Goal: Task Accomplishment & Management: Manage account settings

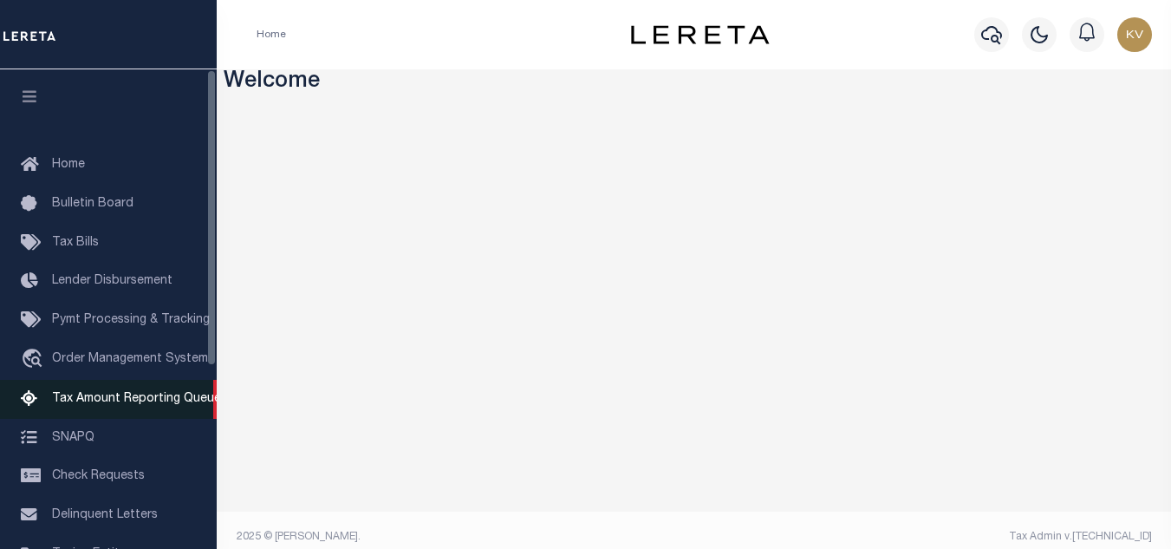
click at [152, 405] on span "Tax Amount Reporting Queue" at bounding box center [136, 399] width 169 height 12
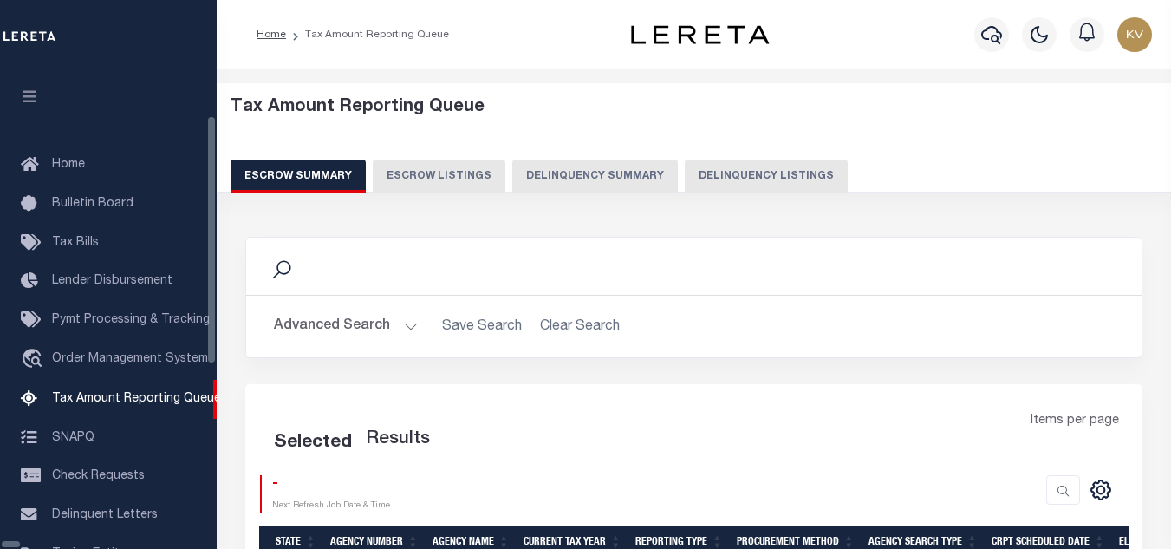
click at [685, 173] on button "Delinquency Listings" at bounding box center [766, 175] width 163 height 33
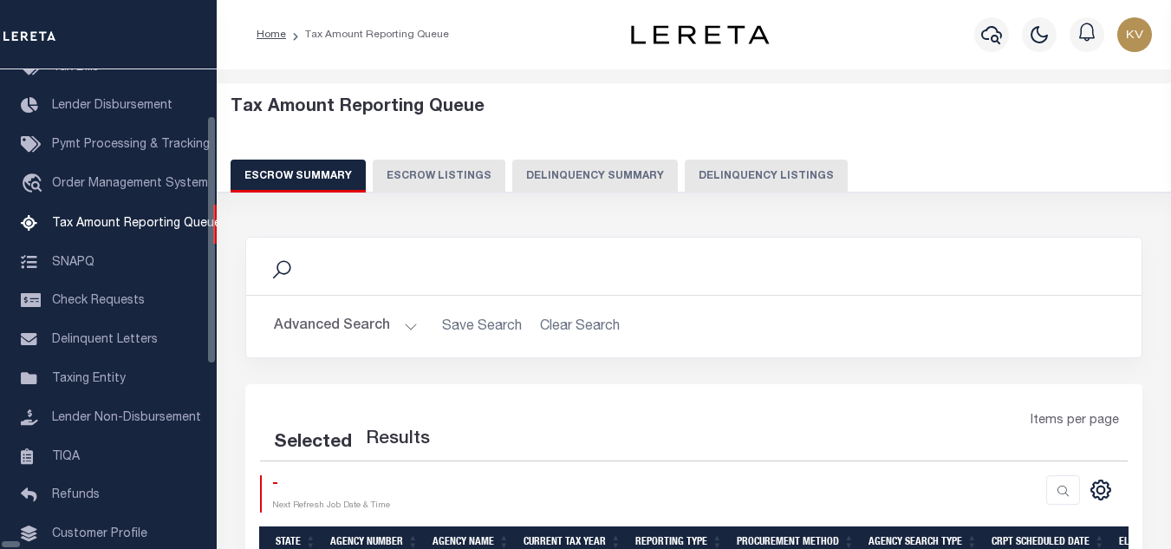
select select "100"
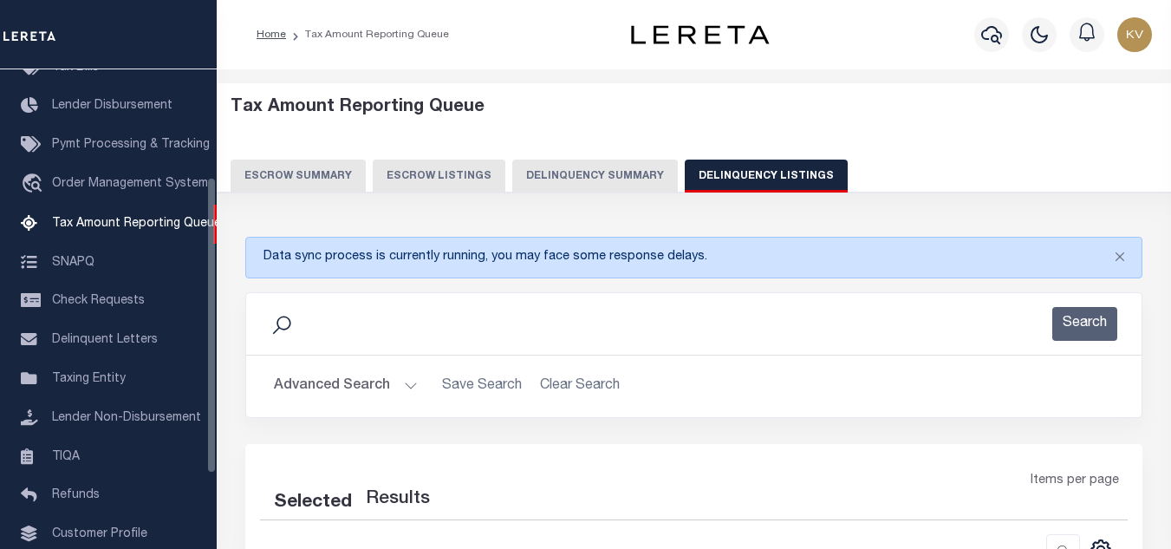
select select "100"
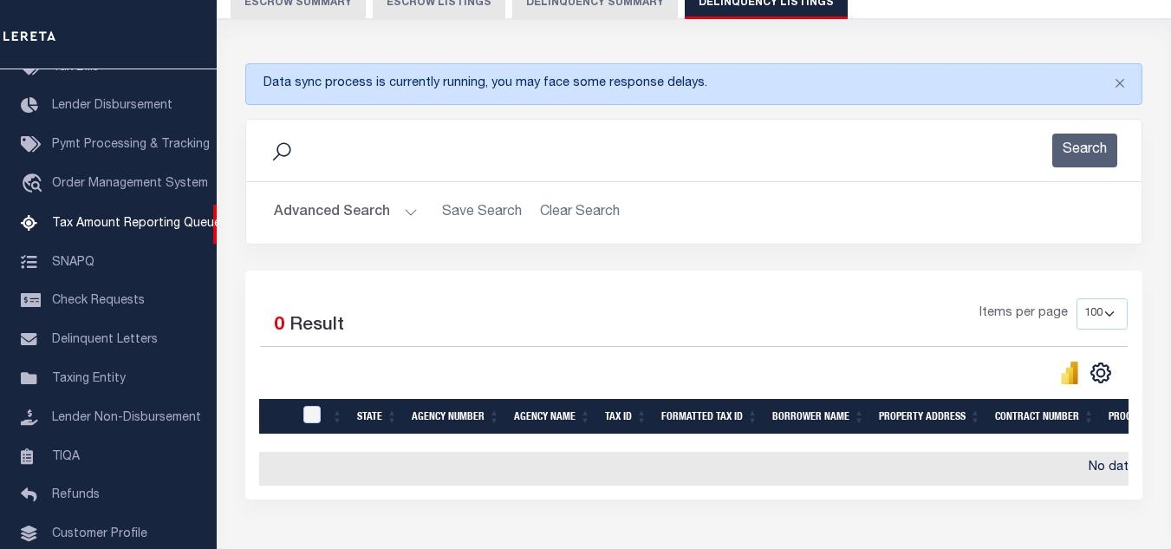
scroll to position [87, 0]
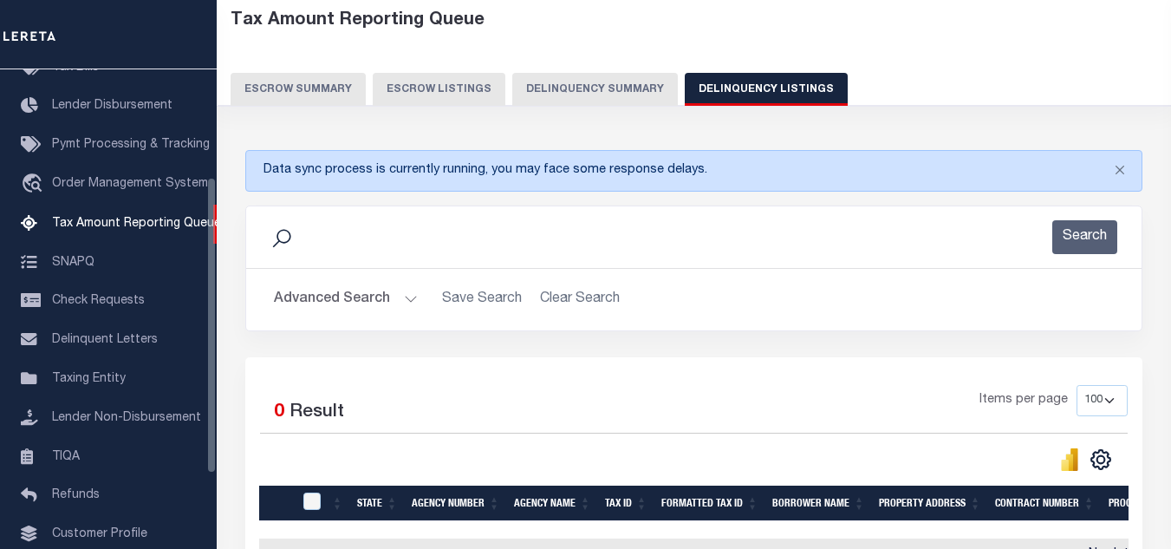
click at [380, 301] on button "Advanced Search" at bounding box center [346, 300] width 144 height 34
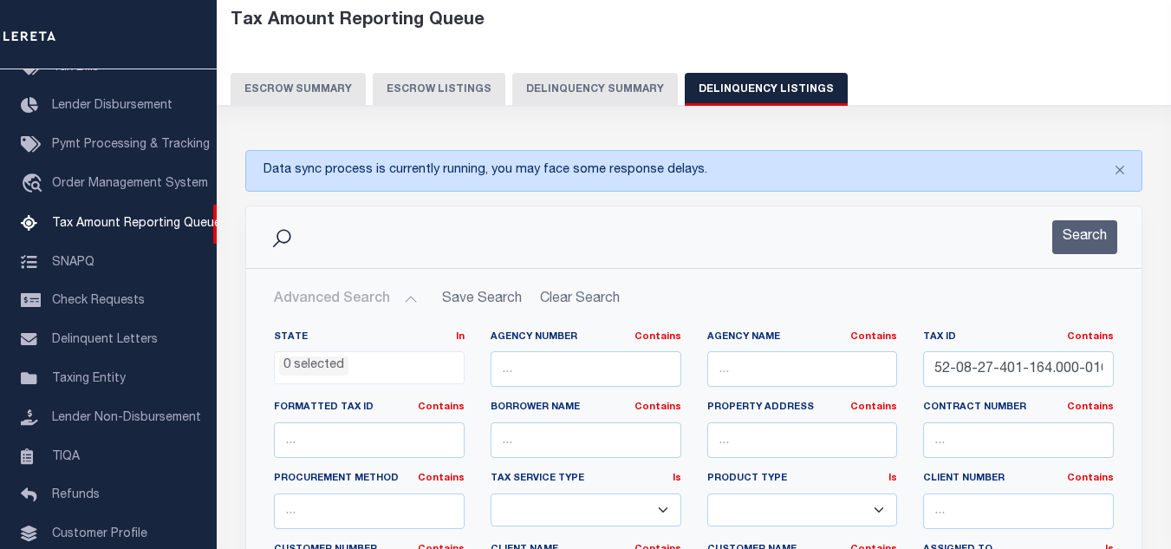
scroll to position [173, 0]
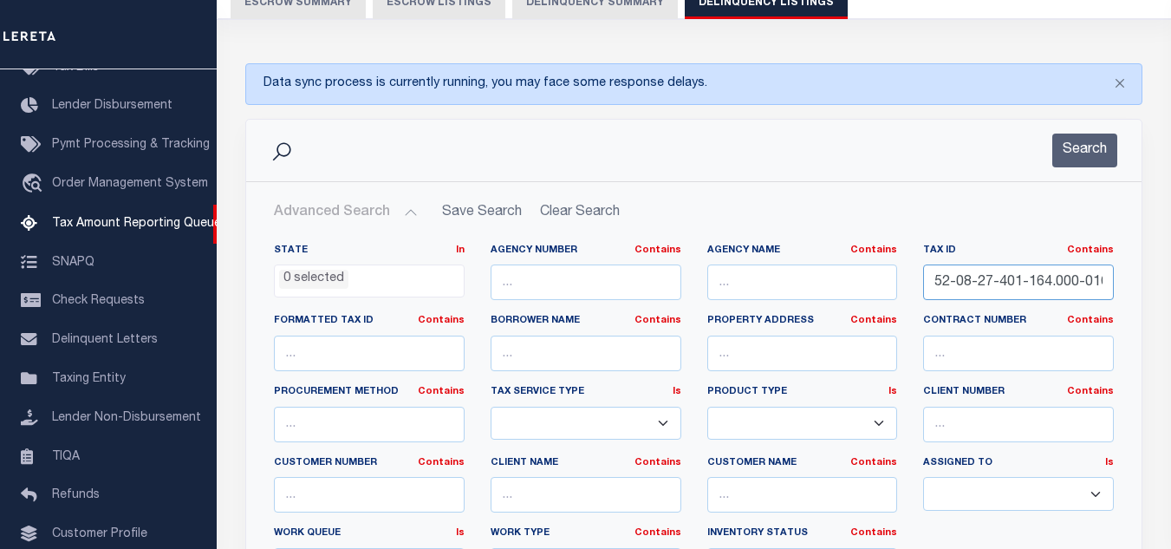
click at [1001, 286] on input "52-08-27-401-164.000-016" at bounding box center [1018, 282] width 191 height 36
paste input "05"
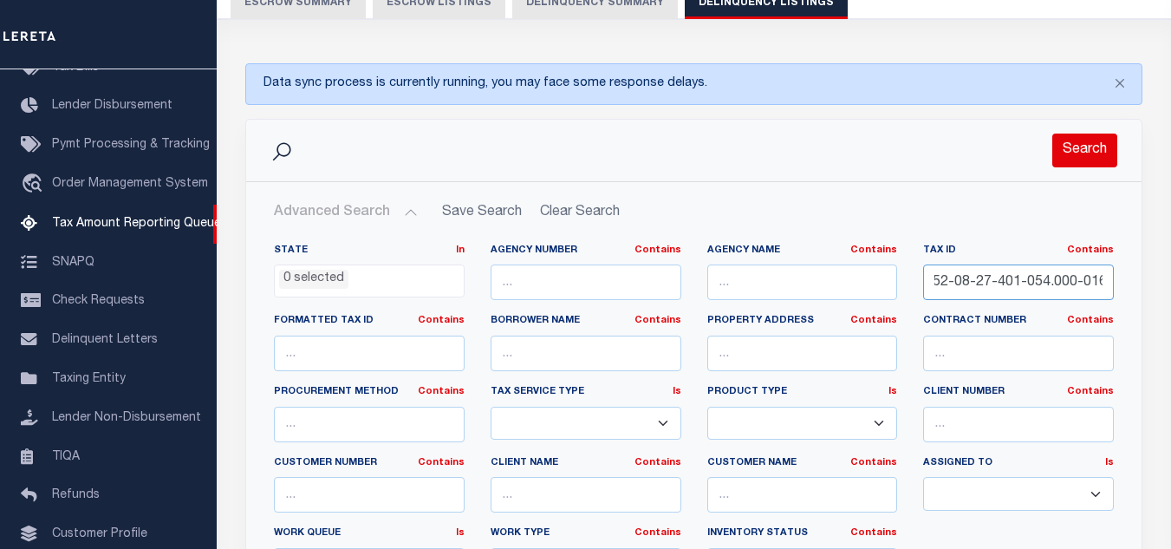
type input "52-08-27-401-054.000-016"
click at [1074, 148] on button "Search" at bounding box center [1084, 150] width 65 height 34
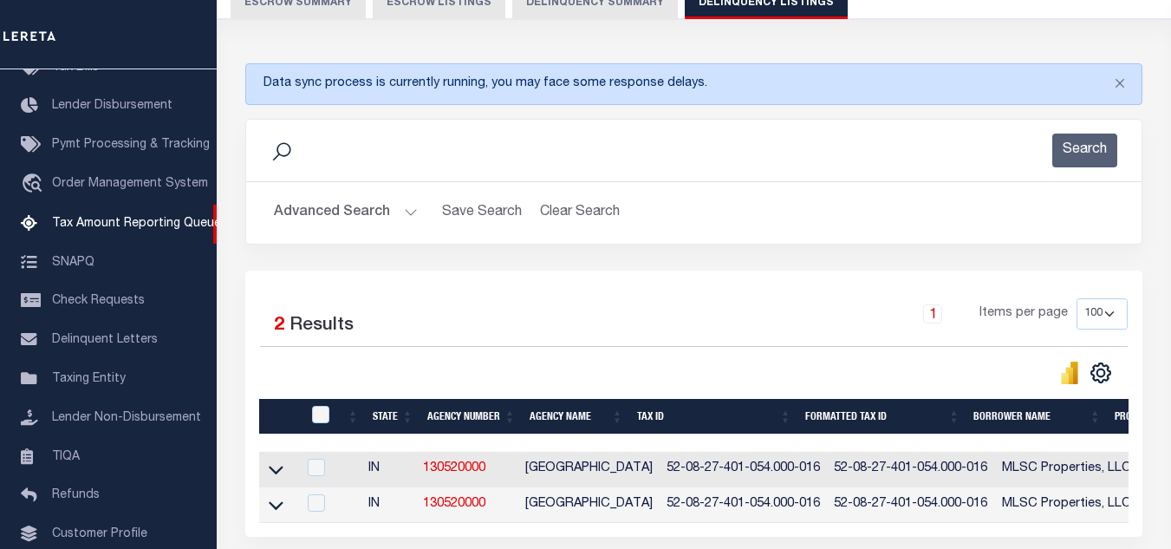
scroll to position [333, 0]
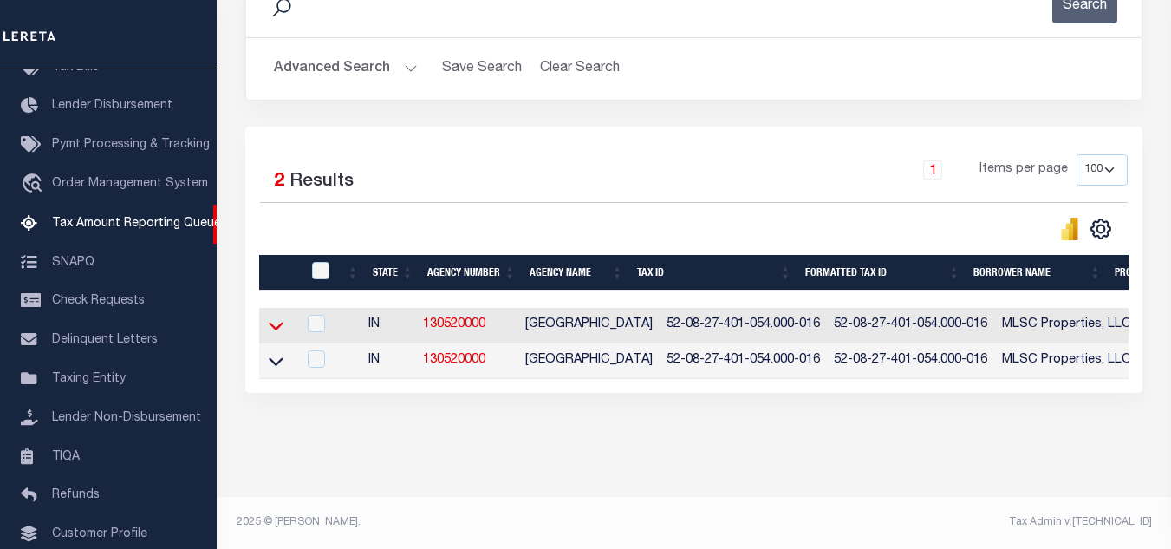
click at [279, 316] on icon at bounding box center [276, 325] width 15 height 18
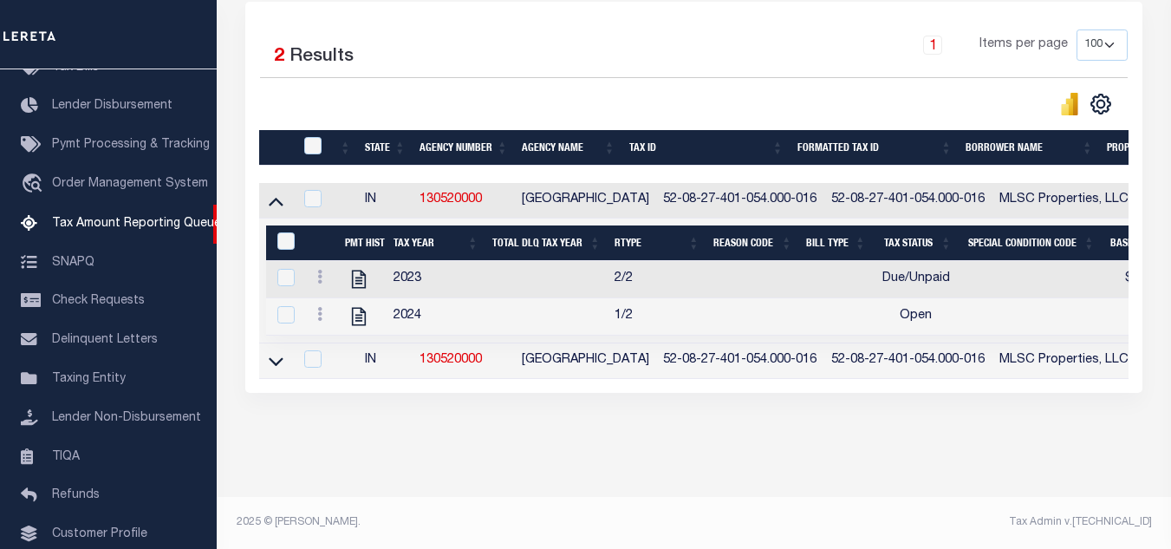
scroll to position [459, 0]
click at [355, 268] on icon "" at bounding box center [359, 279] width 23 height 23
checkbox input "true"
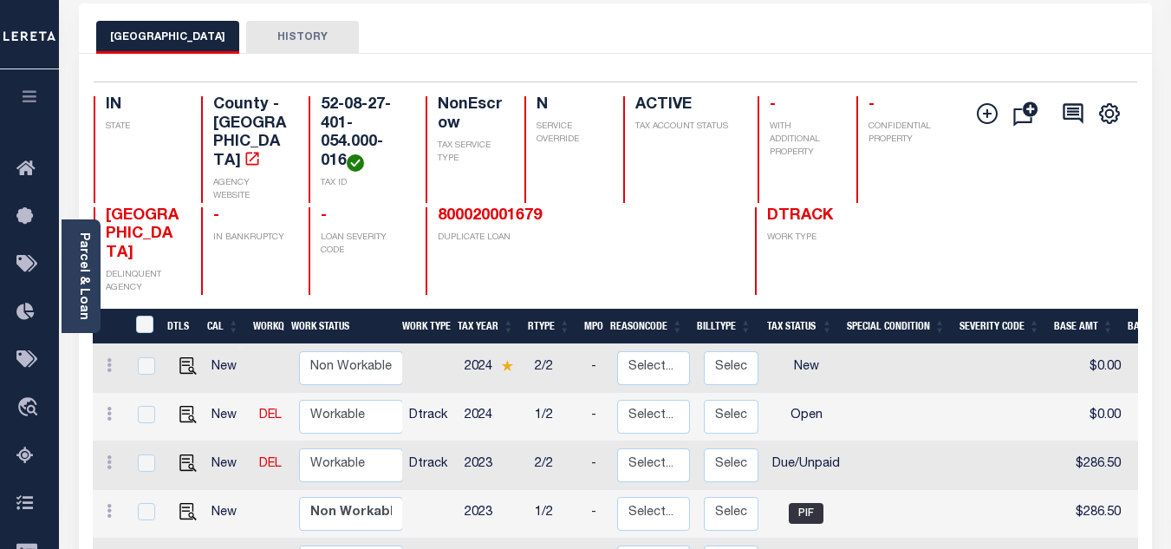
scroll to position [173, 0]
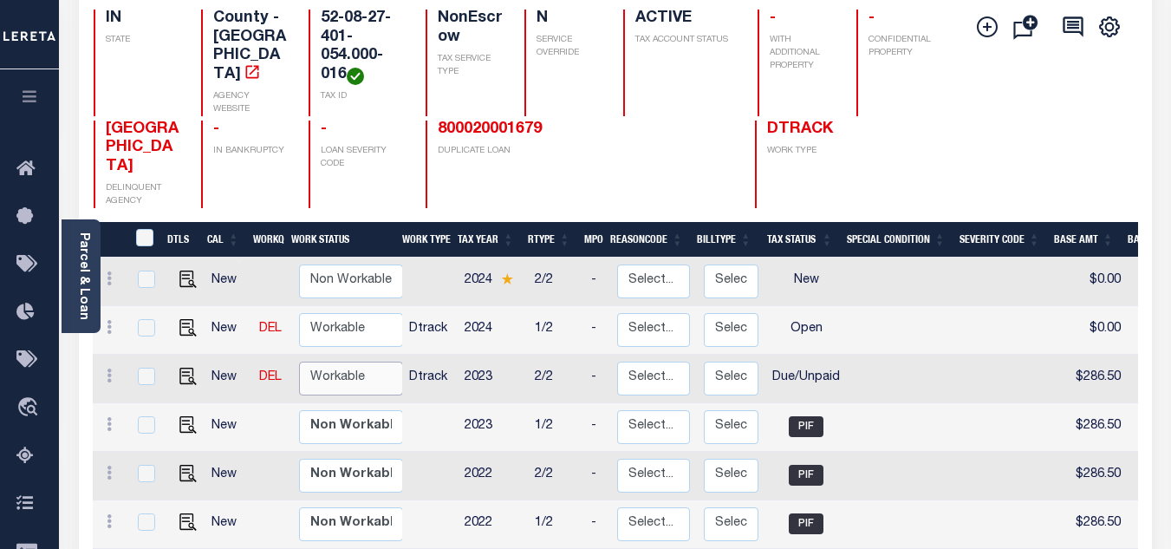
click at [323, 361] on select "Non Workable Workable" at bounding box center [351, 378] width 104 height 34
checkbox input "true"
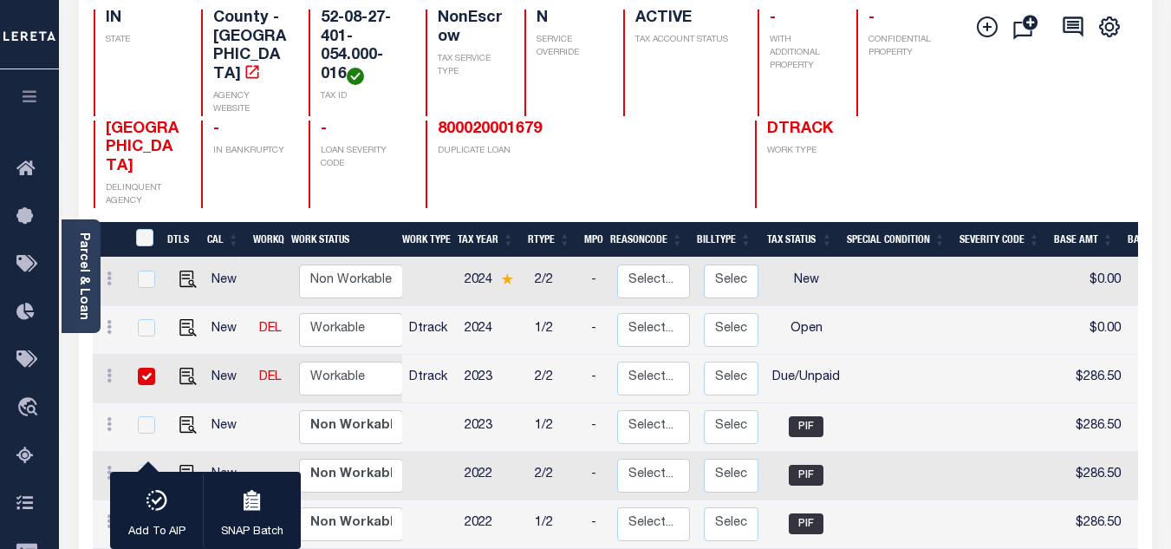
click at [273, 371] on link "DEL" at bounding box center [270, 377] width 23 height 12
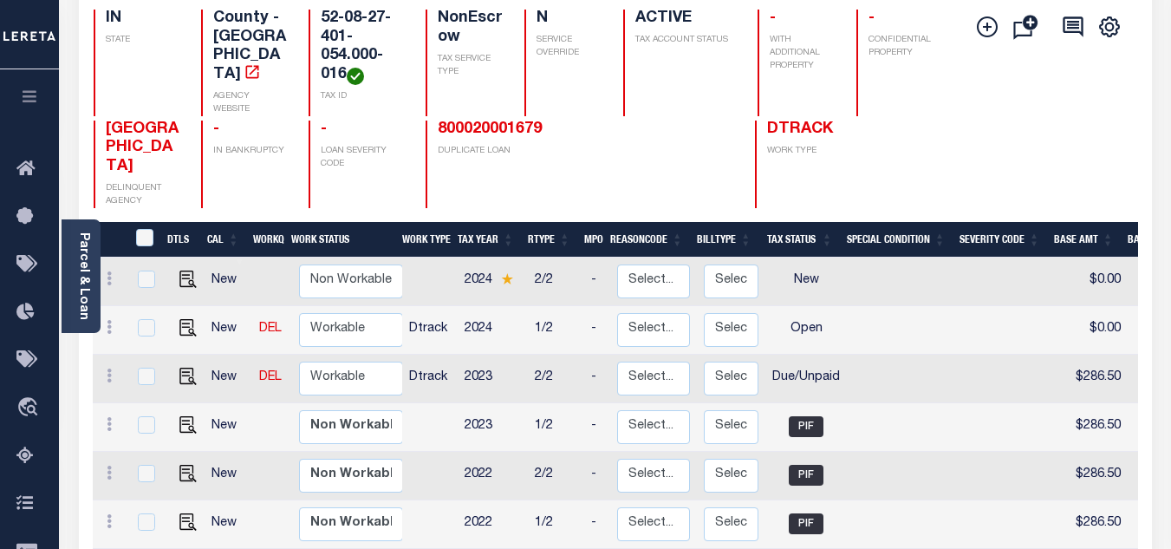
checkbox input "false"
click at [182, 367] on img "" at bounding box center [187, 375] width 17 height 17
checkbox input "true"
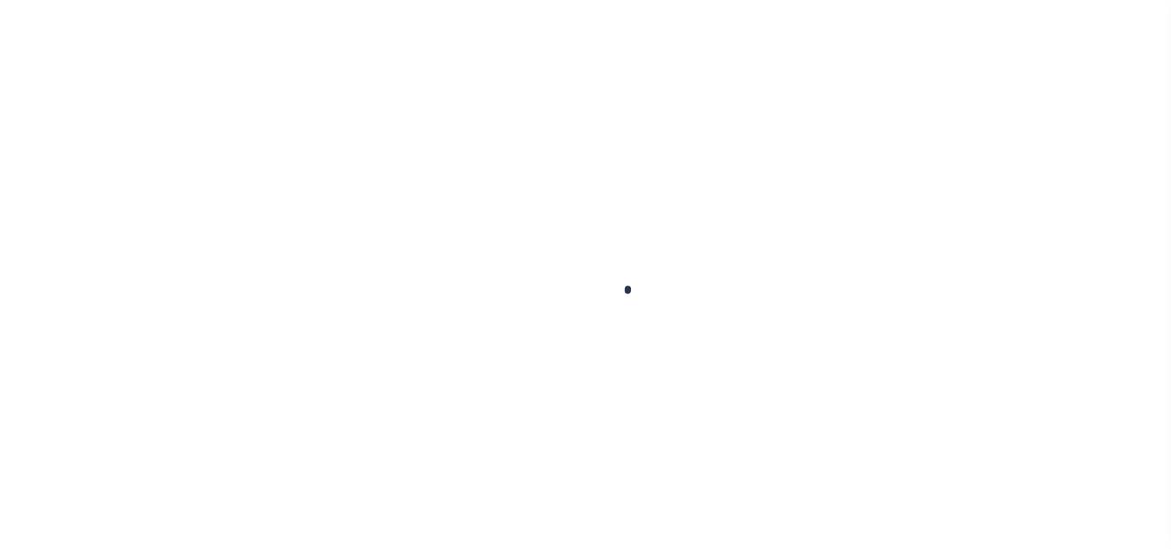
checkbox input "false"
type input "[DATE]"
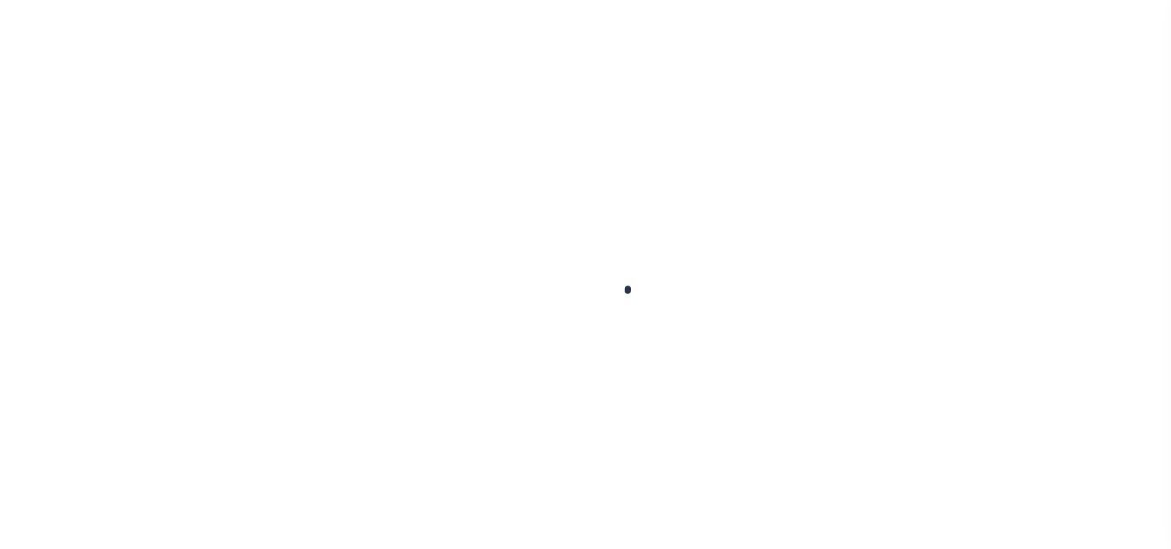
type input "[DATE]"
select select "DUE"
type input "$286.5"
type input "$28.66"
type input "$315.16"
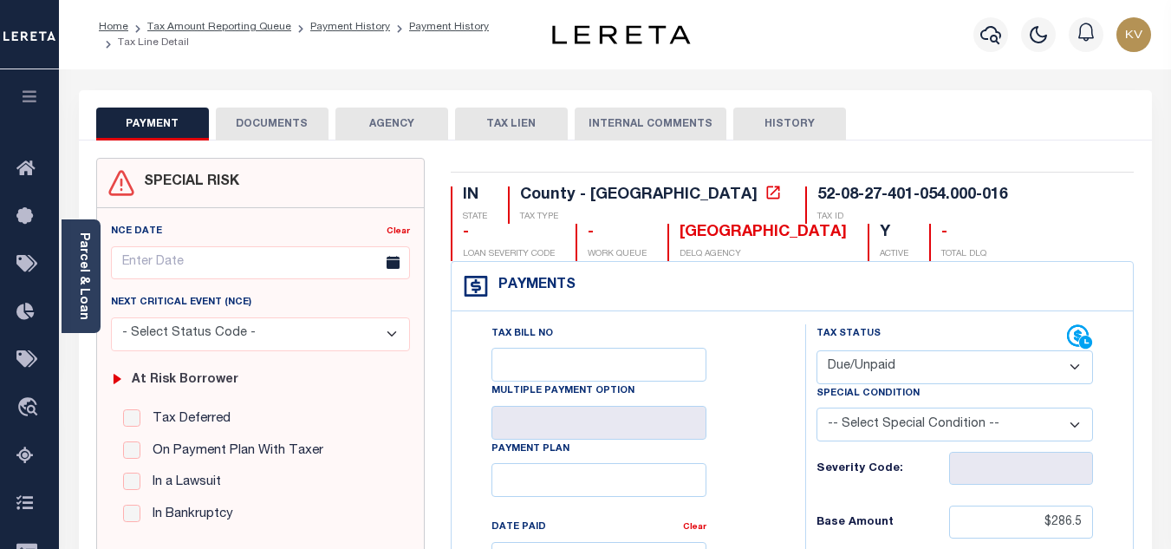
scroll to position [173, 0]
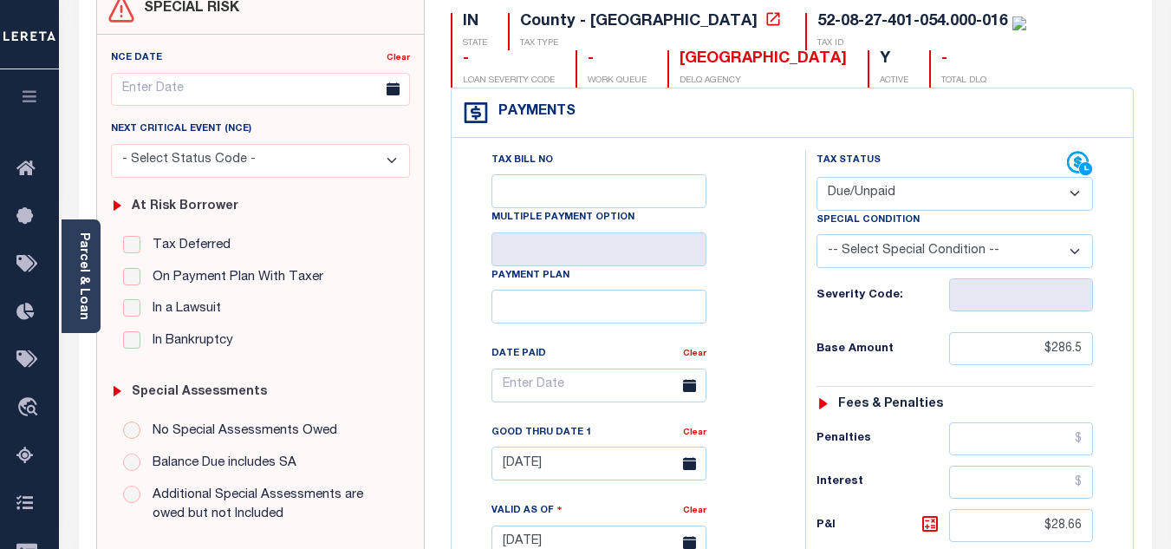
click at [933, 198] on select "- Select Status Code - Open Due/Unpaid Paid Incomplete No Tax Due Internal Refu…" at bounding box center [954, 194] width 276 height 34
select select "PYD"
click at [816, 178] on select "- Select Status Code - Open Due/Unpaid Paid Incomplete No Tax Due Internal Refu…" at bounding box center [954, 194] width 276 height 34
type input "[DATE]"
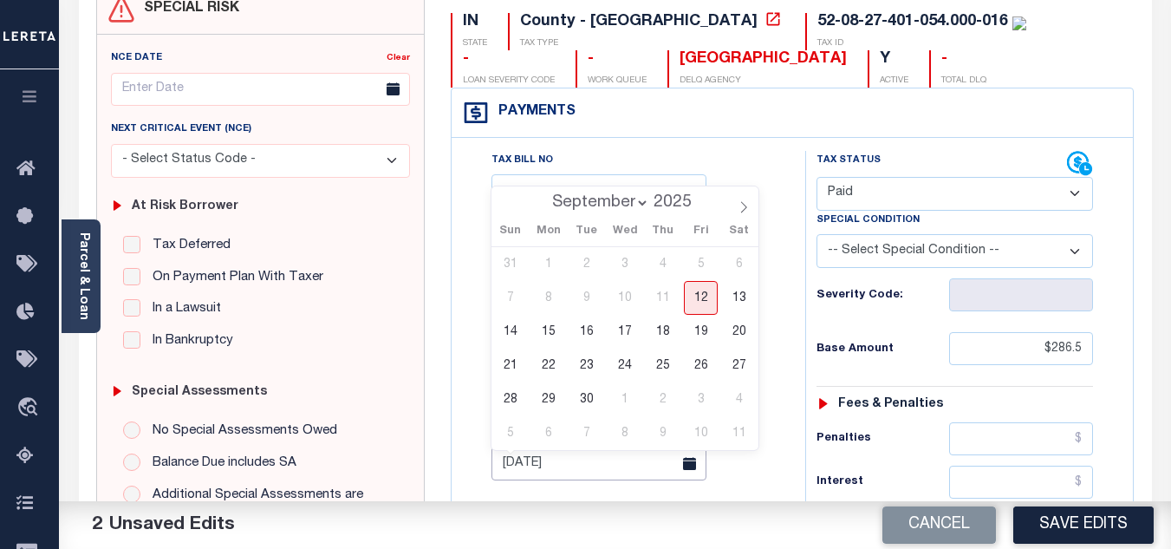
drag, startPoint x: 587, startPoint y: 468, endPoint x: 125, endPoint y: 400, distance: 466.9
click at [263, 432] on div "SPECIAL RISK NCE Date Clear" at bounding box center [615, 542] width 1064 height 1116
click at [794, 276] on div "Tax Status Status" at bounding box center [960, 533] width 336 height 765
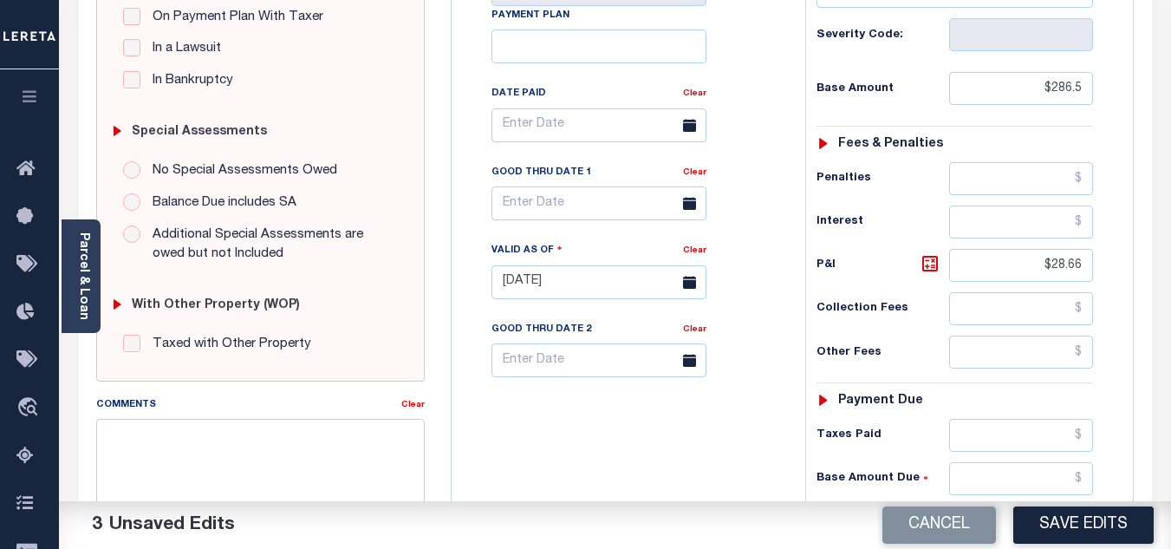
scroll to position [520, 0]
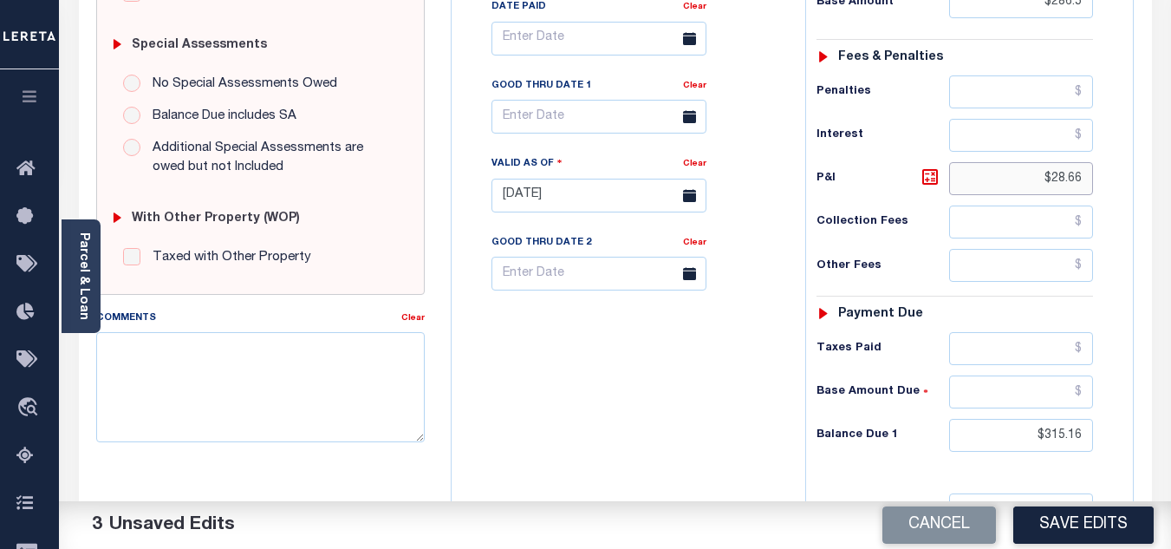
drag, startPoint x: 1043, startPoint y: 176, endPoint x: 1180, endPoint y: 179, distance: 137.0
click at [1115, 179] on div "Tax Status Status - Select Status Code -" at bounding box center [960, 186] width 310 height 765
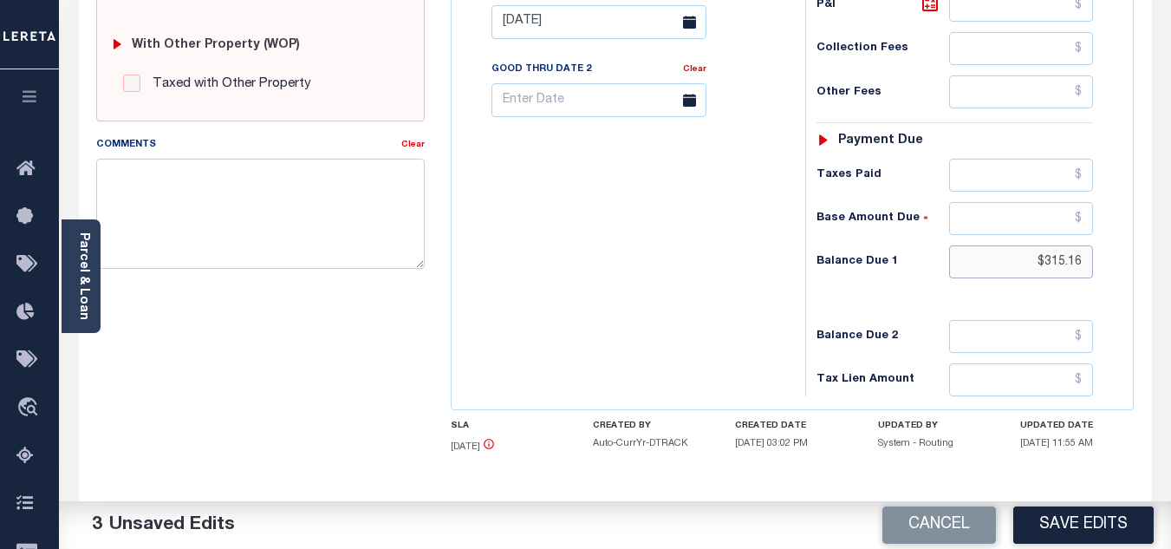
click at [1040, 263] on input "$315.16" at bounding box center [1021, 261] width 144 height 33
drag, startPoint x: 1040, startPoint y: 263, endPoint x: 1174, endPoint y: 253, distance: 133.8
type input "$0.00"
click at [524, 309] on div "Tax Bill No Multiple Payment Option Payment Plan Clear" at bounding box center [624, 13] width 336 height 765
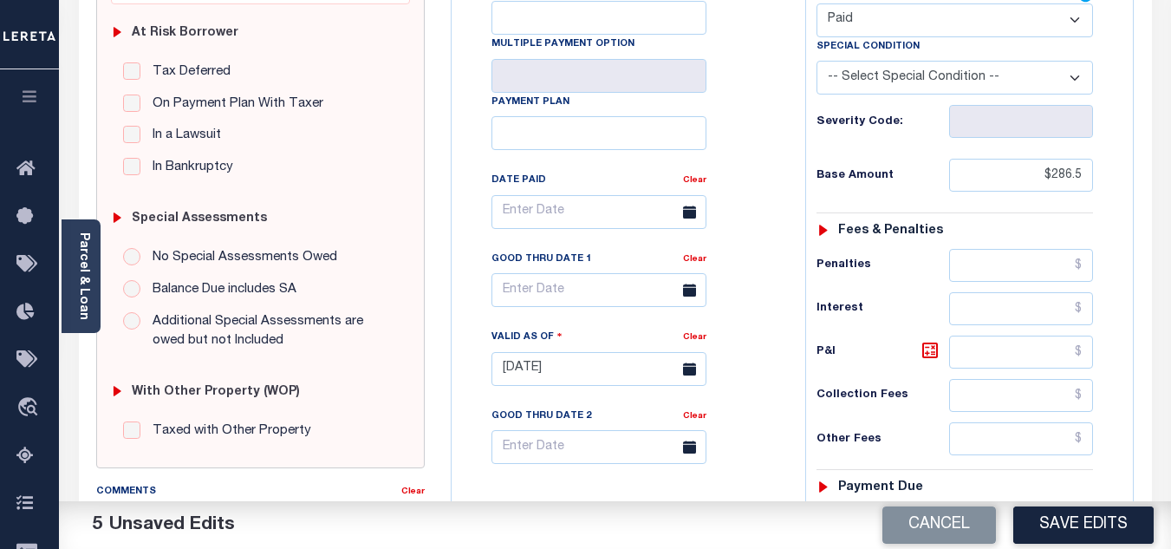
scroll to position [87, 0]
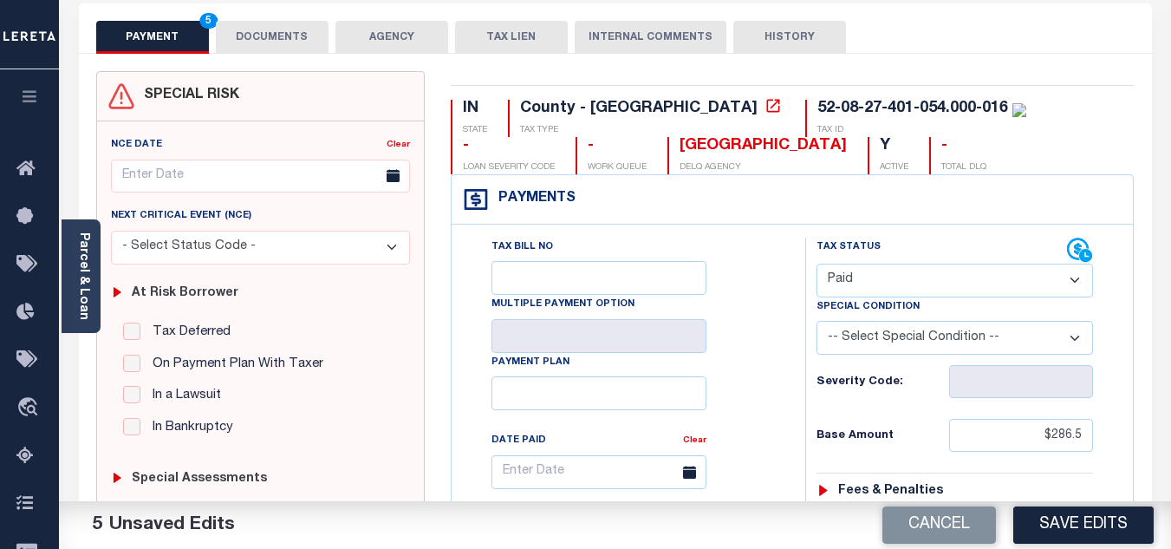
click at [280, 41] on button "DOCUMENTS" at bounding box center [272, 37] width 113 height 33
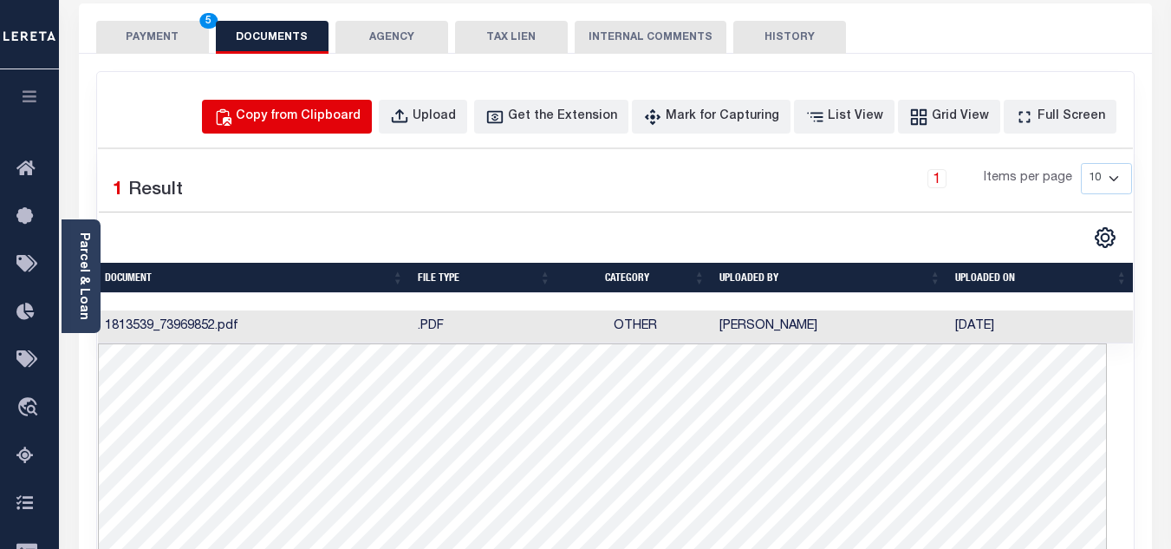
click at [349, 115] on div "Copy from Clipboard" at bounding box center [298, 116] width 125 height 19
select select "POP"
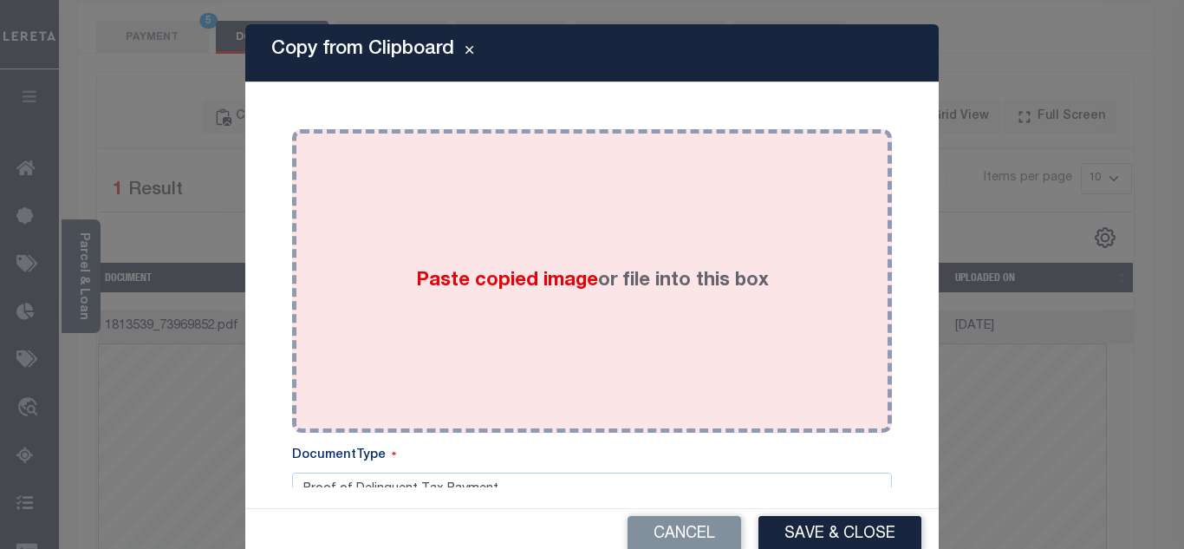
click at [374, 194] on div "Paste copied image or file into this box" at bounding box center [592, 280] width 574 height 277
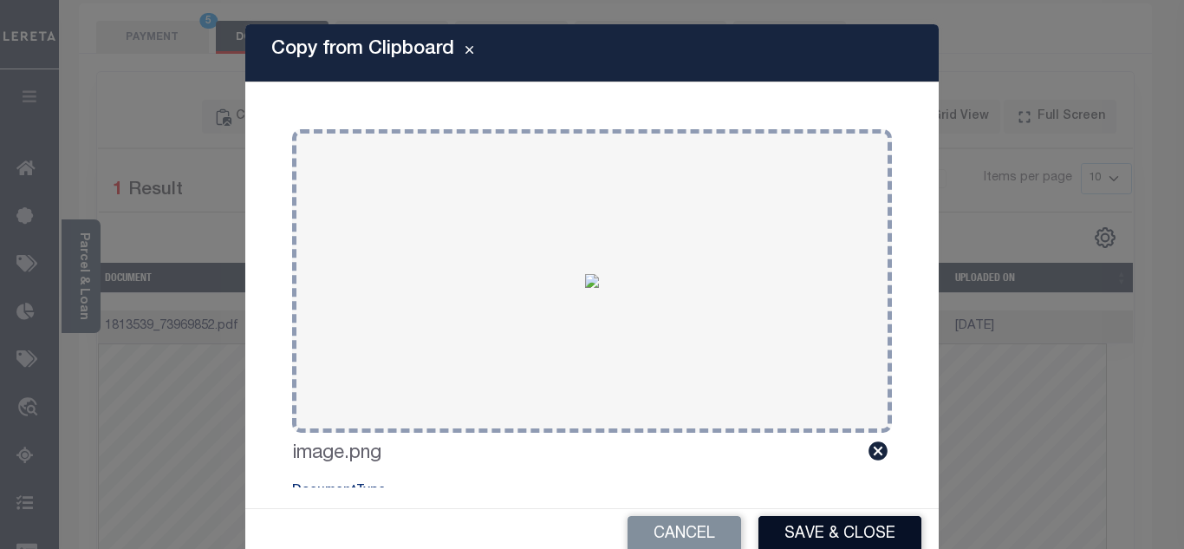
click at [831, 533] on button "Save & Close" at bounding box center [839, 534] width 163 height 37
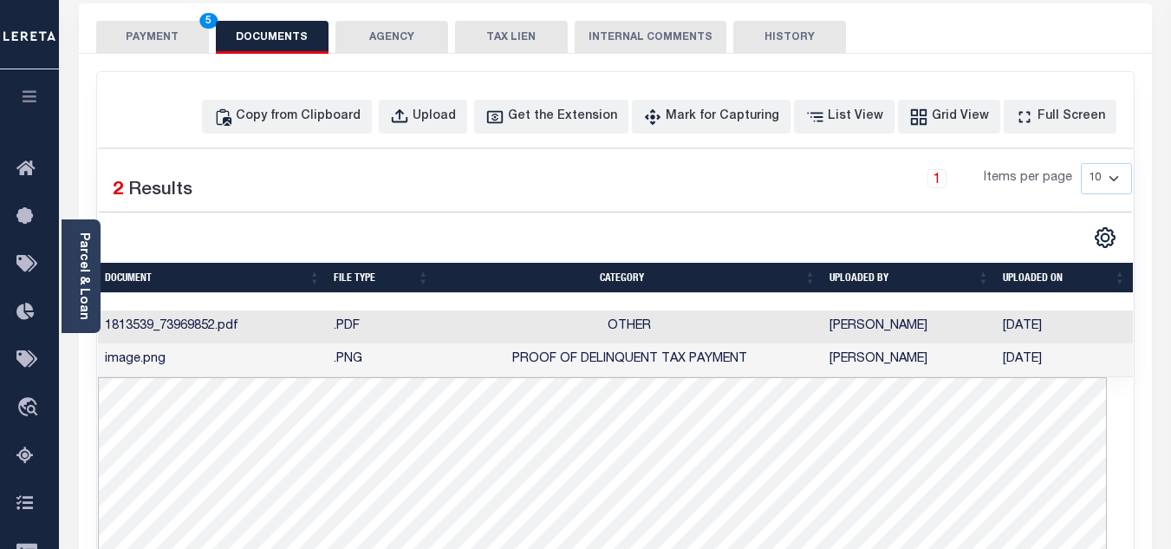
click at [148, 42] on button "PAYMENT 5" at bounding box center [152, 37] width 113 height 33
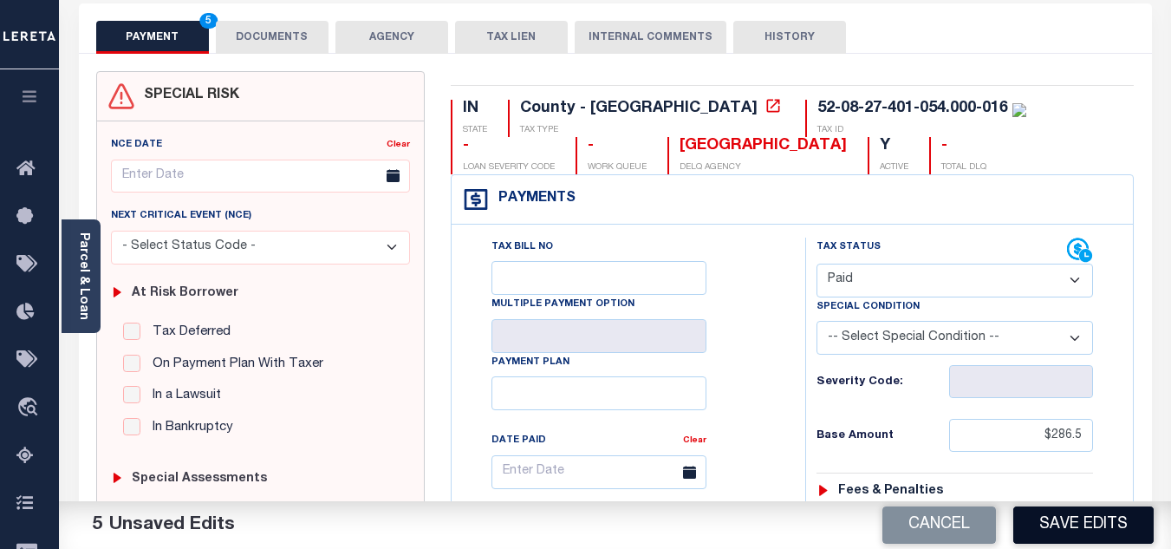
click at [1047, 519] on button "Save Edits" at bounding box center [1083, 524] width 140 height 37
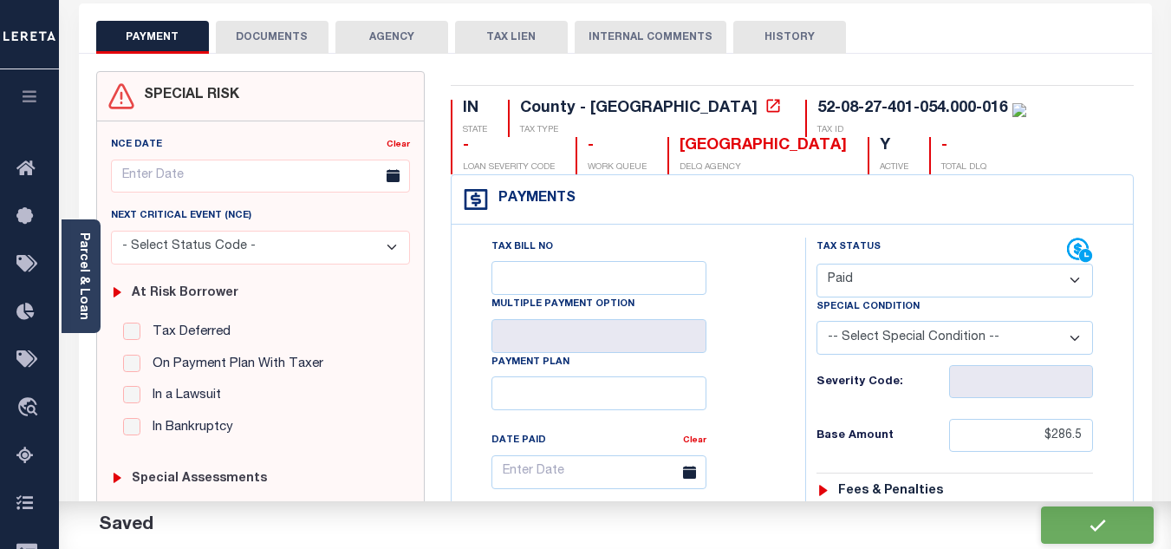
checkbox input "false"
type input "$286.5"
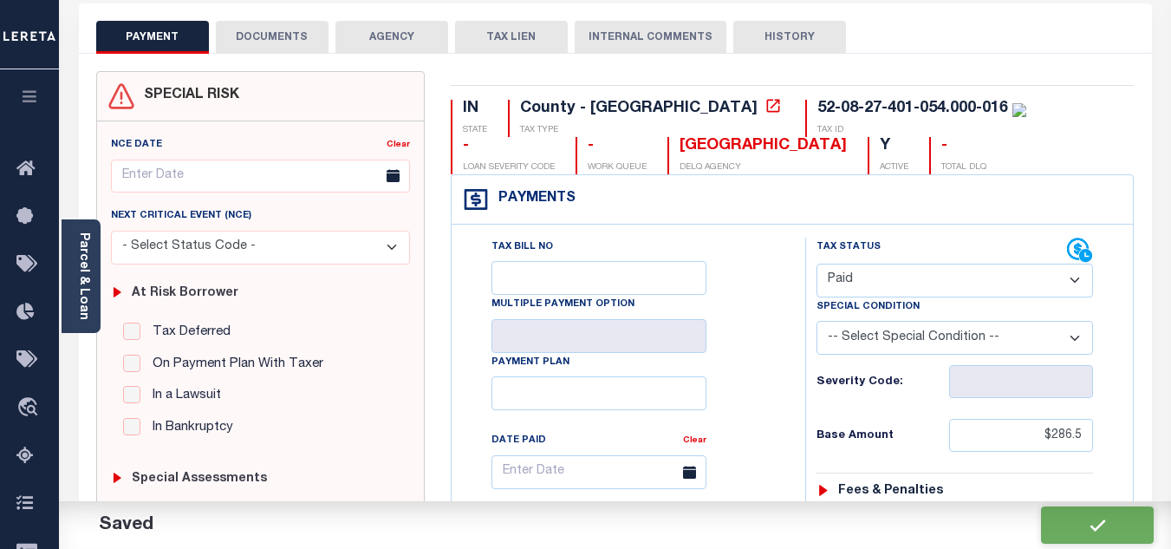
type input "$0"
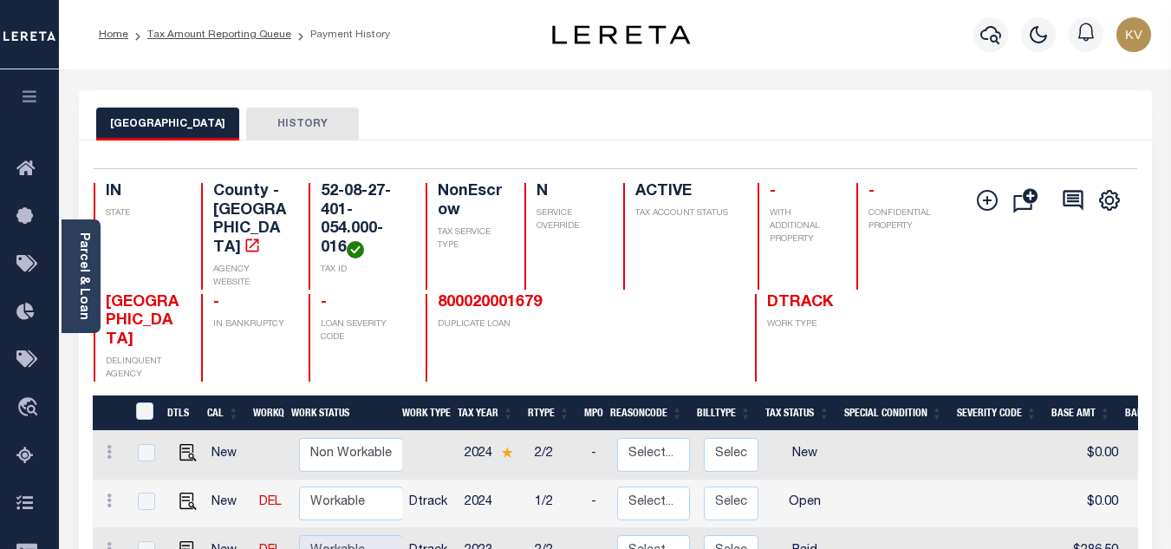
scroll to position [173, 0]
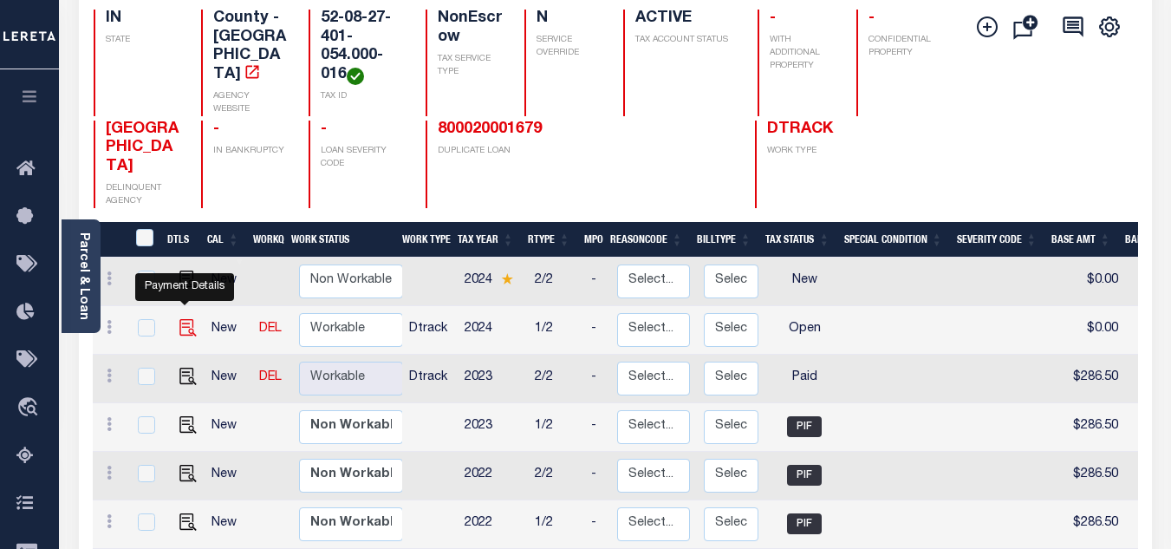
click at [183, 319] on img "" at bounding box center [187, 327] width 17 height 17
checkbox input "true"
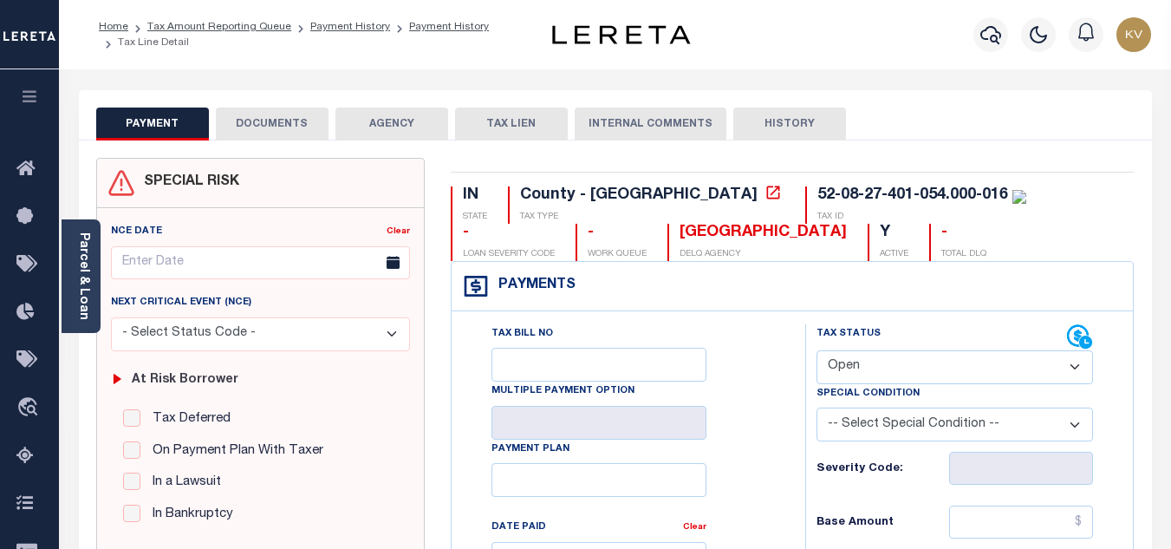
scroll to position [87, 0]
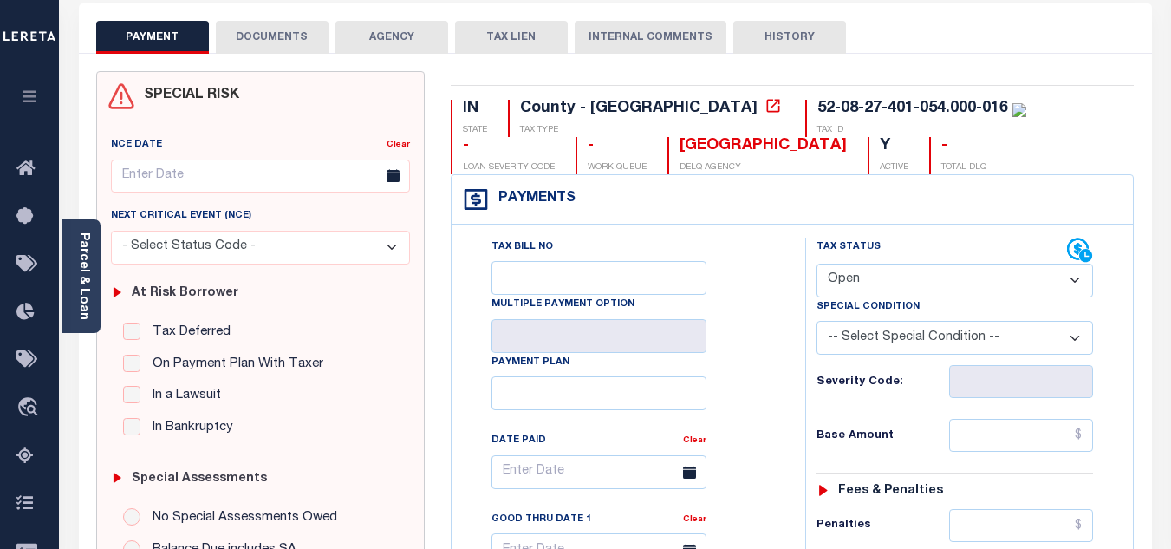
click at [841, 270] on select "- Select Status Code - Open Due/Unpaid Paid Incomplete No Tax Due Internal Refu…" at bounding box center [954, 280] width 276 height 34
select select "PYD"
click at [816, 264] on select "- Select Status Code - Open Due/Unpaid Paid Incomplete No Tax Due Internal Refu…" at bounding box center [954, 280] width 276 height 34
type input "[DATE]"
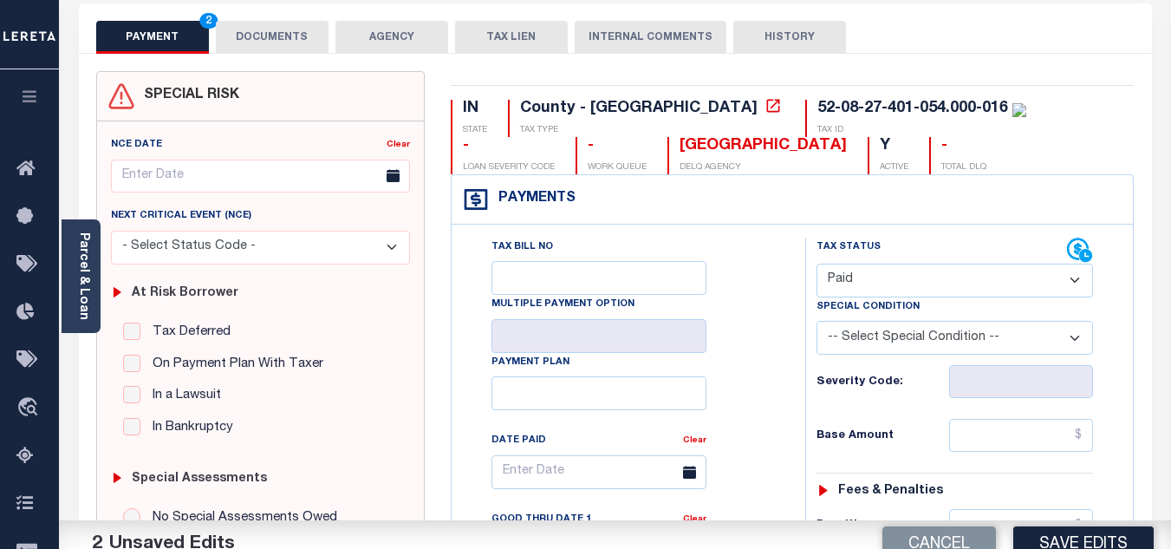
click at [751, 372] on div "Tax Bill No Multiple Payment Option Payment Plan Clear" at bounding box center [624, 480] width 310 height 486
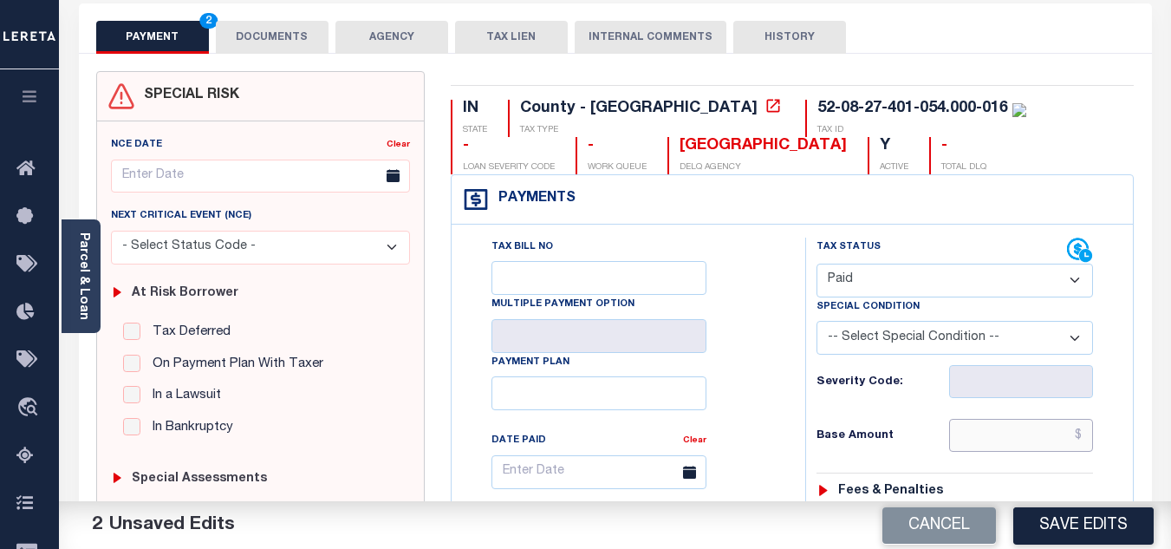
click at [998, 435] on input "text" at bounding box center [1021, 435] width 144 height 33
type input "$282.00"
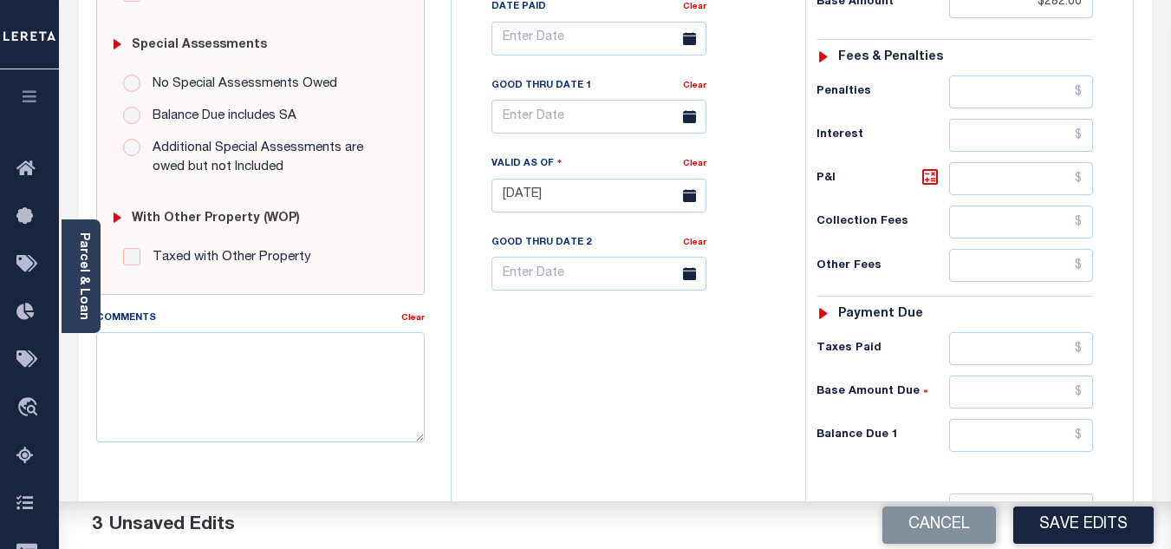
scroll to position [693, 0]
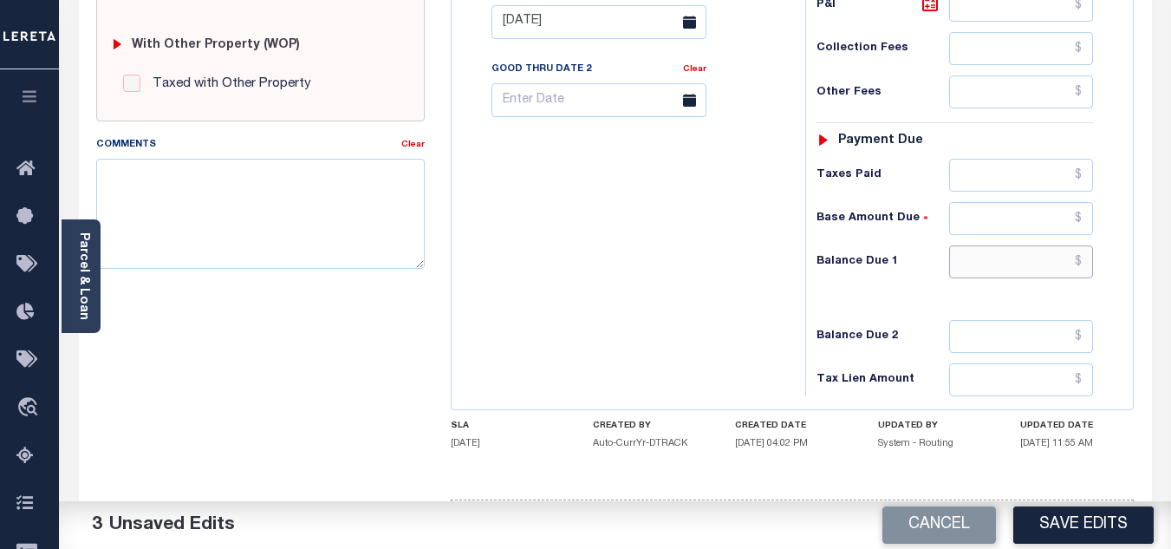
click at [987, 263] on input "text" at bounding box center [1021, 261] width 144 height 33
type input "$0.00"
click at [556, 344] on div "Tax Bill No Multiple Payment Option Payment Plan Clear" at bounding box center [624, 13] width 336 height 765
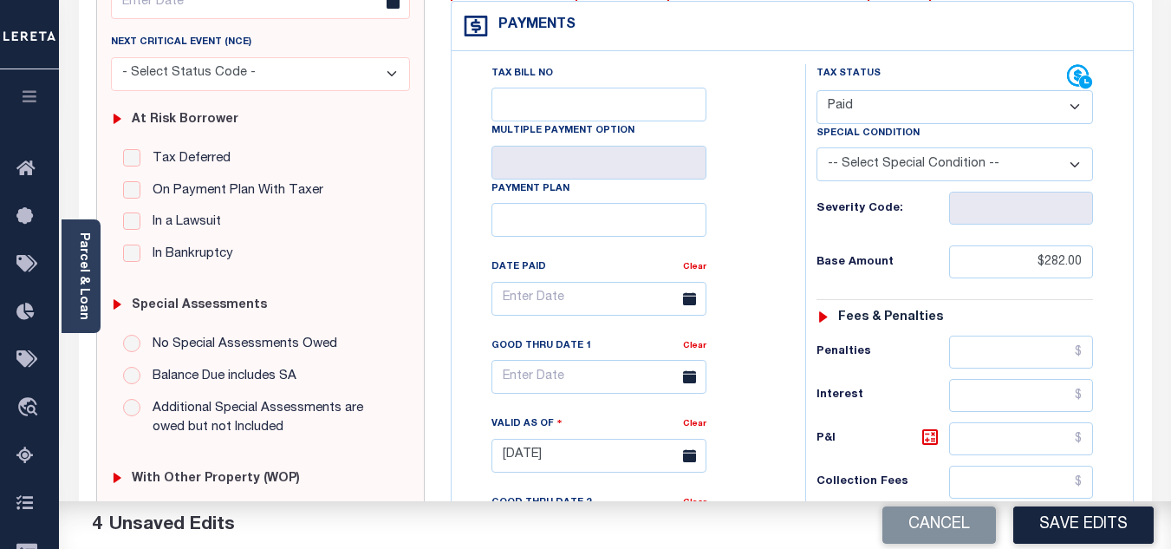
scroll to position [0, 0]
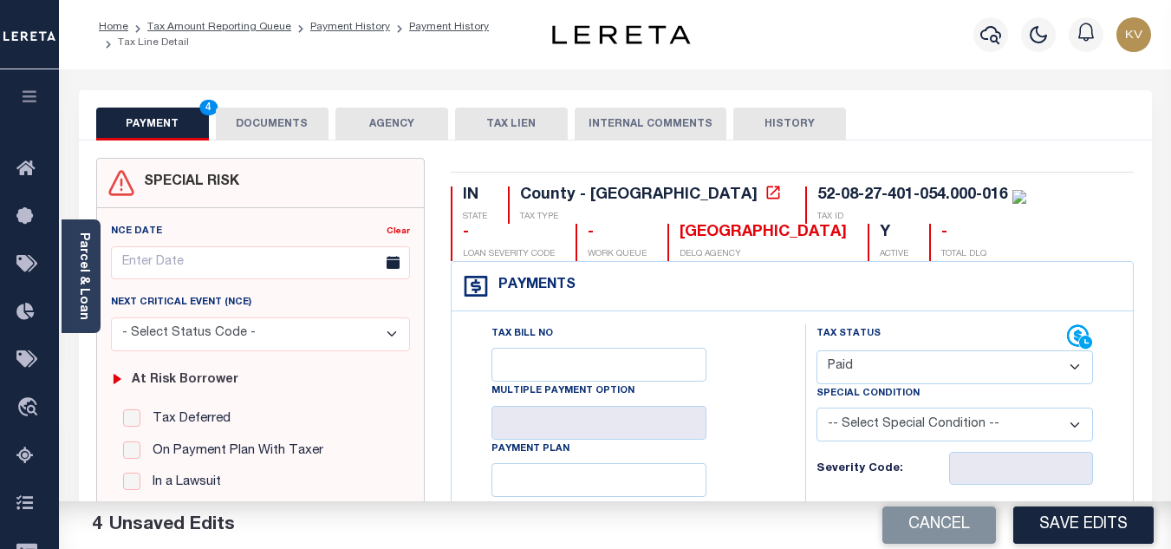
click at [274, 110] on button "DOCUMENTS" at bounding box center [272, 123] width 113 height 33
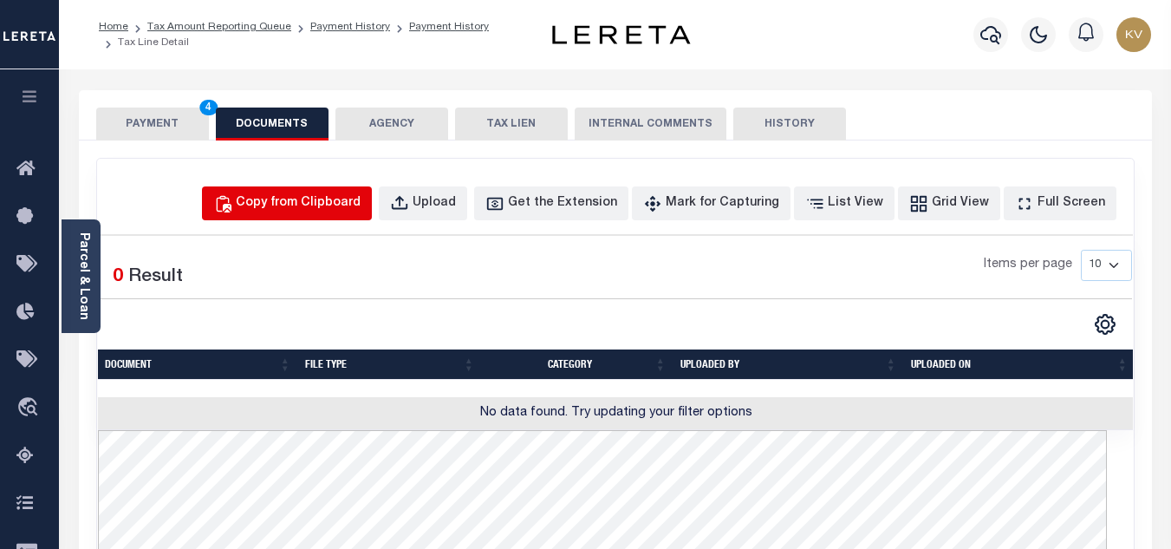
click at [317, 200] on div "Copy from Clipboard" at bounding box center [298, 203] width 125 height 19
select select "POP"
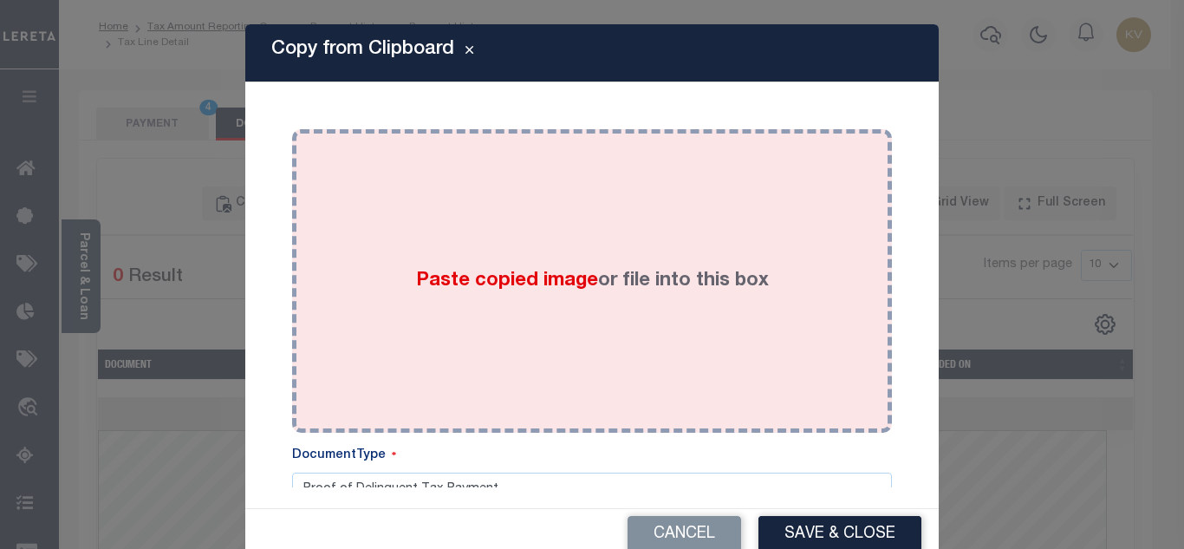
click at [453, 283] on span "Paste copied image" at bounding box center [507, 280] width 182 height 19
click at [468, 271] on span "Paste copied image" at bounding box center [507, 280] width 182 height 19
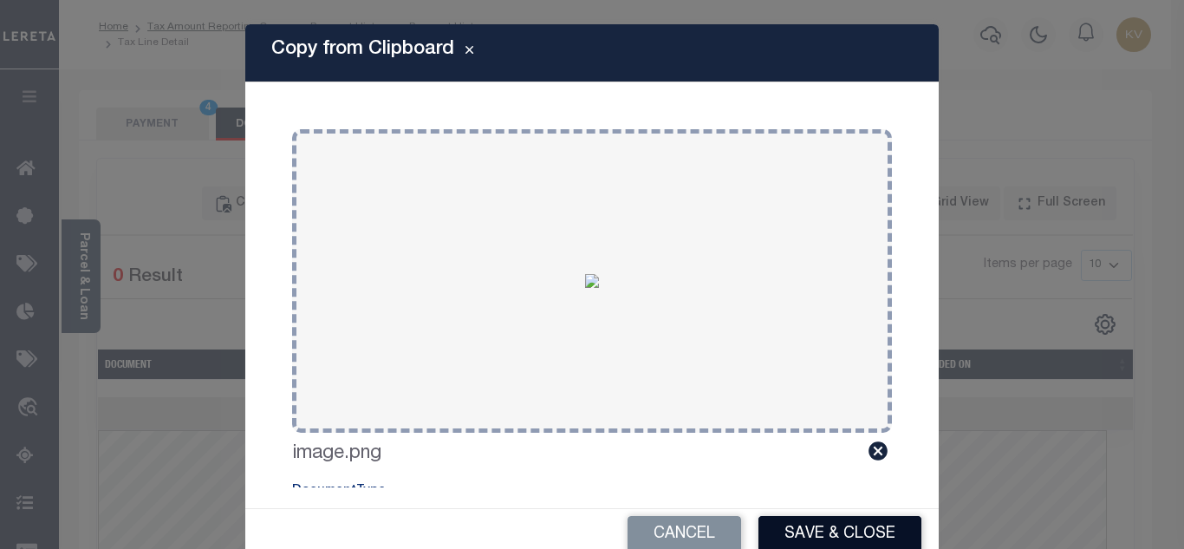
click at [816, 524] on button "Save & Close" at bounding box center [839, 534] width 163 height 37
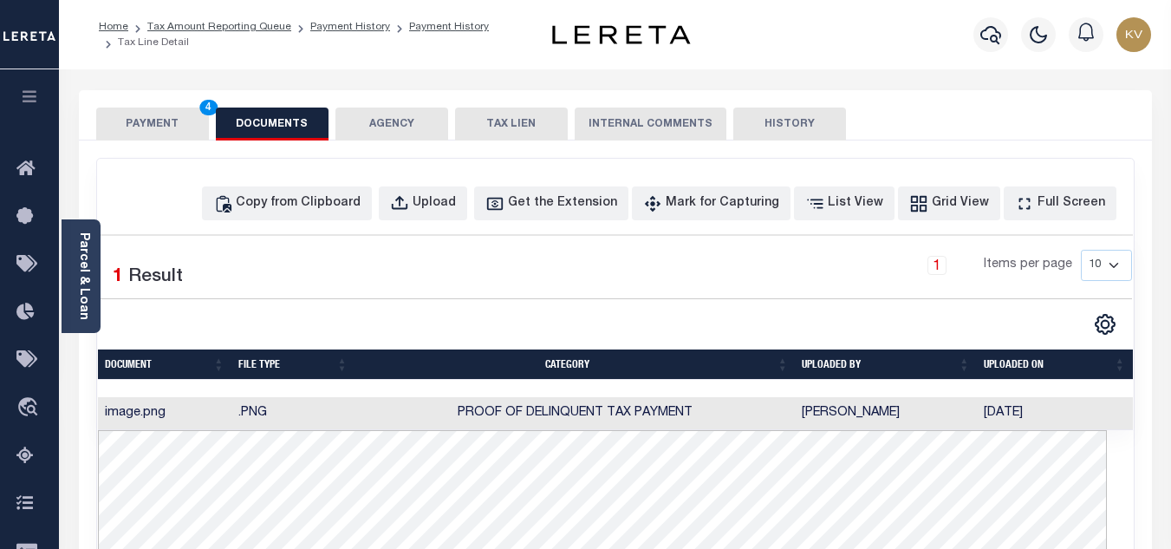
click at [155, 117] on button "PAYMENT 4" at bounding box center [152, 123] width 113 height 33
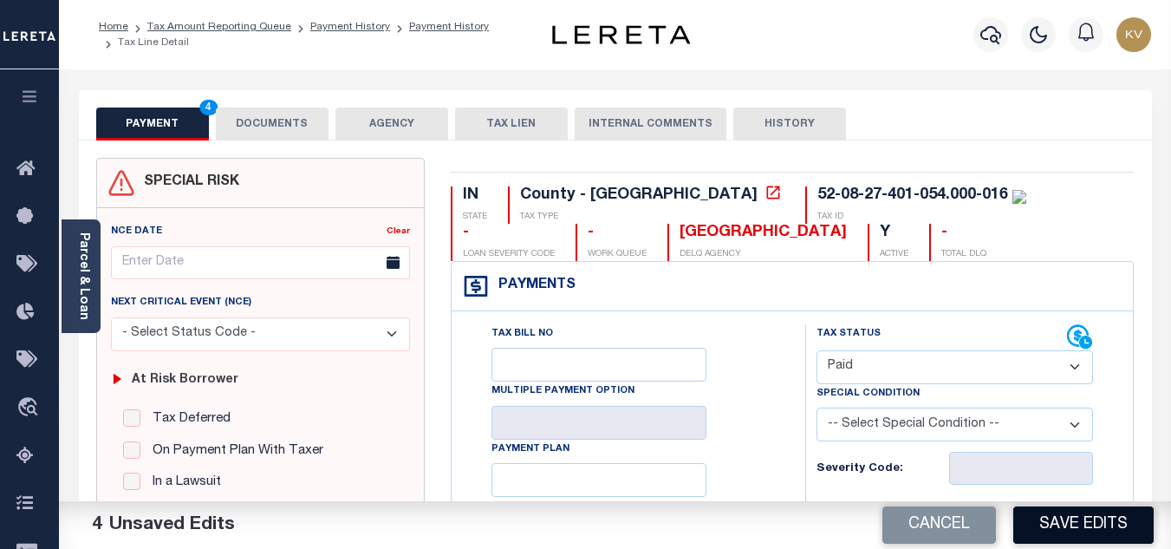
click at [1112, 530] on button "Save Edits" at bounding box center [1083, 524] width 140 height 37
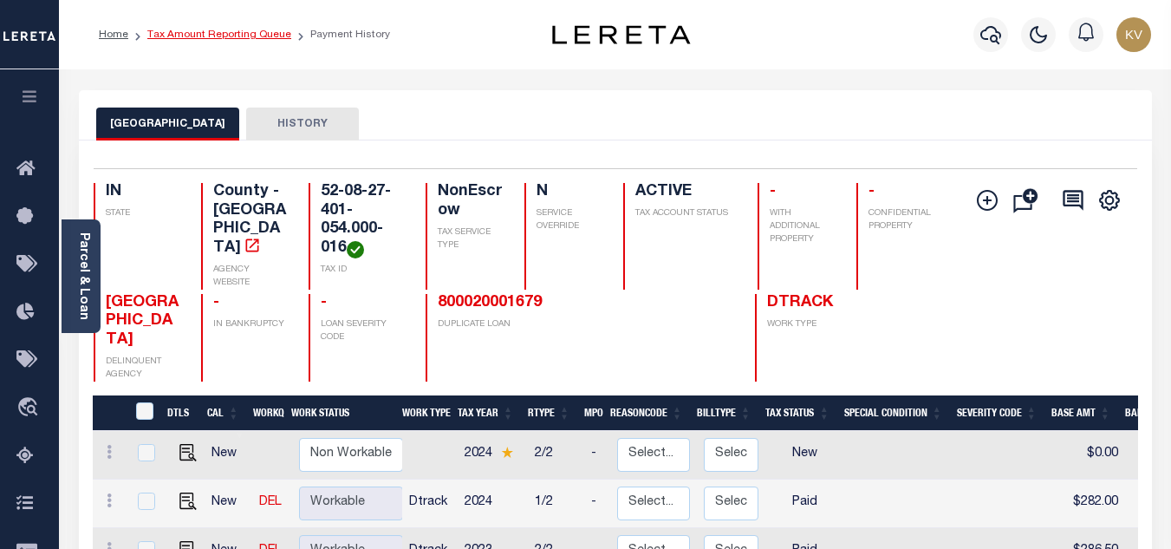
click at [197, 34] on link "Tax Amount Reporting Queue" at bounding box center [219, 34] width 144 height 10
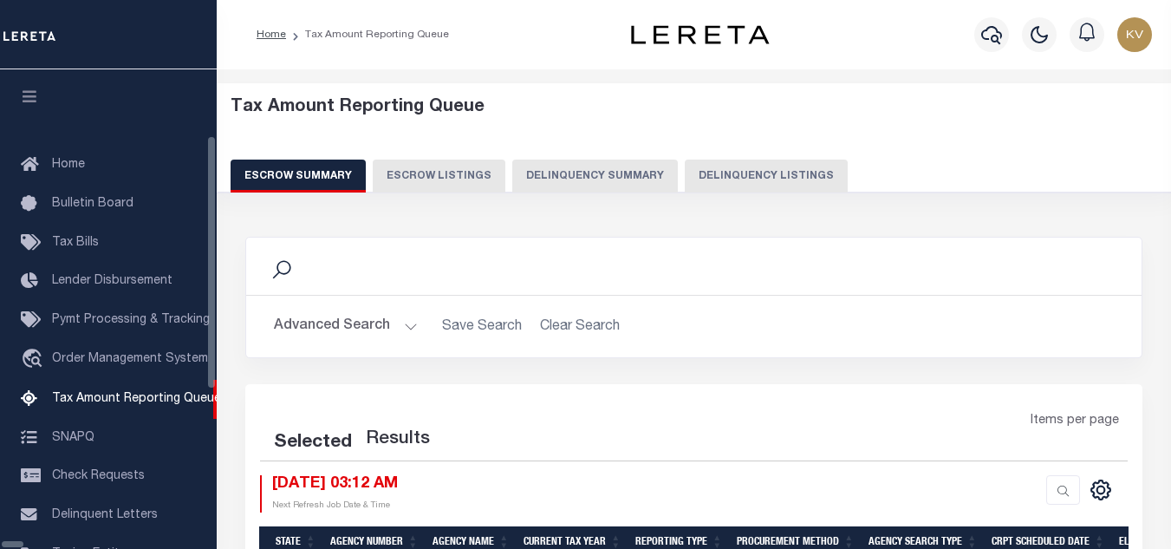
select select "100"
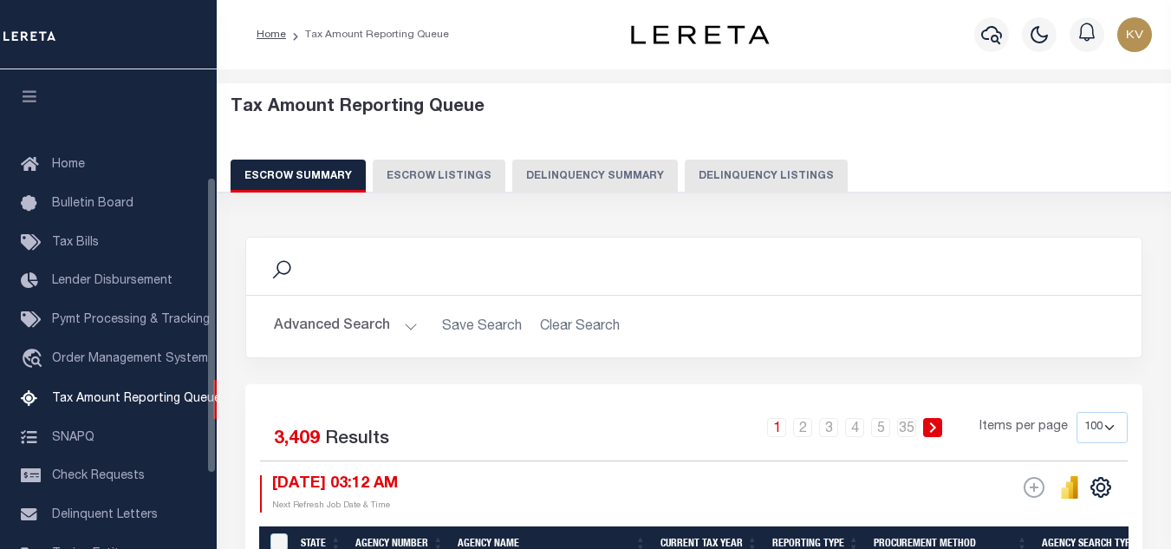
click at [667, 173] on div "Escrow Summary Escrow Listings Delinquency Summary Delinquency Listings" at bounding box center [694, 175] width 927 height 32
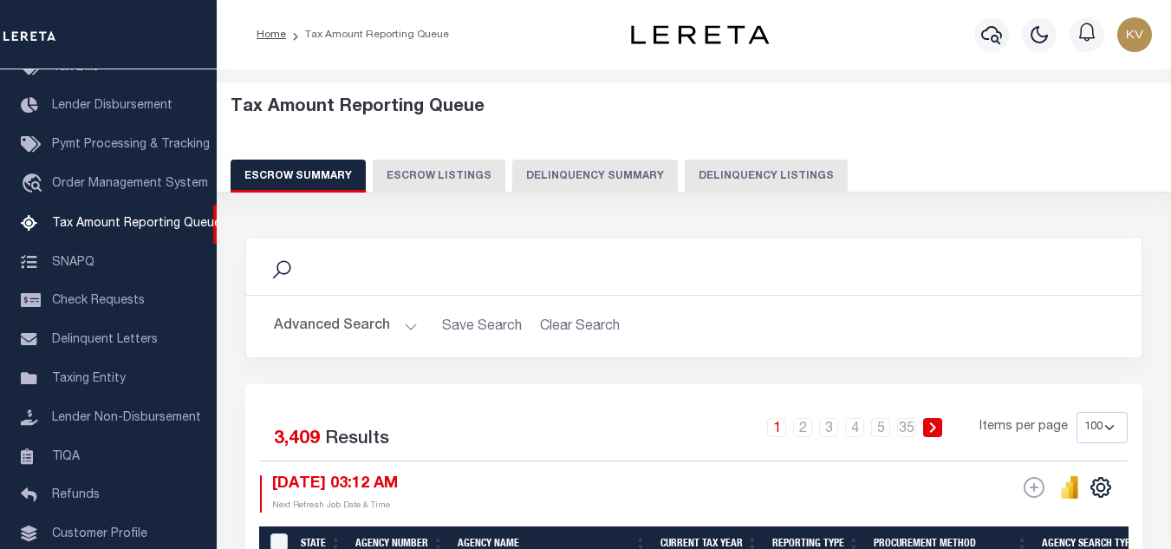
click at [797, 172] on button "Delinquency Listings" at bounding box center [766, 175] width 163 height 33
select select "100"
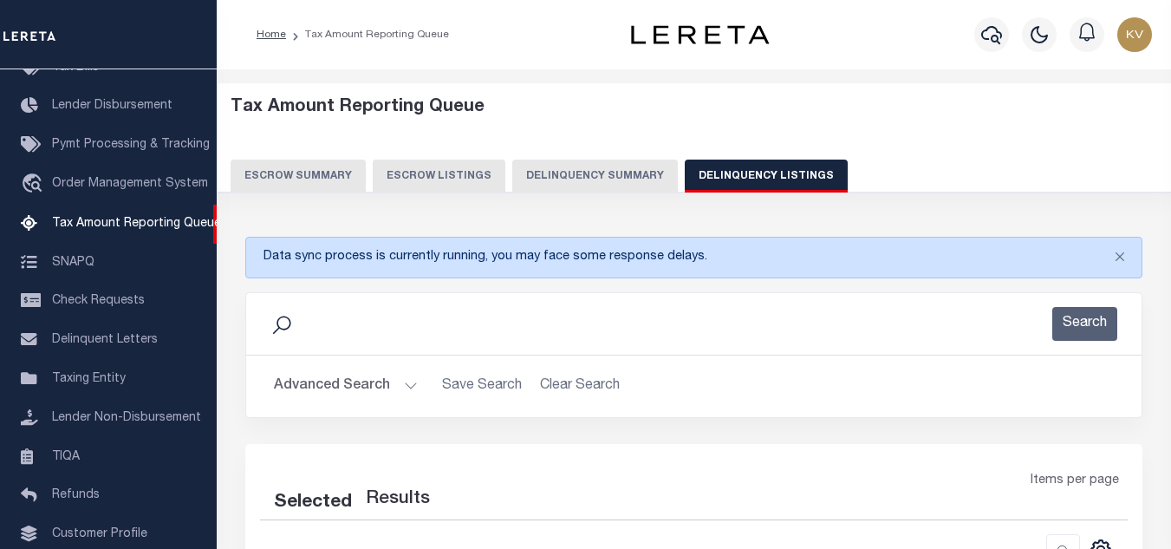
select select "100"
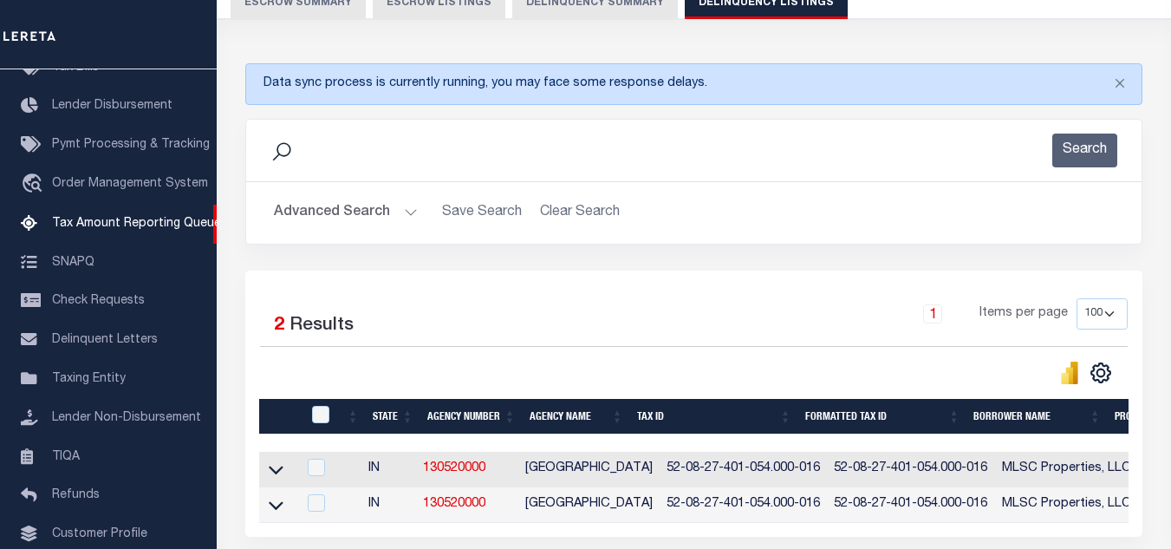
scroll to position [333, 0]
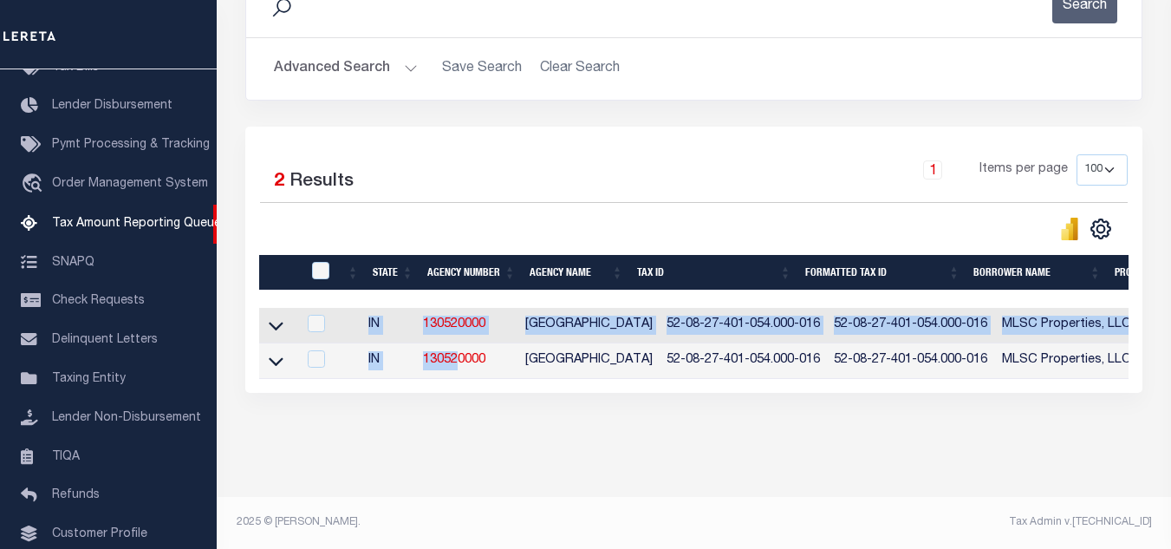
drag, startPoint x: 465, startPoint y: 365, endPoint x: 830, endPoint y: 369, distance: 364.9
click at [830, 369] on div "State Agency Number Agency Name Tax ID Formatted Tax ID Borrower Name Property …" at bounding box center [693, 343] width 869 height 71
click at [679, 432] on div "Data sync process is currently running, you may face some response delays. Sear…" at bounding box center [694, 173] width 920 height 543
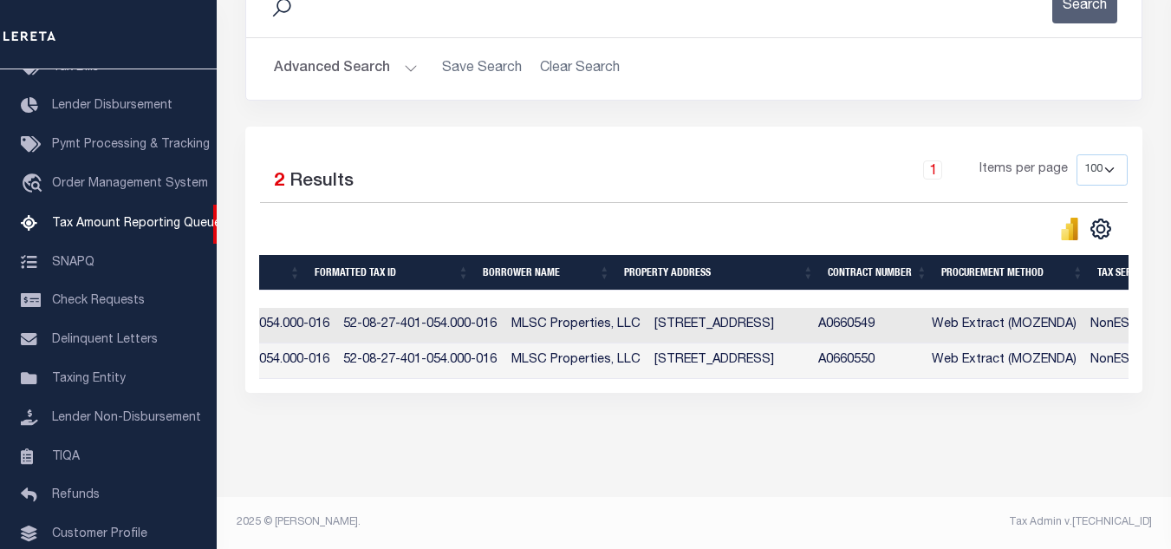
scroll to position [0, 83]
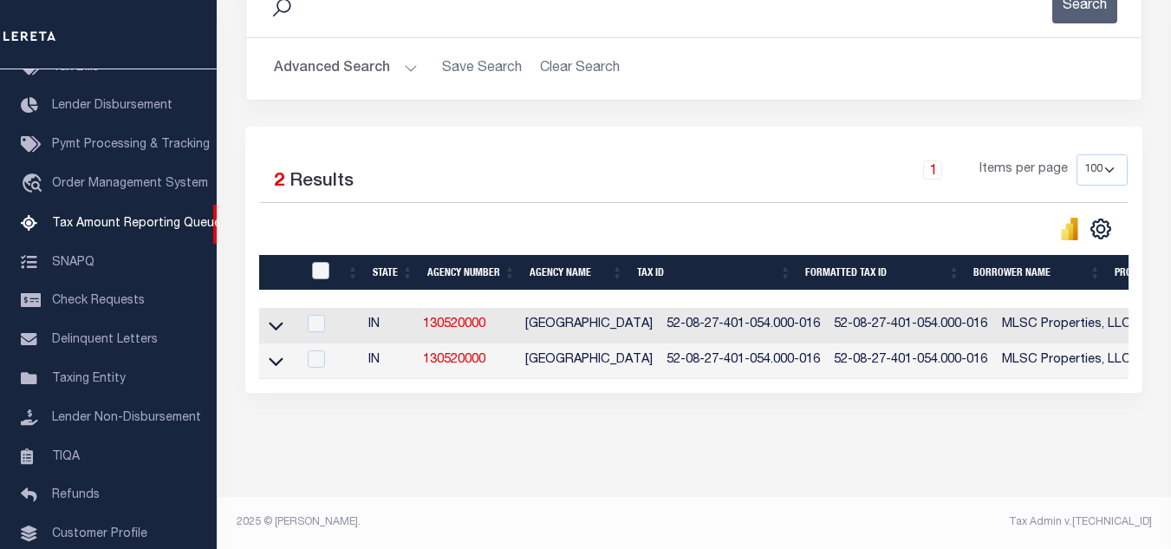
click at [319, 262] on input "checkbox" at bounding box center [320, 270] width 17 height 17
checkbox input "true"
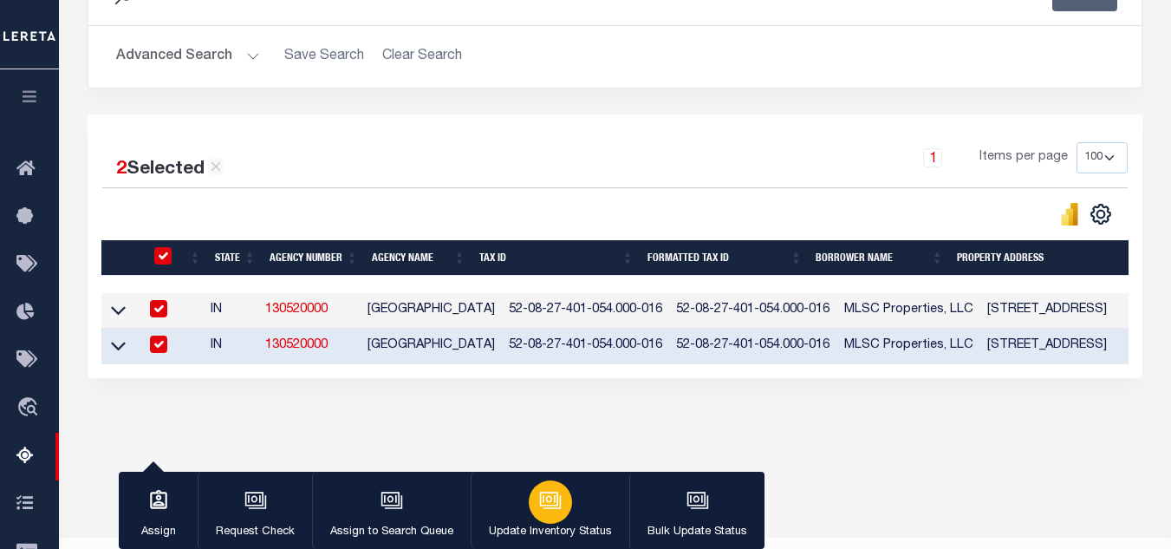
click at [540, 504] on icon "button" at bounding box center [549, 498] width 18 height 14
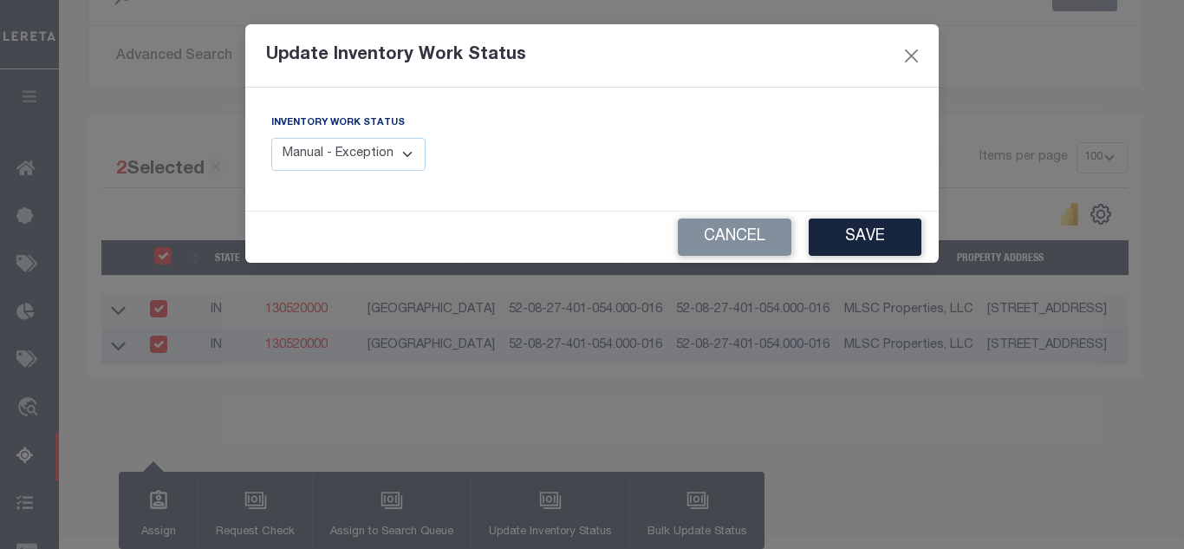
click at [356, 149] on select "Manual - Exception Pended - Awaiting Search Late Add Exception Completed" at bounding box center [348, 155] width 154 height 34
select select "4"
click at [271, 138] on select "Manual - Exception Pended - Awaiting Search Late Add Exception Completed" at bounding box center [348, 155] width 154 height 34
click at [845, 232] on button "Save" at bounding box center [865, 236] width 113 height 37
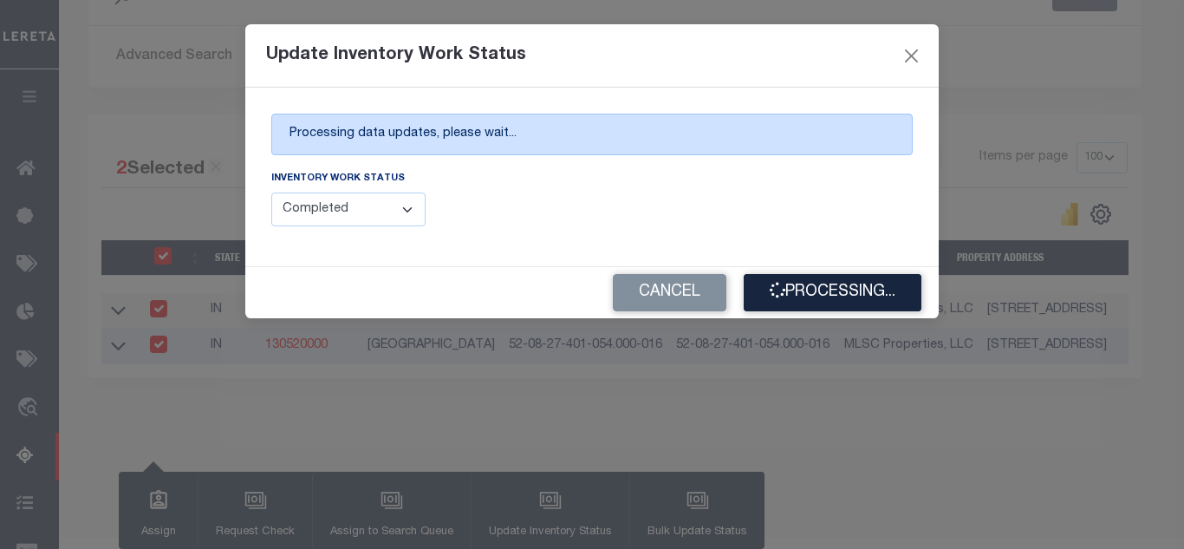
click at [527, 200] on div "Inventory Work Status Manual - Exception Pended - Awaiting Search Late Add Exce…" at bounding box center [425, 197] width 308 height 57
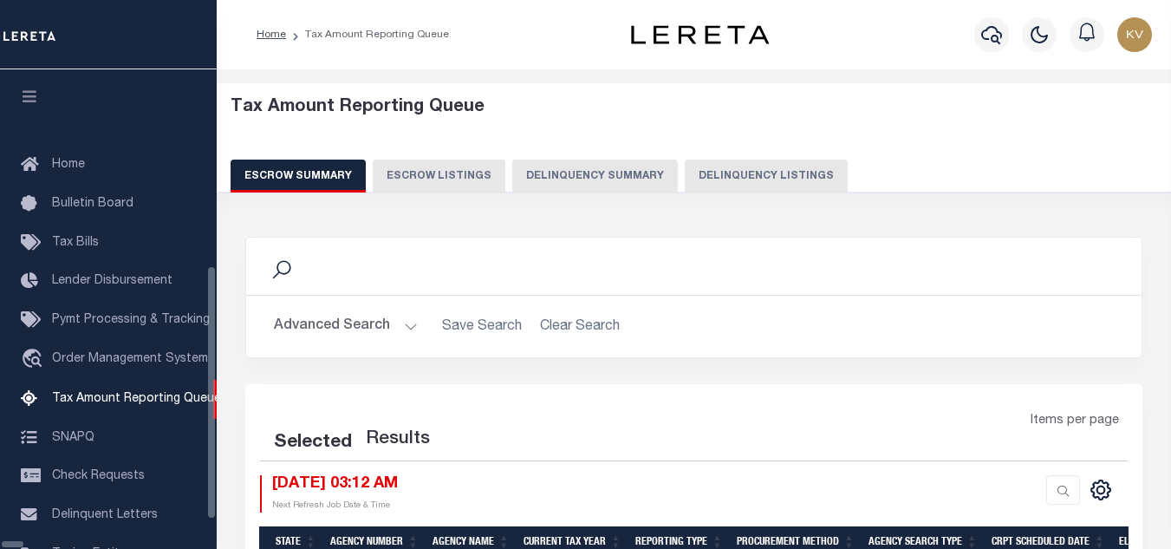
select select "100"
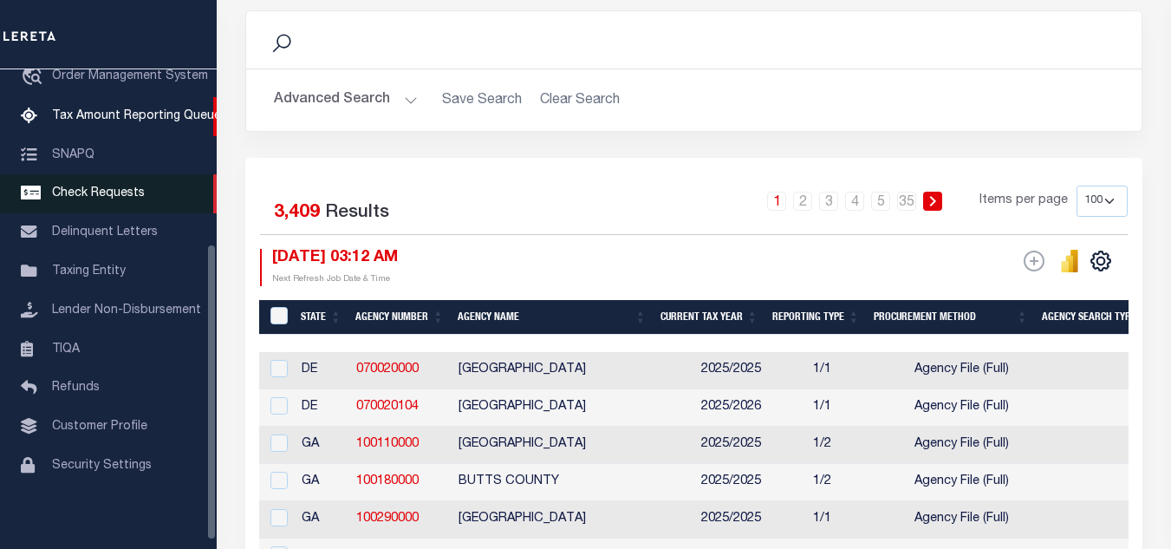
scroll to position [226, 0]
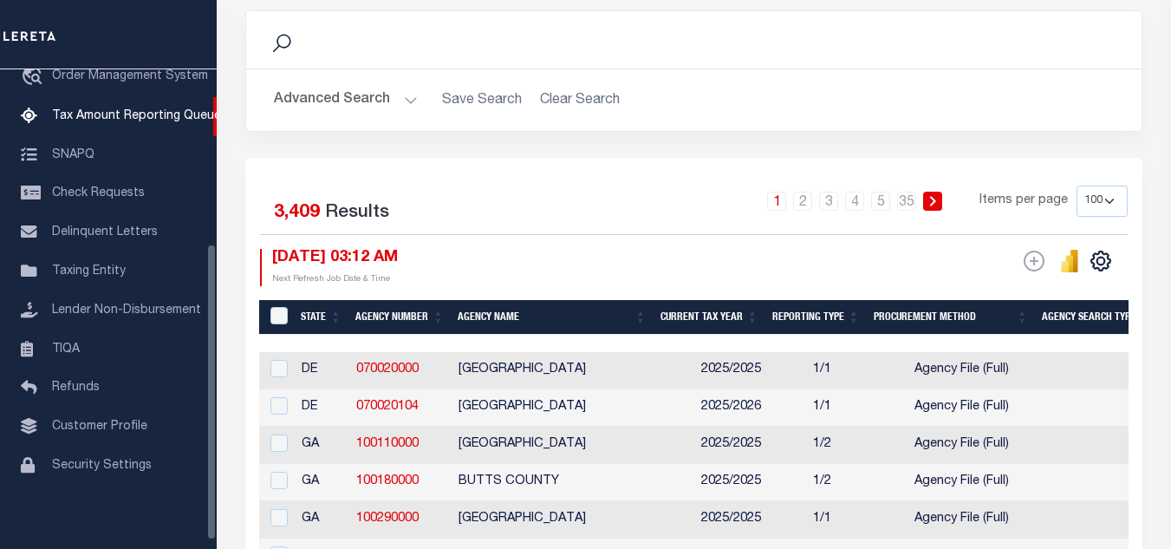
click at [354, 107] on button "Advanced Search" at bounding box center [346, 100] width 144 height 34
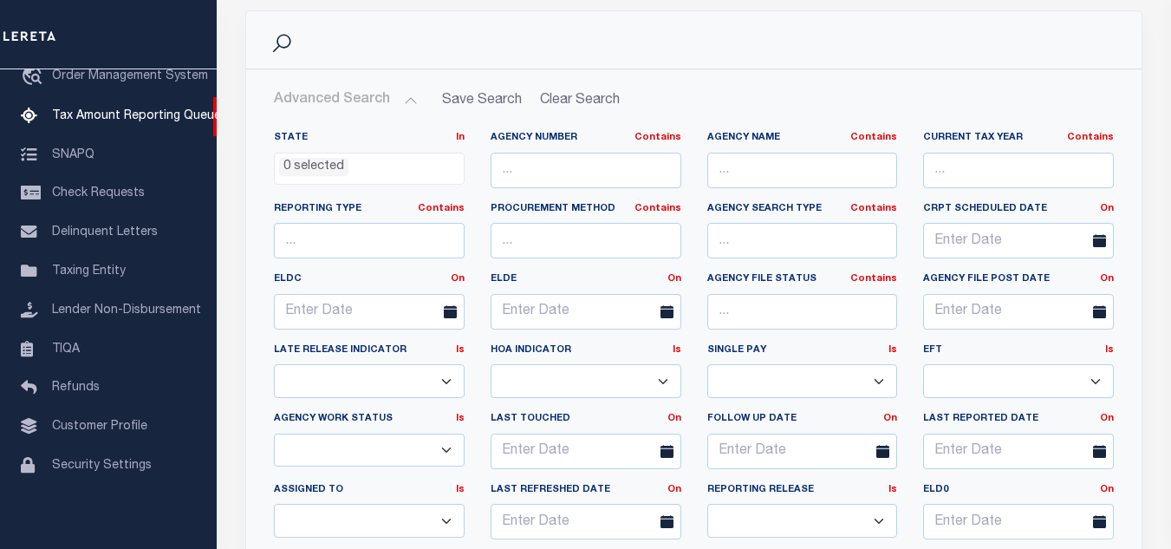
scroll to position [140, 0]
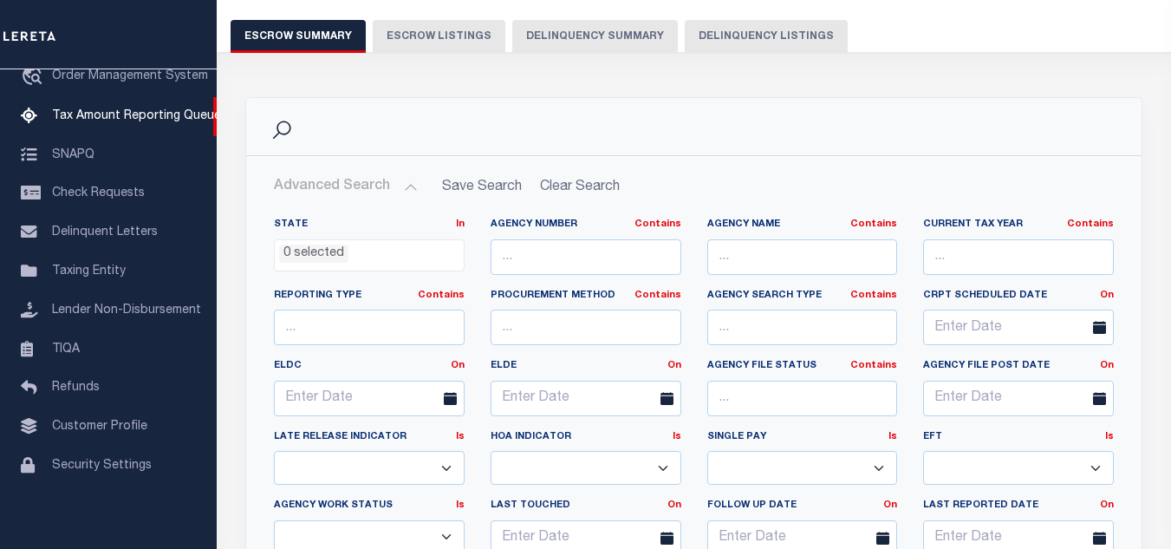
click at [750, 10] on div "Tax Amount Reporting Queue Escrow Summary Escrow Listings Delinquency Summary" at bounding box center [694, 5] width 927 height 95
click at [750, 42] on button "Delinquency Listings" at bounding box center [766, 36] width 163 height 33
select select
select select "100"
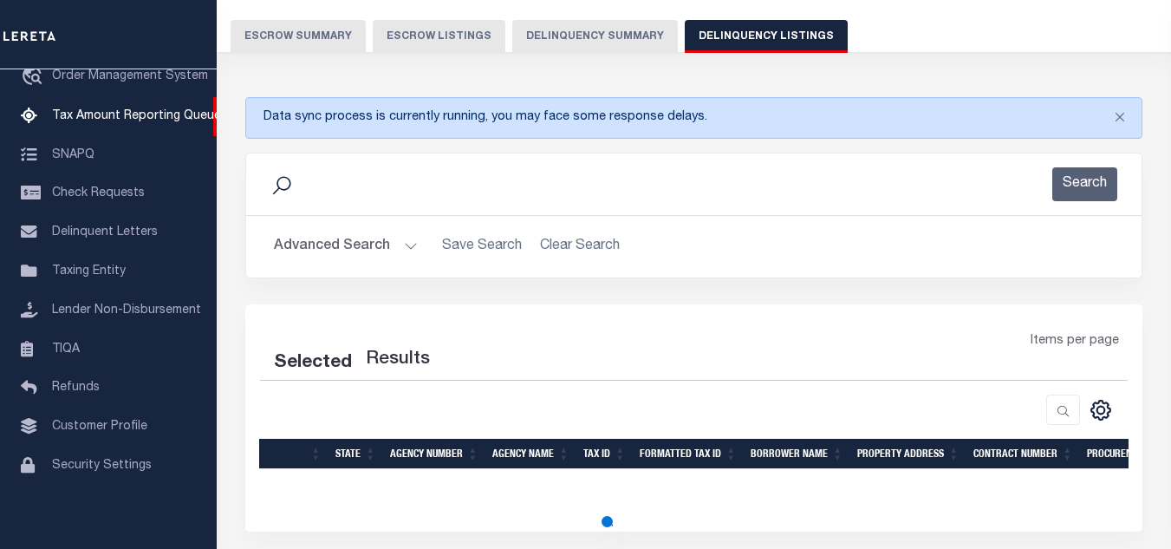
click at [368, 243] on button "Advanced Search" at bounding box center [346, 247] width 144 height 34
select select "100"
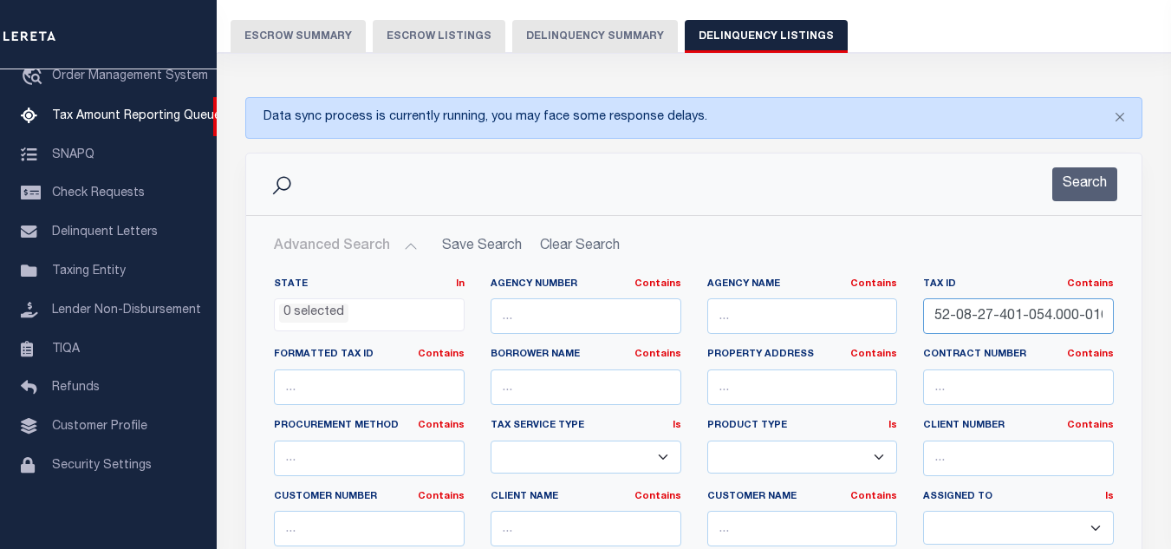
click at [1043, 324] on input "52-08-27-401-054.000-016" at bounding box center [1018, 316] width 191 height 36
click at [1067, 179] on button "Search" at bounding box center [1084, 184] width 65 height 34
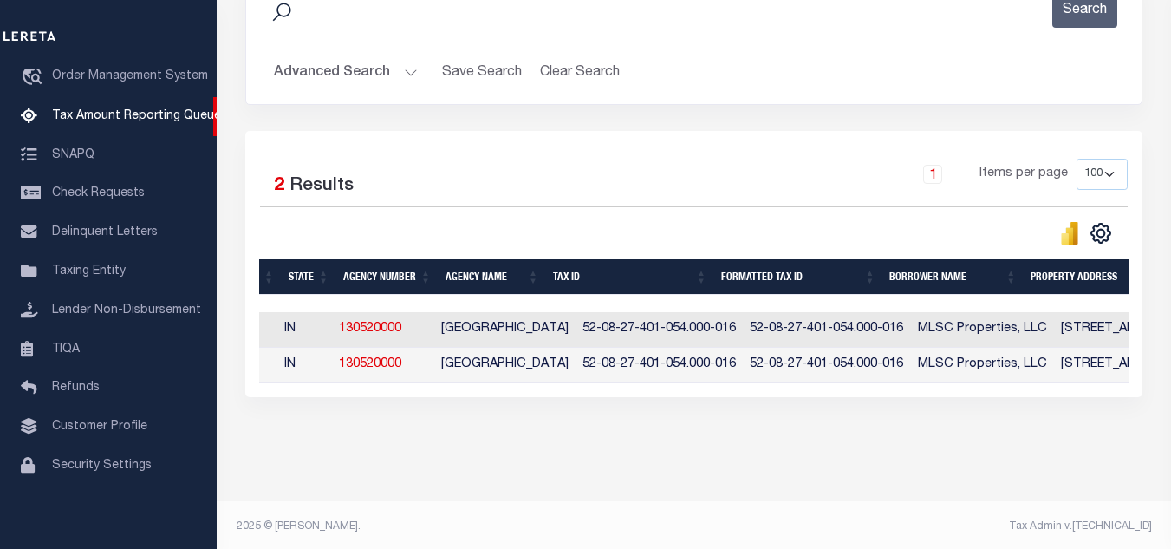
scroll to position [0, 0]
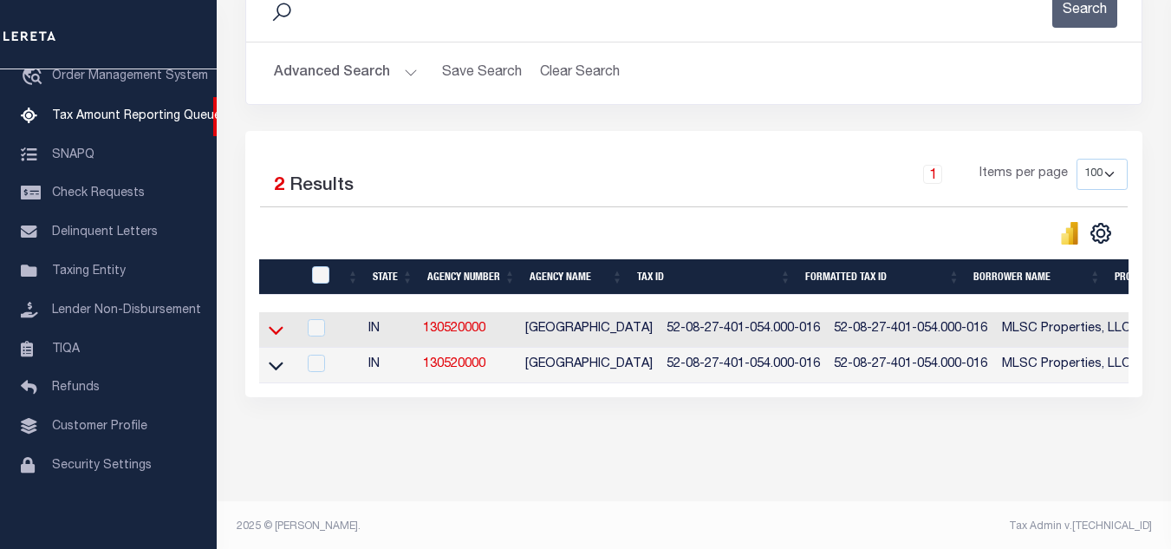
click at [269, 334] on icon at bounding box center [276, 330] width 15 height 18
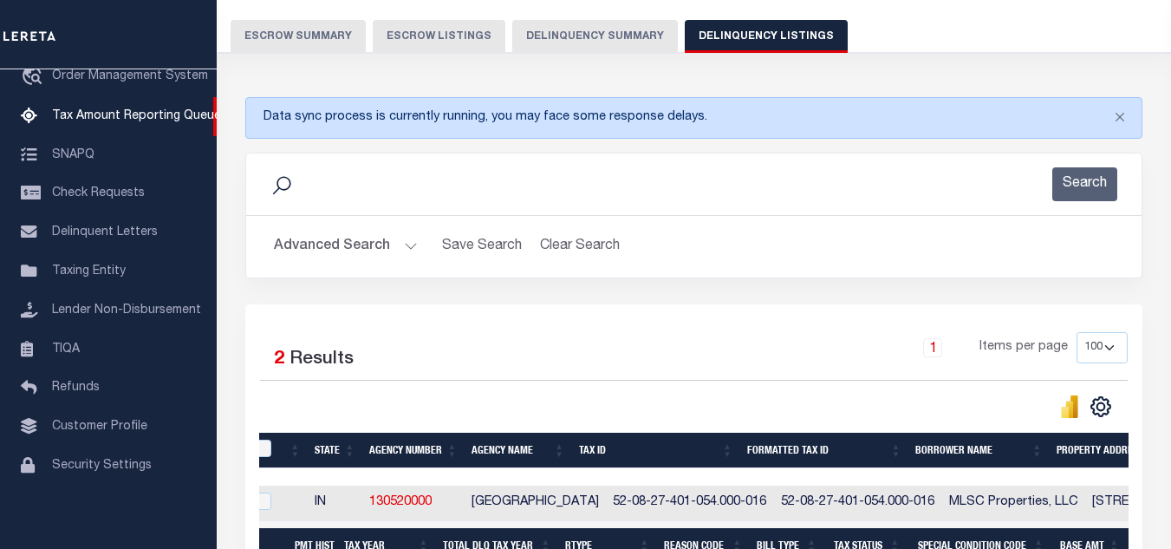
click at [394, 244] on button "Advanced Search" at bounding box center [346, 247] width 144 height 34
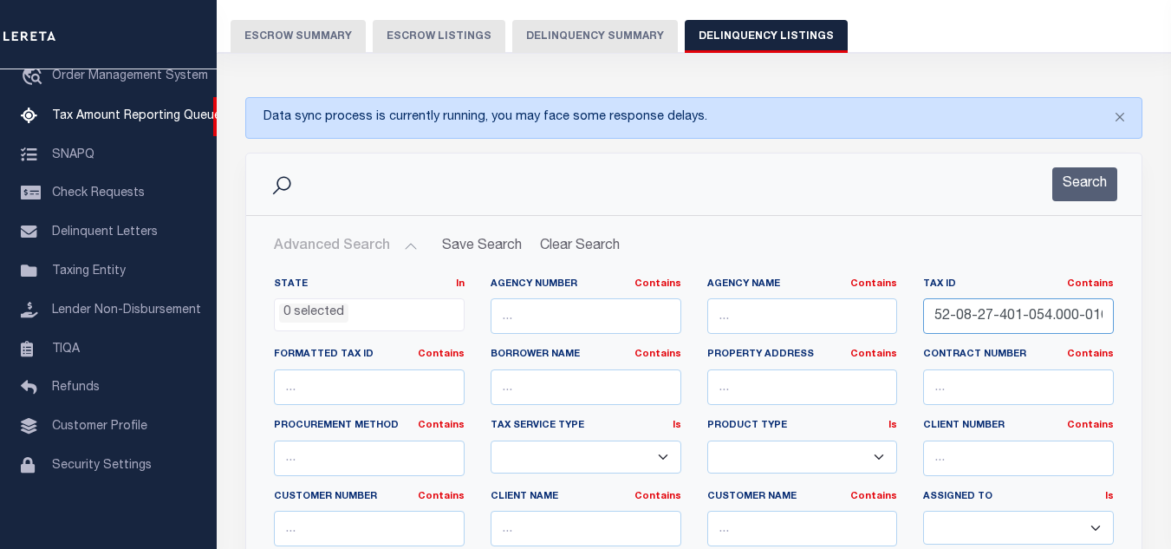
click at [1011, 321] on input "52-08-27-401-054.000-016" at bounding box center [1018, 316] width 191 height 36
paste input "350"
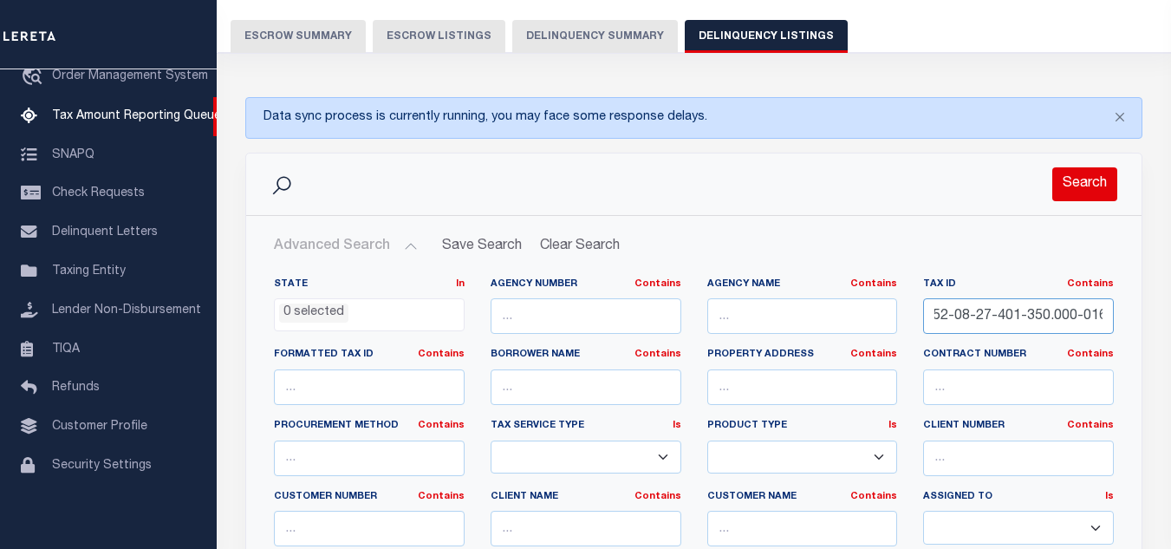
type input "52-08-27-401-350.000-016"
click at [1089, 174] on button "Search" at bounding box center [1084, 184] width 65 height 34
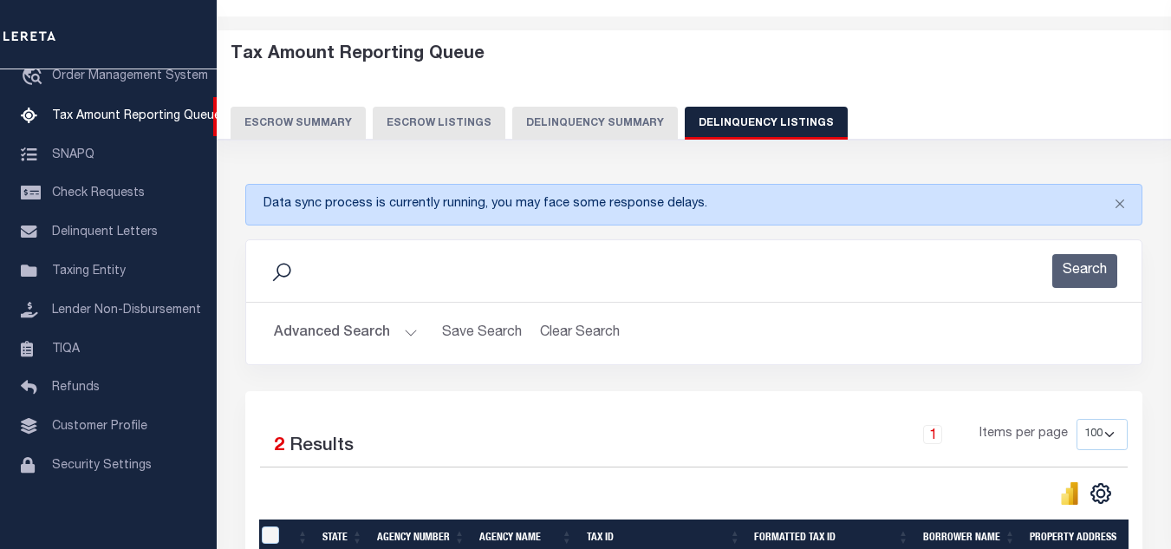
click at [381, 346] on button "Advanced Search" at bounding box center [346, 333] width 144 height 34
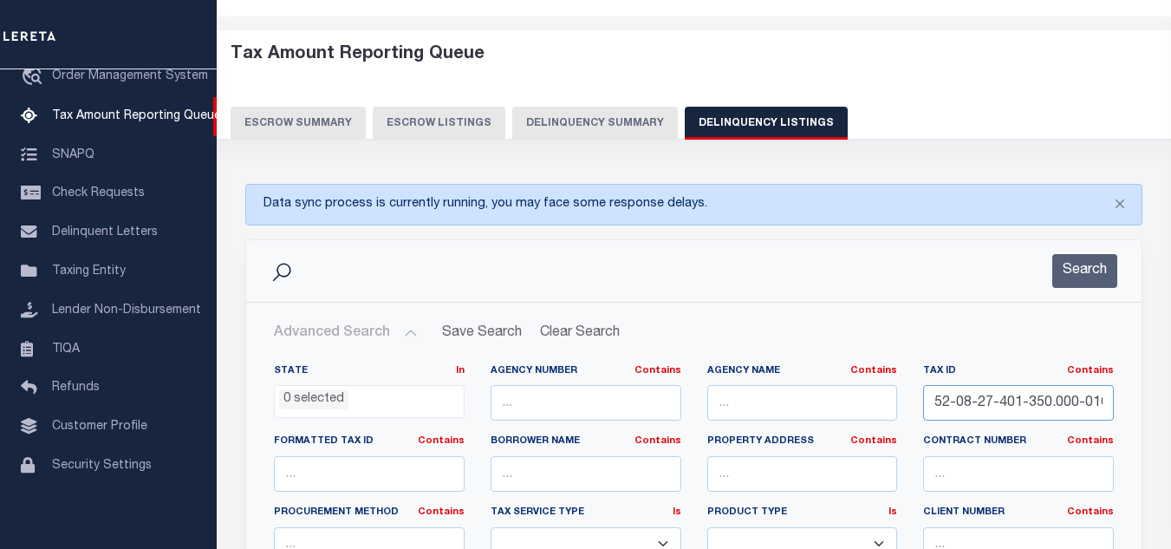
click at [1017, 409] on input "52-08-27-401-350.000-016" at bounding box center [1018, 403] width 191 height 36
click at [1083, 271] on button "Search" at bounding box center [1084, 271] width 65 height 34
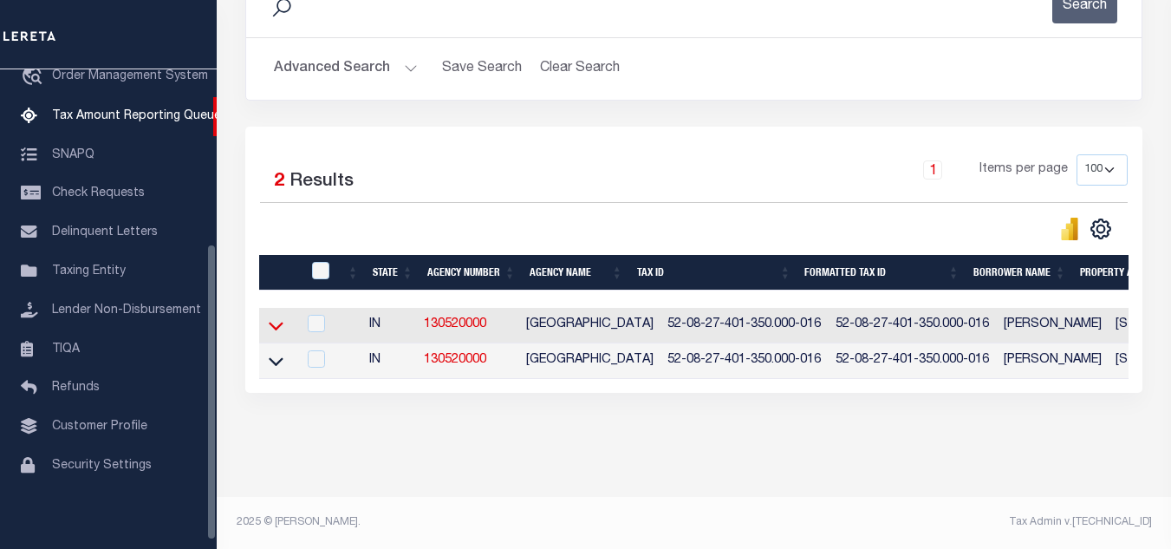
click at [276, 319] on icon at bounding box center [276, 325] width 15 height 18
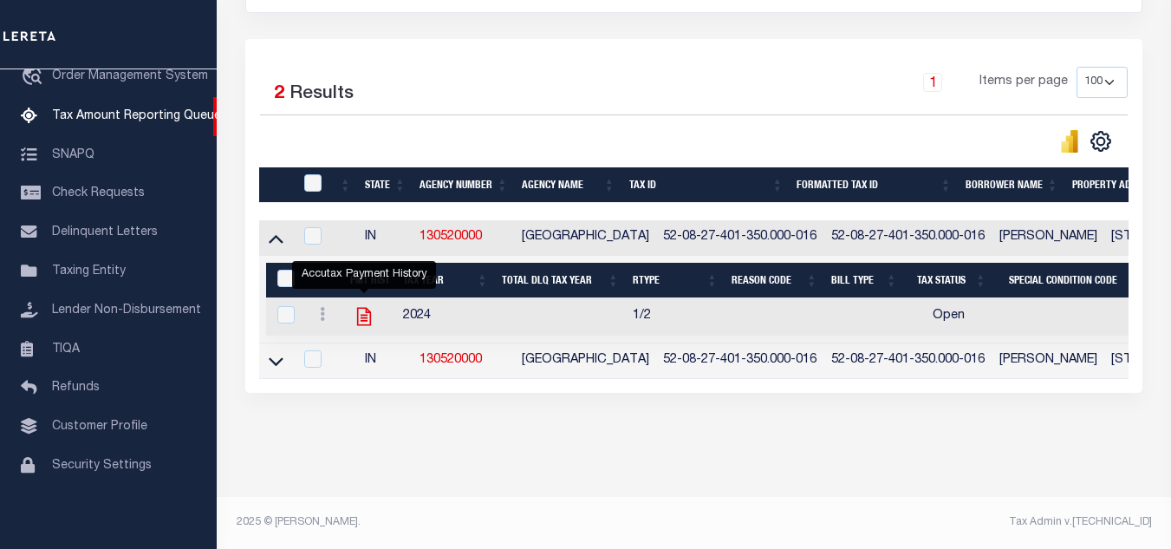
click at [362, 305] on icon "" at bounding box center [364, 316] width 23 height 23
checkbox input "true"
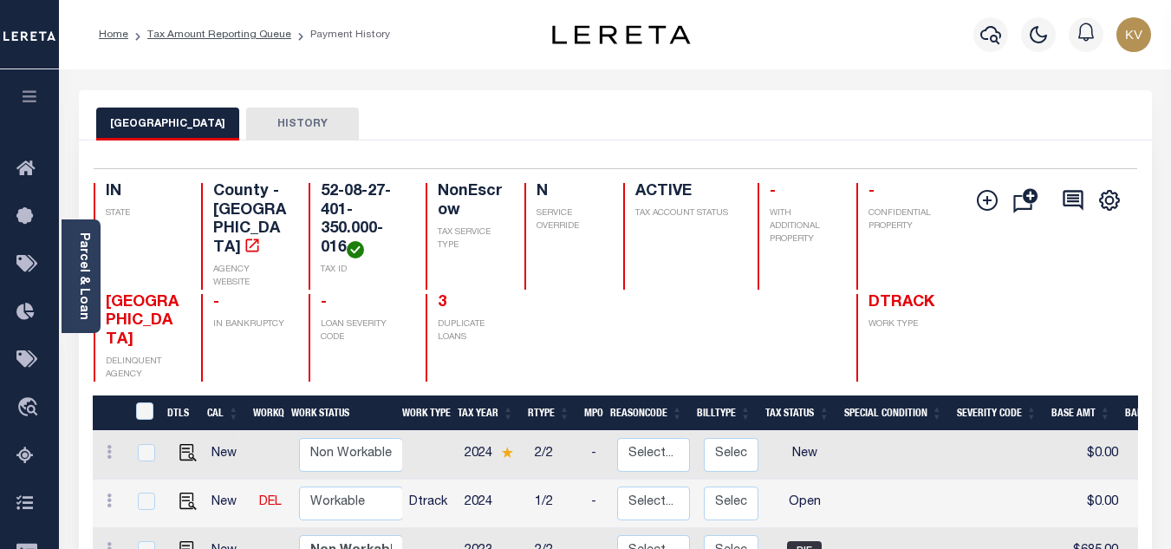
scroll to position [173, 0]
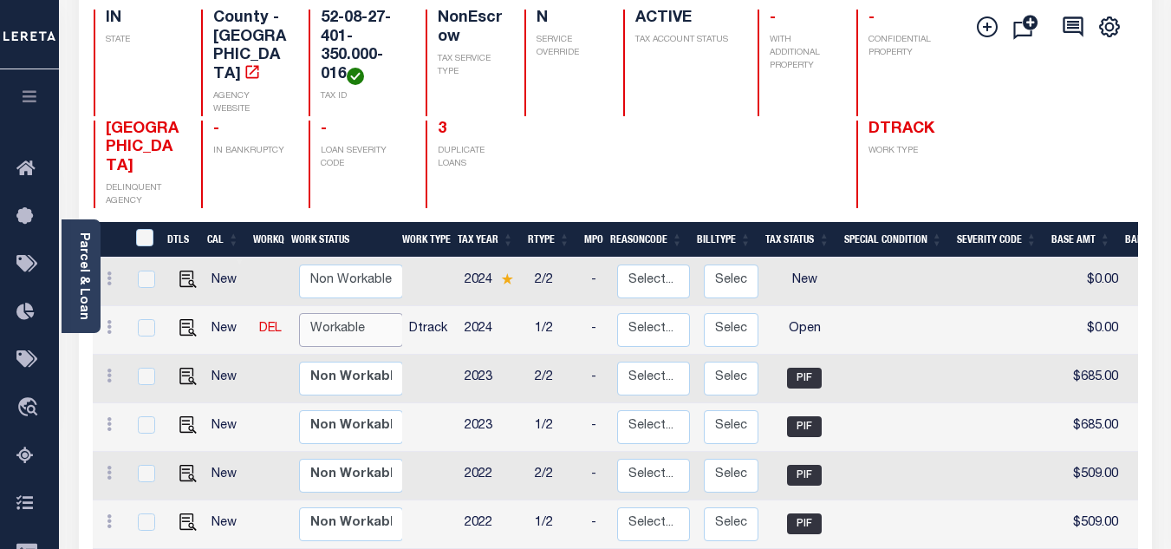
click at [341, 313] on select "Non Workable Workable" at bounding box center [351, 330] width 104 height 34
checkbox input "true"
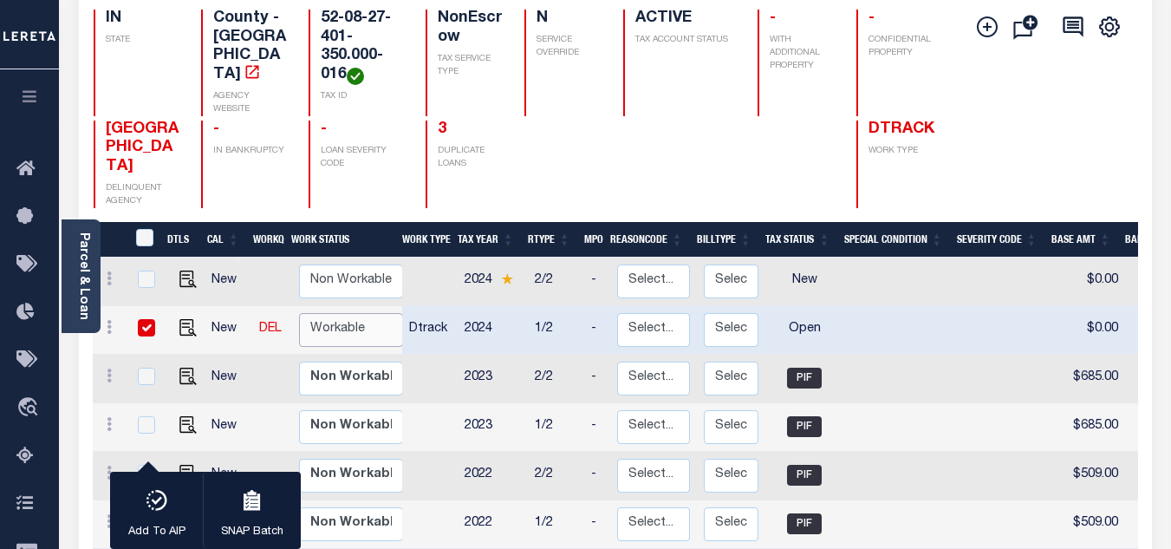
select select "true"
click at [299, 313] on select "Non Workable Workable" at bounding box center [351, 330] width 104 height 34
checkbox input "false"
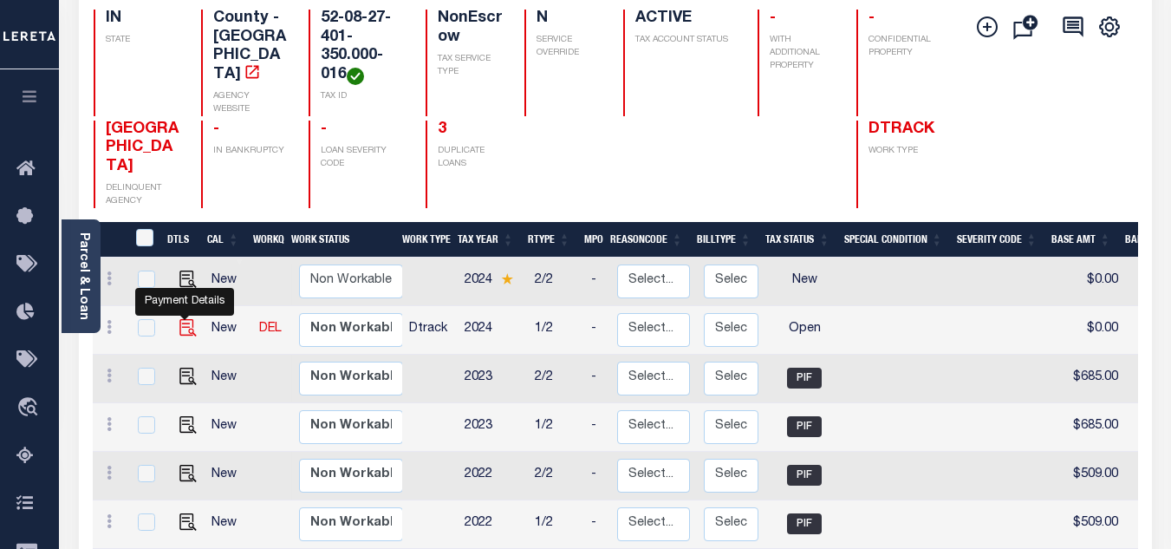
click at [182, 319] on img "" at bounding box center [187, 327] width 17 height 17
checkbox input "true"
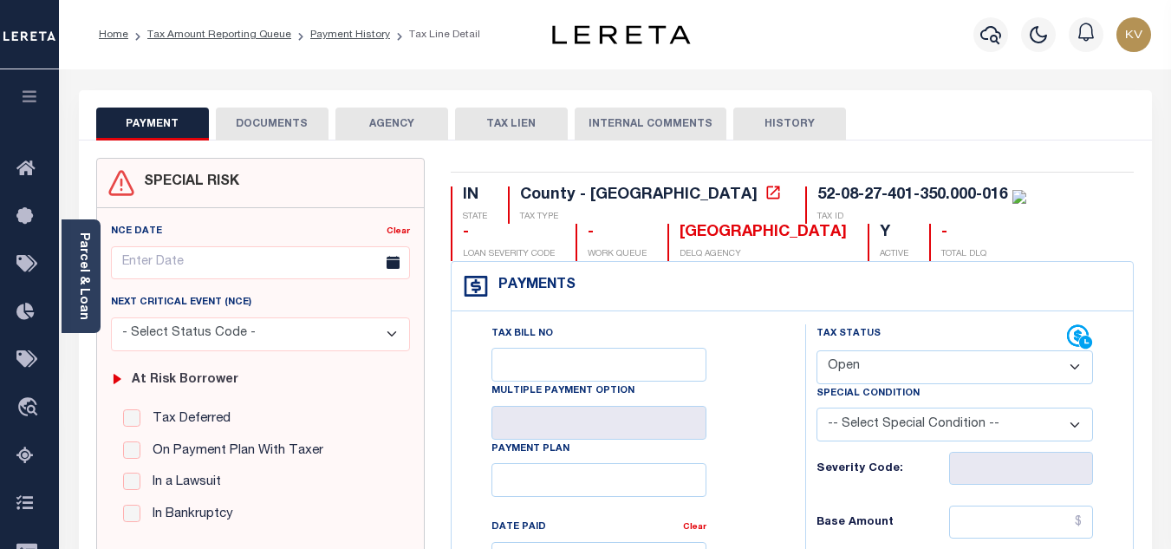
scroll to position [173, 0]
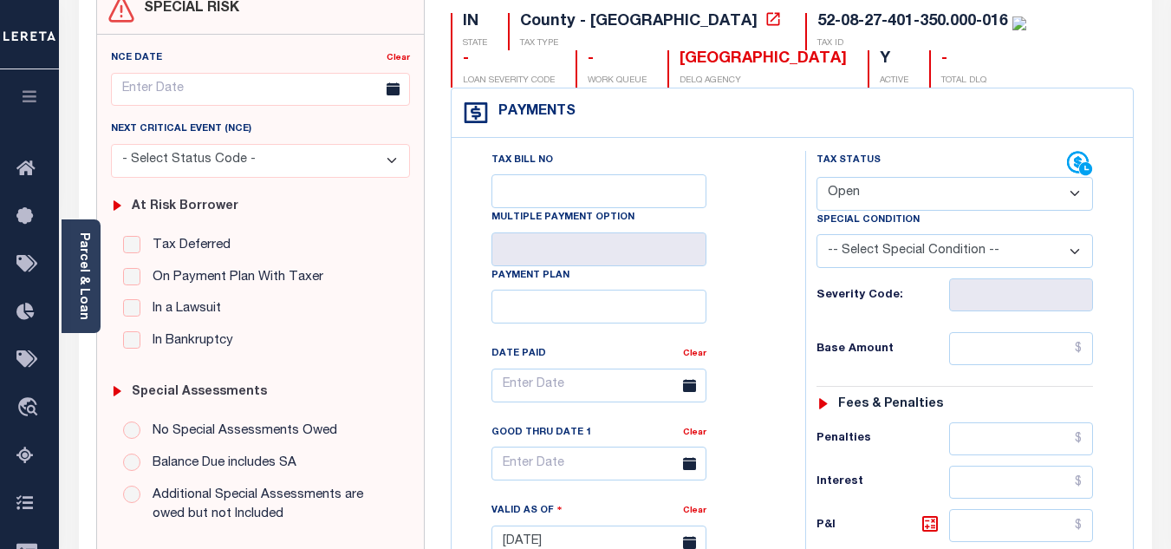
click at [905, 201] on select "- Select Status Code - Open Due/Unpaid Paid Incomplete No Tax Due Internal Refu…" at bounding box center [954, 194] width 276 height 34
select select "PYD"
click at [816, 178] on select "- Select Status Code - Open Due/Unpaid Paid Incomplete No Tax Due Internal Refu…" at bounding box center [954, 194] width 276 height 34
type input "[DATE]"
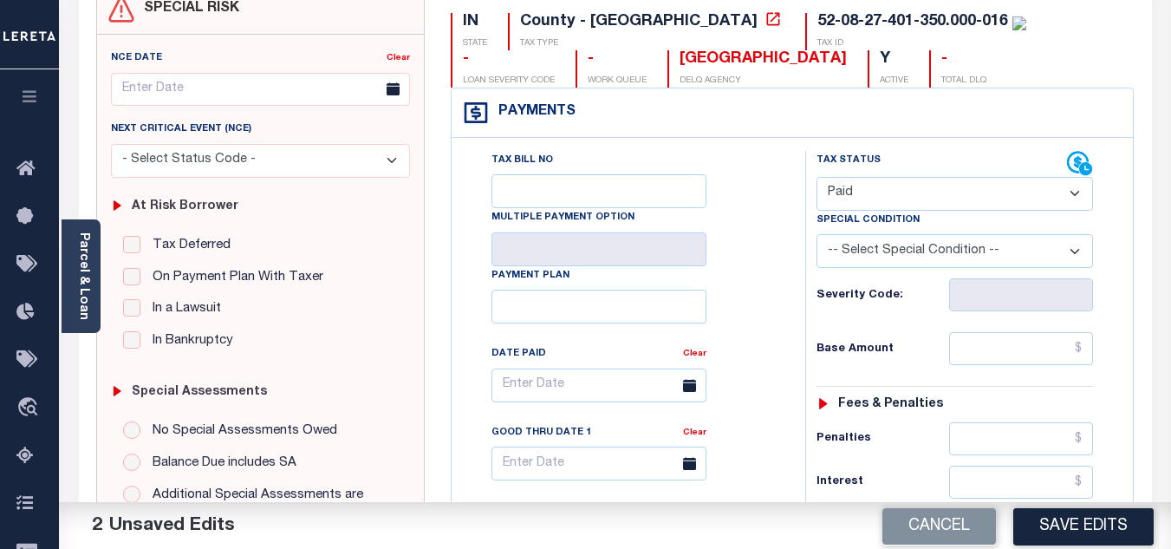
click at [778, 289] on div "Tax Bill No Multiple Payment Option Payment Plan Clear" at bounding box center [624, 394] width 310 height 486
click at [974, 347] on input "text" at bounding box center [1021, 348] width 144 height 33
click at [882, 328] on div "Tax Status Status - Select Status Code -" at bounding box center [960, 533] width 310 height 765
click at [1024, 354] on input "text" at bounding box center [1021, 348] width 144 height 33
type input "$0.00"
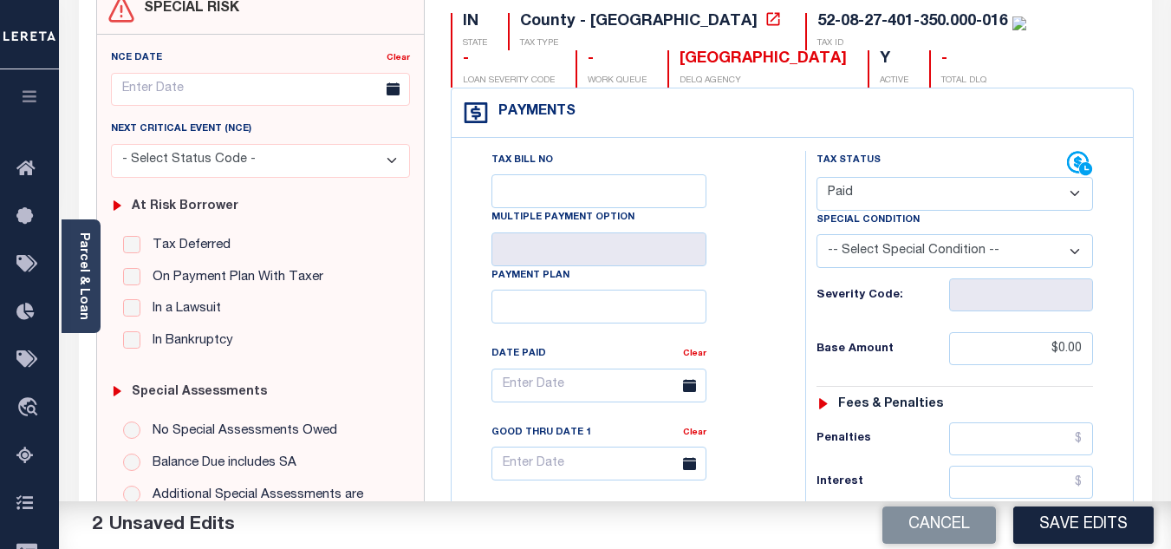
click at [912, 334] on div "Base Amount $0.00" at bounding box center [954, 348] width 276 height 33
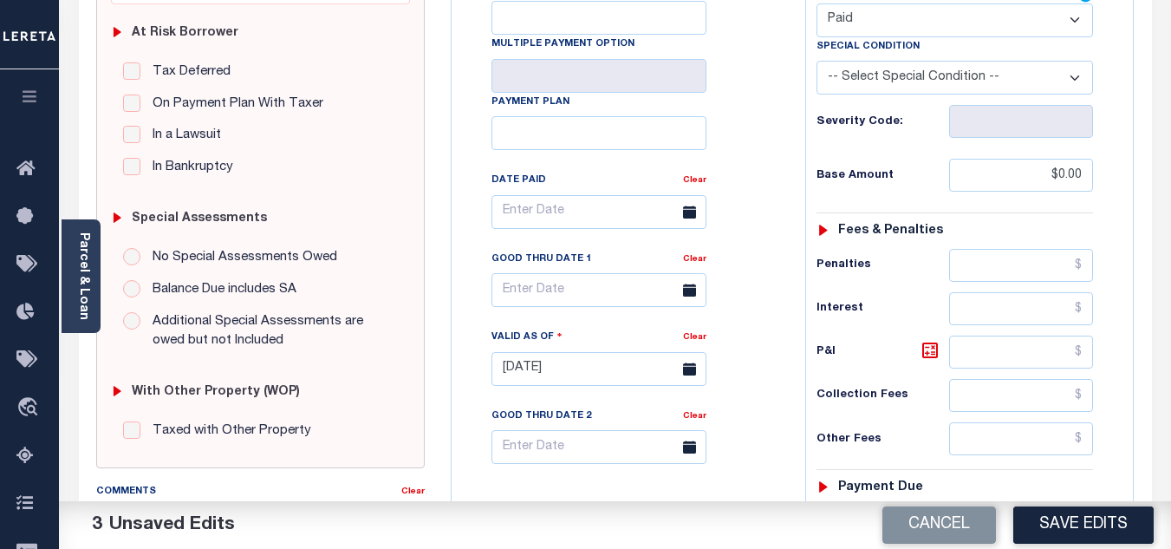
scroll to position [520, 0]
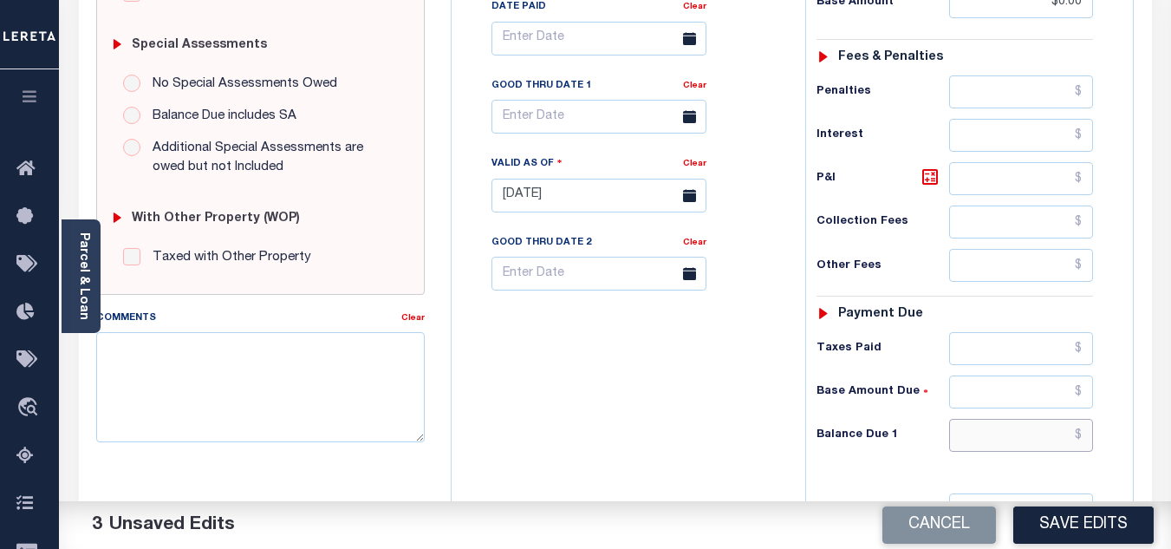
drag, startPoint x: 982, startPoint y: 440, endPoint x: 886, endPoint y: 436, distance: 96.3
click at [982, 440] on input "text" at bounding box center [1021, 435] width 144 height 33
type input "$0.00"
click at [635, 393] on div "Tax Bill No Multiple Payment Option Payment Plan Clear" at bounding box center [624, 186] width 336 height 765
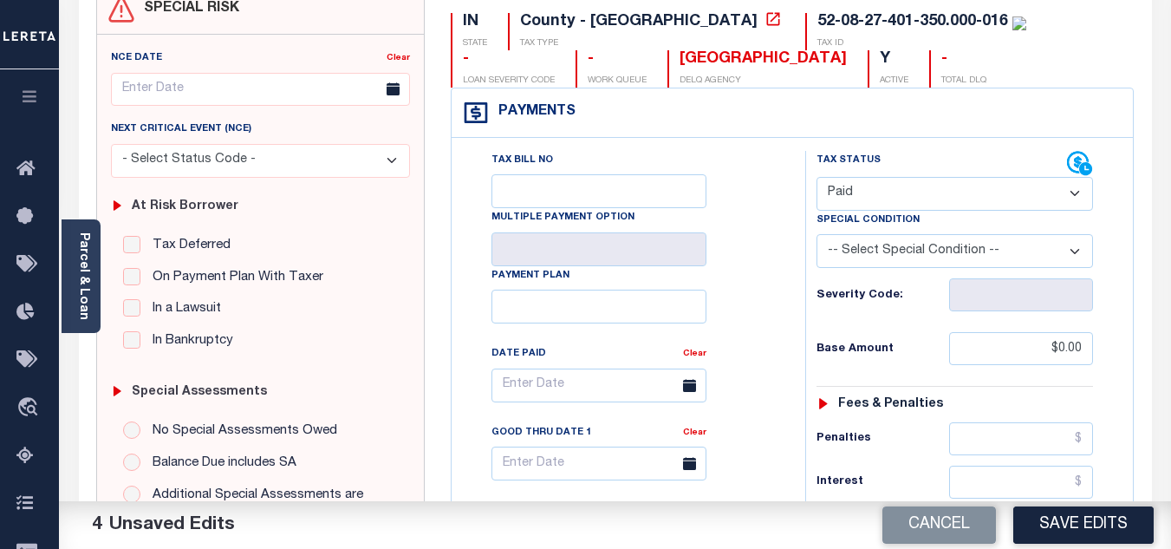
scroll to position [0, 0]
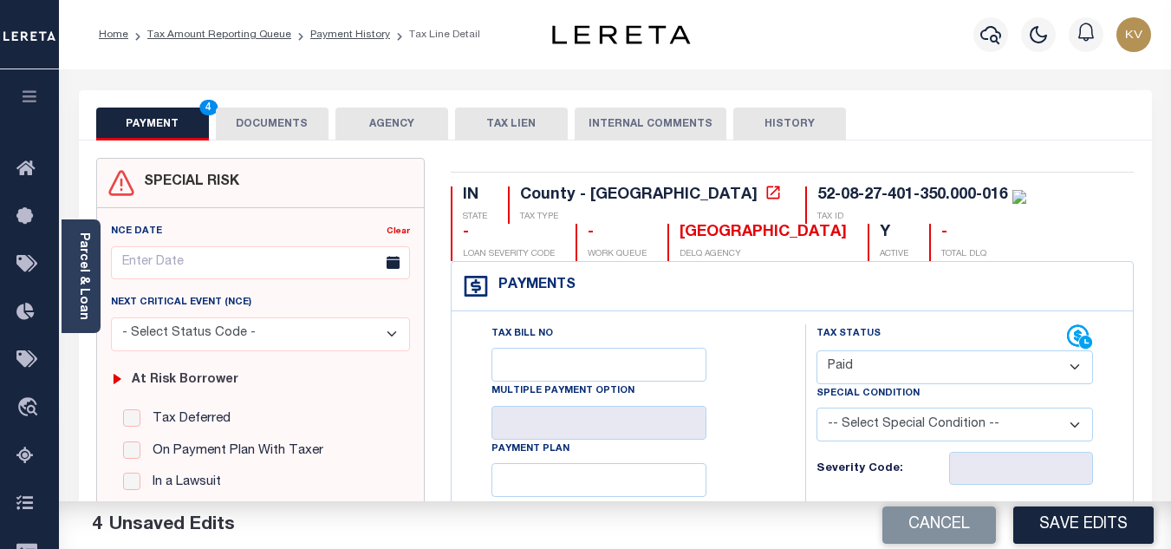
click at [296, 126] on button "DOCUMENTS" at bounding box center [272, 123] width 113 height 33
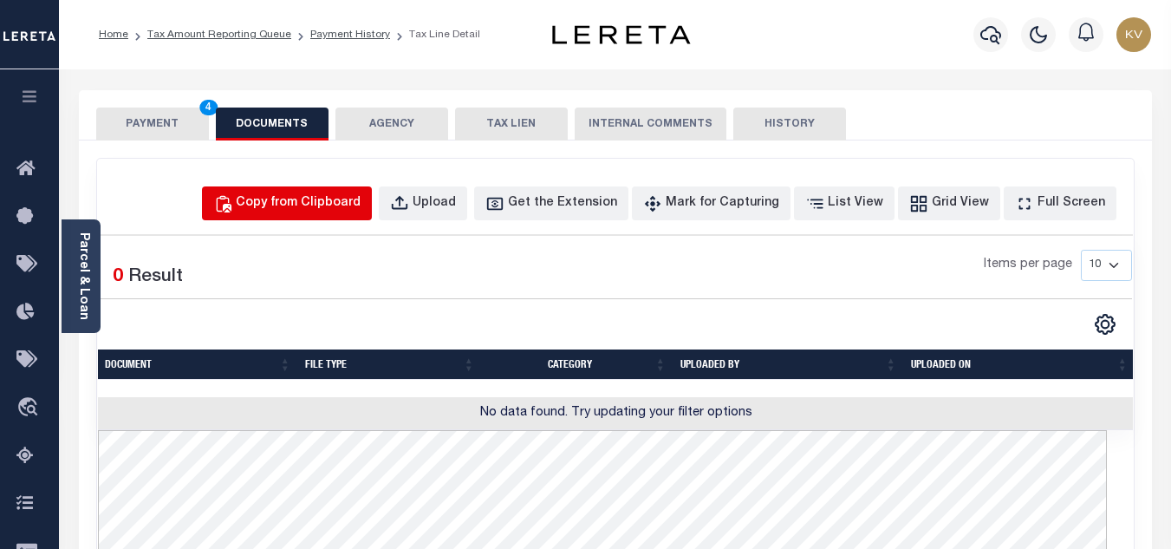
click at [361, 204] on div "Copy from Clipboard" at bounding box center [298, 203] width 125 height 19
select select "POP"
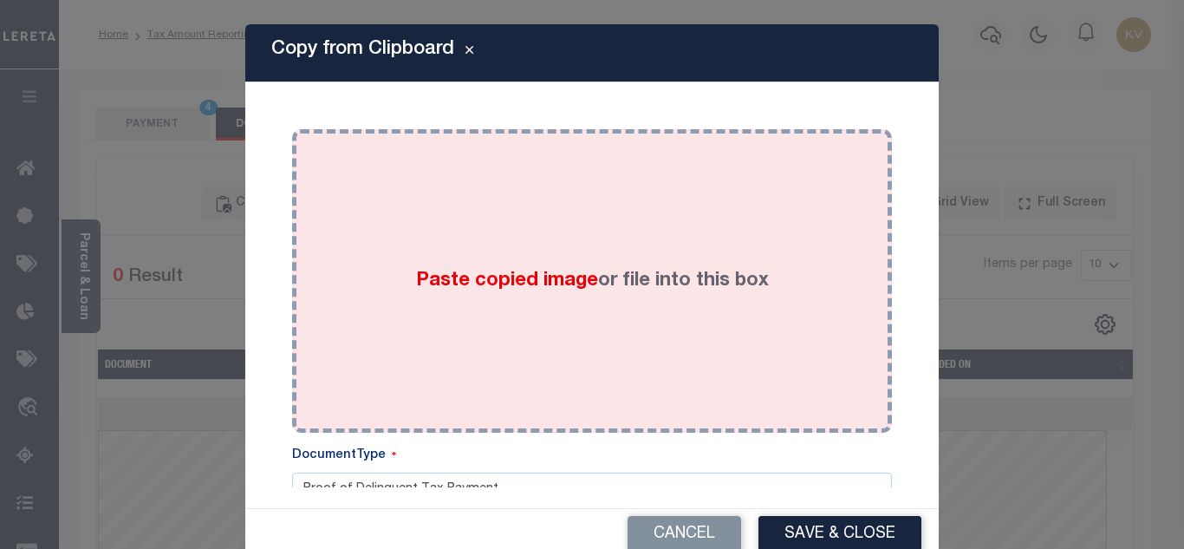
click at [445, 248] on div "Paste copied image or file into this box" at bounding box center [592, 280] width 574 height 277
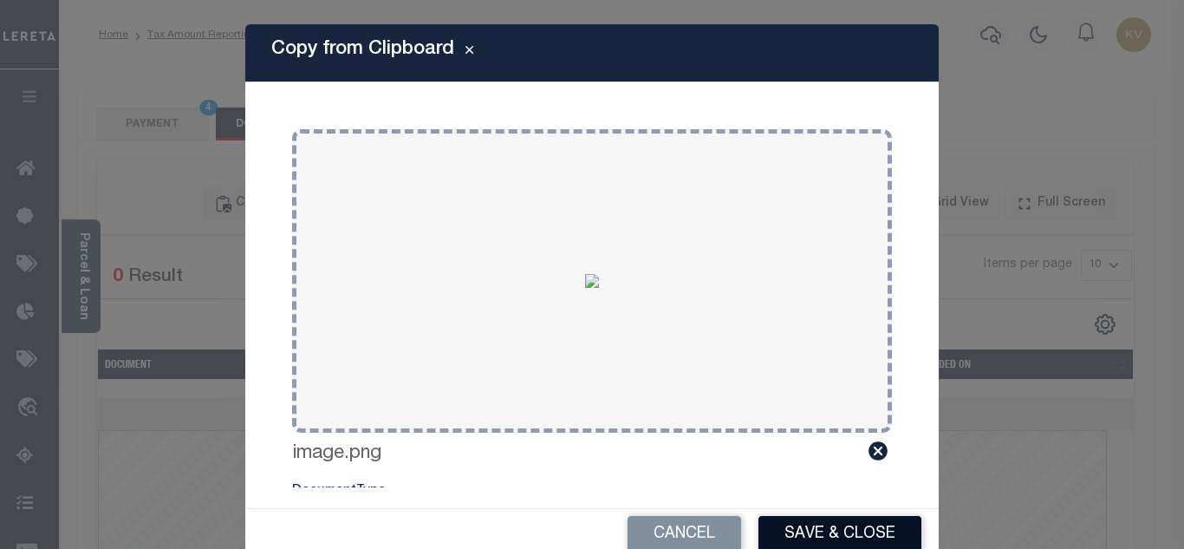
click at [813, 520] on button "Save & Close" at bounding box center [839, 534] width 163 height 37
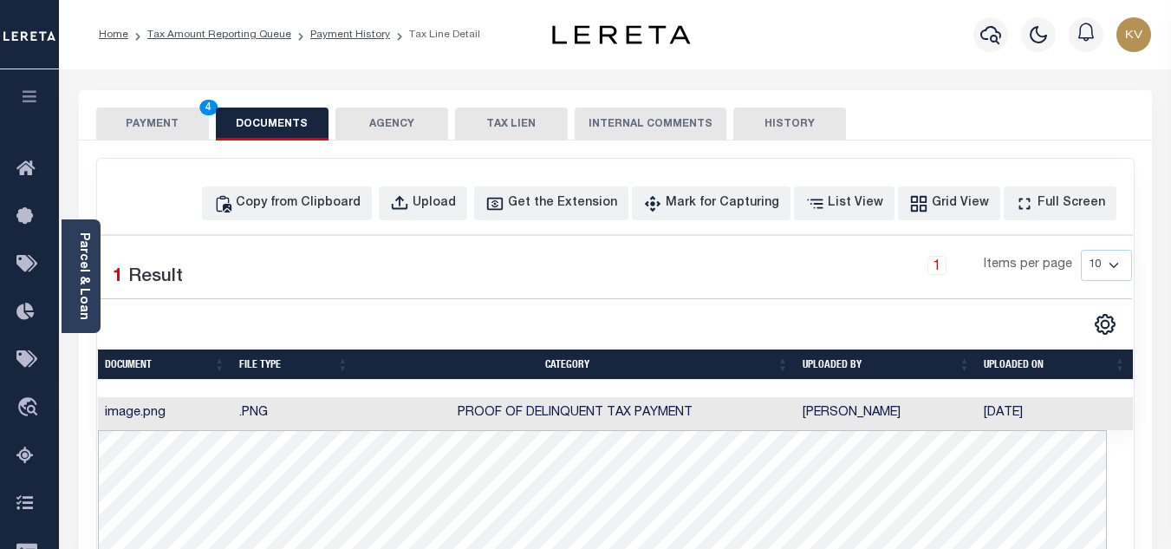
click at [167, 115] on button "PAYMENT 4" at bounding box center [152, 123] width 113 height 33
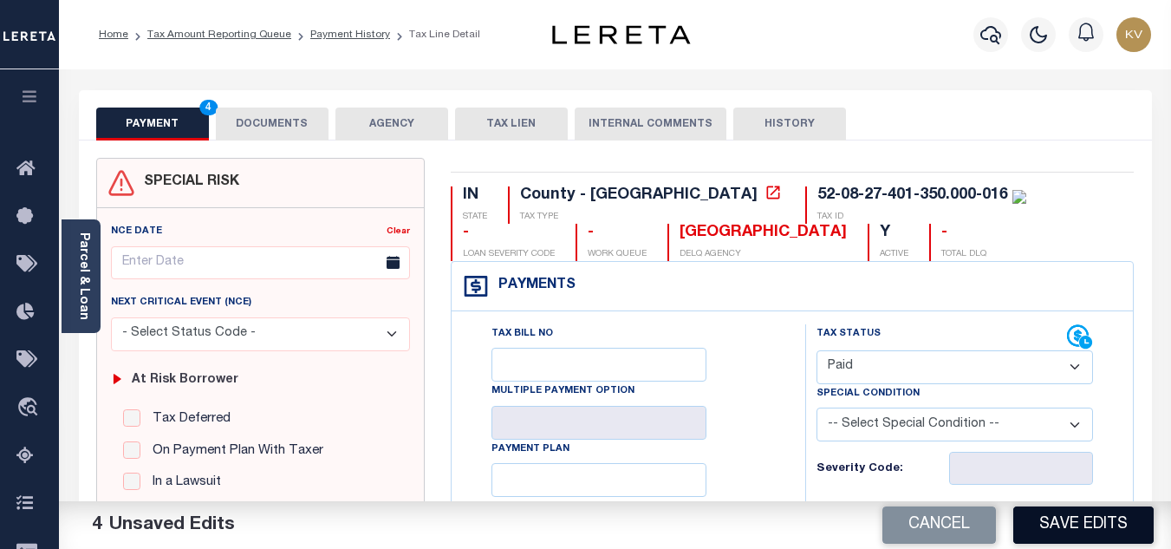
click at [1095, 523] on button "Save Edits" at bounding box center [1083, 524] width 140 height 37
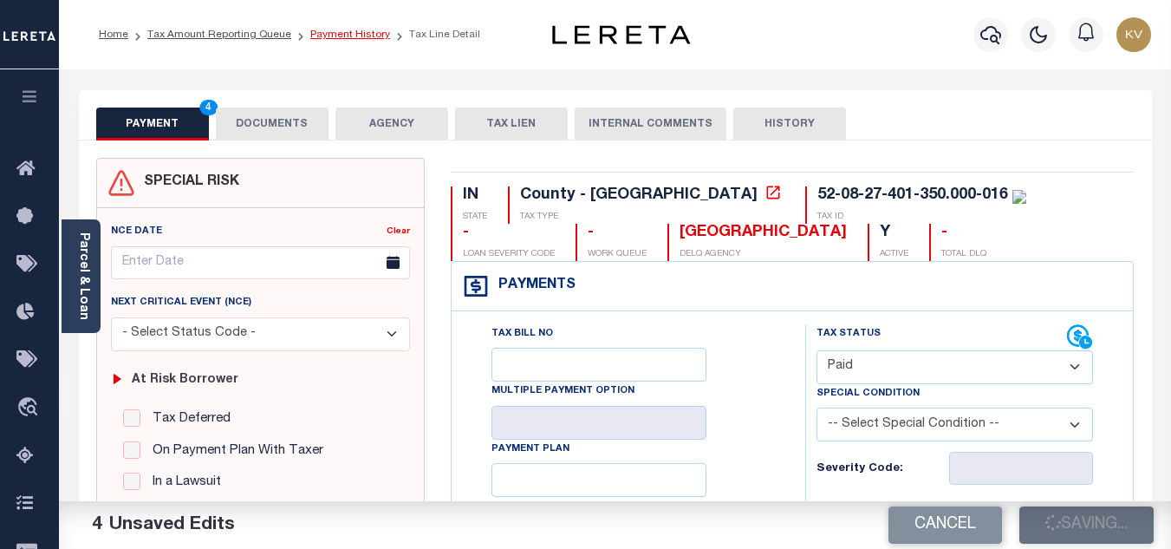
click at [335, 35] on link "Payment History" at bounding box center [350, 34] width 80 height 10
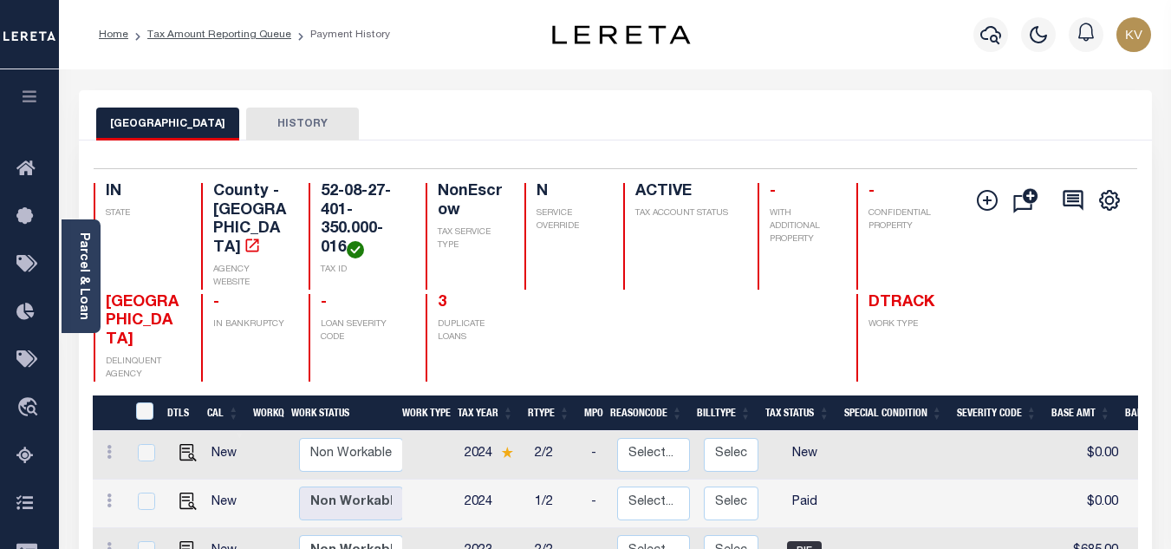
scroll to position [173, 0]
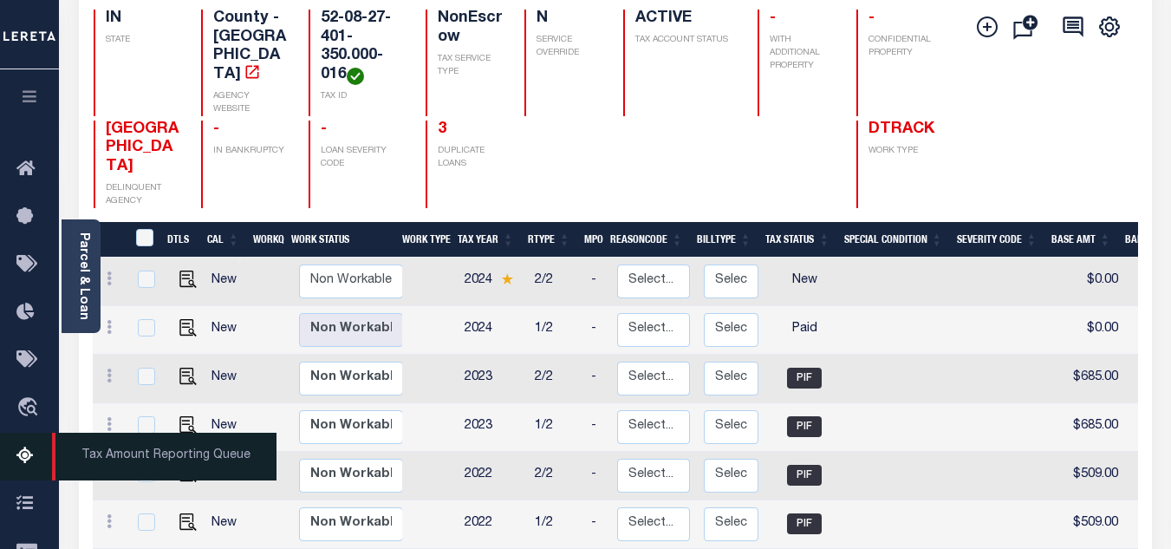
click at [24, 471] on link "Tax Amount Reporting Queue" at bounding box center [29, 456] width 59 height 48
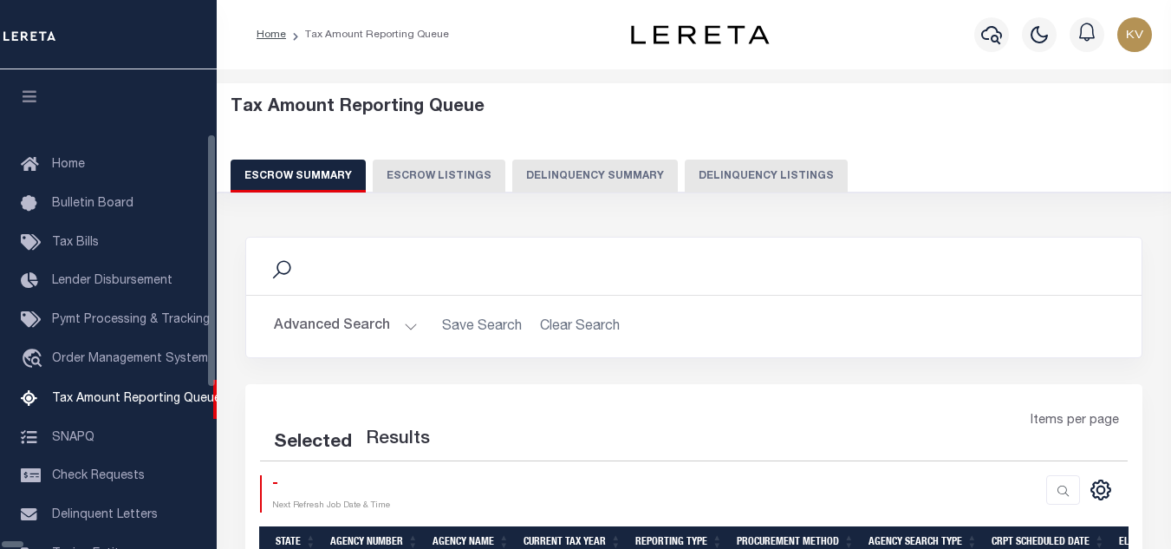
click at [720, 175] on button "Delinquency Listings" at bounding box center [766, 175] width 163 height 33
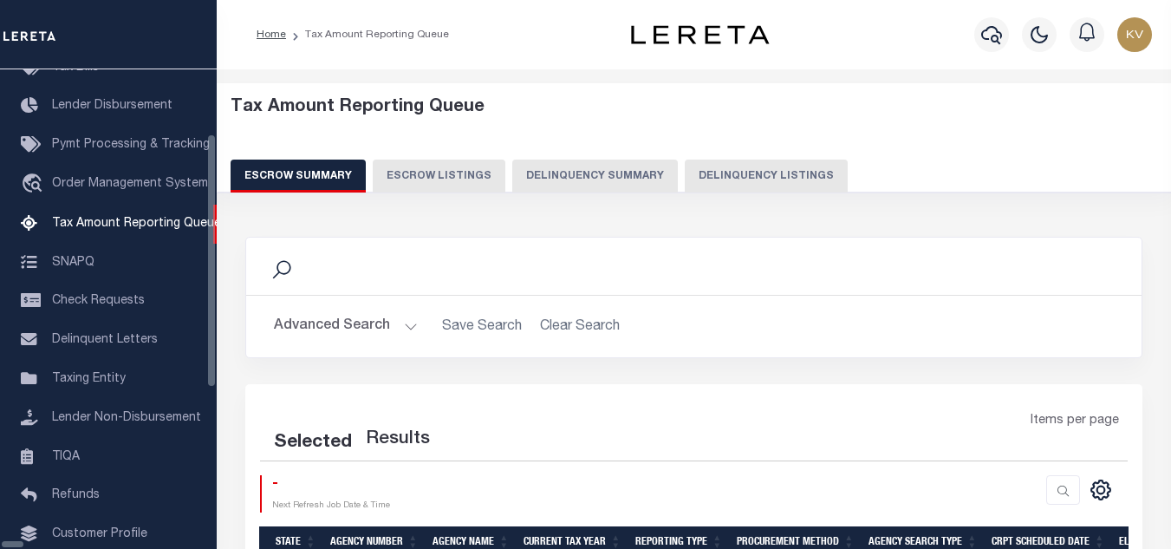
select select "100"
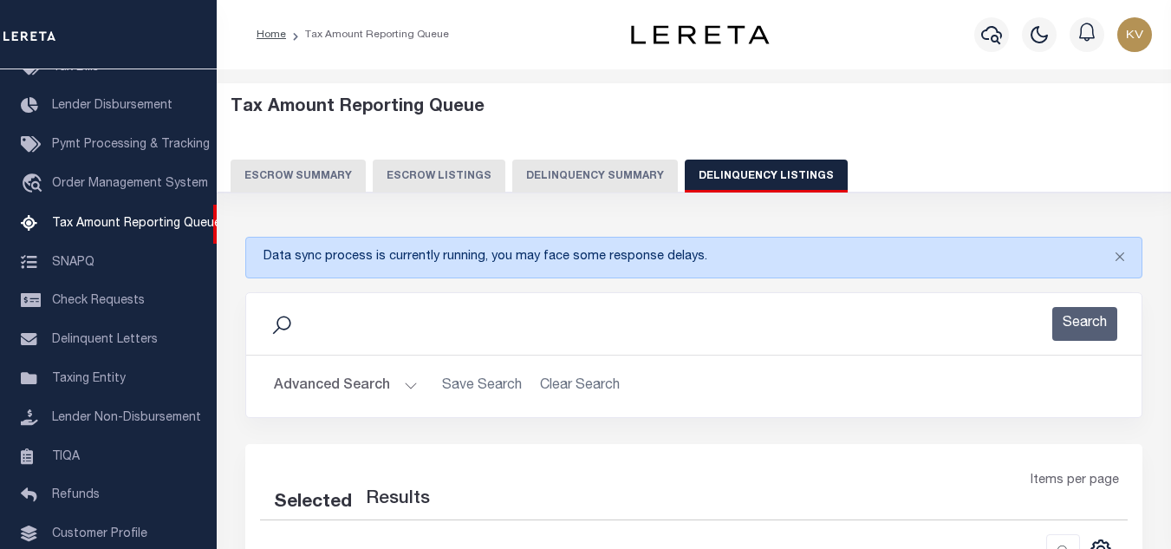
select select "100"
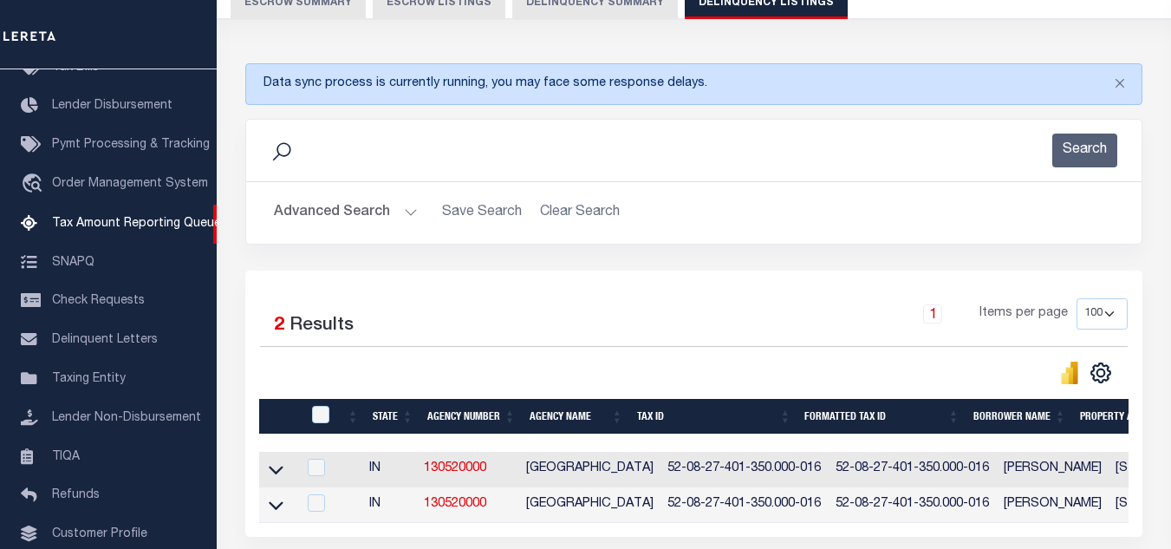
click at [410, 219] on button "Advanced Search" at bounding box center [346, 213] width 144 height 34
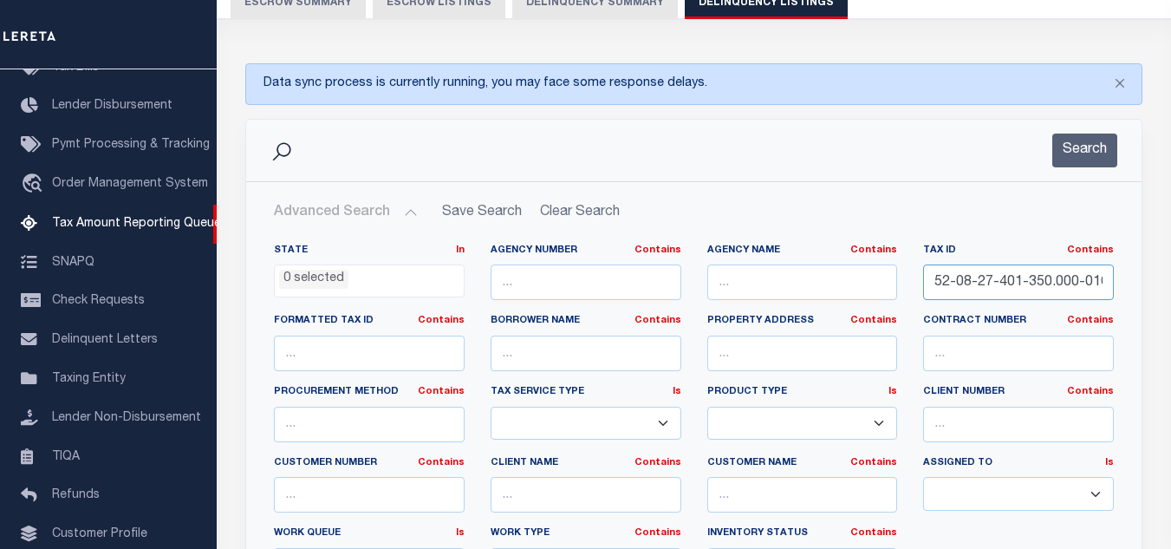
click at [970, 271] on input "52-08-27-401-350.000-016" at bounding box center [1018, 282] width 191 height 36
paste input "413"
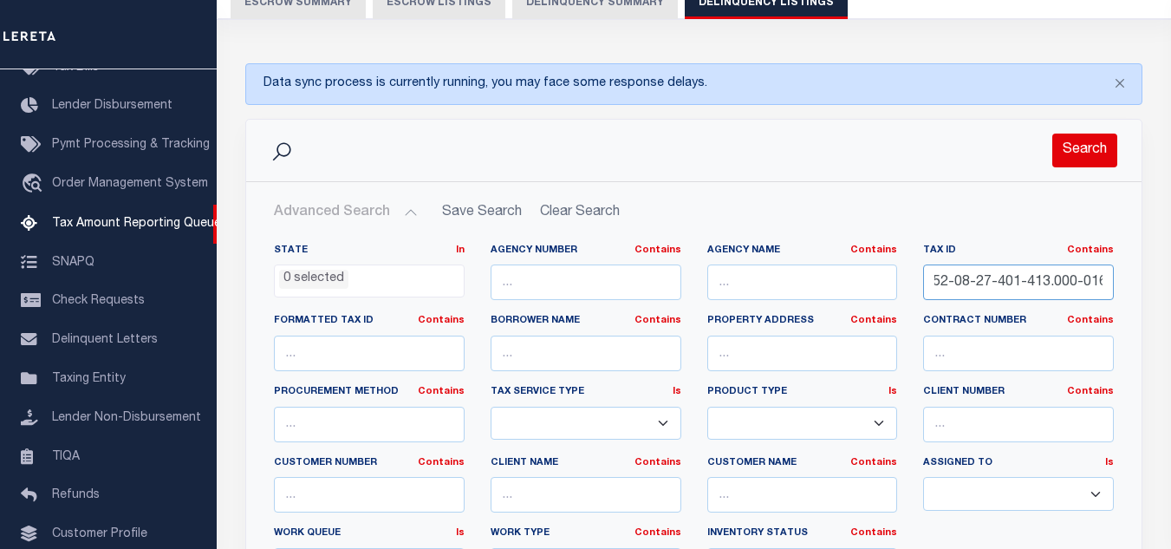
type input "52-08-27-401-413.000-016"
click at [1089, 151] on button "Search" at bounding box center [1084, 150] width 65 height 34
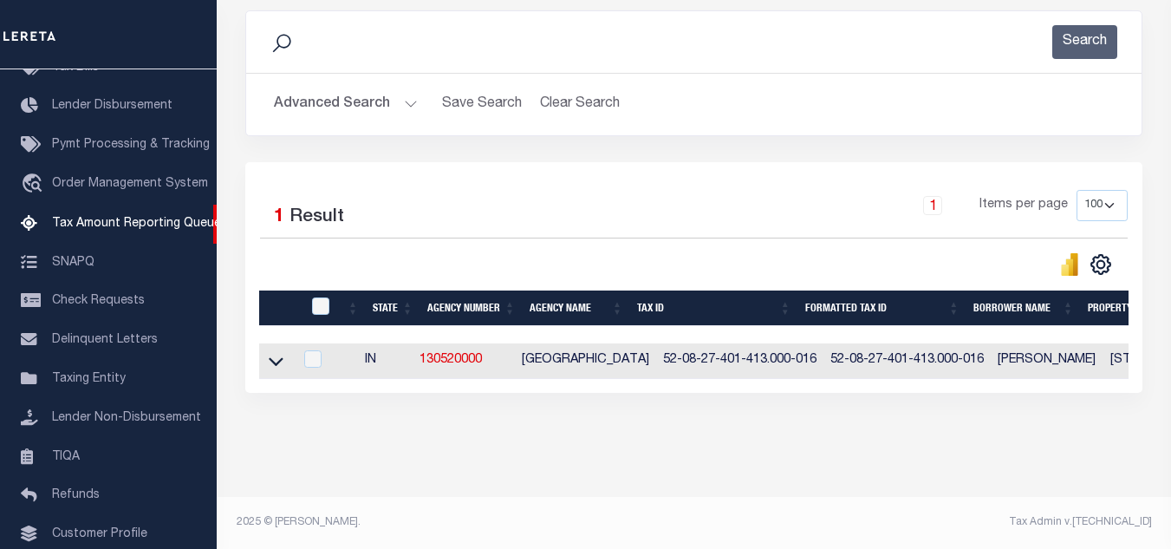
scroll to position [296, 0]
click at [280, 357] on icon at bounding box center [276, 361] width 15 height 9
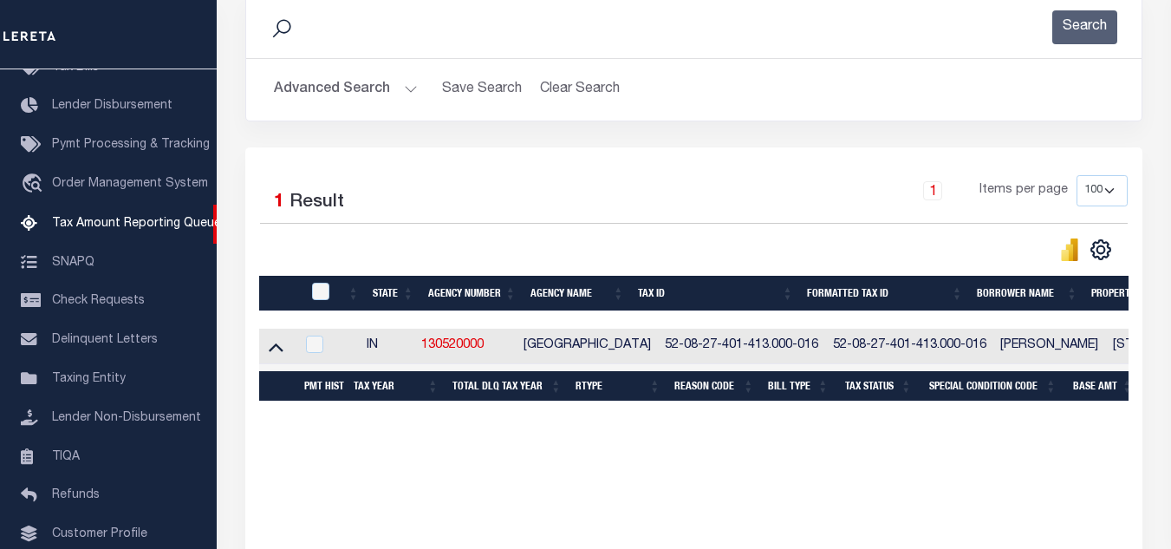
scroll to position [383, 0]
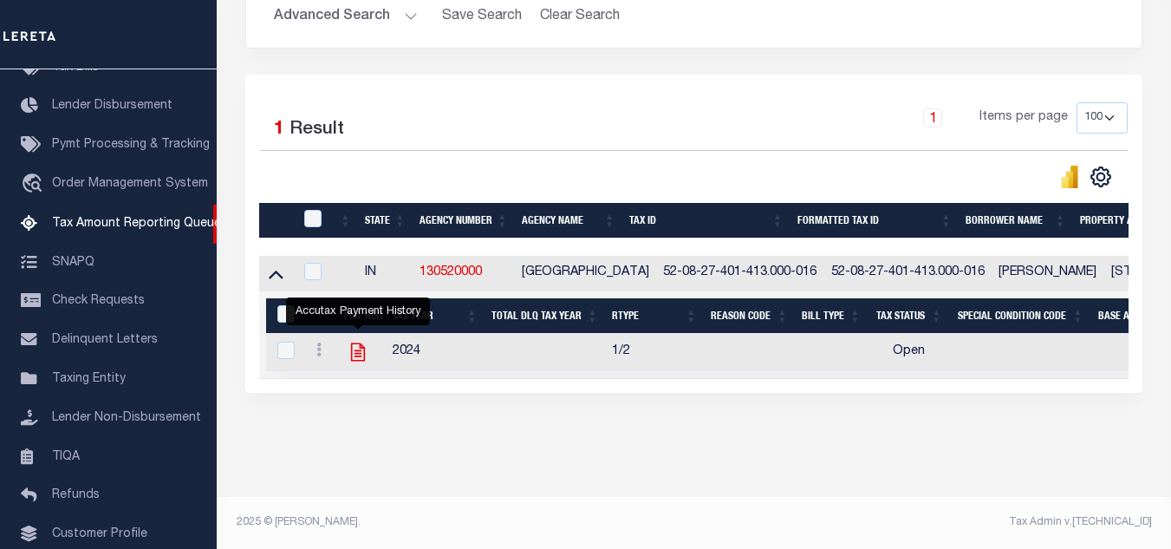
click at [355, 344] on icon "" at bounding box center [358, 352] width 14 height 18
checkbox input "true"
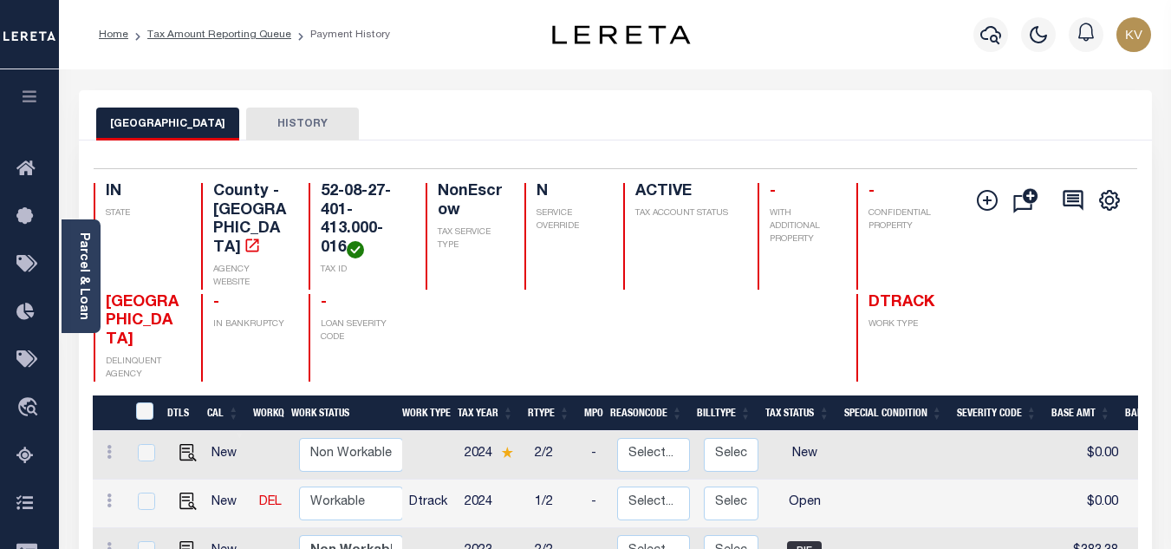
scroll to position [173, 0]
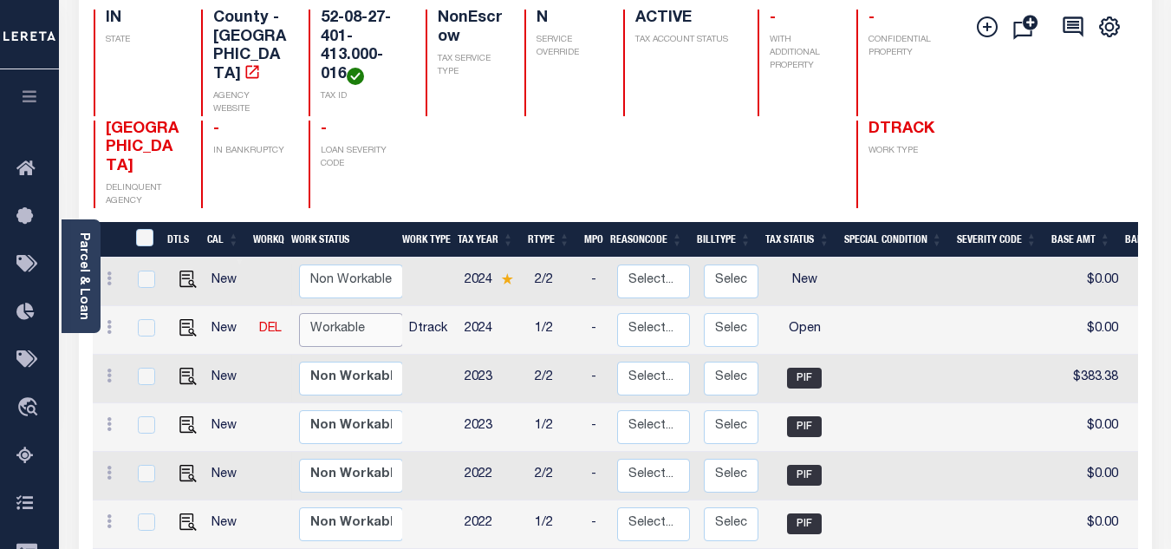
click at [335, 313] on select "Non Workable Workable" at bounding box center [351, 330] width 104 height 34
checkbox input "true"
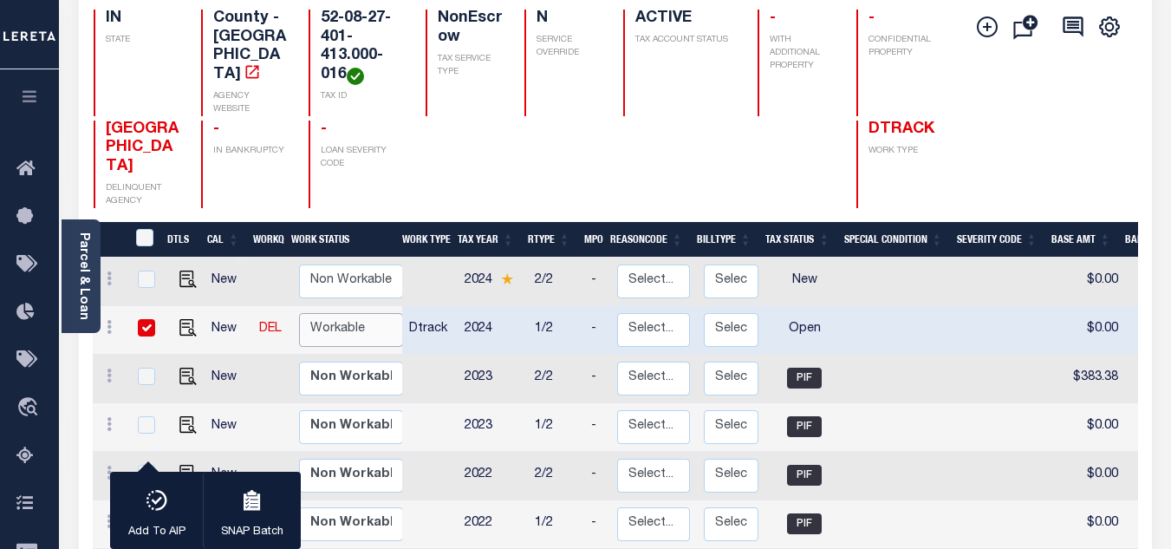
select select "true"
click at [299, 313] on select "Non Workable Workable" at bounding box center [351, 330] width 104 height 34
checkbox input "false"
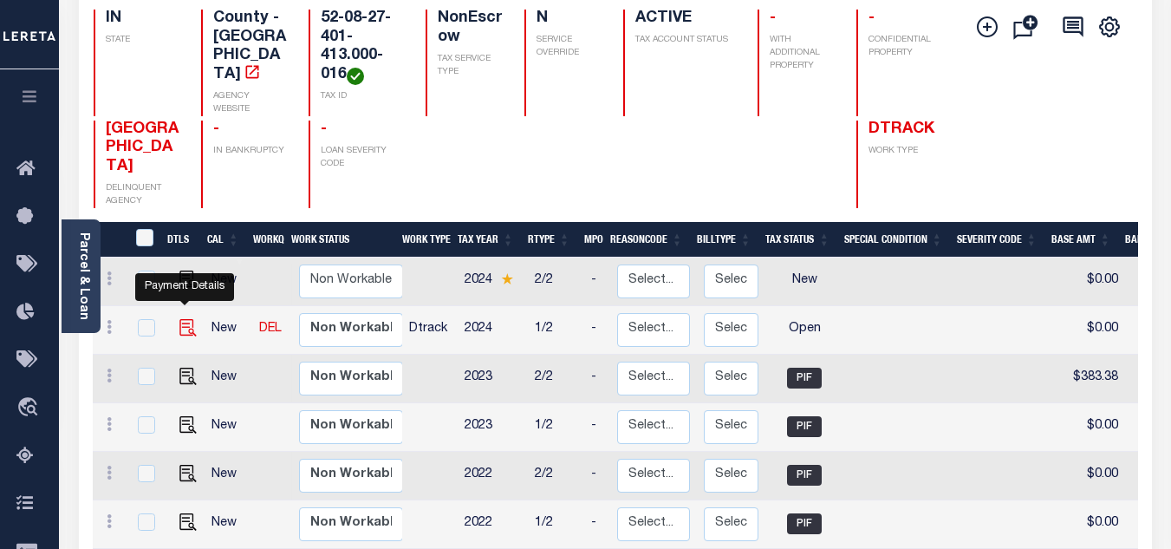
click at [188, 319] on img "" at bounding box center [187, 327] width 17 height 17
checkbox input "true"
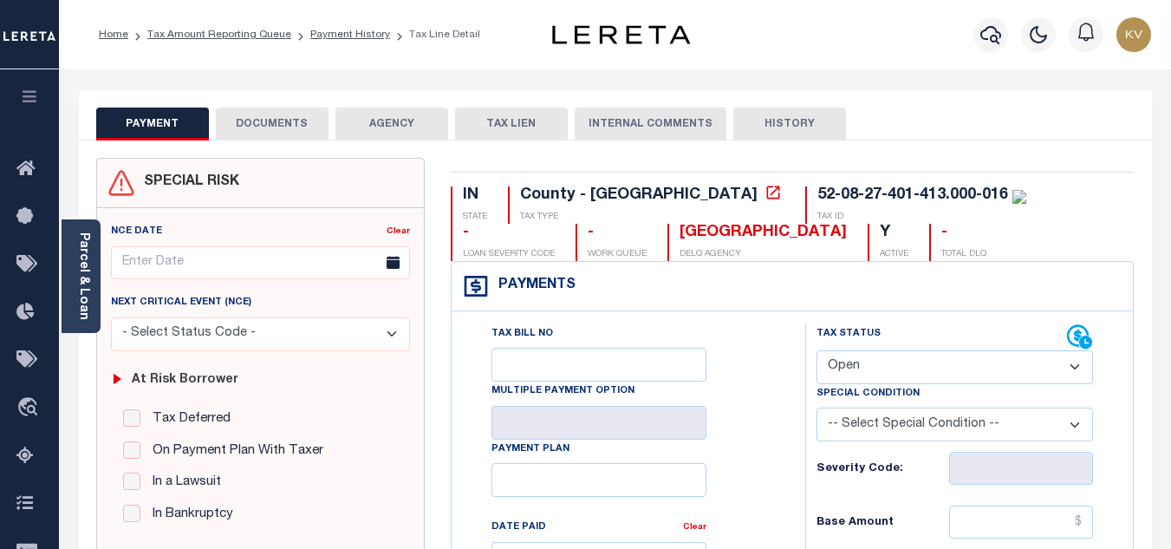
scroll to position [260, 0]
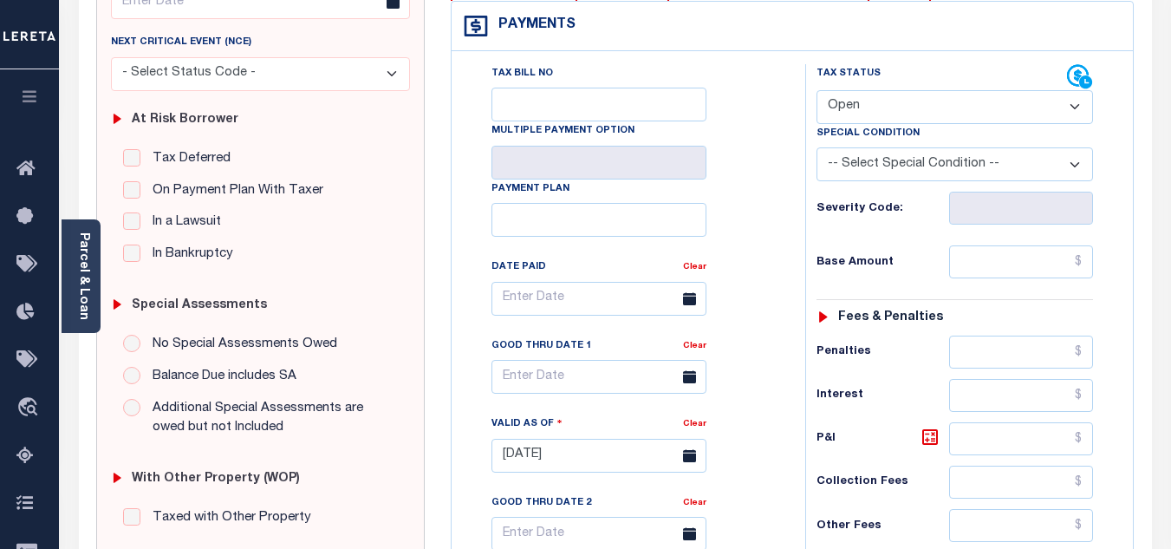
click at [867, 113] on select "- Select Status Code - Open Due/Unpaid Paid Incomplete No Tax Due Internal Refu…" at bounding box center [954, 107] width 276 height 34
select select "PYD"
click at [816, 91] on select "- Select Status Code - Open Due/Unpaid Paid Incomplete No Tax Due Internal Refu…" at bounding box center [954, 107] width 276 height 34
type input "[DATE]"
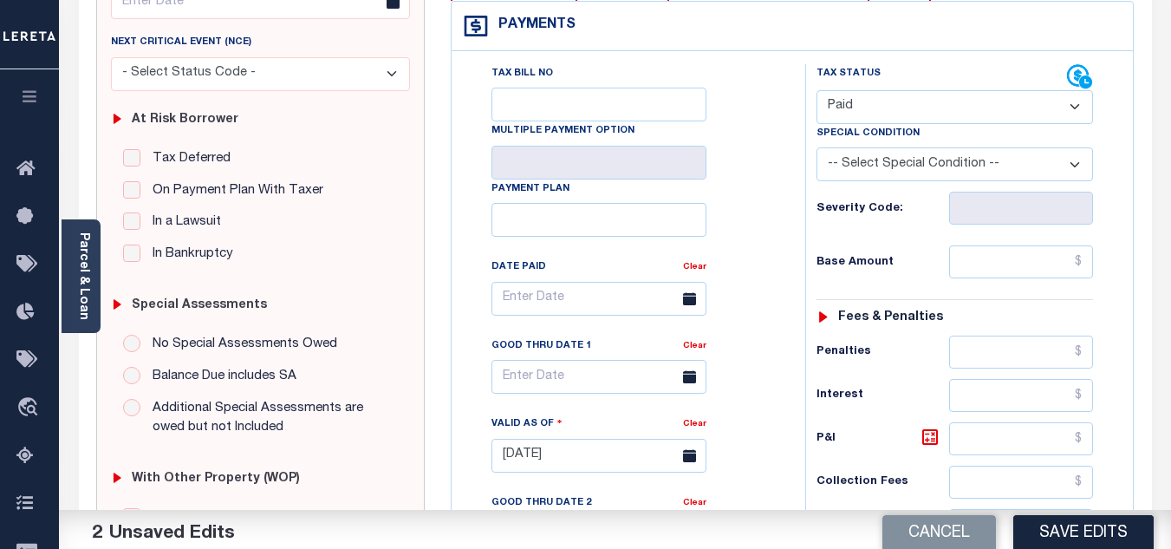
click at [776, 224] on div "Tax Bill No Multiple Payment Option Payment Plan Clear" at bounding box center [624, 307] width 310 height 486
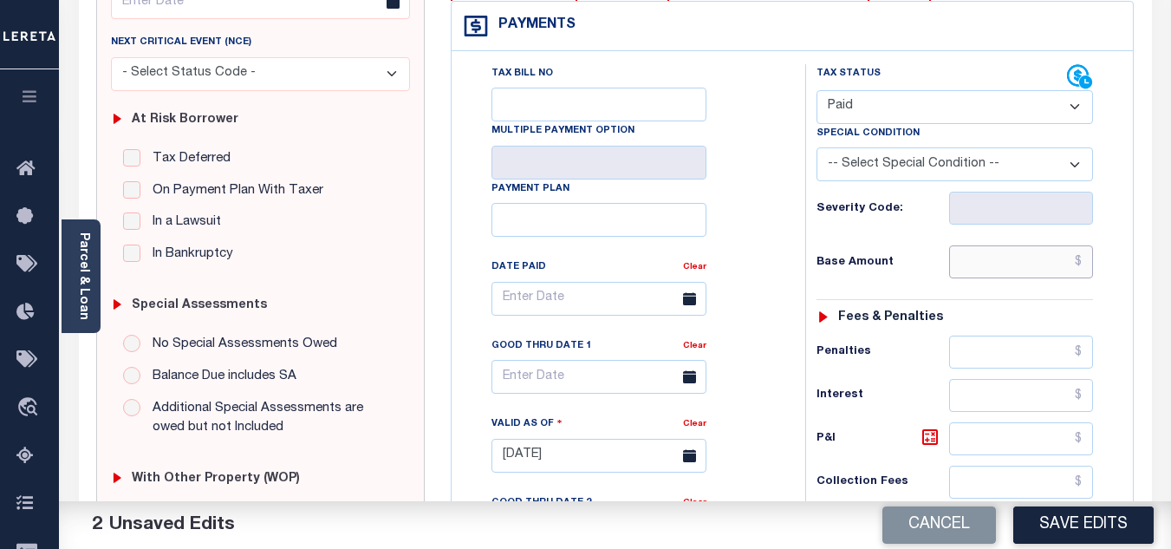
click at [991, 267] on input "text" at bounding box center [1021, 261] width 144 height 33
type input "$0.00"
click at [913, 211] on h6 "Severity Code:" at bounding box center [882, 209] width 133 height 14
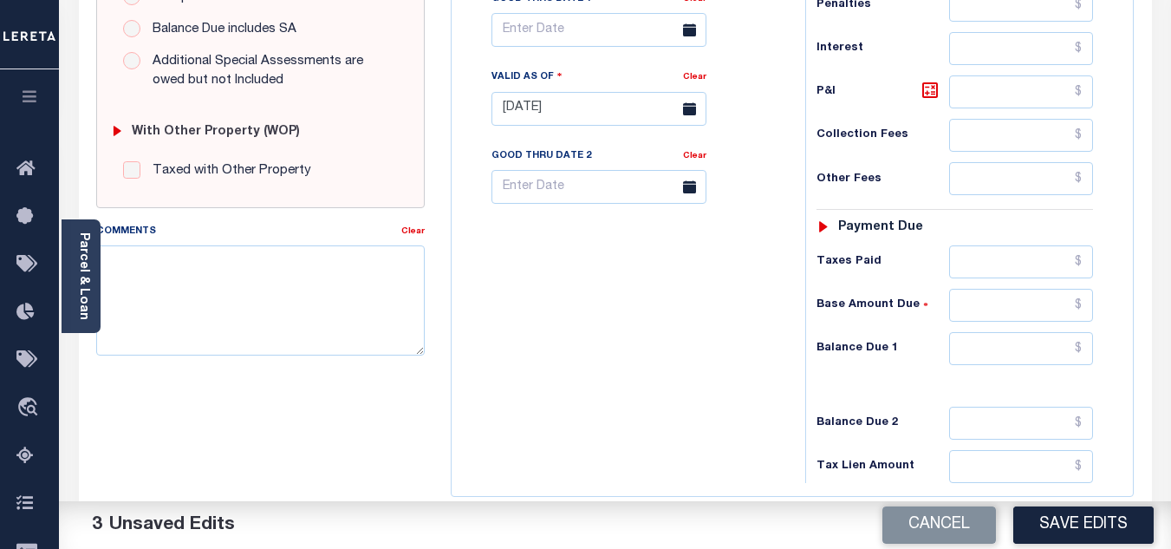
scroll to position [764, 0]
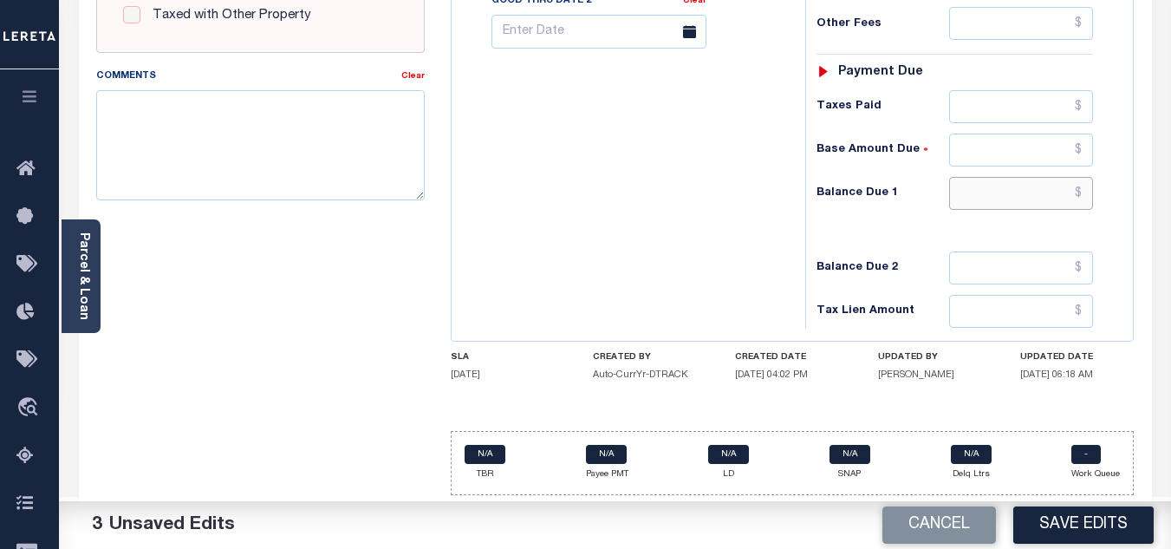
click at [989, 177] on input "text" at bounding box center [1021, 193] width 144 height 33
type input "$0.00"
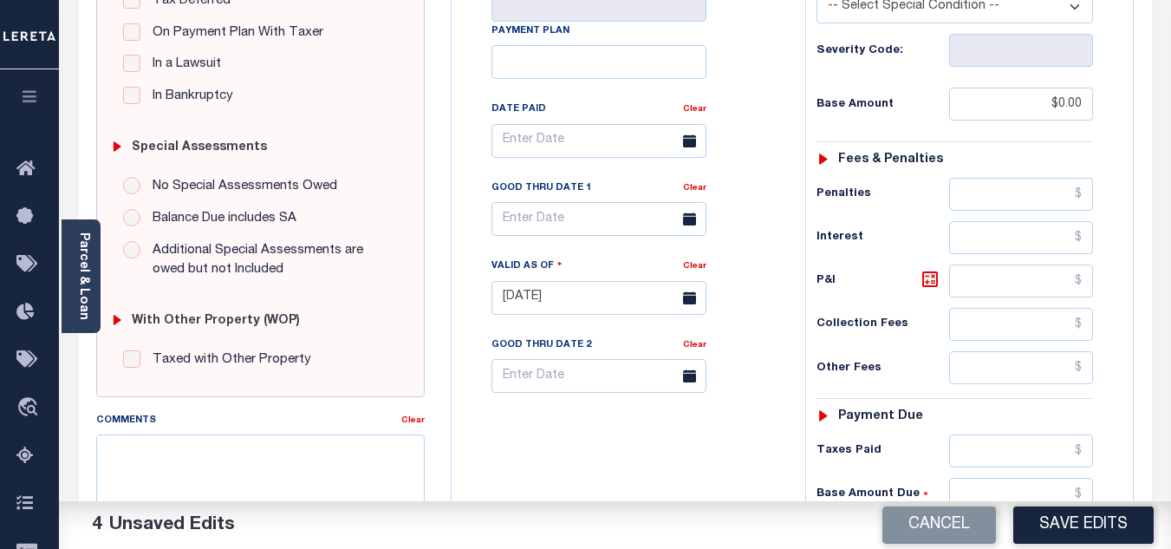
scroll to position [0, 0]
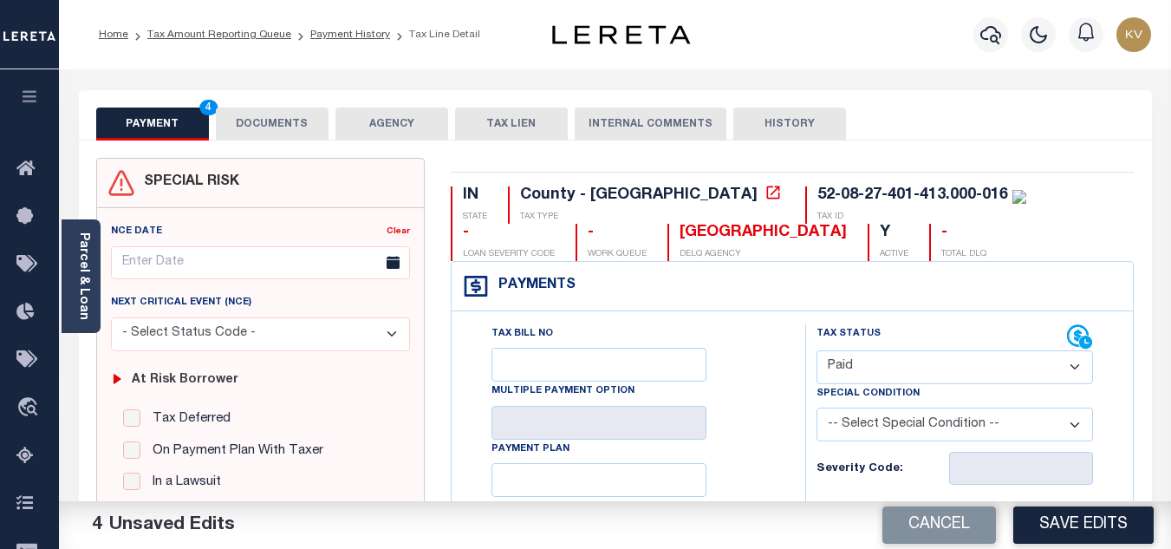
click at [292, 110] on button "DOCUMENTS" at bounding box center [272, 123] width 113 height 33
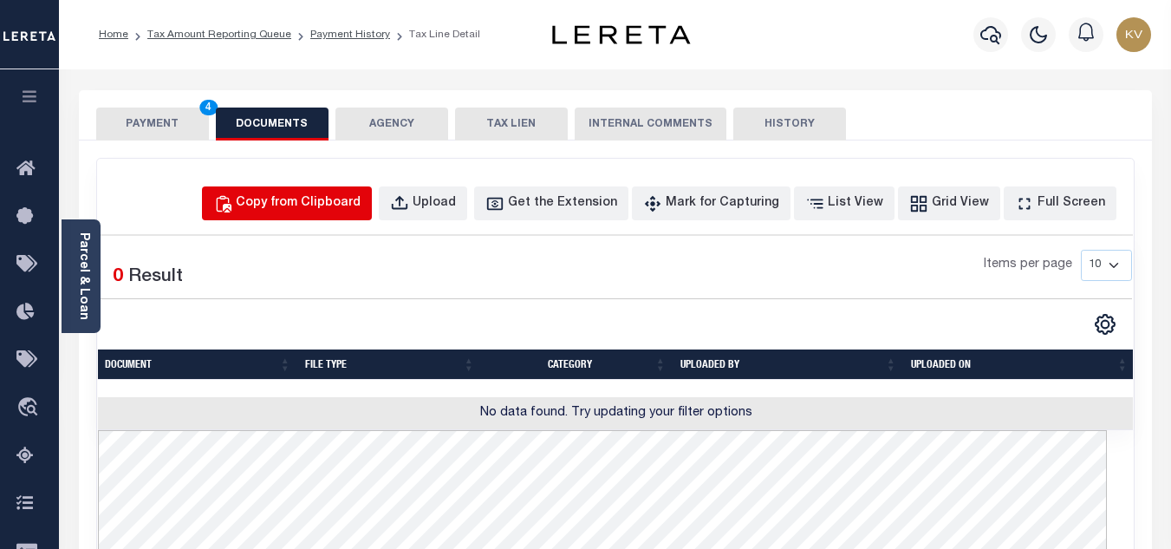
click at [350, 195] on div "Copy from Clipboard" at bounding box center [298, 203] width 125 height 19
select select "POP"
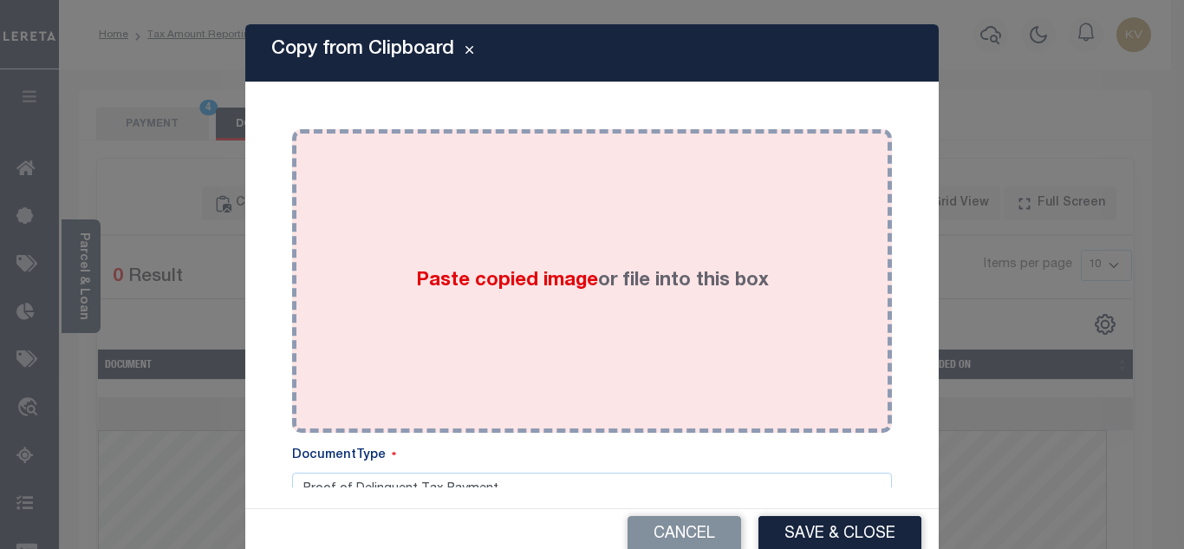
click at [437, 263] on div "Paste copied image or file into this box" at bounding box center [592, 280] width 574 height 277
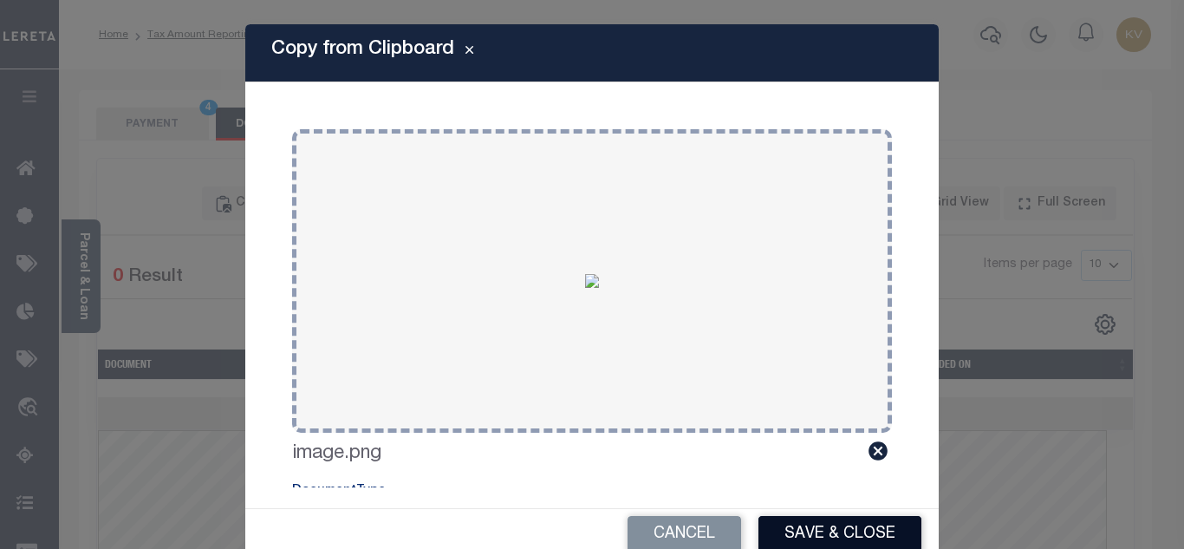
click at [817, 524] on button "Save & Close" at bounding box center [839, 534] width 163 height 37
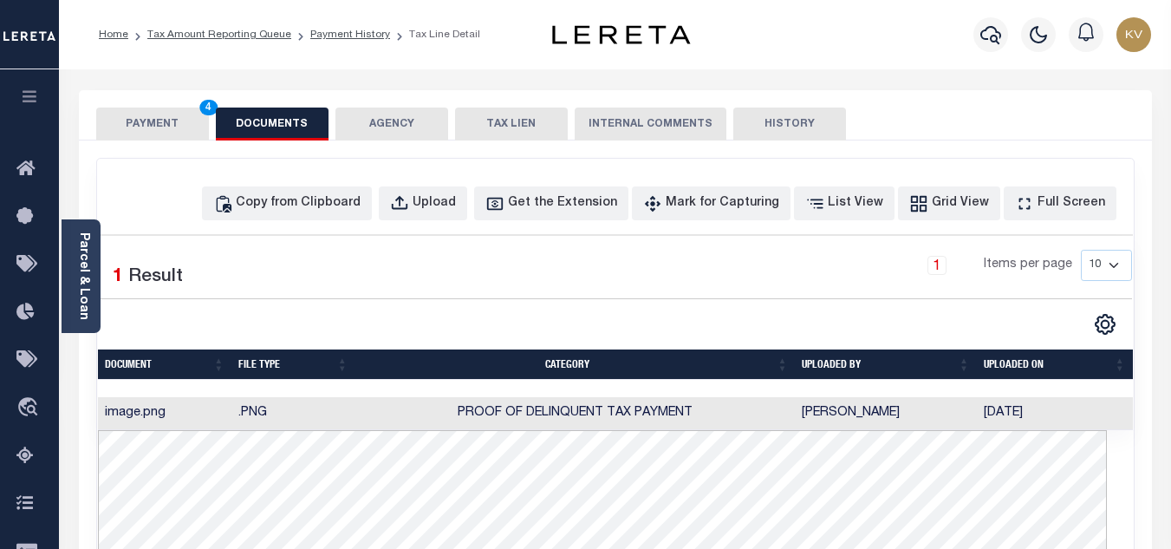
click at [173, 127] on button "PAYMENT 4" at bounding box center [152, 123] width 113 height 33
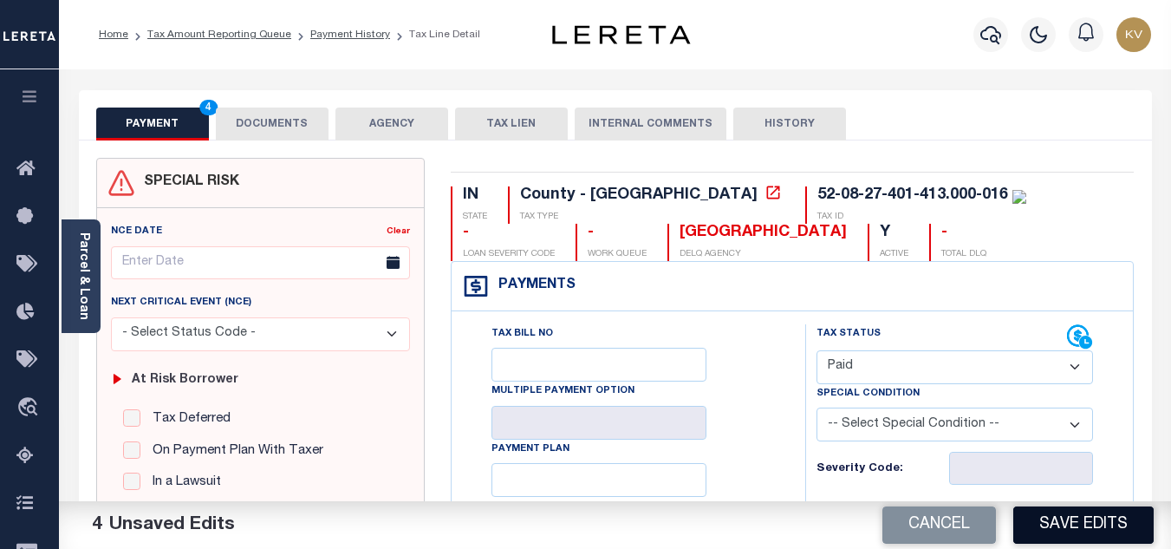
click at [1089, 526] on button "Save Edits" at bounding box center [1083, 524] width 140 height 37
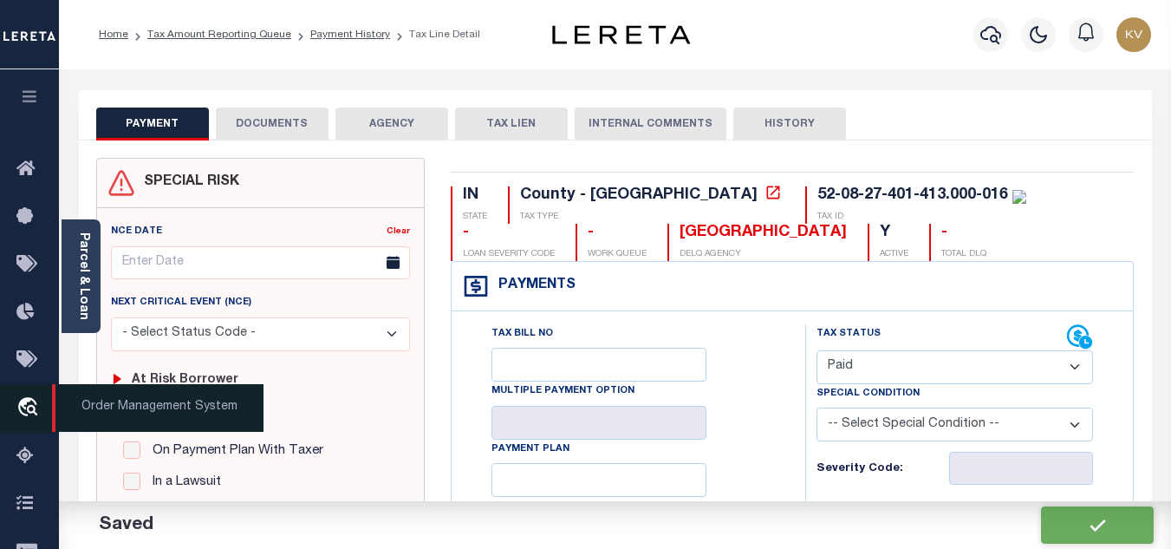
checkbox input "false"
type input "$0"
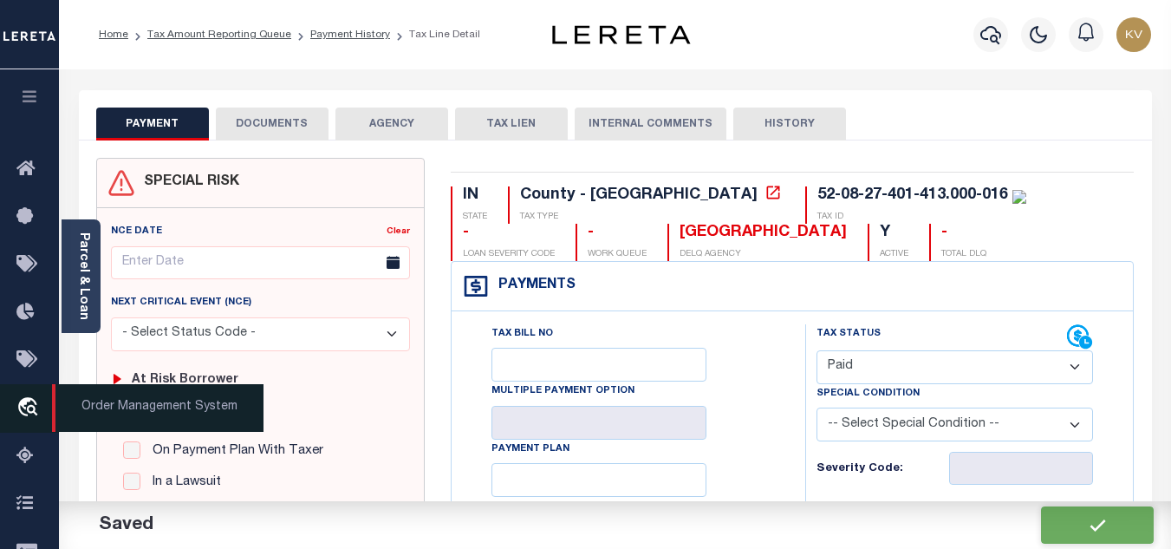
type input "$0"
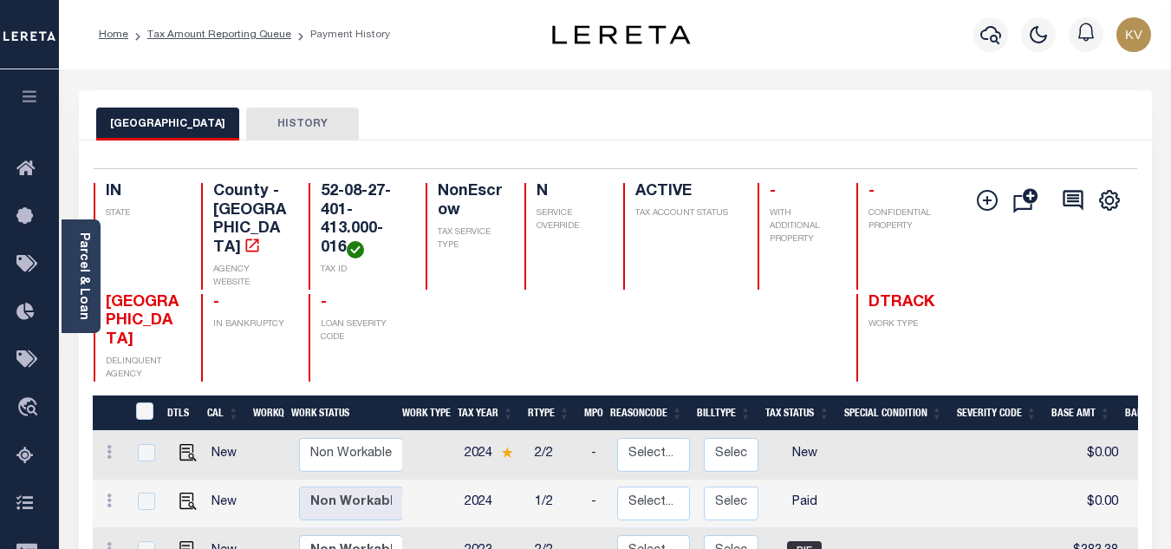
scroll to position [173, 0]
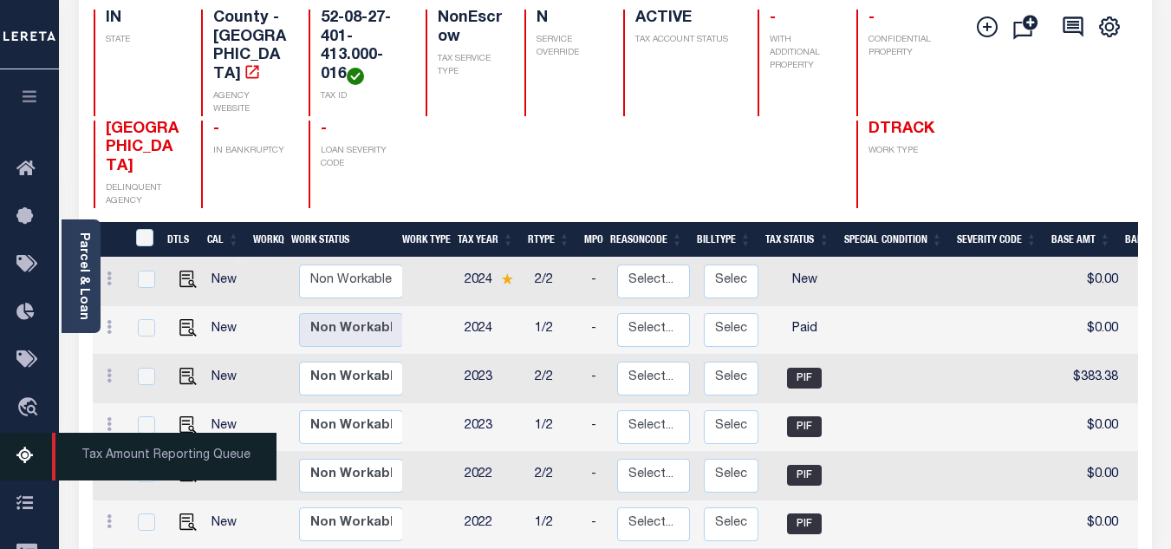
click at [27, 445] on link "Tax Amount Reporting Queue" at bounding box center [29, 456] width 59 height 48
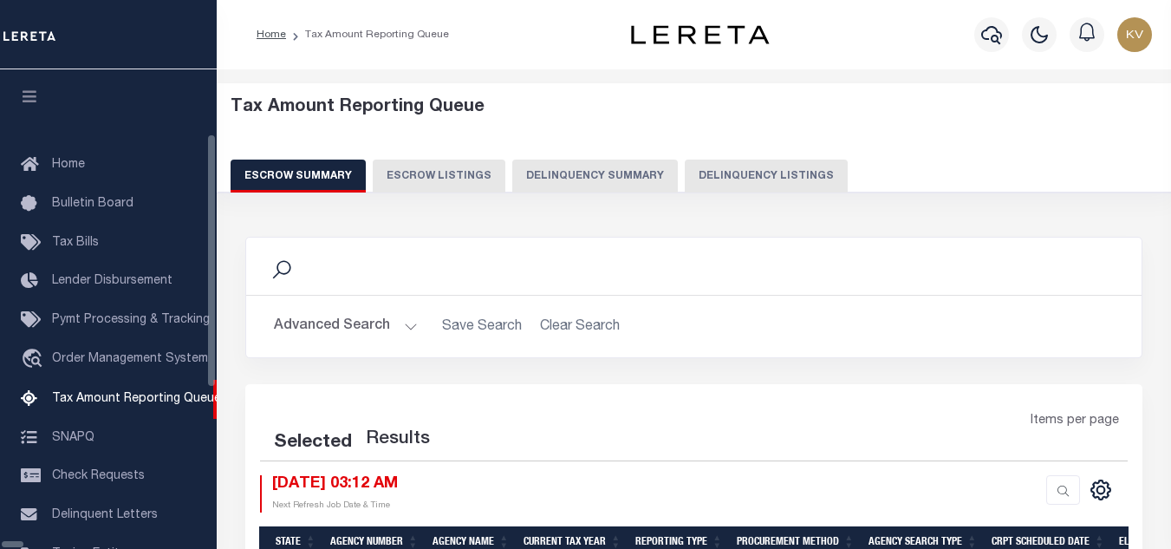
click at [685, 175] on button "Delinquency Listings" at bounding box center [766, 175] width 163 height 33
select select "100"
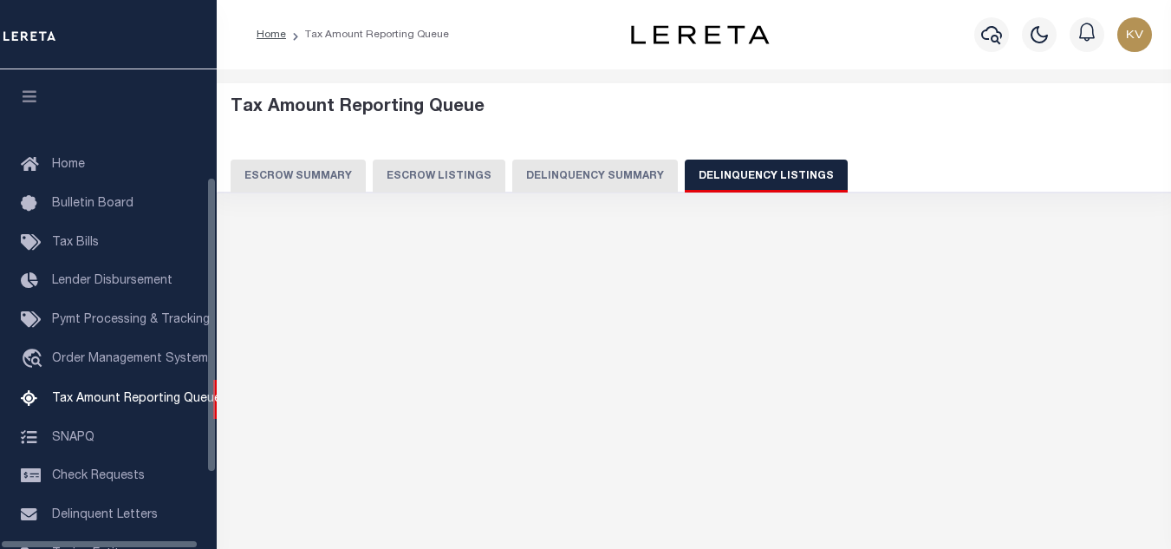
scroll to position [175, 0]
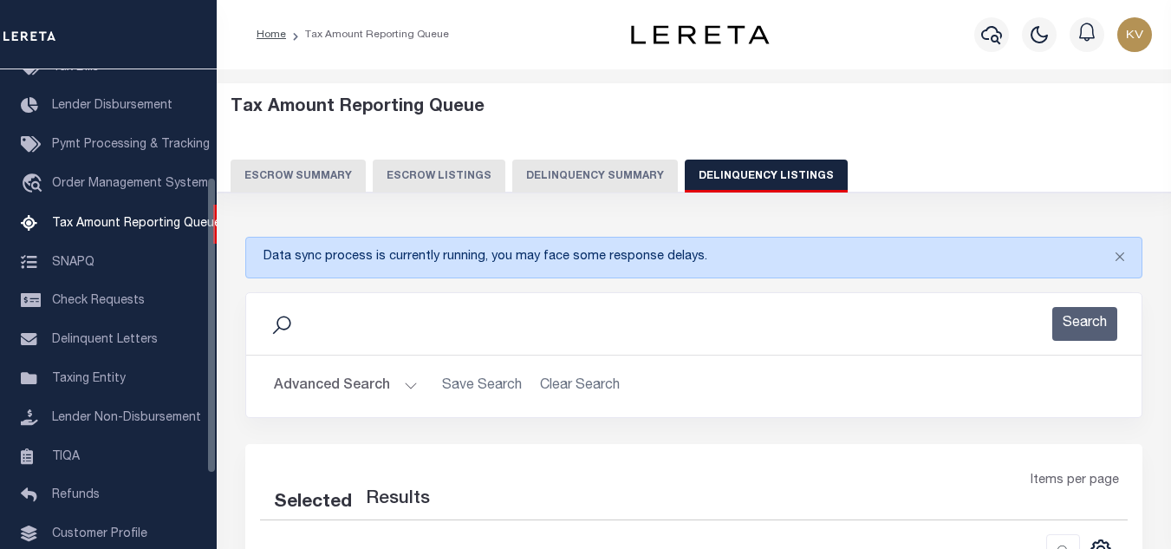
select select "100"
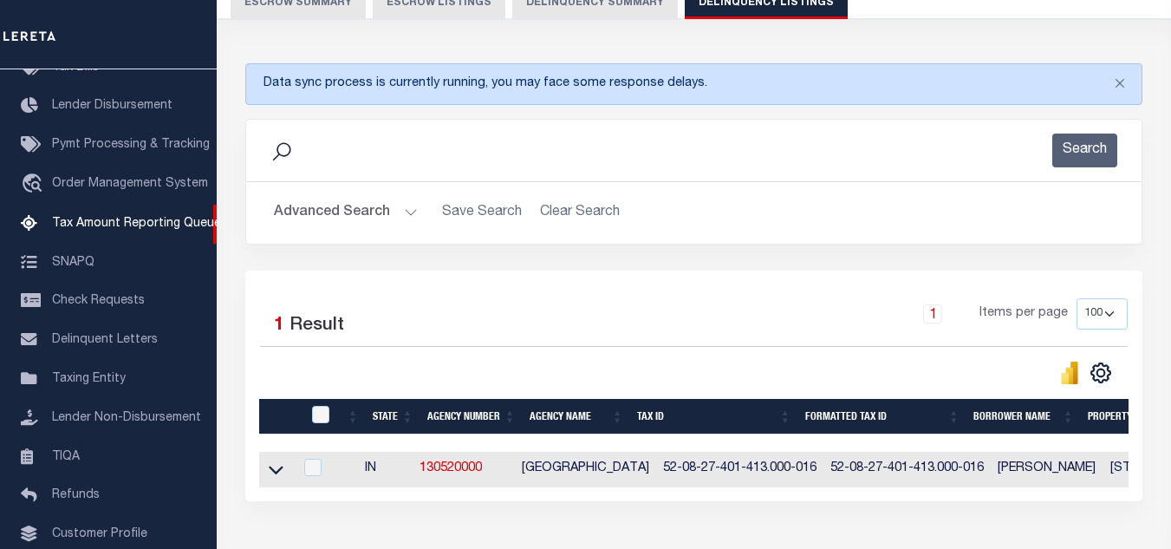
click at [394, 199] on button "Advanced Search" at bounding box center [346, 213] width 144 height 34
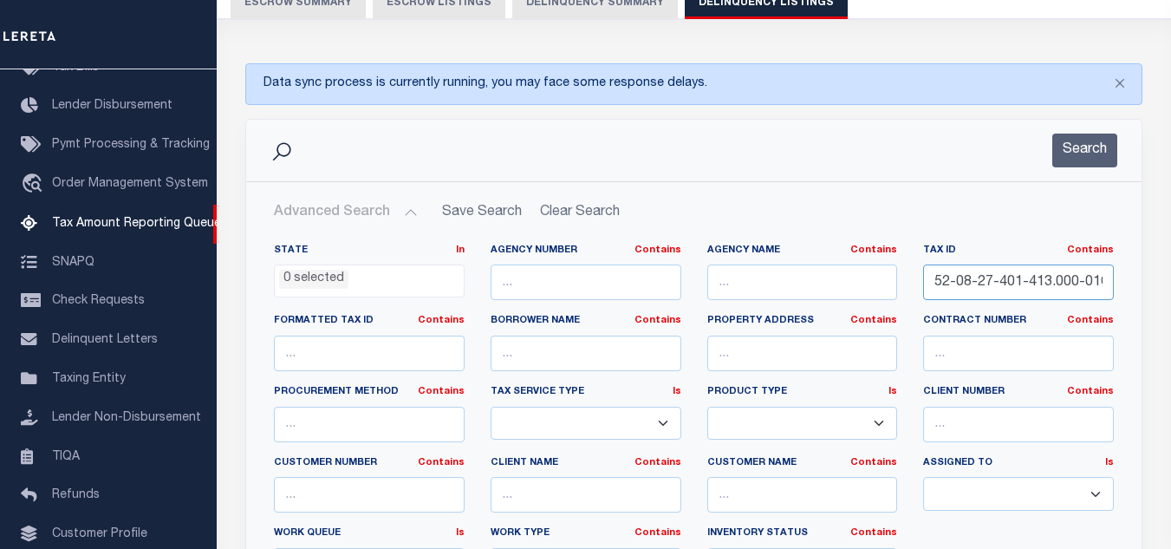
click at [966, 273] on input "52-08-27-401-413.000-016" at bounding box center [1018, 282] width 191 height 36
paste input "39"
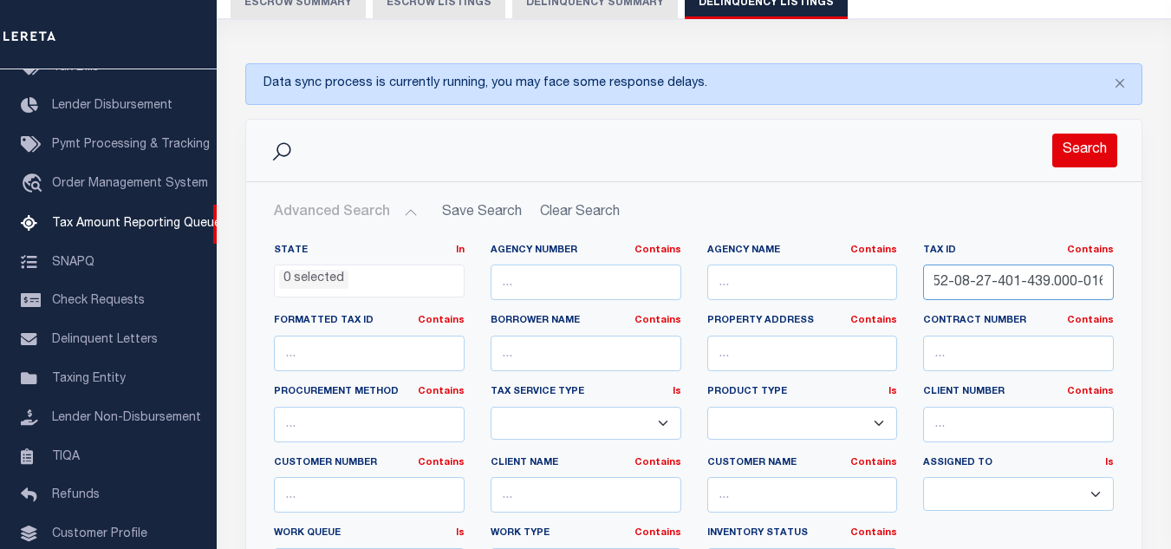
type input "52-08-27-401-439.000-016"
click at [1093, 150] on button "Search" at bounding box center [1084, 150] width 65 height 34
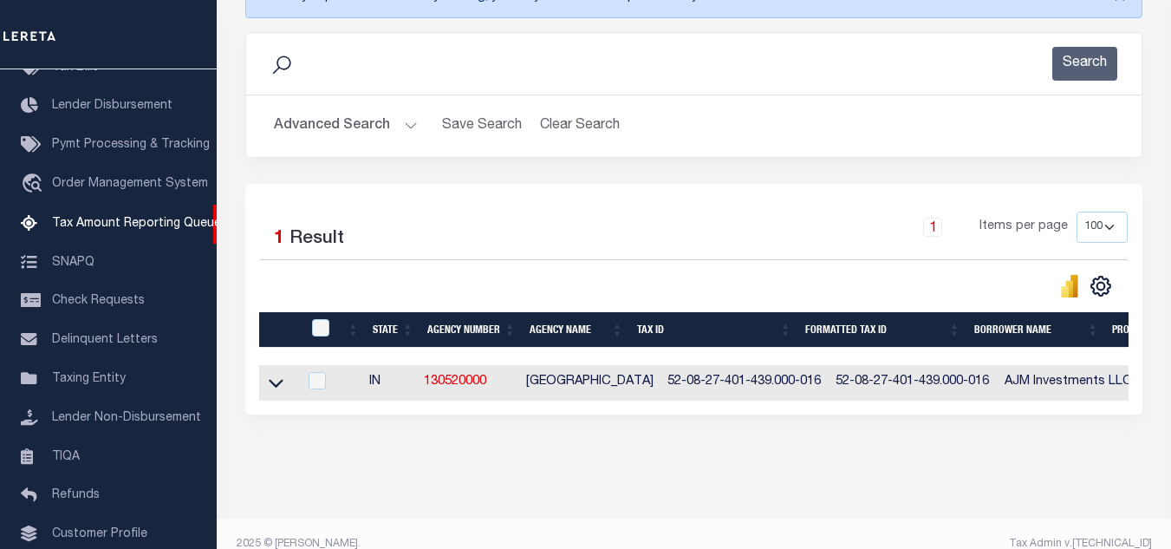
scroll to position [296, 0]
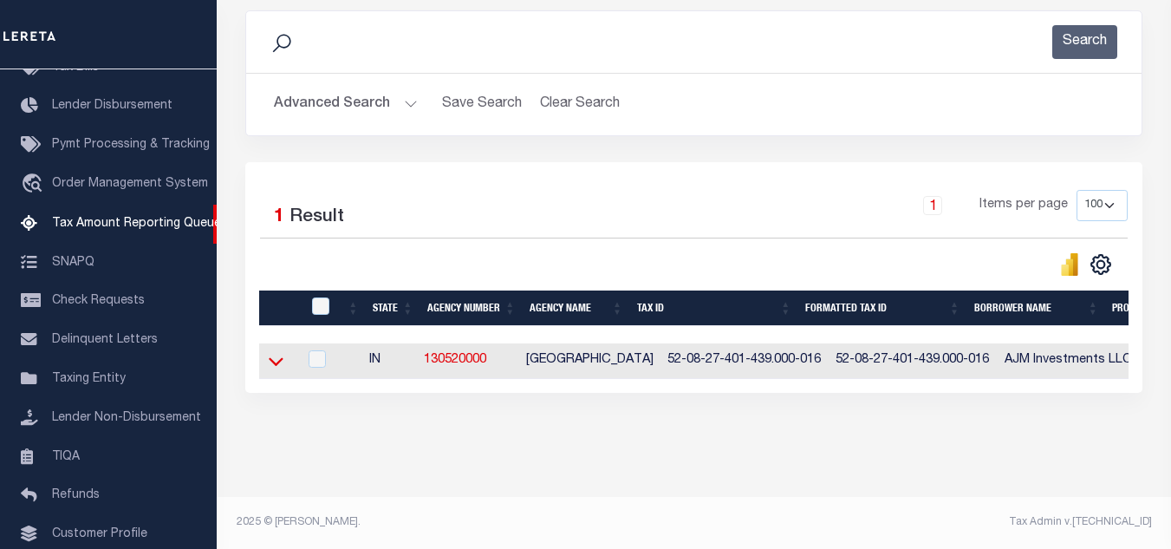
click at [270, 352] on icon at bounding box center [276, 361] width 15 height 18
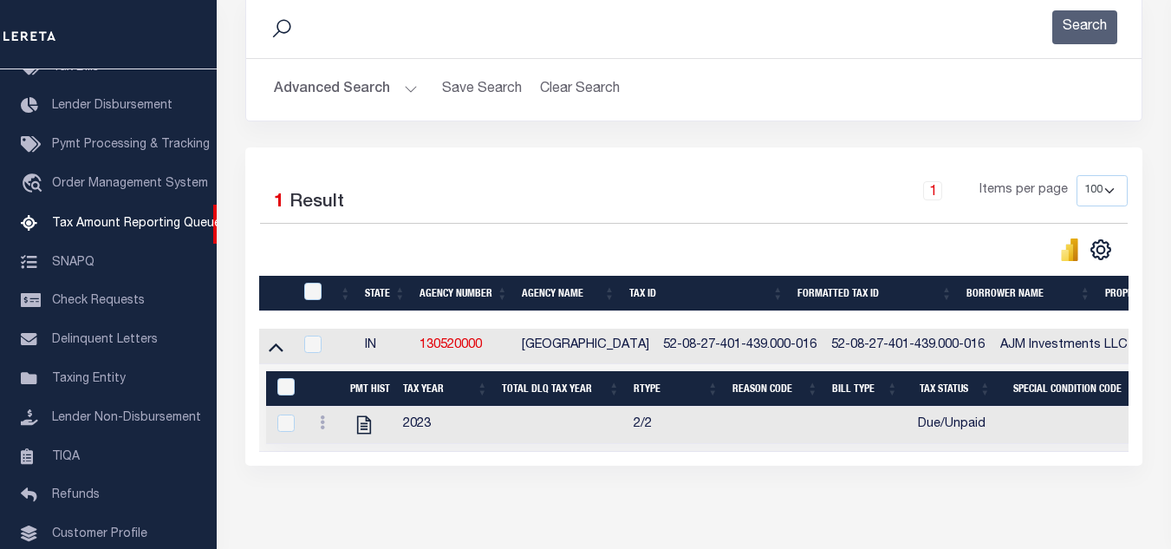
scroll to position [385, 0]
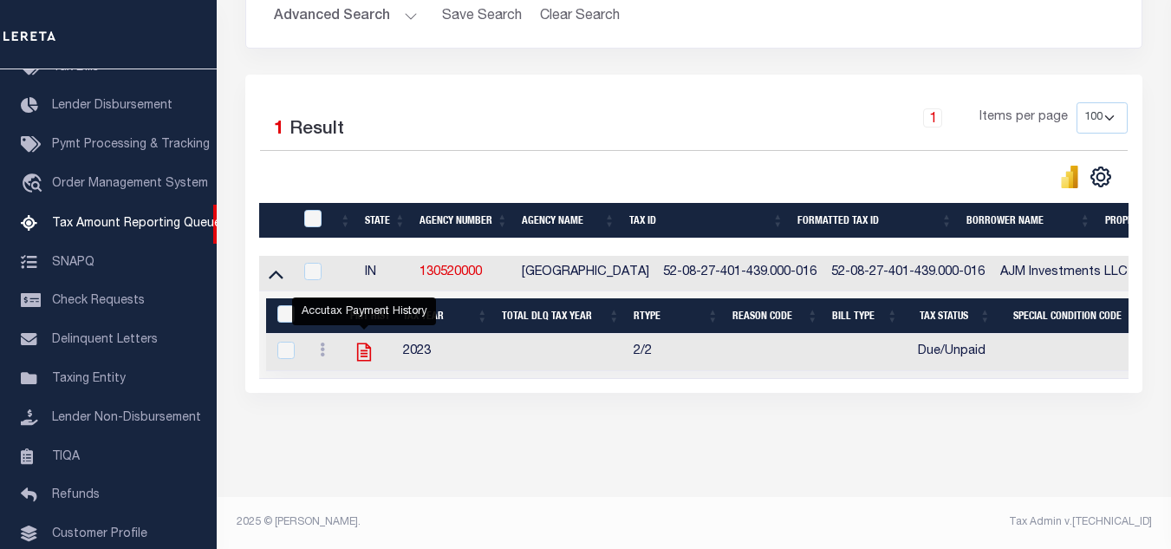
click at [363, 341] on icon "" at bounding box center [364, 352] width 23 height 23
checkbox input "true"
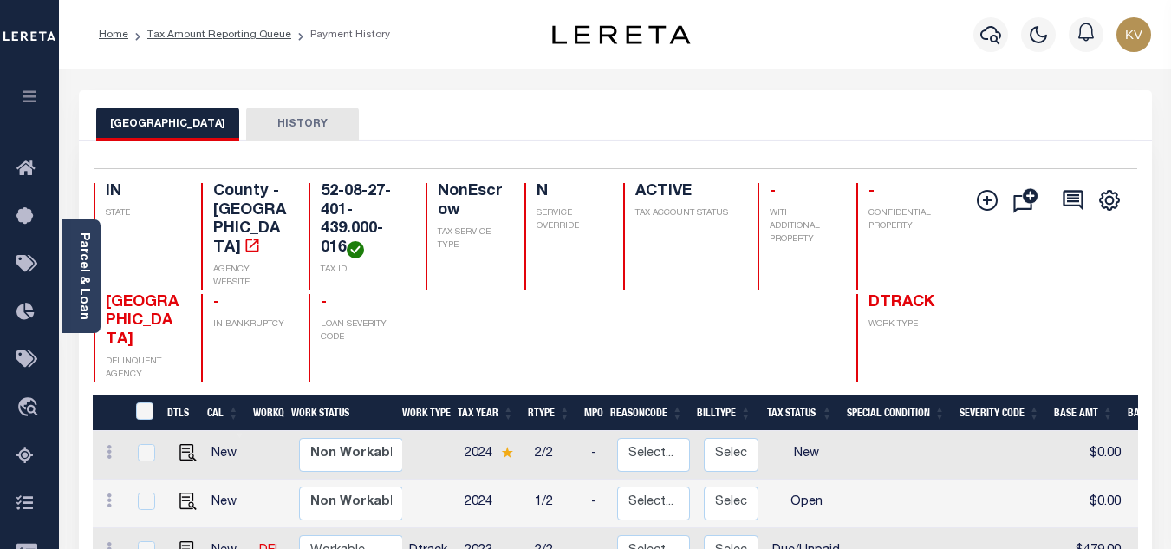
scroll to position [173, 0]
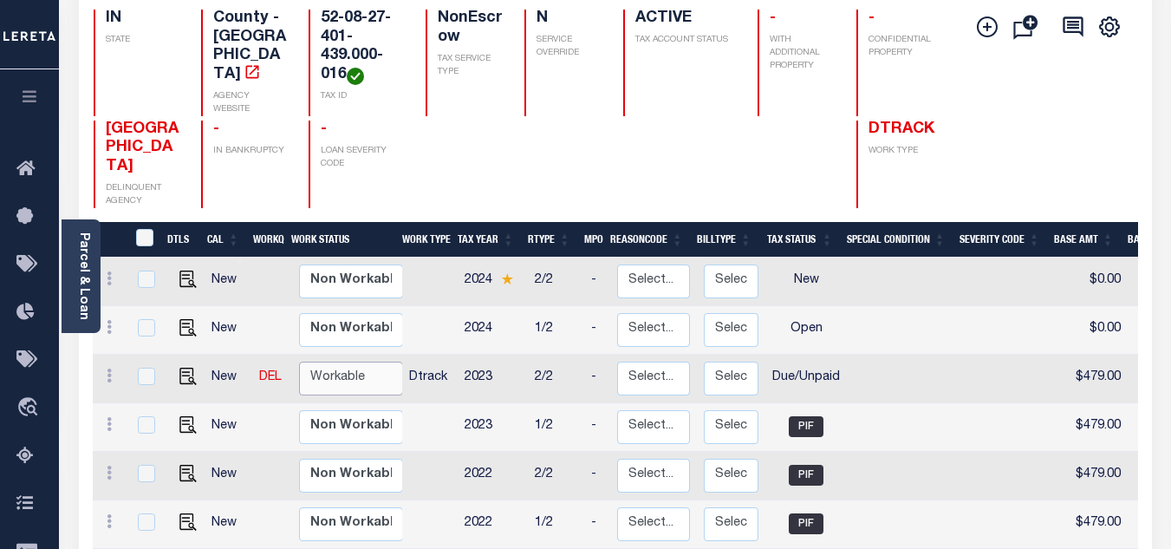
click at [357, 361] on select "Non Workable Workable" at bounding box center [351, 378] width 104 height 34
checkbox input "true"
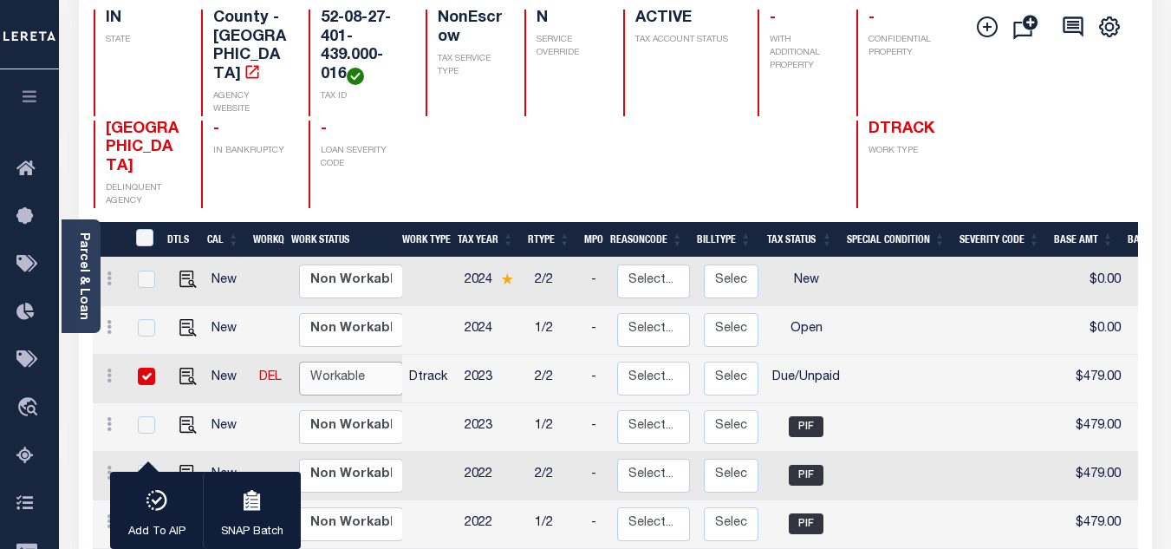
scroll to position [347, 0]
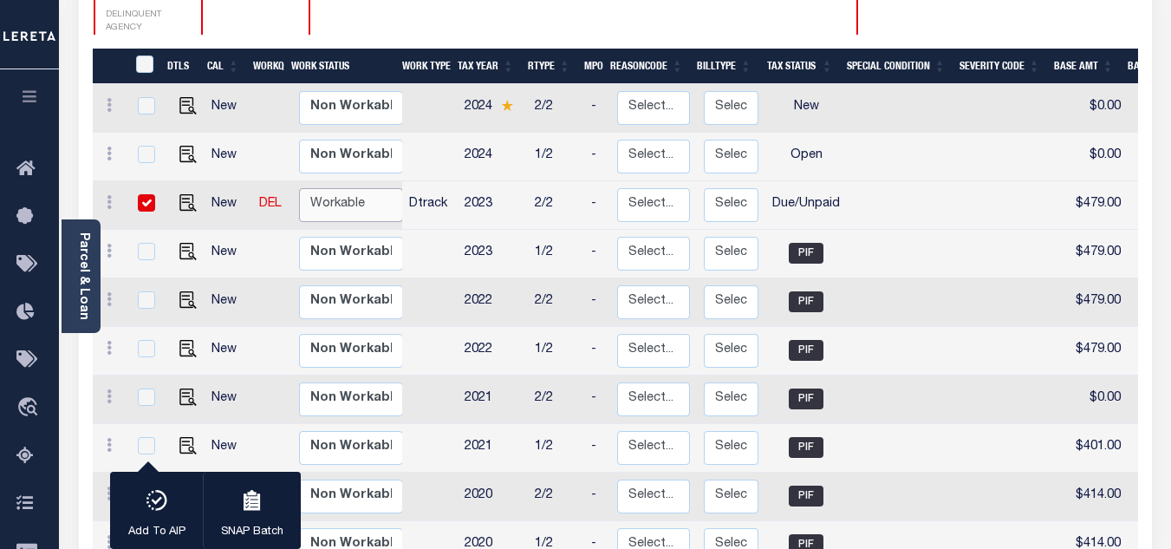
click at [322, 188] on select "Non Workable Workable" at bounding box center [351, 205] width 104 height 34
checkbox input "false"
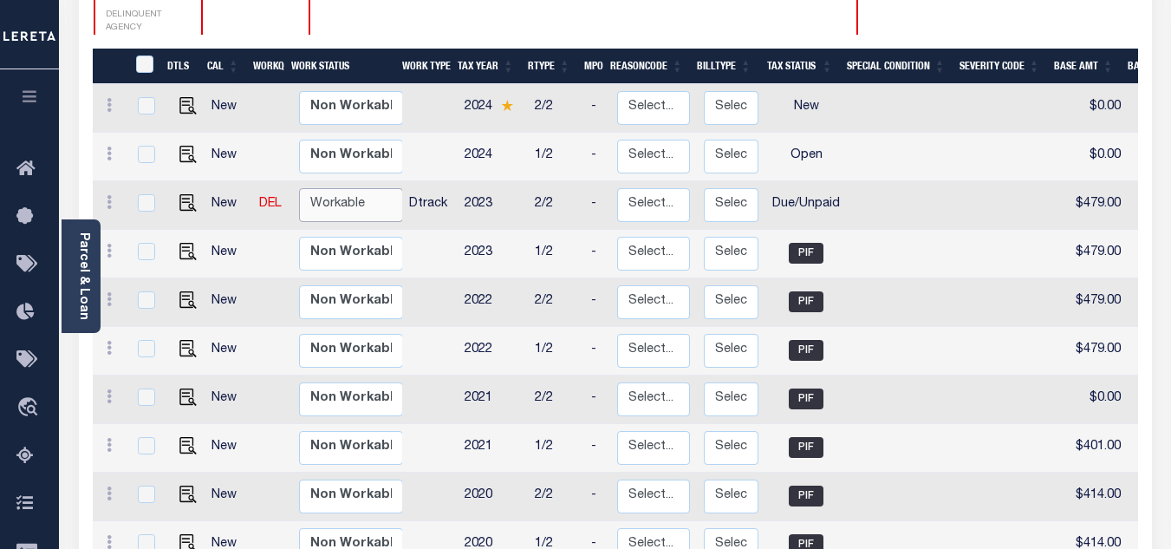
select select "true"
click at [299, 188] on select "Non Workable Workable" at bounding box center [351, 205] width 104 height 34
checkbox input "true"
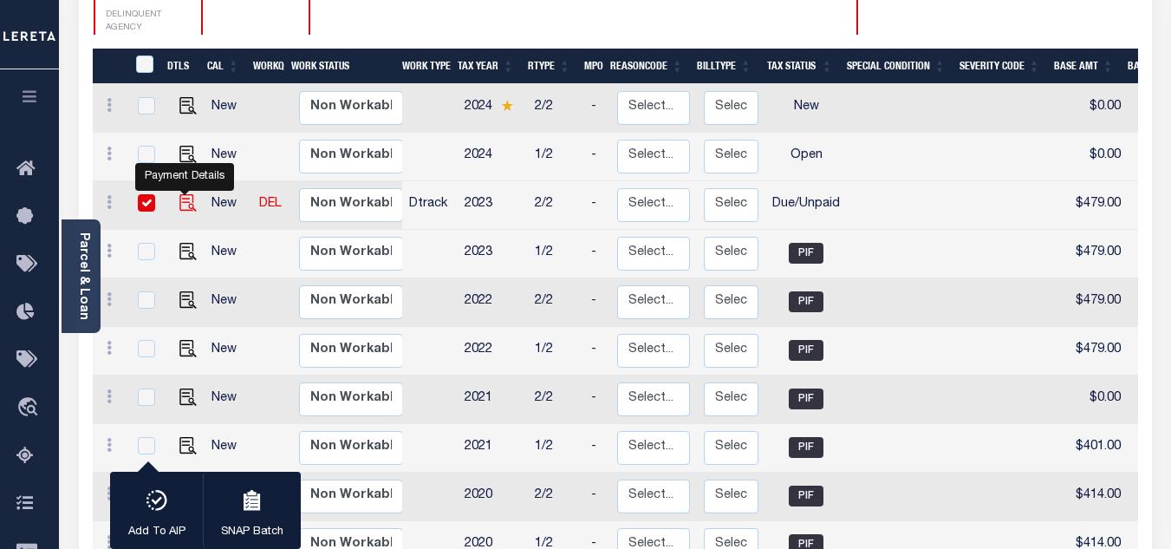
click at [185, 194] on img "" at bounding box center [187, 202] width 17 height 17
checkbox input "false"
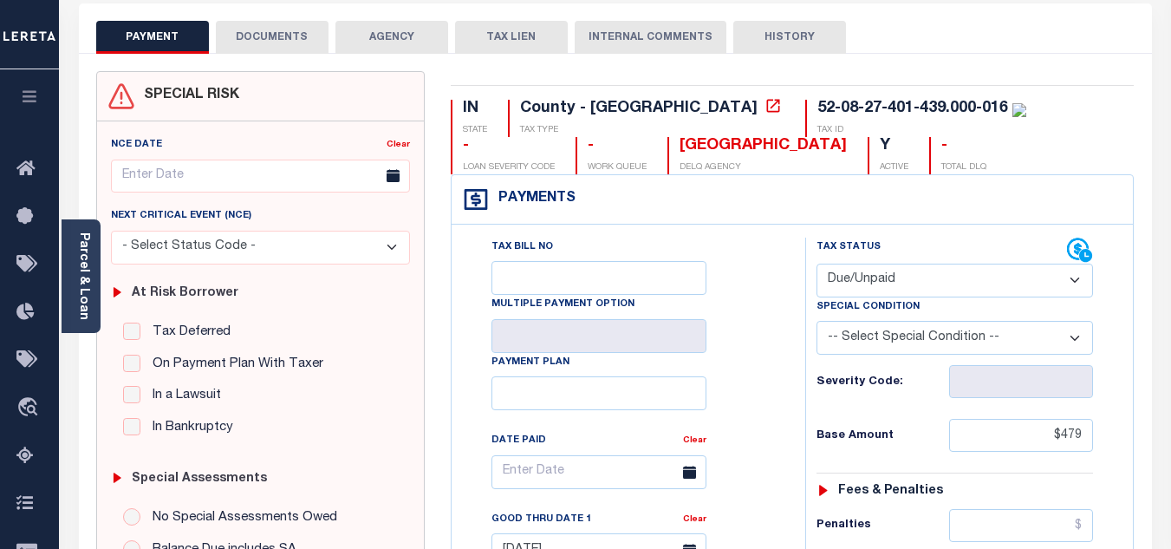
scroll to position [173, 0]
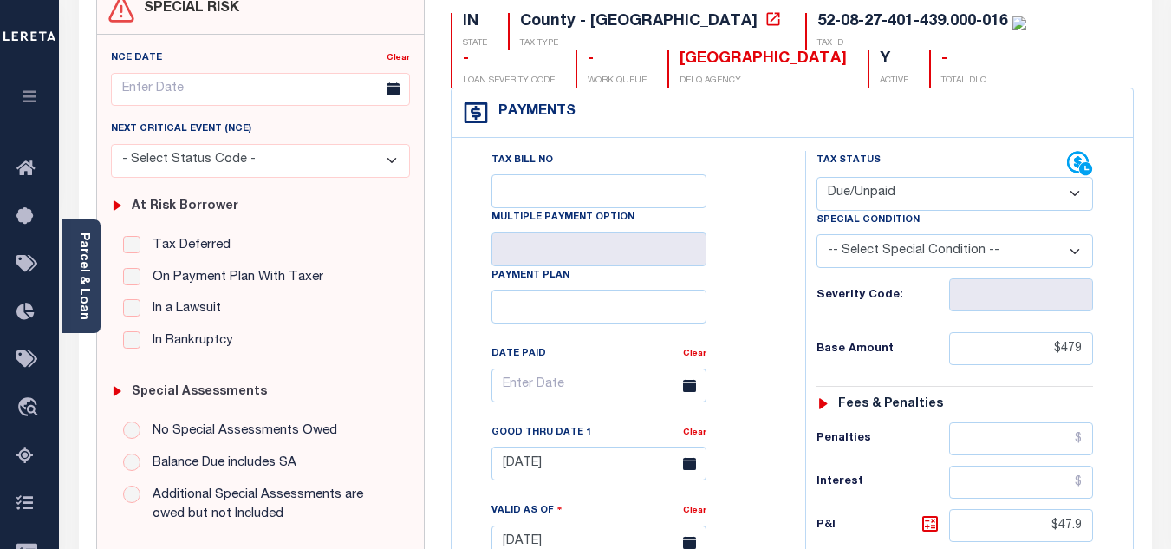
click at [904, 192] on select "- Select Status Code - Open Due/Unpaid Paid Incomplete No Tax Due Internal Refu…" at bounding box center [954, 194] width 276 height 34
select select "PYD"
click at [816, 178] on select "- Select Status Code - Open Due/Unpaid Paid Incomplete No Tax Due Internal Refu…" at bounding box center [954, 194] width 276 height 34
type input "[DATE]"
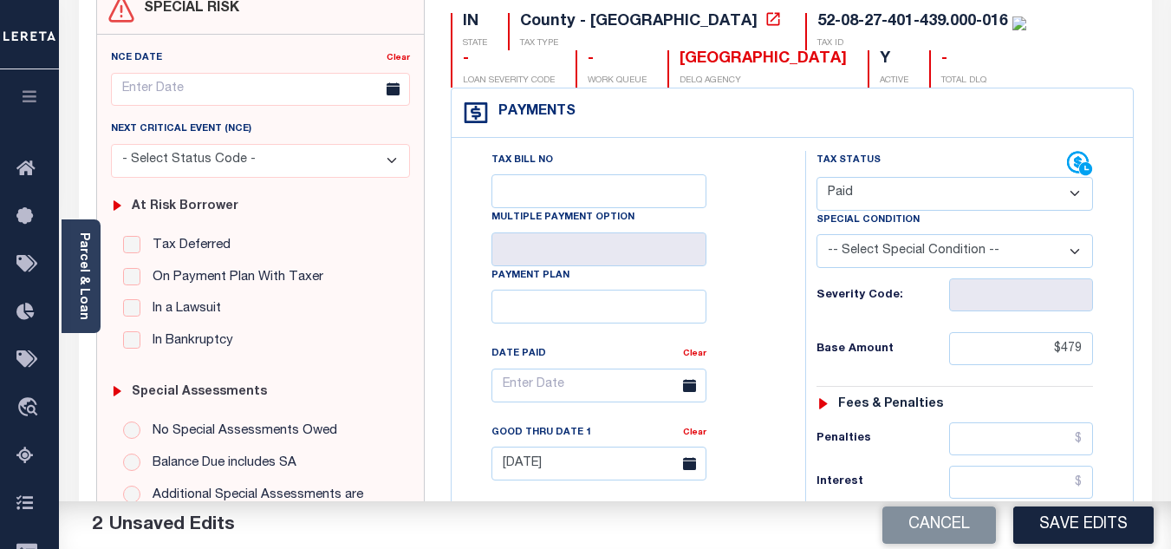
click at [751, 298] on div "Tax Bill No Multiple Payment Option Payment Plan Clear" at bounding box center [624, 394] width 310 height 486
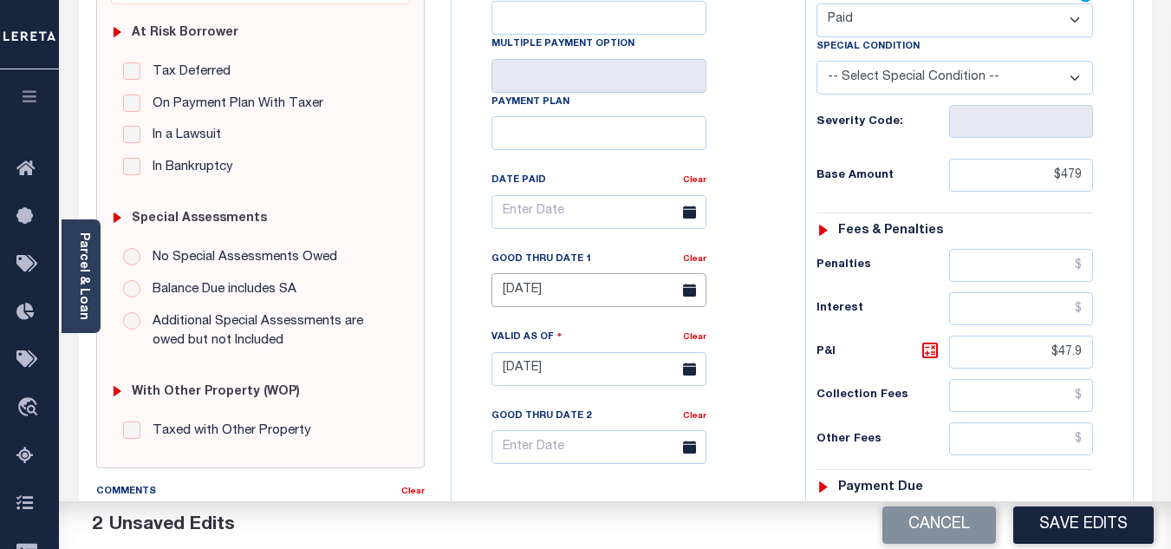
click at [571, 299] on input "[DATE]" at bounding box center [598, 290] width 215 height 34
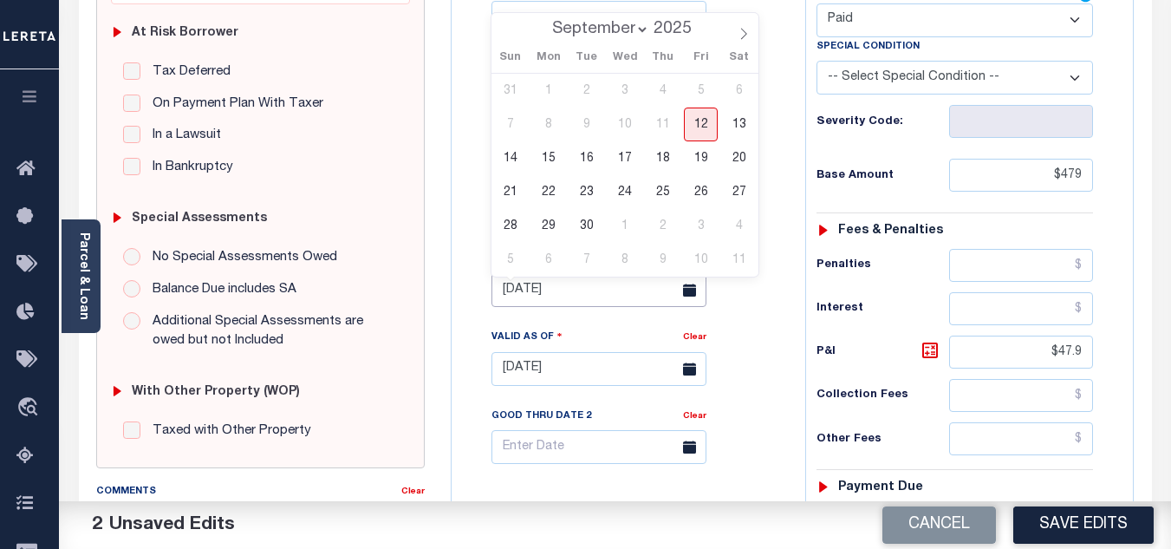
click at [571, 299] on input "[DATE]" at bounding box center [598, 290] width 215 height 34
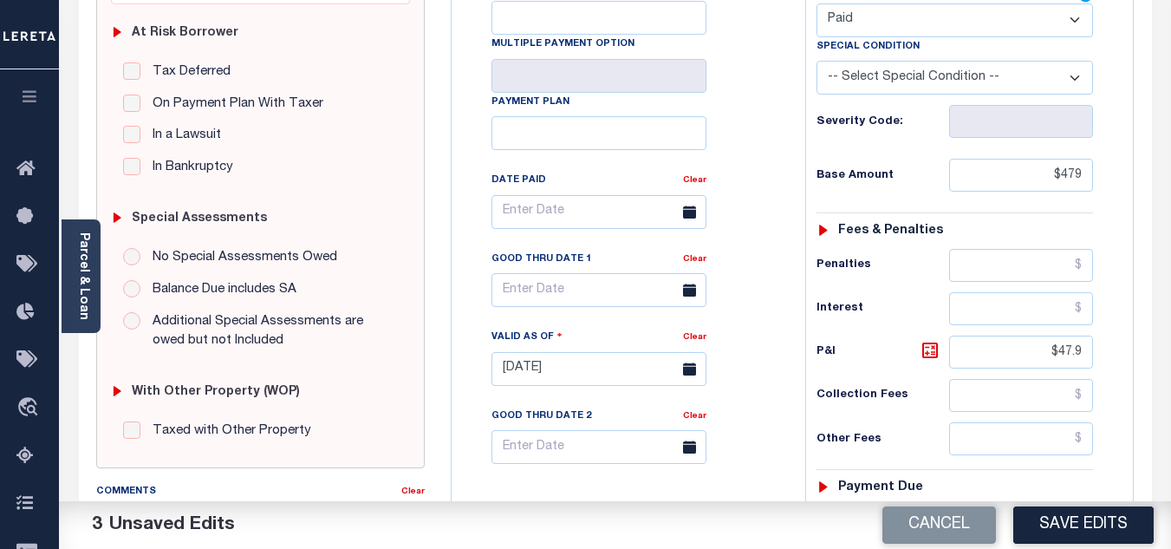
click at [751, 343] on div "Tax Bill No Multiple Payment Option Payment Plan Clear" at bounding box center [624, 220] width 310 height 486
drag, startPoint x: 1054, startPoint y: 353, endPoint x: 1183, endPoint y: 365, distance: 129.7
click at [1170, 365] on html "Home Tax Amount Reporting Queue Payment History Tax Line Detail Profile" at bounding box center [585, 310] width 1171 height 1314
click at [1109, 375] on div "Tax Status Status - Select Status Code -" at bounding box center [960, 359] width 310 height 765
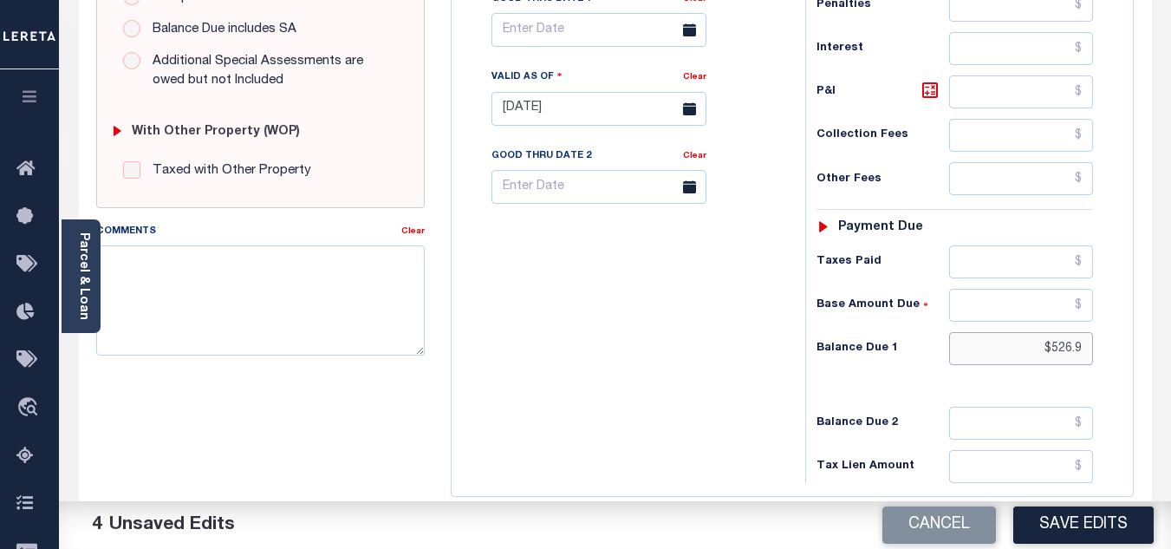
drag, startPoint x: 1006, startPoint y: 348, endPoint x: 1183, endPoint y: 348, distance: 176.8
click at [1170, 348] on html "Home Tax Amount Reporting Queue Payment History Tax Line Detail Profile" at bounding box center [585, 50] width 1171 height 1314
type input "$0.00"
click at [667, 354] on div "Tax Bill No Multiple Payment Option Payment Plan Clear" at bounding box center [624, 99] width 336 height 765
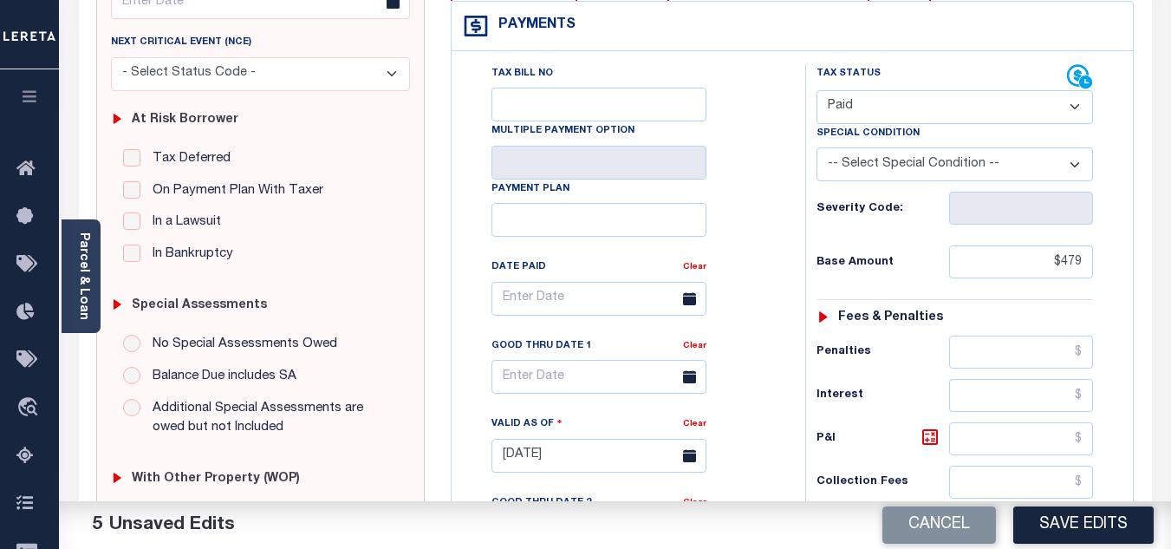
scroll to position [0, 0]
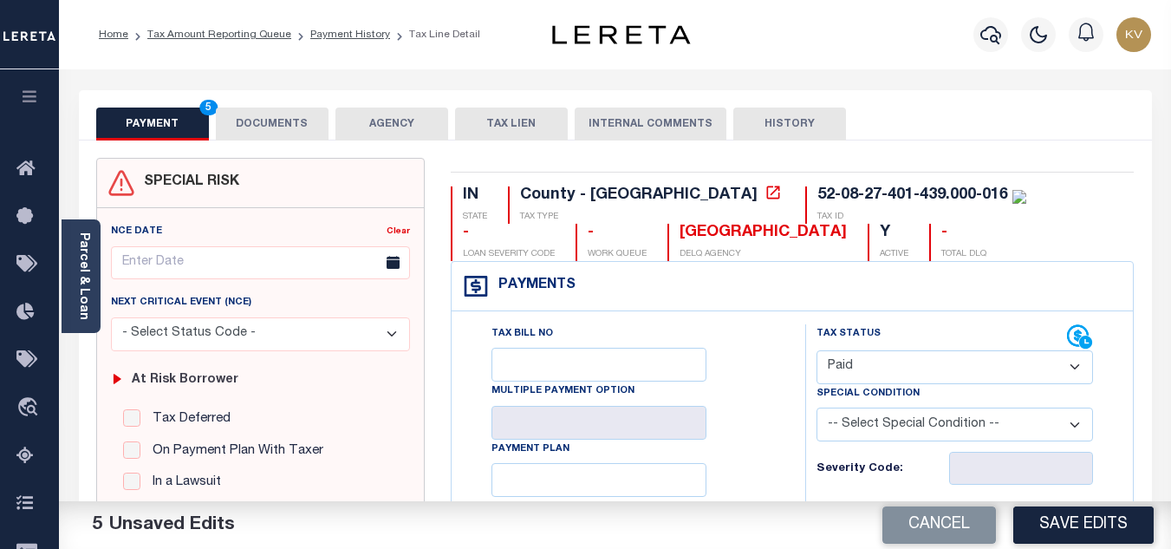
click at [276, 120] on button "DOCUMENTS" at bounding box center [272, 123] width 113 height 33
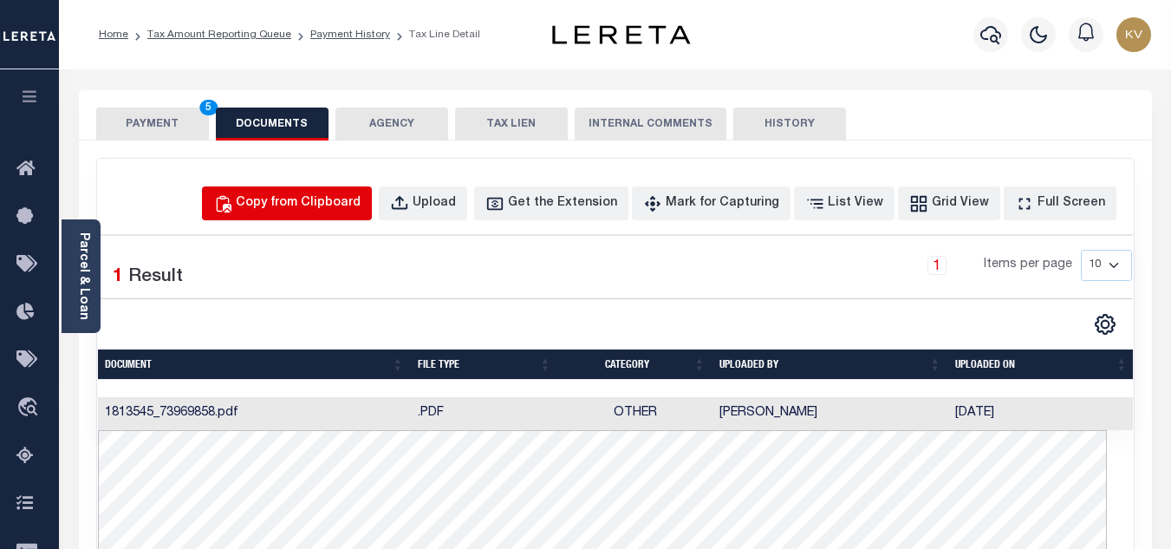
click at [263, 190] on button "Copy from Clipboard" at bounding box center [287, 203] width 170 height 34
select select "POP"
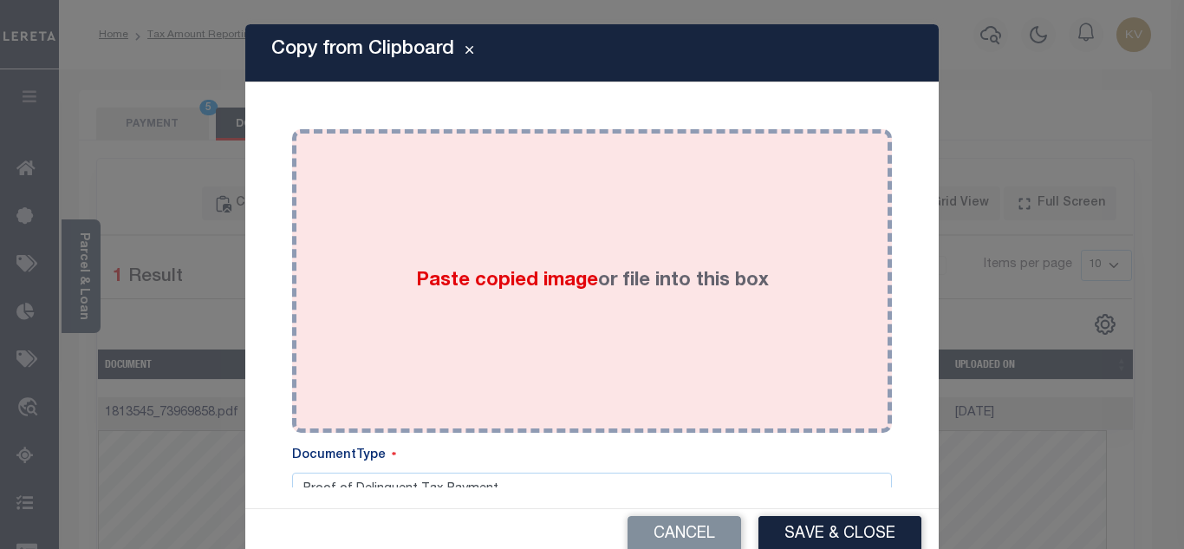
click at [500, 317] on div "Paste copied image or file into this box" at bounding box center [592, 280] width 574 height 277
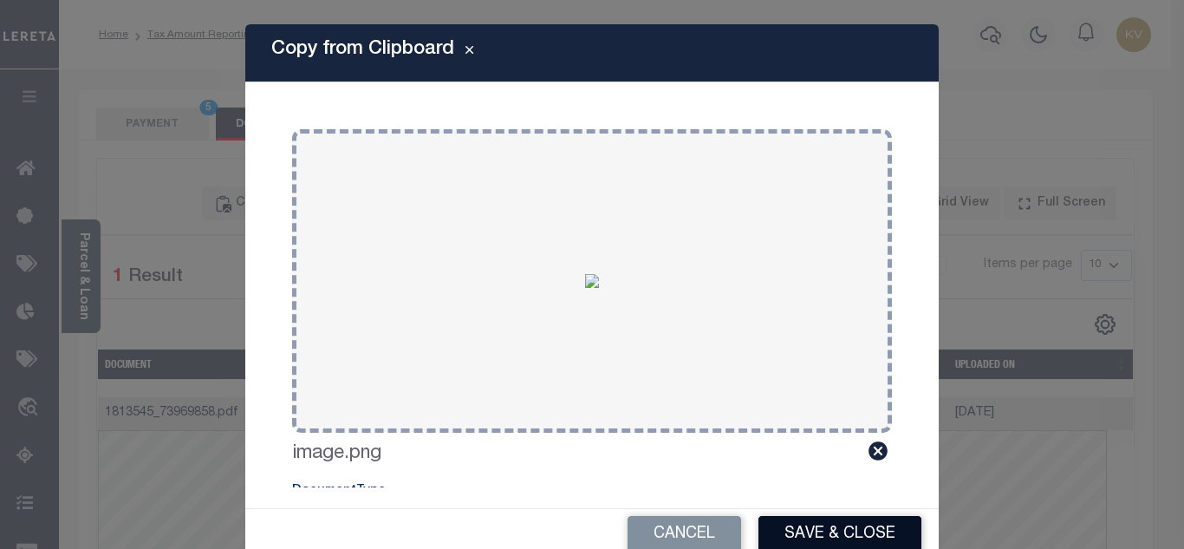
click at [809, 526] on button "Save & Close" at bounding box center [839, 534] width 163 height 37
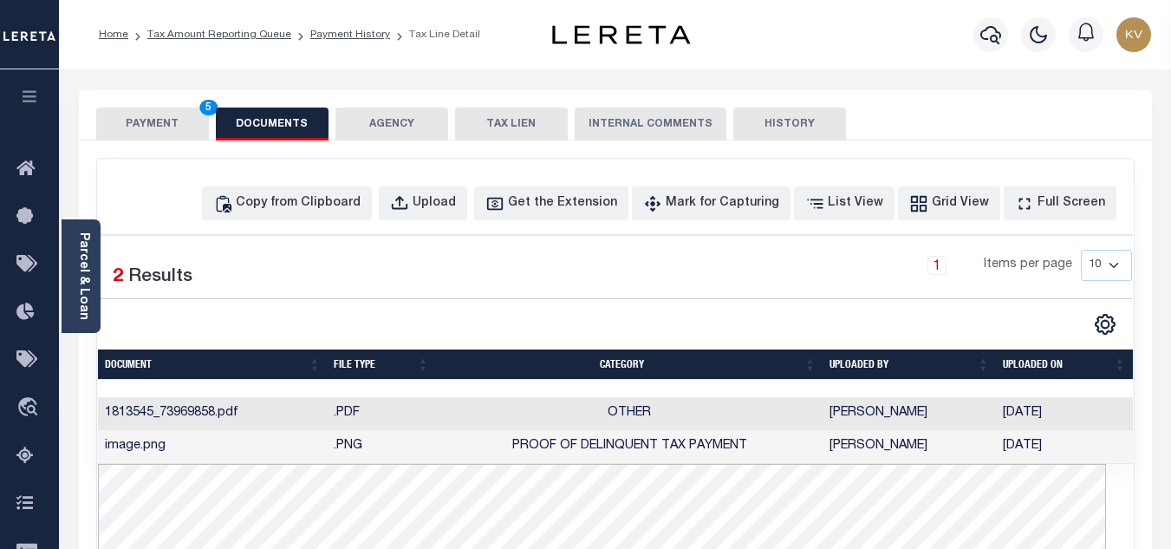
click at [126, 122] on button "PAYMENT 5" at bounding box center [152, 123] width 113 height 33
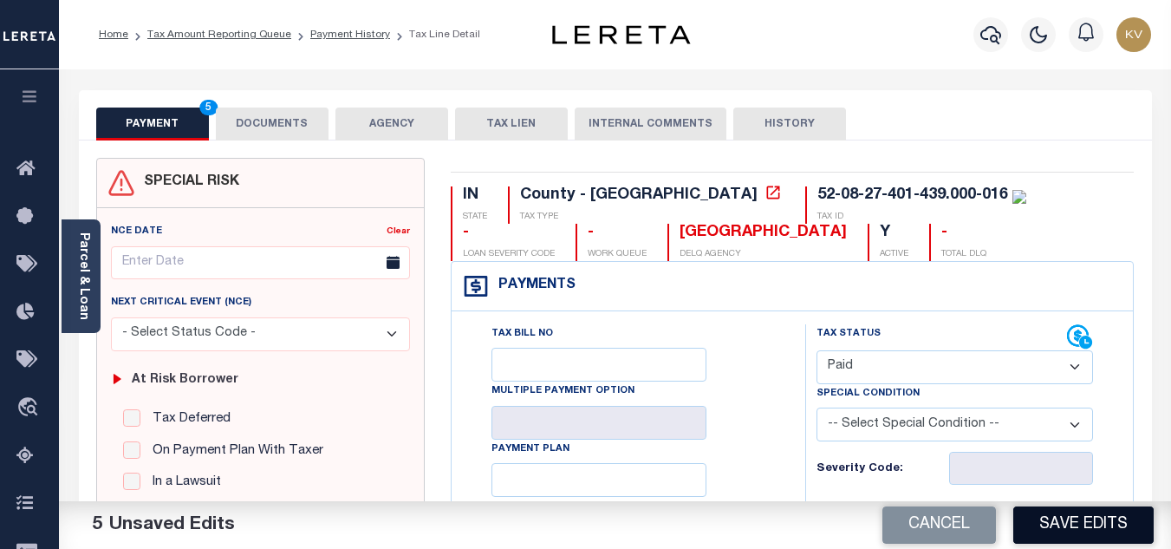
click at [1072, 522] on button "Save Edits" at bounding box center [1083, 524] width 140 height 37
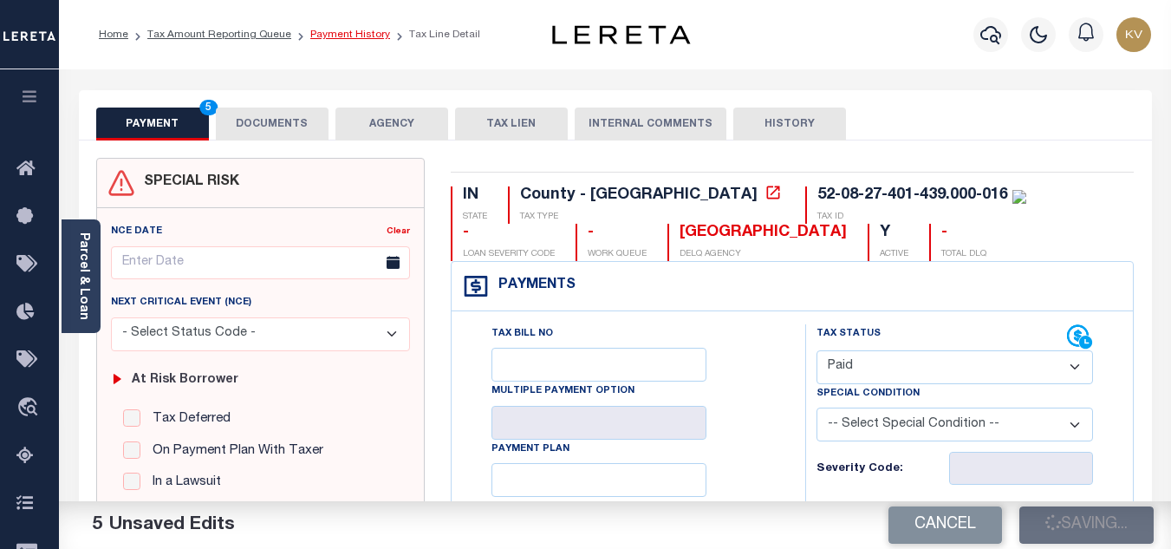
click at [346, 30] on link "Payment History" at bounding box center [350, 34] width 80 height 10
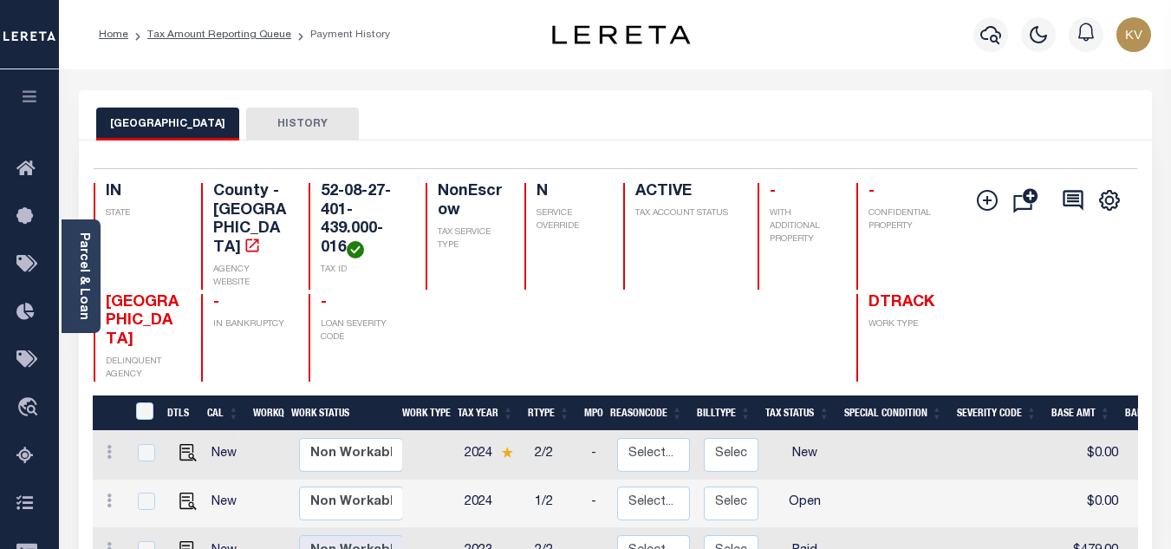
scroll to position [173, 0]
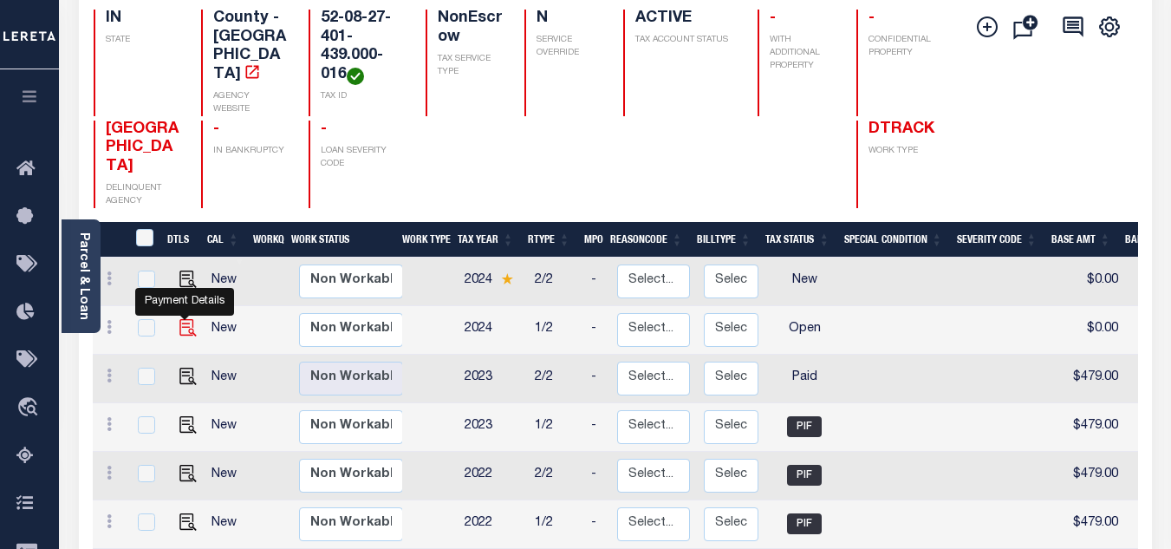
click at [186, 319] on img "" at bounding box center [187, 327] width 17 height 17
checkbox input "true"
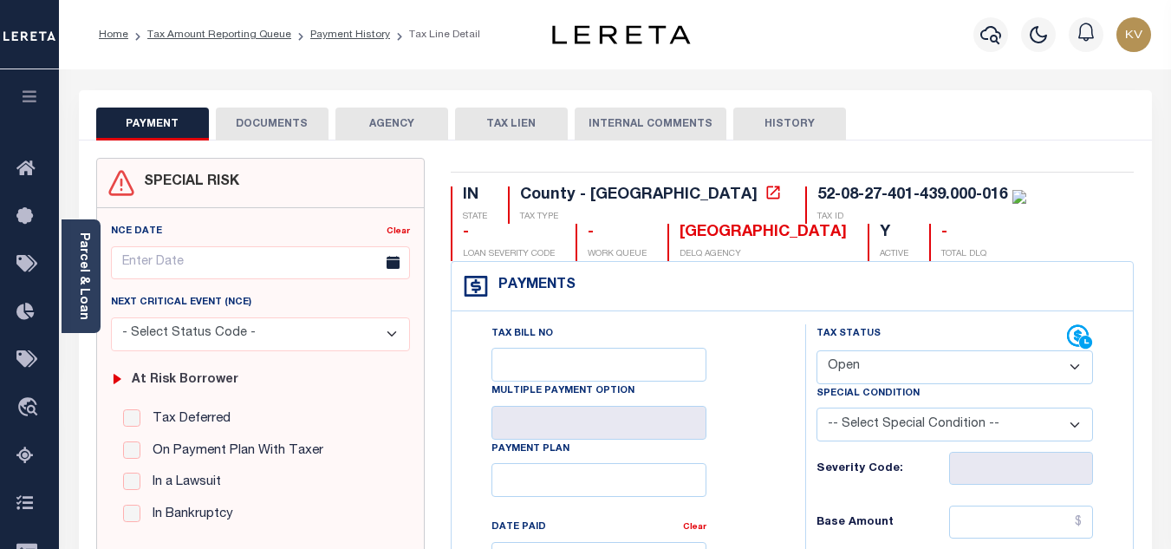
scroll to position [260, 0]
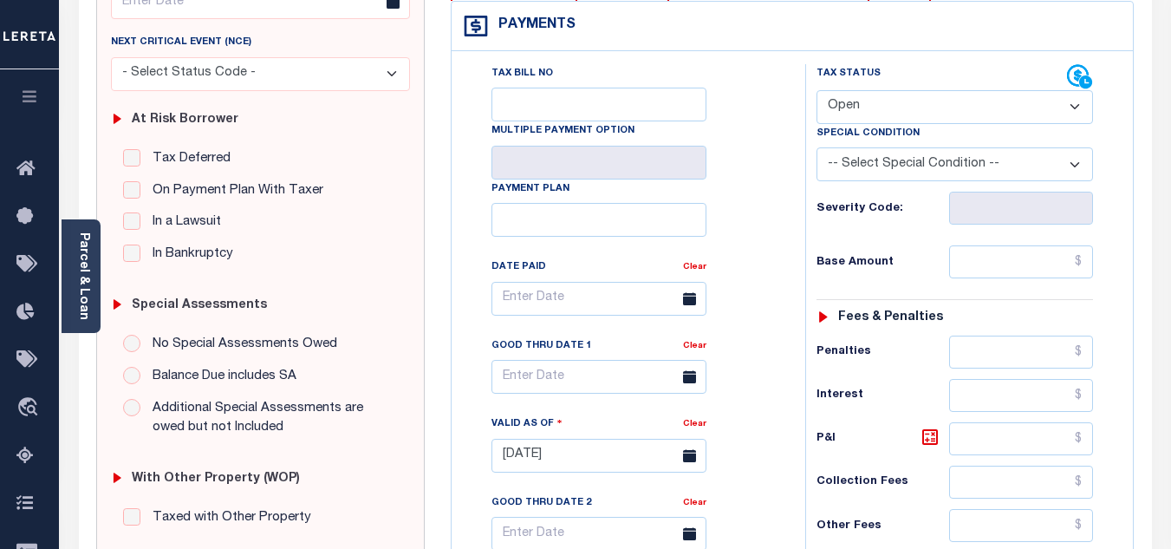
click at [862, 96] on select "- Select Status Code - Open Due/Unpaid Paid Incomplete No Tax Due Internal Refu…" at bounding box center [954, 107] width 276 height 34
select select "PYD"
click at [816, 91] on select "- Select Status Code - Open Due/Unpaid Paid Incomplete No Tax Due Internal Refu…" at bounding box center [954, 107] width 276 height 34
type input "[DATE]"
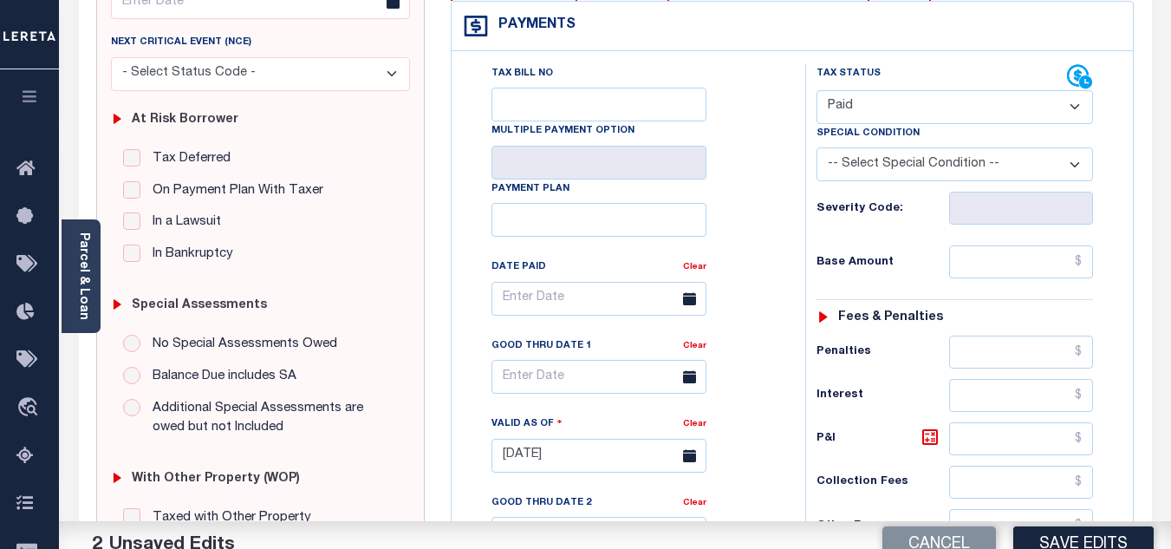
click at [771, 203] on div "Tax Bill No Multiple Payment Option Payment Plan Clear" at bounding box center [624, 307] width 310 height 486
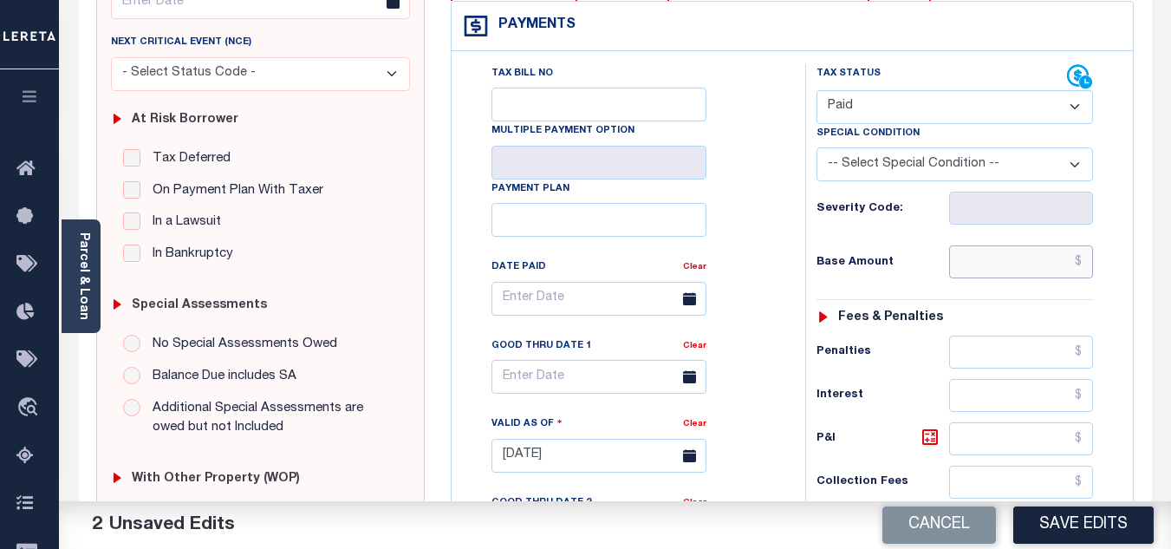
click at [996, 269] on input "text" at bounding box center [1021, 261] width 144 height 33
click at [914, 257] on h6 "Base Amount" at bounding box center [882, 263] width 133 height 14
type input "$514.00"
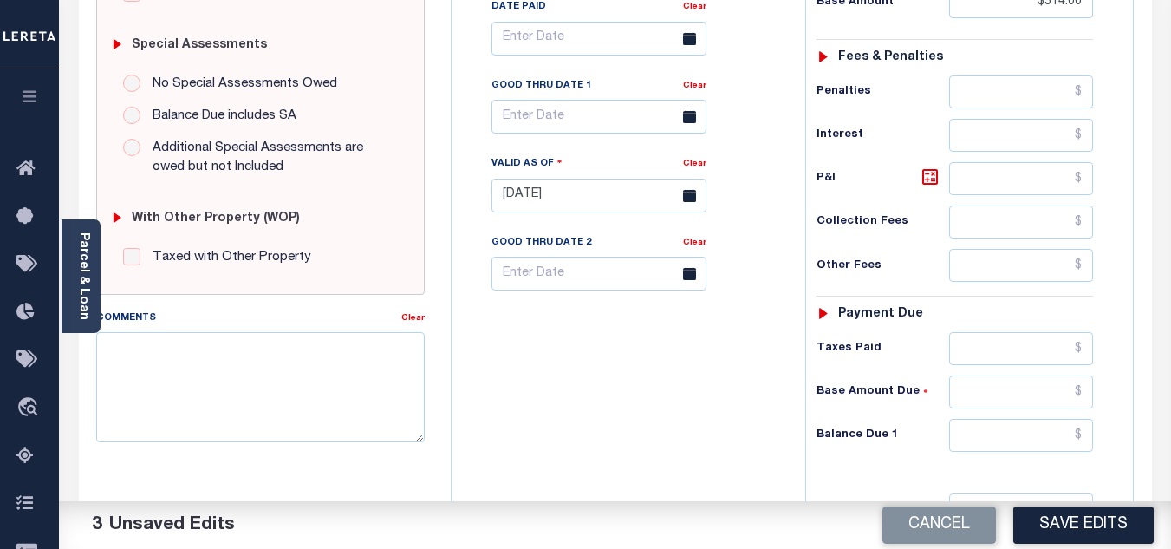
scroll to position [693, 0]
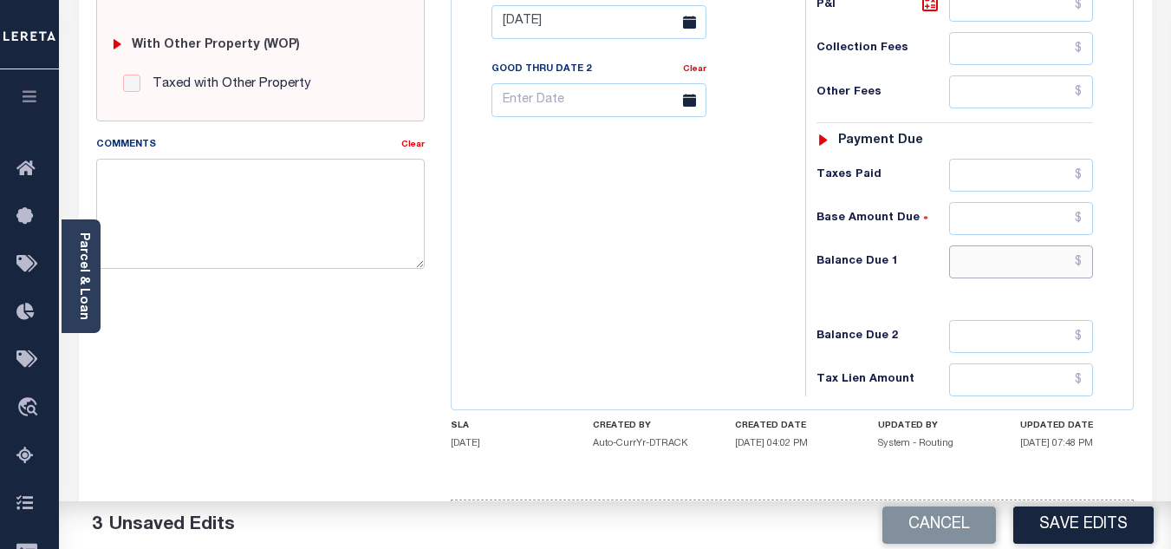
click at [954, 263] on input "text" at bounding box center [1021, 261] width 144 height 33
click at [694, 238] on div "Tax Bill No Multiple Payment Option Payment Plan Clear" at bounding box center [624, 13] width 336 height 765
type input "$0.00"
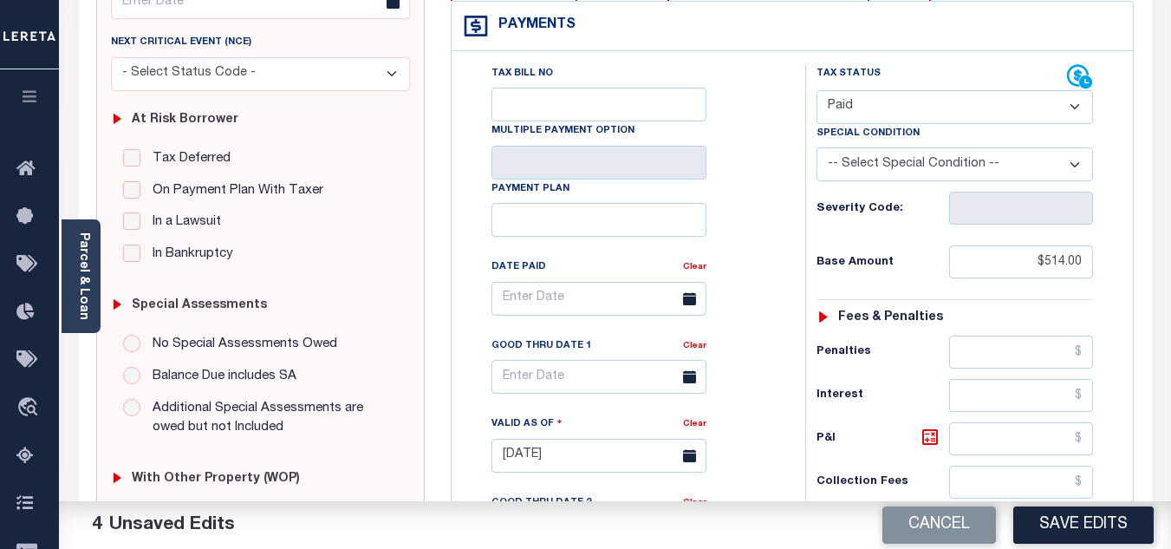
scroll to position [0, 0]
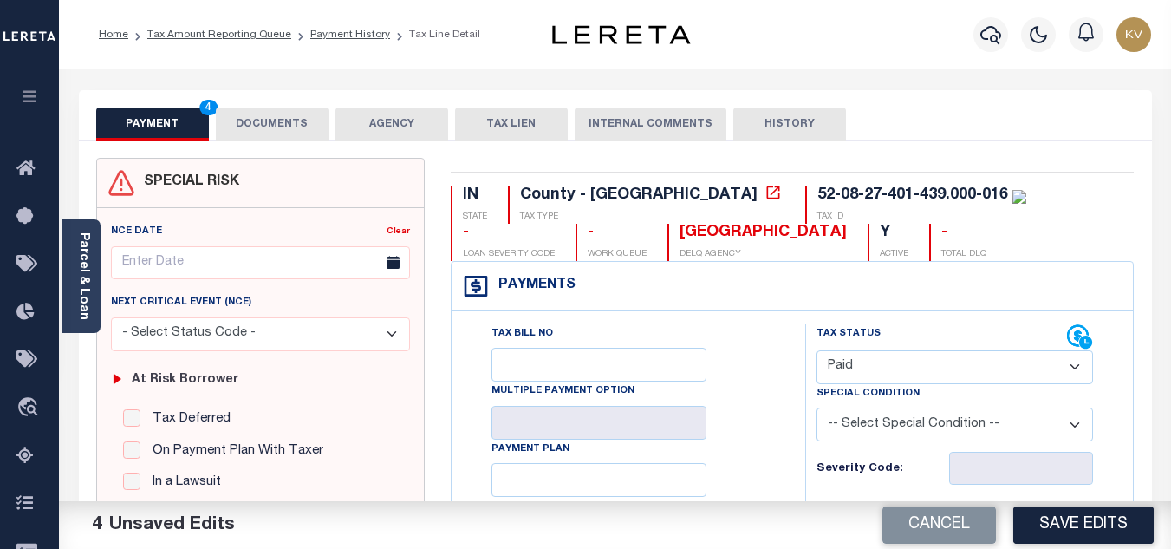
click at [279, 128] on button "DOCUMENTS" at bounding box center [272, 123] width 113 height 33
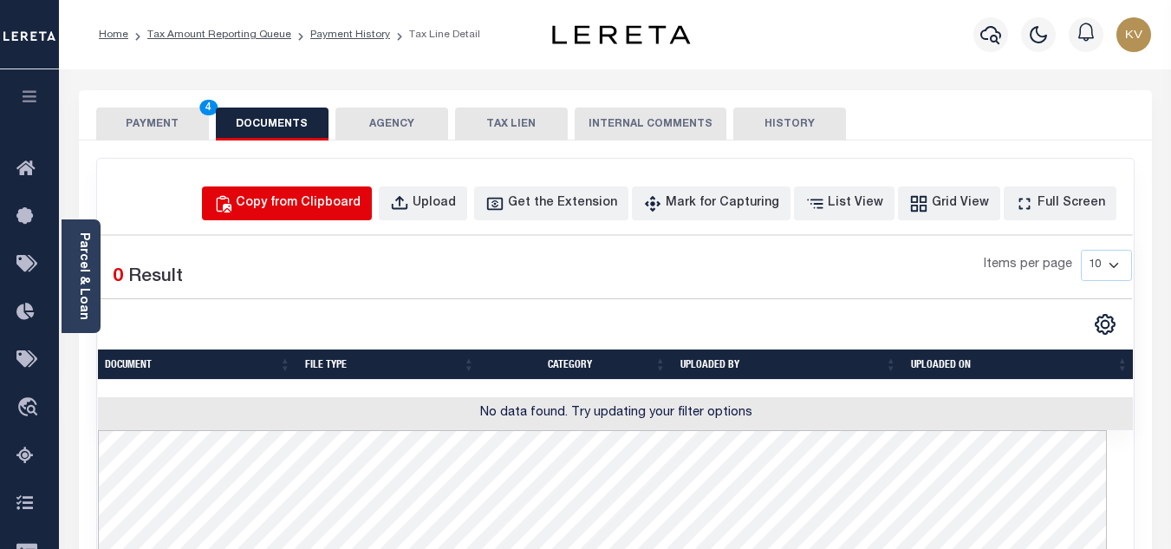
drag, startPoint x: 335, startPoint y: 204, endPoint x: 355, endPoint y: 231, distance: 34.2
click at [335, 204] on div "Copy from Clipboard" at bounding box center [298, 203] width 125 height 19
select select "POP"
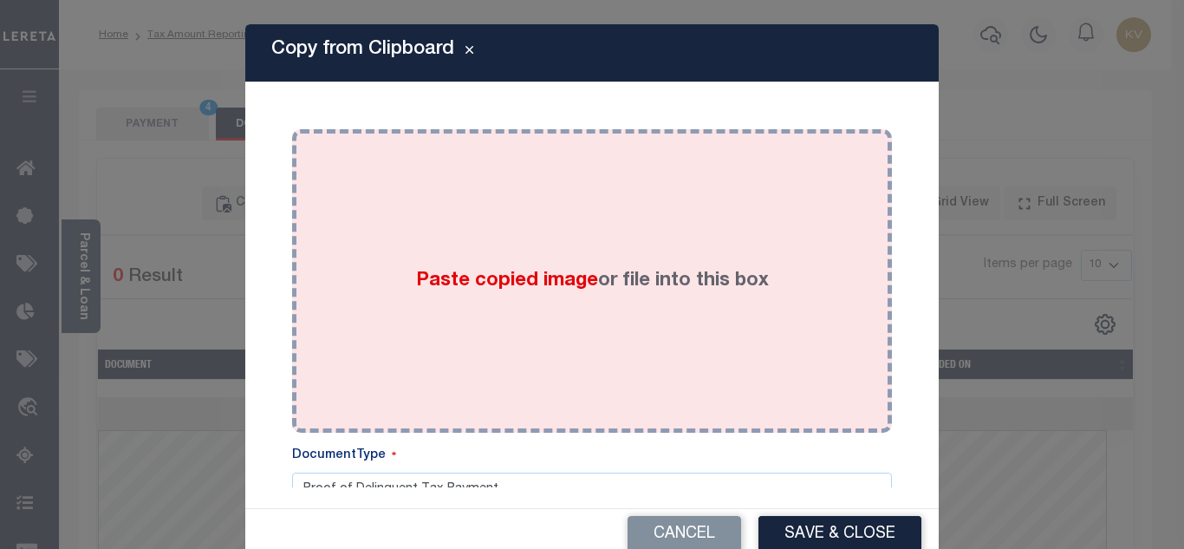
click at [385, 253] on div "Paste copied image or file into this box" at bounding box center [592, 280] width 574 height 277
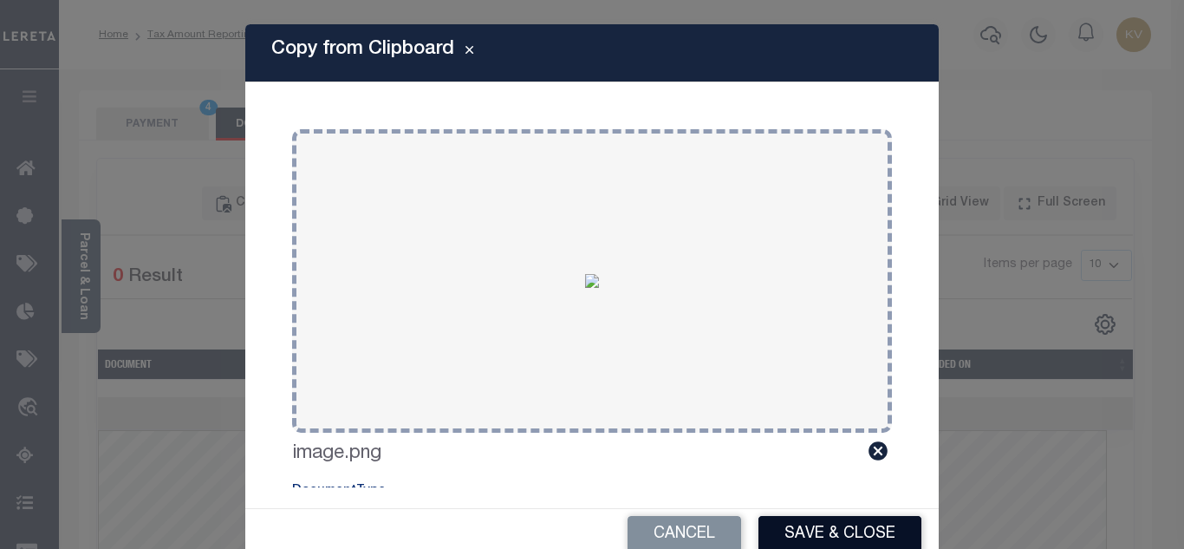
click at [790, 526] on button "Save & Close" at bounding box center [839, 534] width 163 height 37
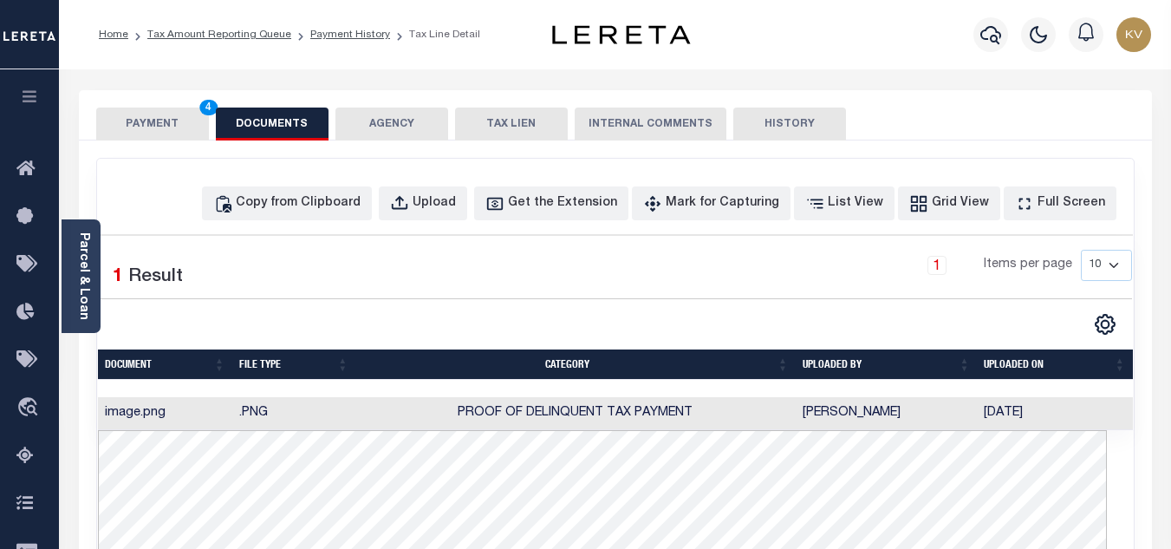
click at [189, 123] on button "PAYMENT 4" at bounding box center [152, 123] width 113 height 33
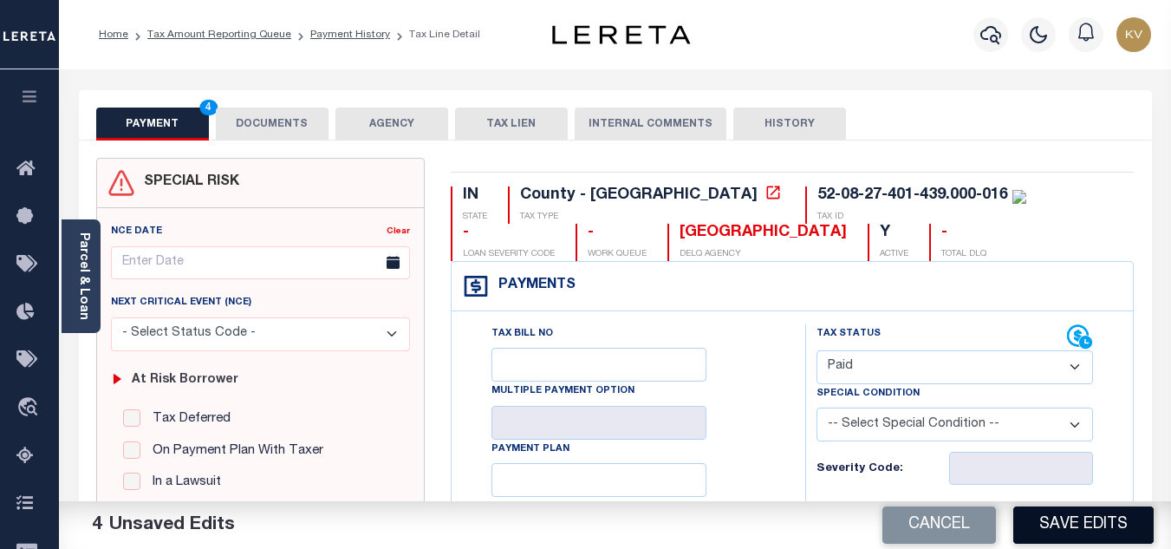
click at [1110, 530] on button "Save Edits" at bounding box center [1083, 524] width 140 height 37
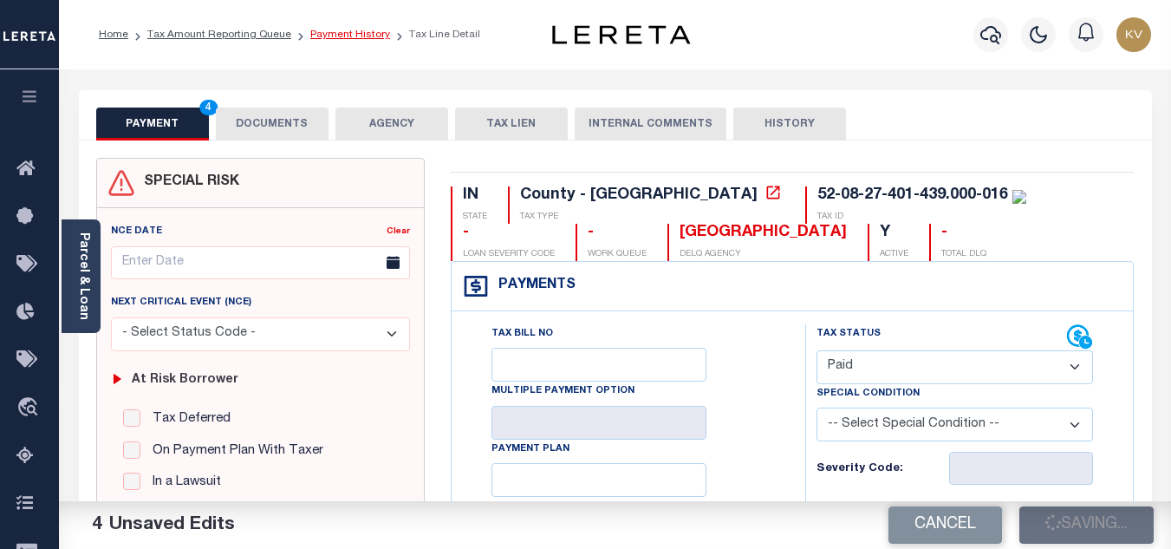
click at [335, 36] on link "Payment History" at bounding box center [350, 34] width 80 height 10
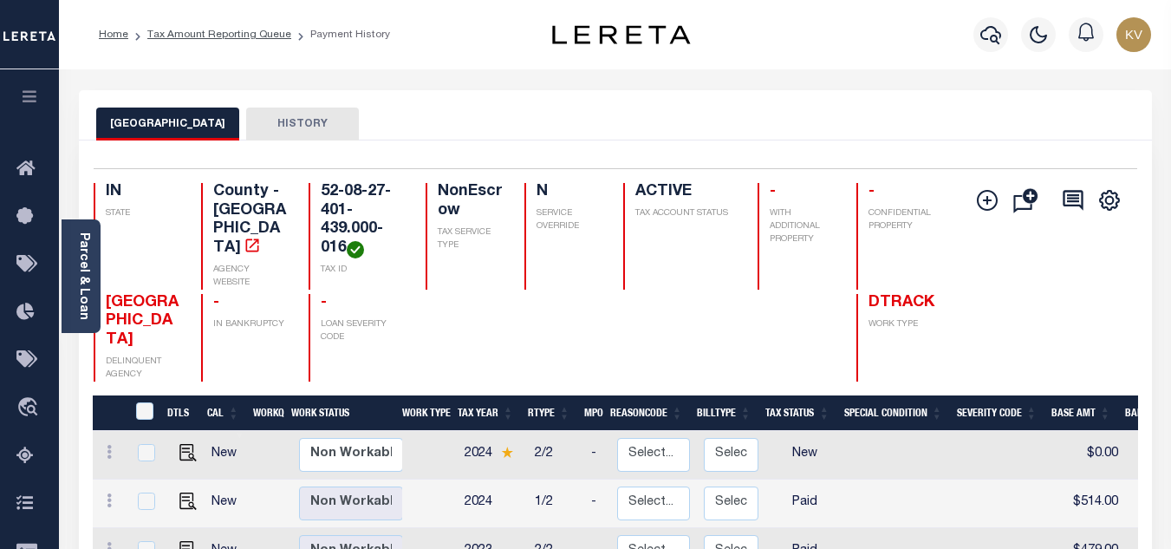
scroll to position [173, 0]
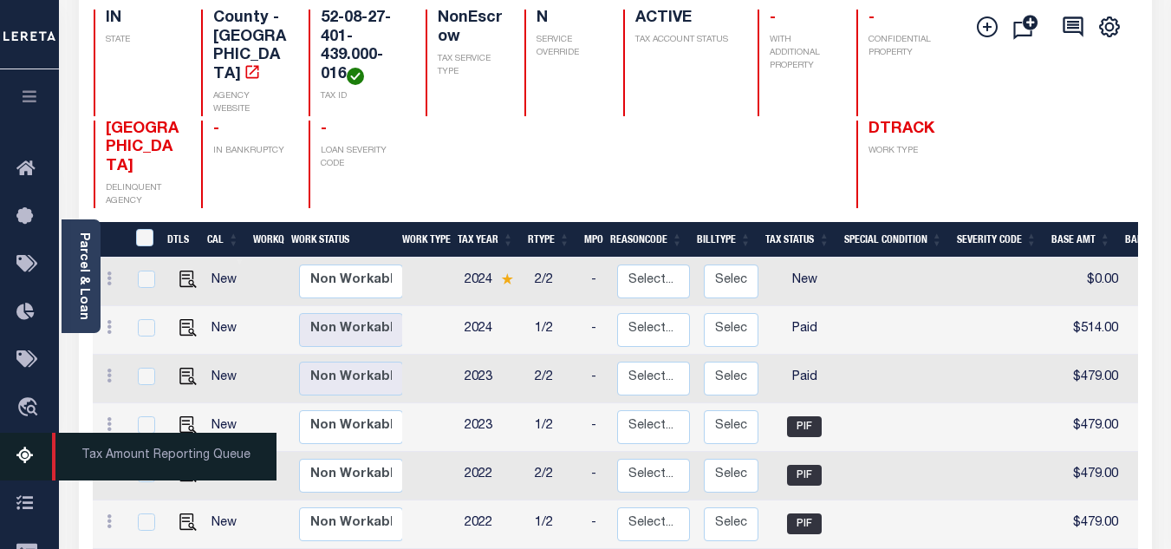
click at [29, 467] on icon at bounding box center [30, 456] width 28 height 22
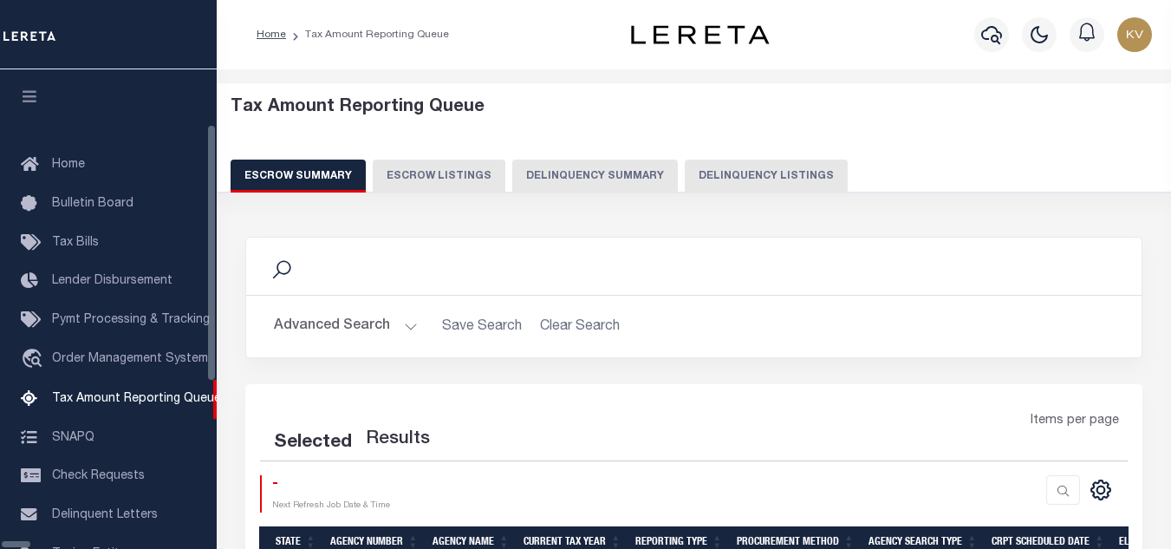
select select "100"
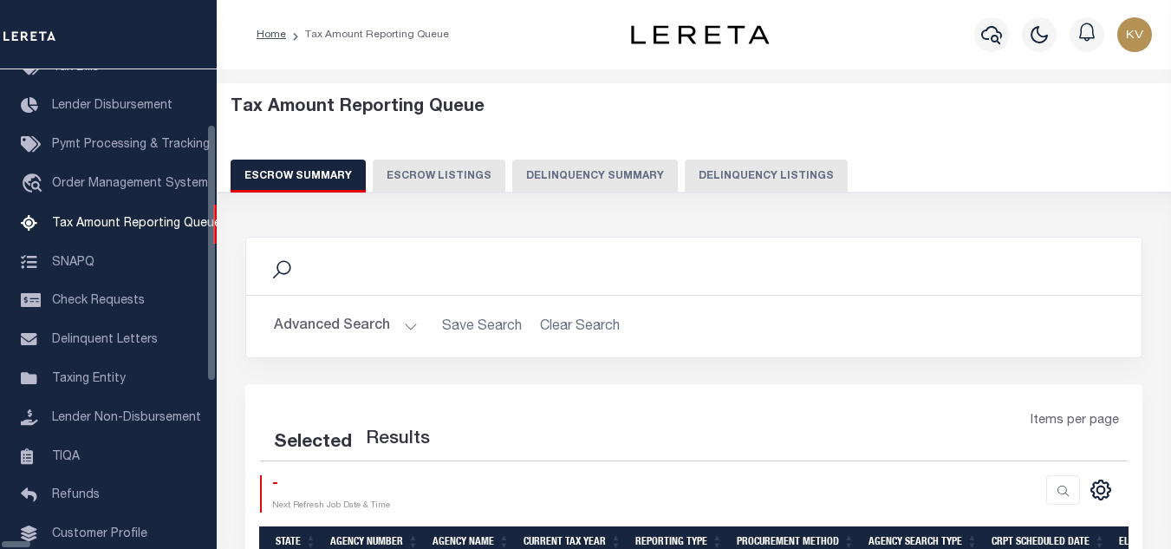
select select "100"
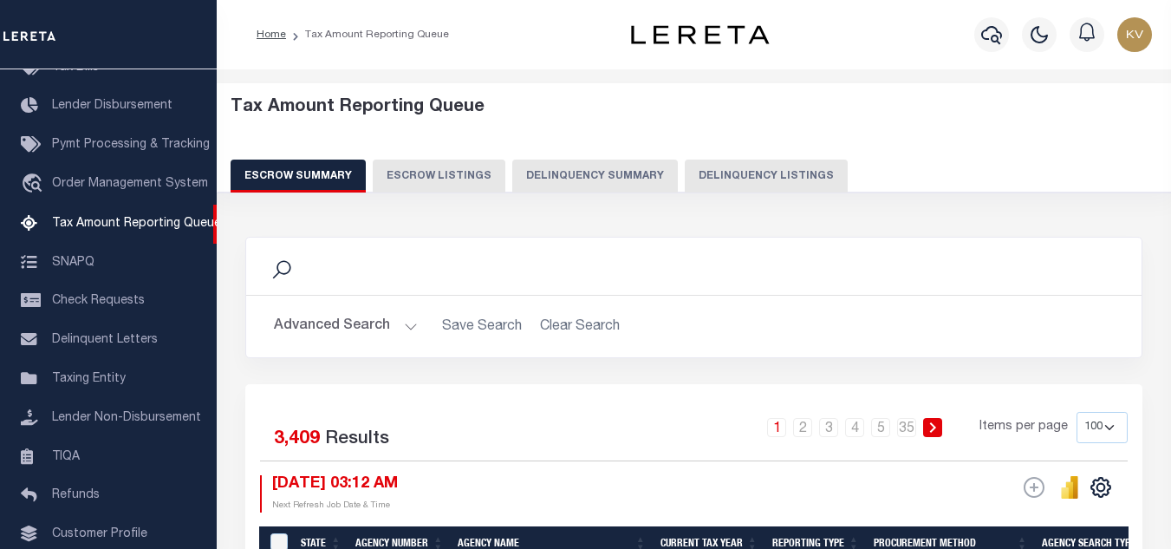
click at [760, 179] on button "Delinquency Listings" at bounding box center [766, 175] width 163 height 33
select select "100"
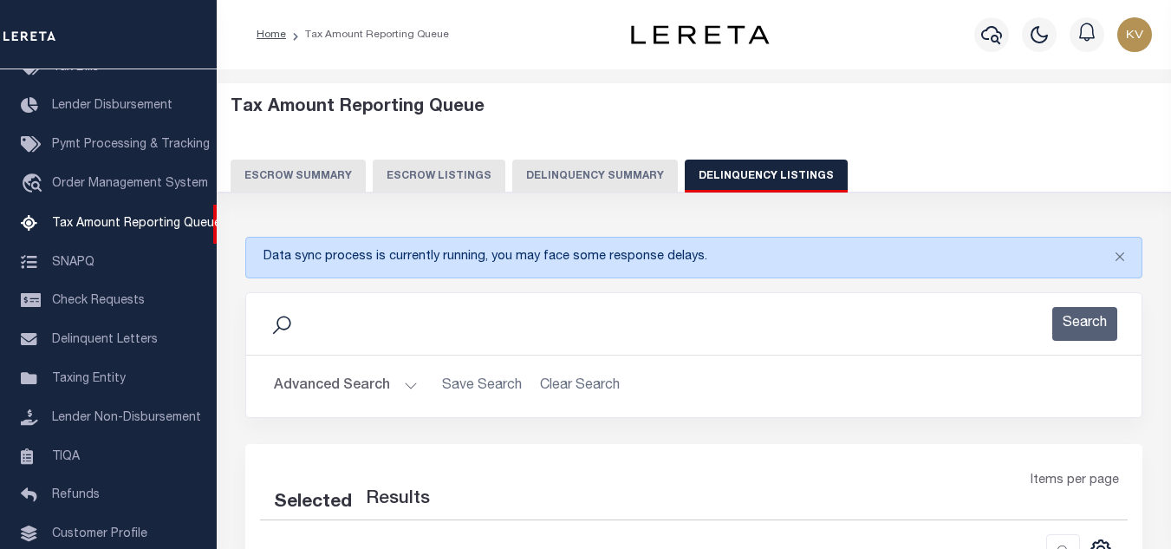
select select "100"
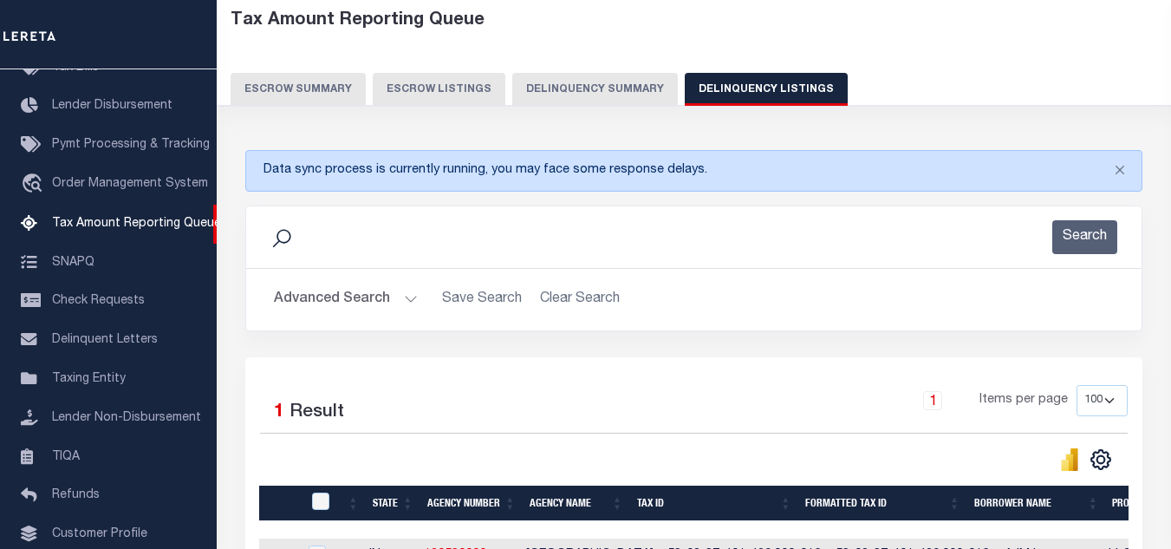
scroll to position [173, 0]
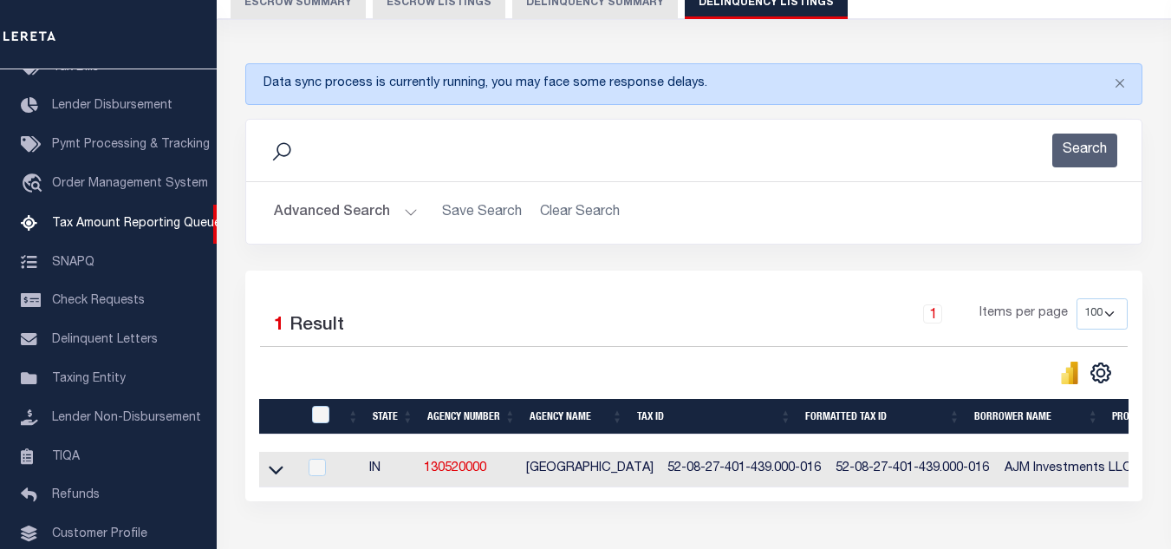
drag, startPoint x: 270, startPoint y: 473, endPoint x: 386, endPoint y: 390, distance: 142.9
click at [270, 473] on icon at bounding box center [276, 469] width 15 height 18
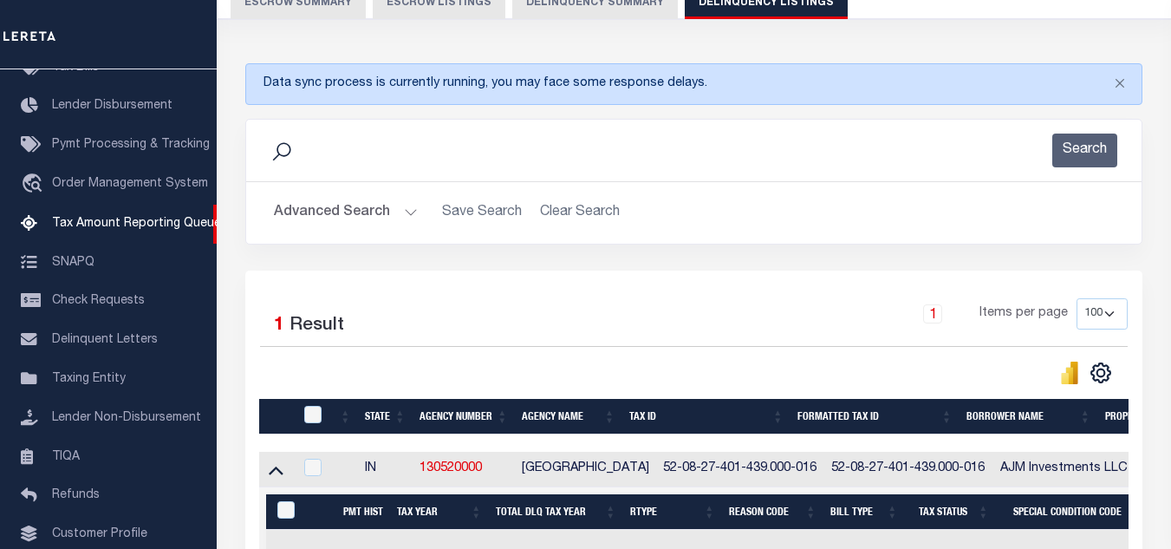
scroll to position [347, 0]
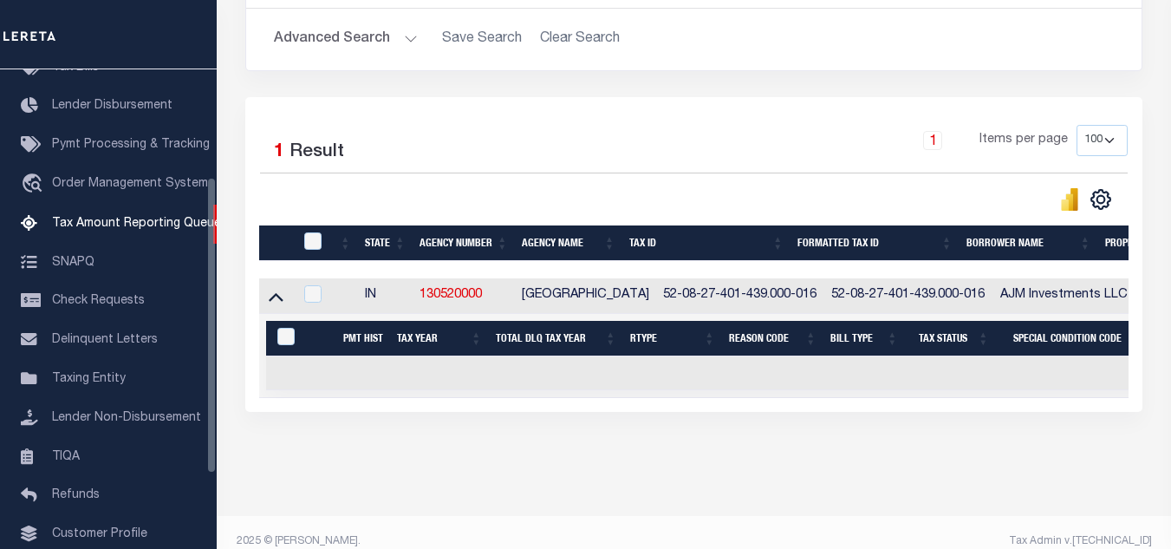
click at [373, 34] on button "Advanced Search" at bounding box center [346, 40] width 144 height 34
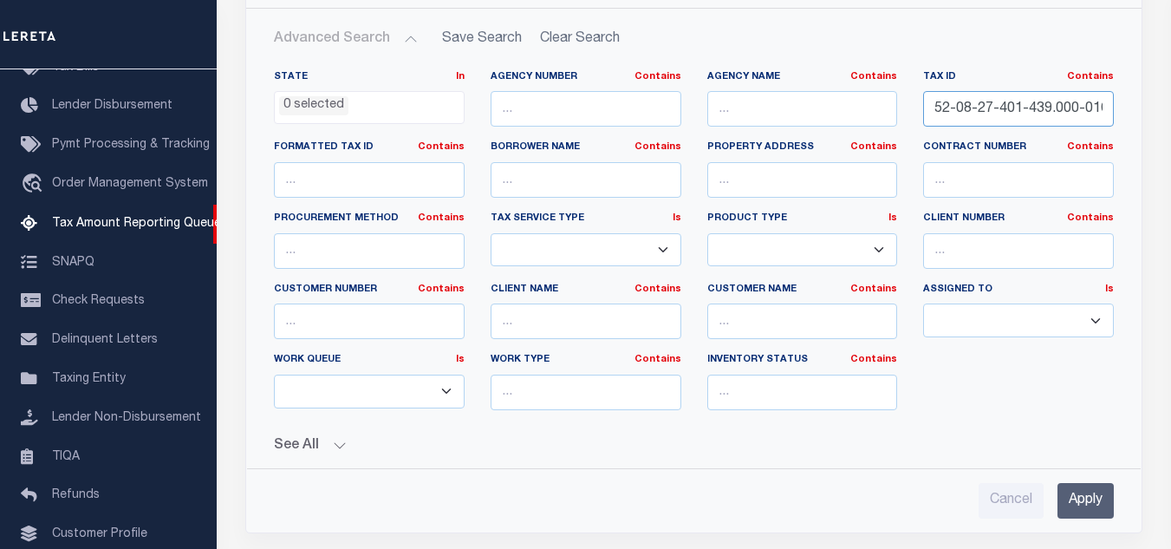
click at [1044, 113] on input "52-08-27-401-439.000-016" at bounding box center [1018, 109] width 191 height 36
paste input "54"
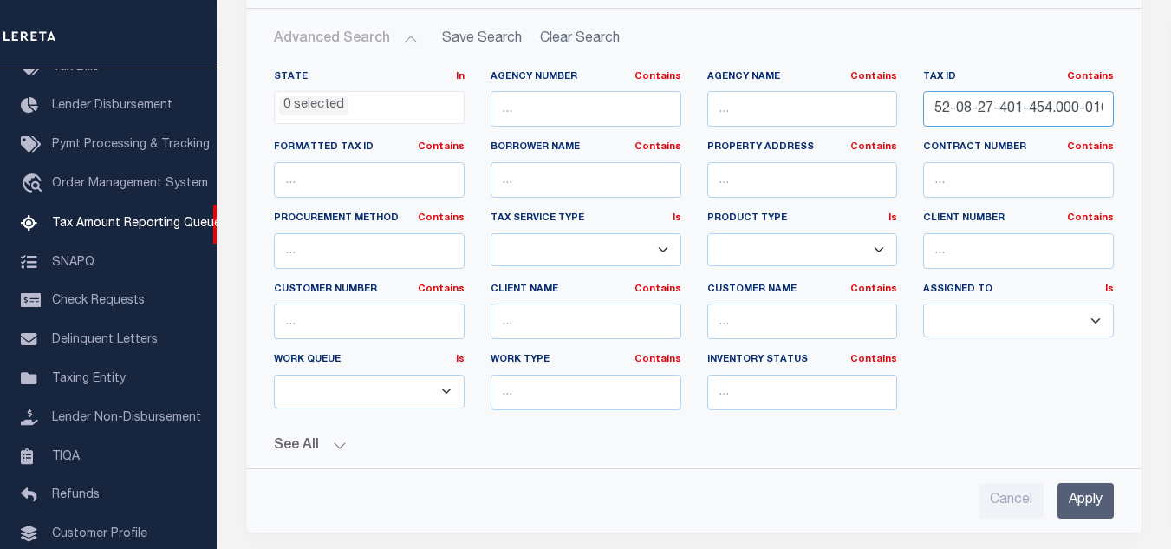
scroll to position [0, 2]
type input "52-08-27-401-454.000-016"
click at [1081, 492] on input "Apply" at bounding box center [1085, 501] width 56 height 36
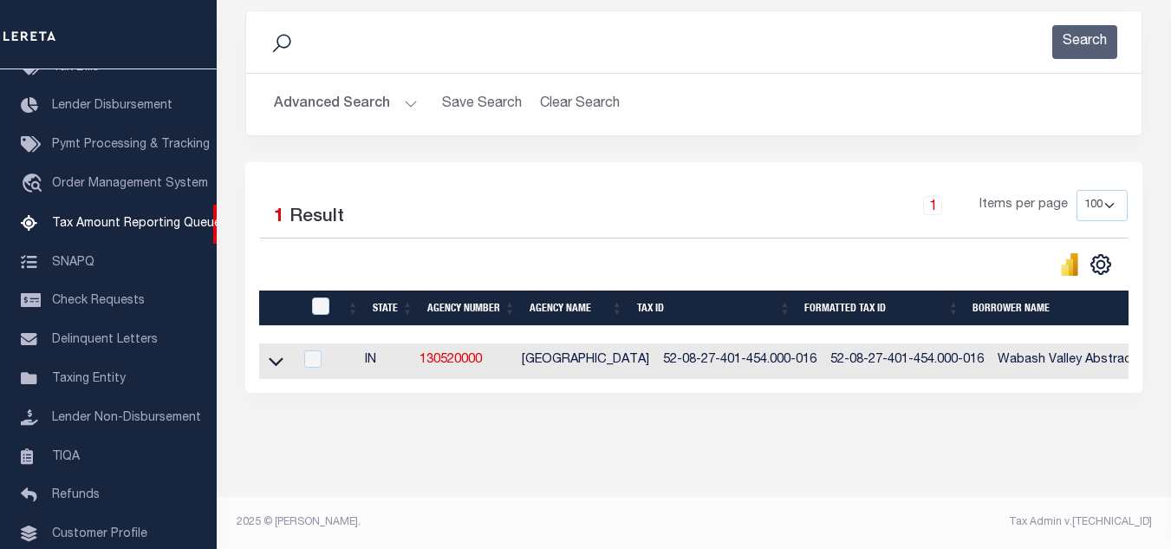
scroll to position [296, 0]
click at [276, 357] on icon at bounding box center [276, 361] width 15 height 9
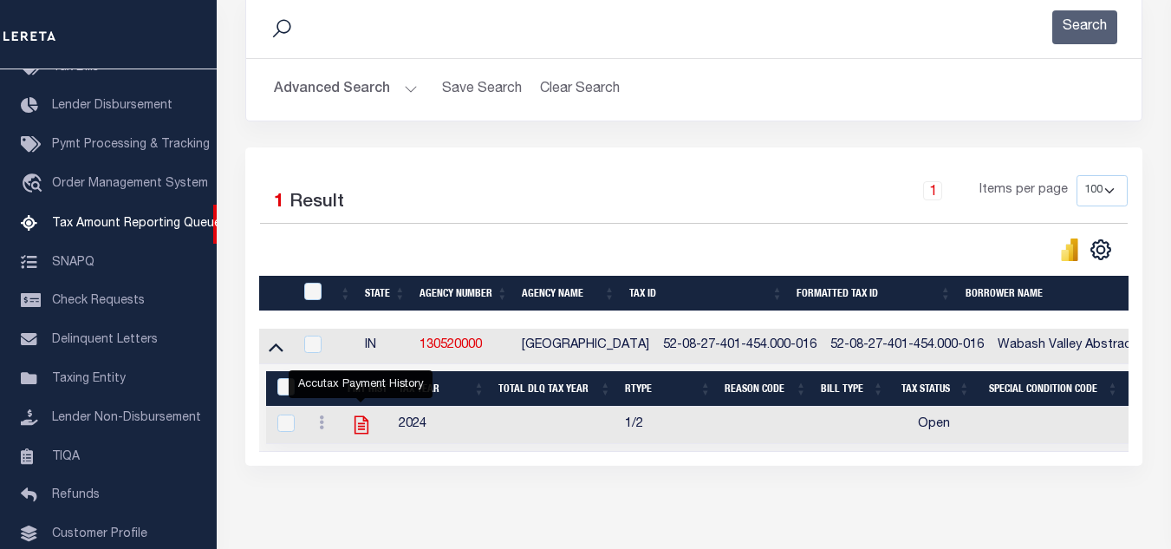
click at [358, 431] on icon "" at bounding box center [361, 425] width 14 height 18
checkbox input "true"
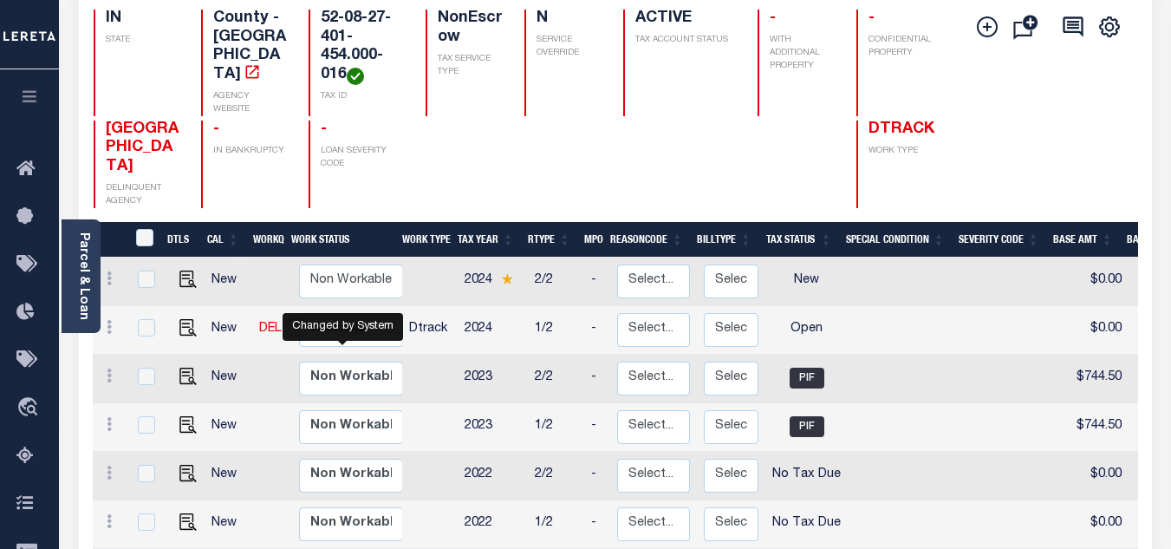
scroll to position [2, 0]
click at [315, 311] on select "Non Workable Workable" at bounding box center [351, 328] width 104 height 34
checkbox input "true"
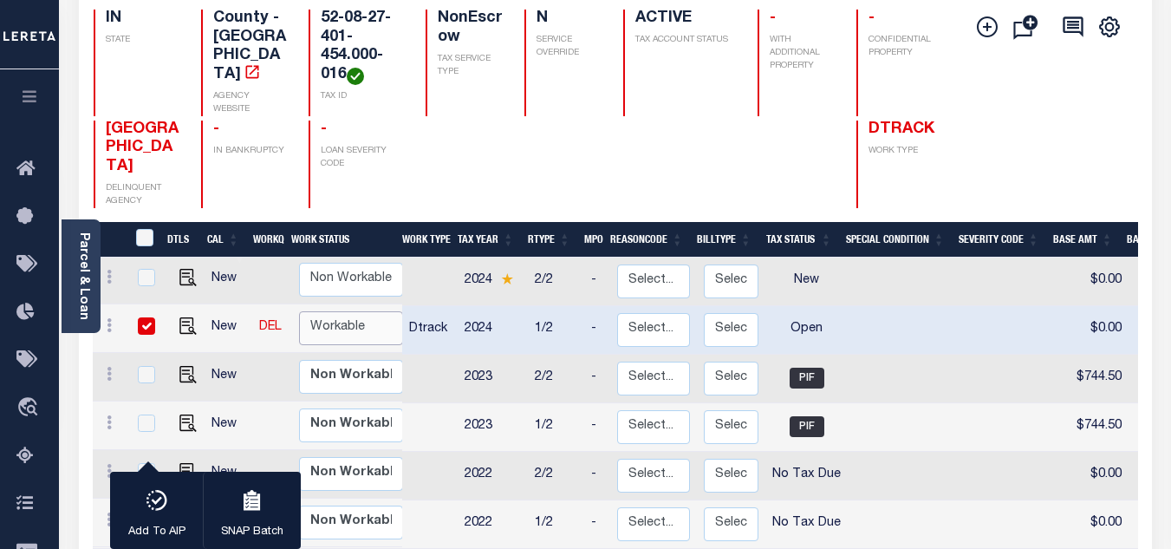
select select "true"
click at [299, 311] on select "Non Workable Workable" at bounding box center [351, 328] width 104 height 34
checkbox input "false"
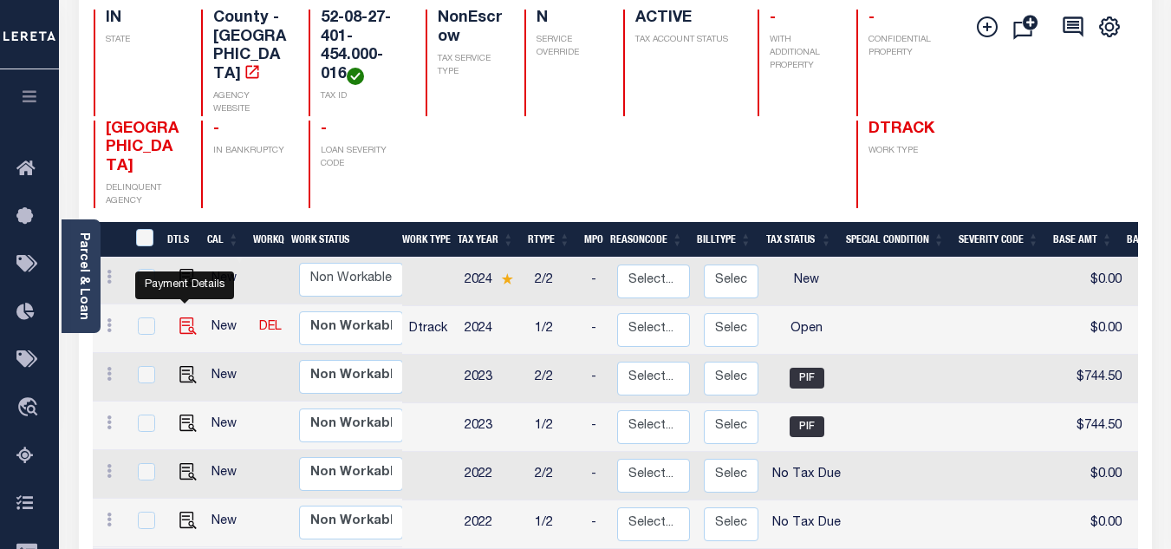
click at [185, 317] on img "" at bounding box center [187, 325] width 17 height 17
checkbox input "true"
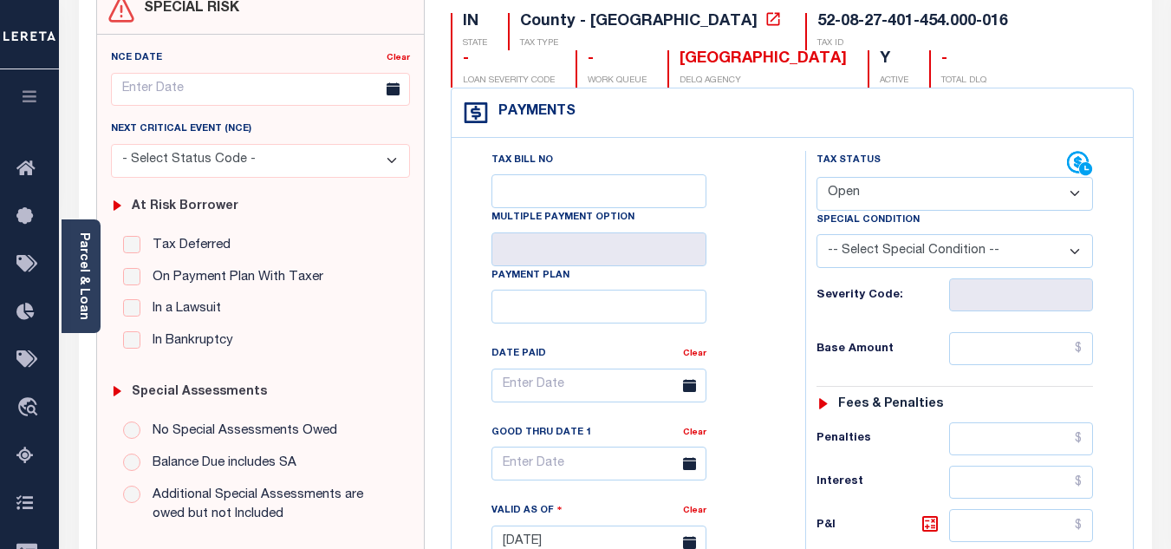
scroll to position [260, 0]
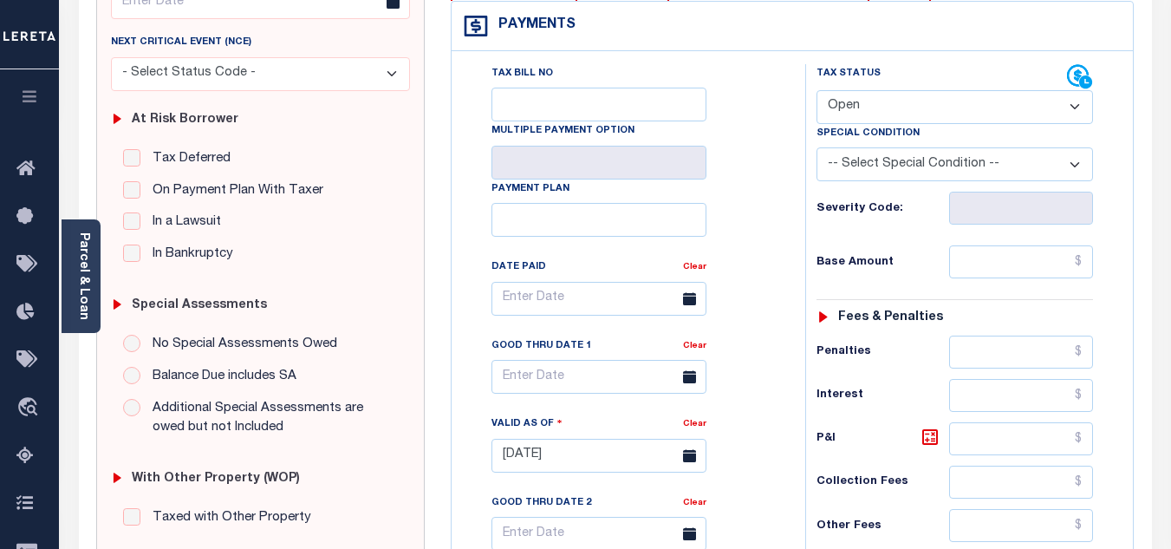
click at [855, 91] on select "- Select Status Code - Open Due/Unpaid Paid Incomplete No Tax Due Internal Refu…" at bounding box center [954, 107] width 276 height 34
select select "PYD"
click at [816, 91] on select "- Select Status Code - Open Due/Unpaid Paid Incomplete No Tax Due Internal Refu…" at bounding box center [954, 107] width 276 height 34
type input "[DATE]"
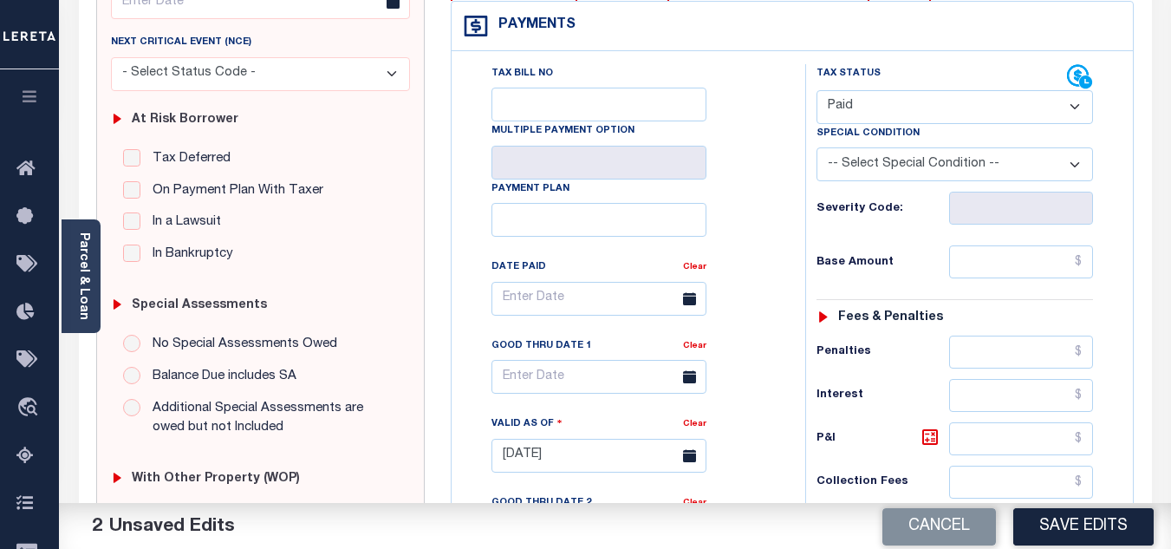
click at [770, 204] on div "Tax Bill No Multiple Payment Option Payment Plan Clear" at bounding box center [624, 307] width 310 height 486
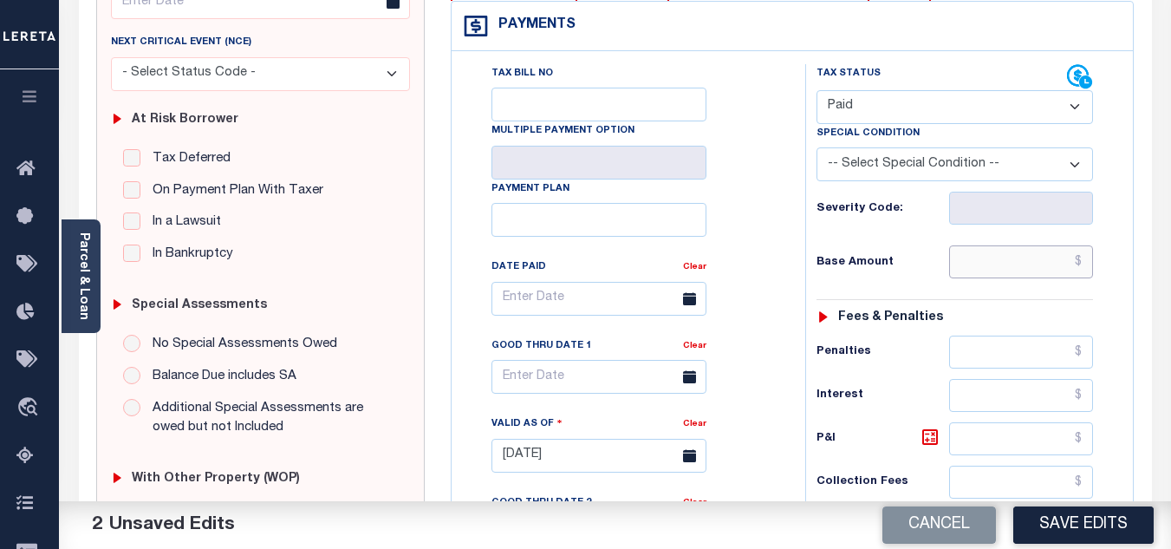
click at [993, 267] on input "text" at bounding box center [1021, 261] width 144 height 33
type input "$0.00"
click at [856, 255] on div "Base Amount $0.00" at bounding box center [954, 261] width 276 height 33
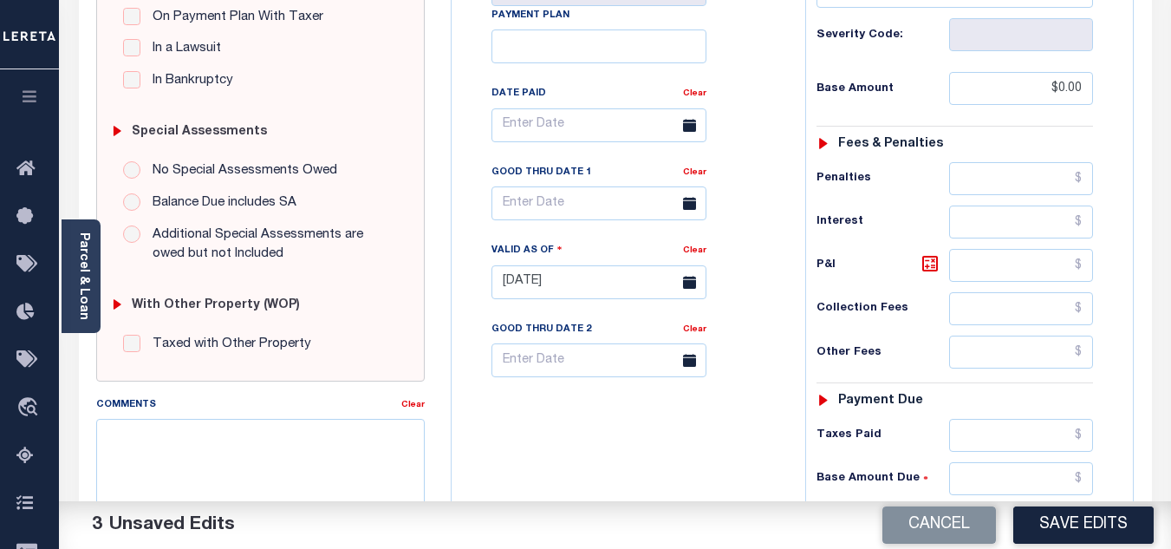
scroll to position [693, 0]
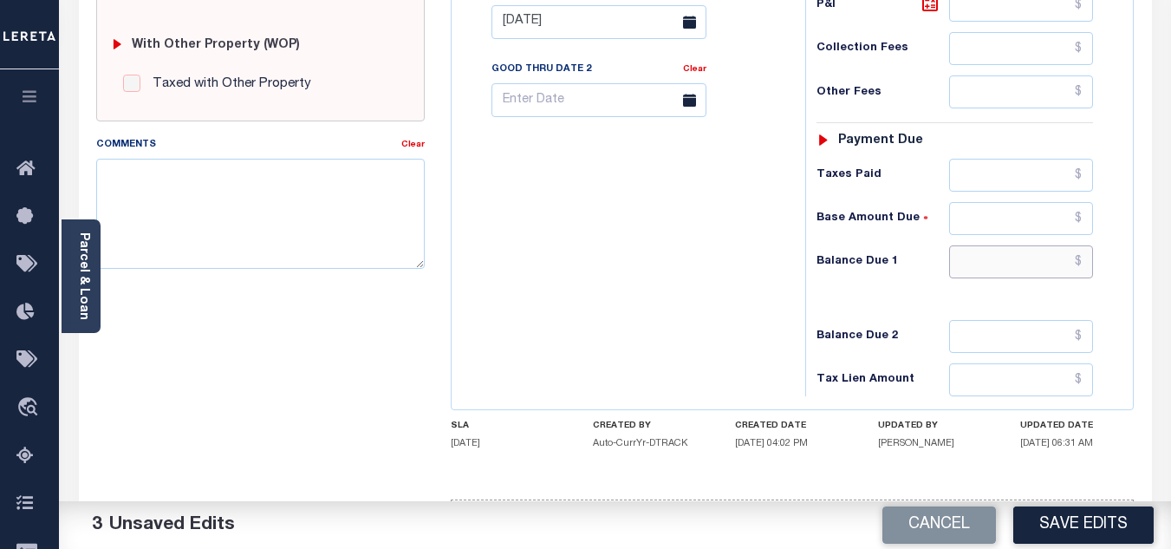
click at [970, 263] on input "text" at bounding box center [1021, 261] width 144 height 33
type input "$0.00"
click at [764, 278] on div "Tax Bill No Multiple Payment Option Payment Plan Clear" at bounding box center [624, 13] width 336 height 765
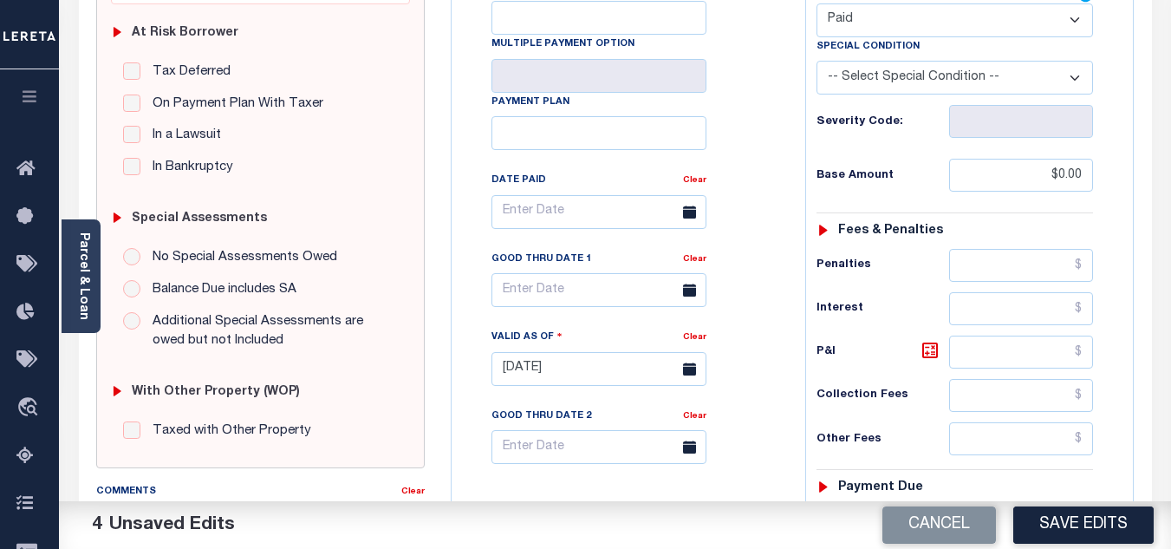
scroll to position [0, 0]
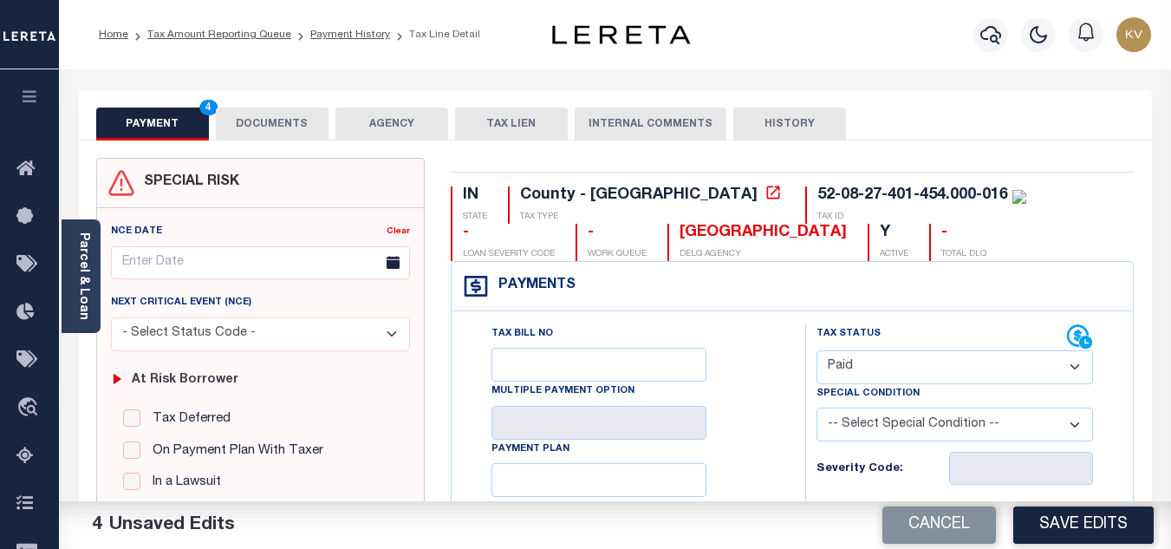
click at [249, 121] on button "DOCUMENTS" at bounding box center [272, 123] width 113 height 33
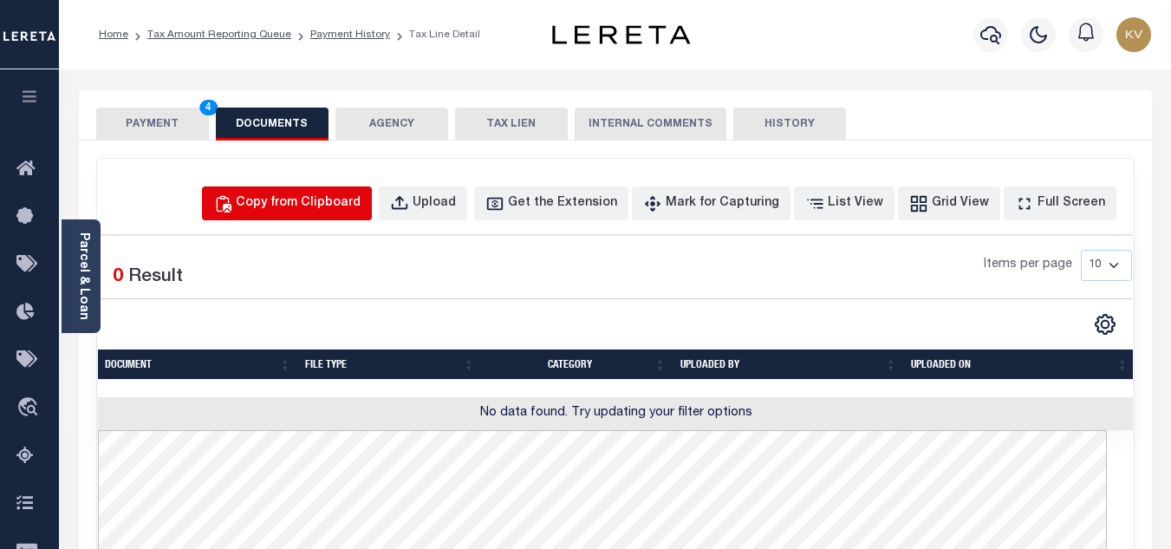
drag, startPoint x: 341, startPoint y: 197, endPoint x: 344, endPoint y: 209, distance: 12.4
click at [341, 197] on div "Copy from Clipboard" at bounding box center [298, 203] width 125 height 19
select select "POP"
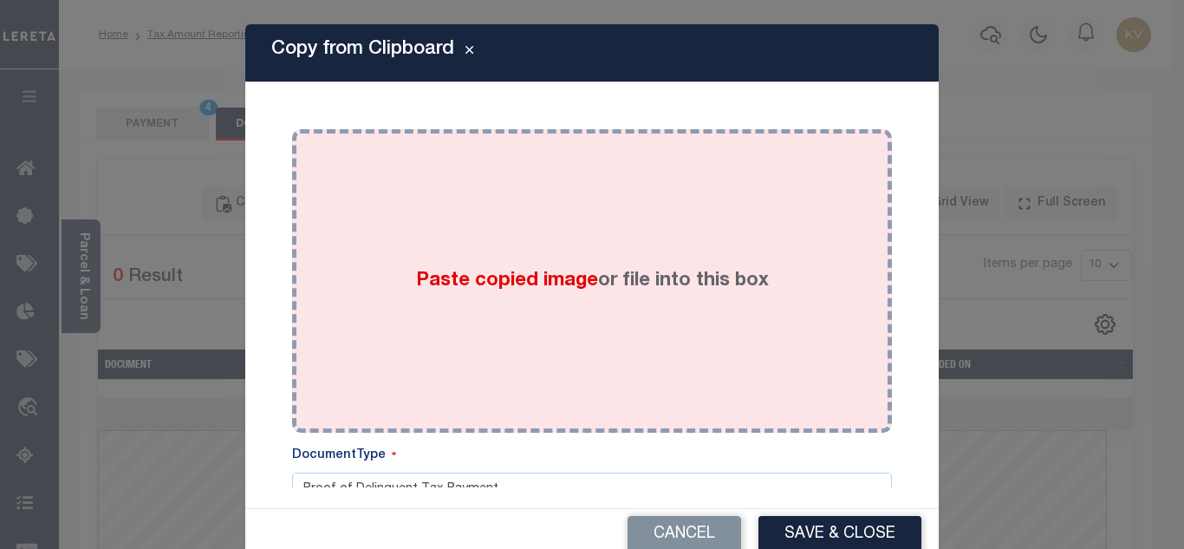
click at [428, 315] on div "Paste copied image or file into this box" at bounding box center [592, 280] width 574 height 277
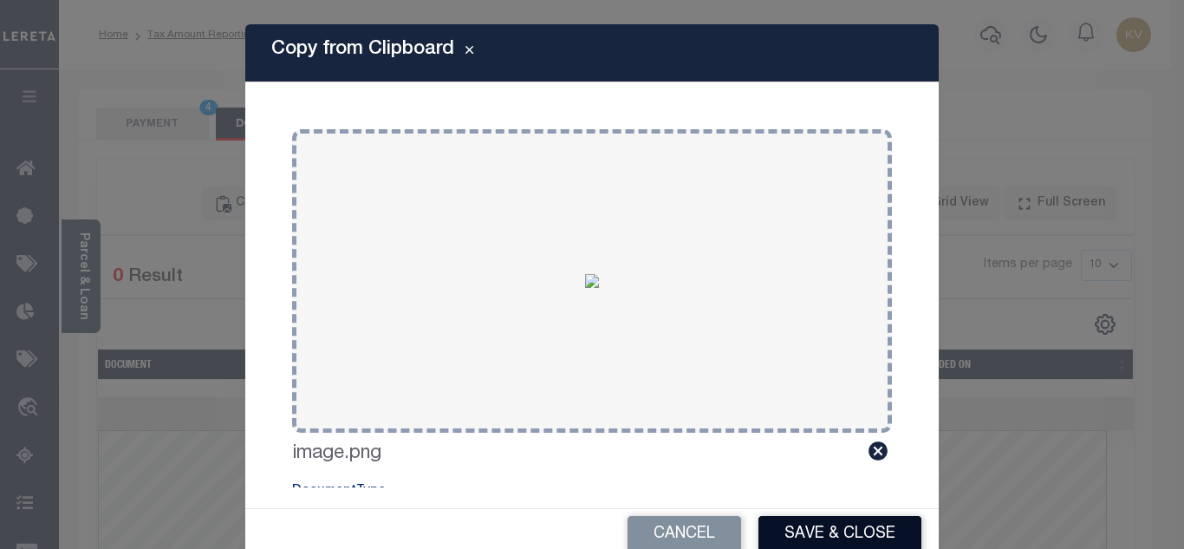
click at [881, 537] on button "Save & Close" at bounding box center [839, 534] width 163 height 37
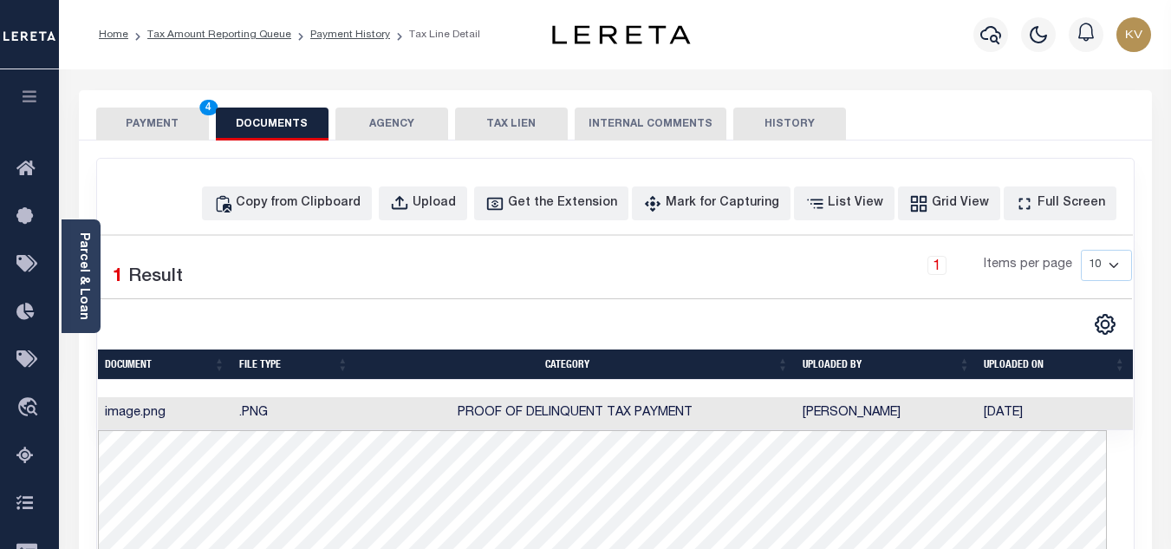
click at [118, 118] on button "PAYMENT 4" at bounding box center [152, 123] width 113 height 33
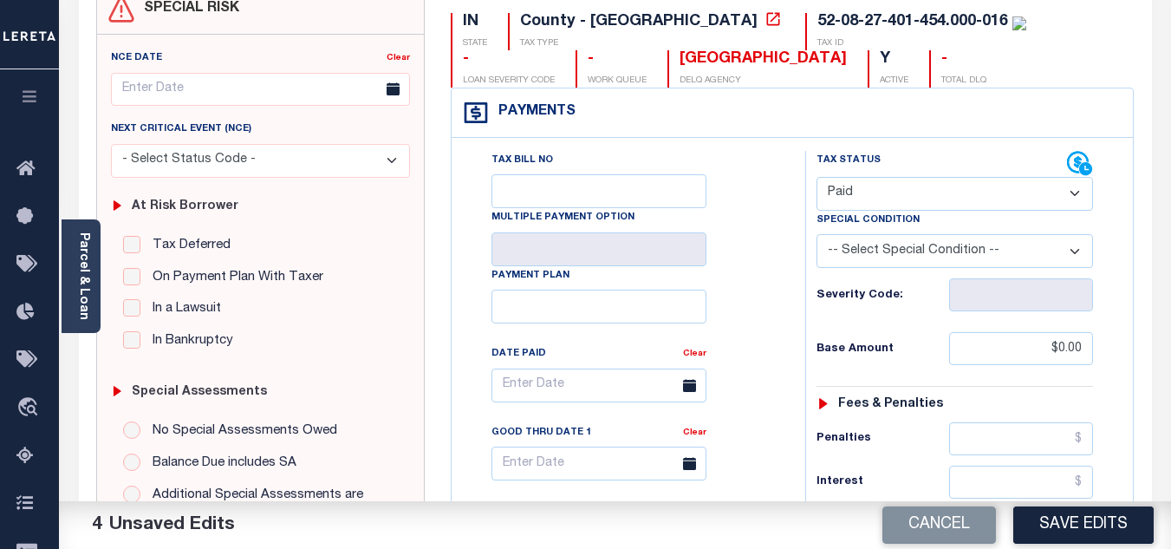
scroll to position [347, 0]
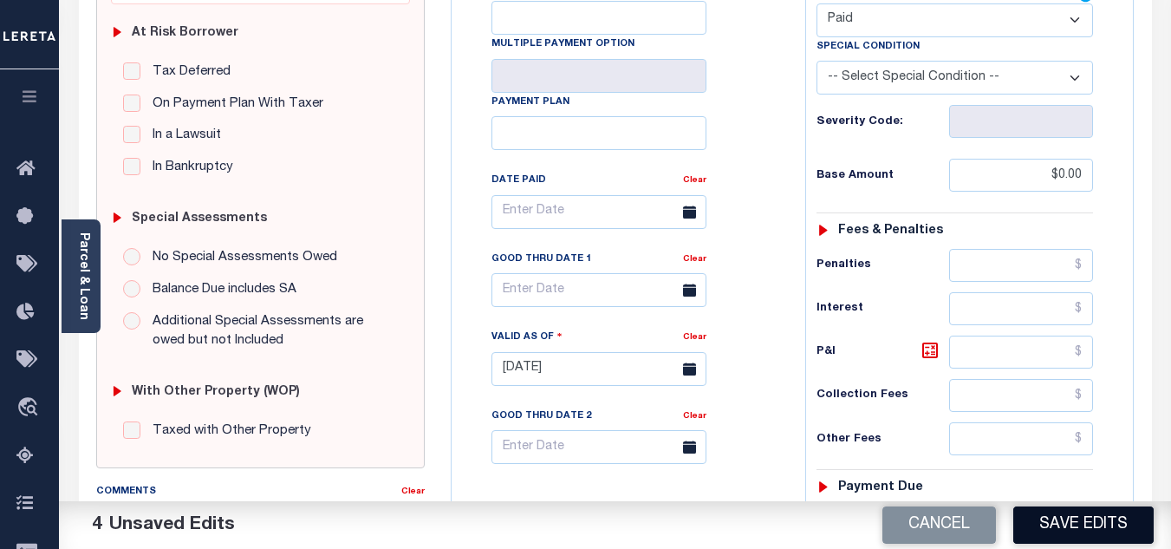
click at [1050, 519] on button "Save Edits" at bounding box center [1083, 524] width 140 height 37
checkbox input "false"
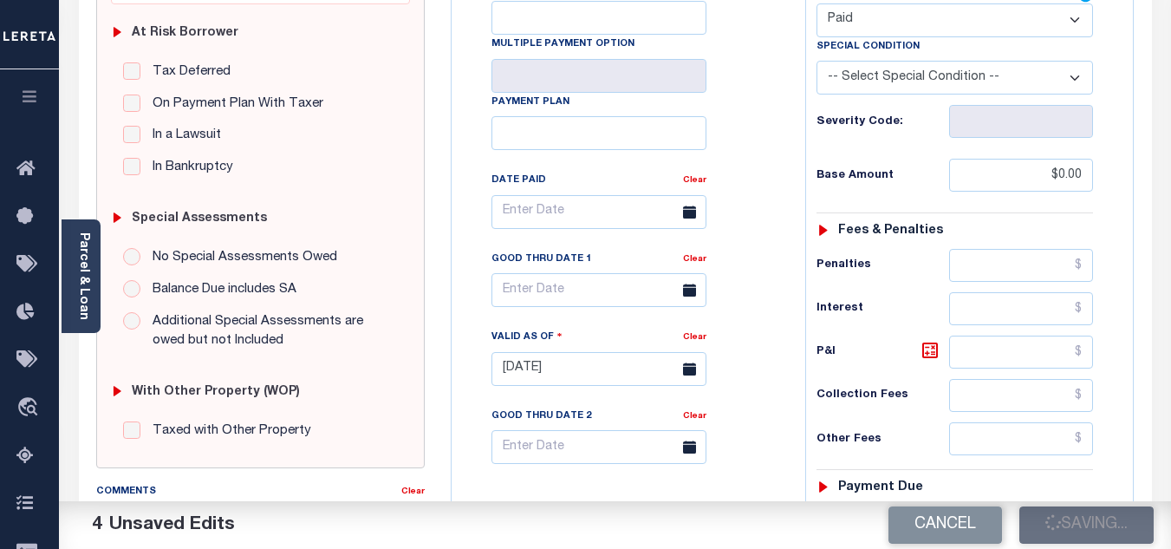
type input "$0"
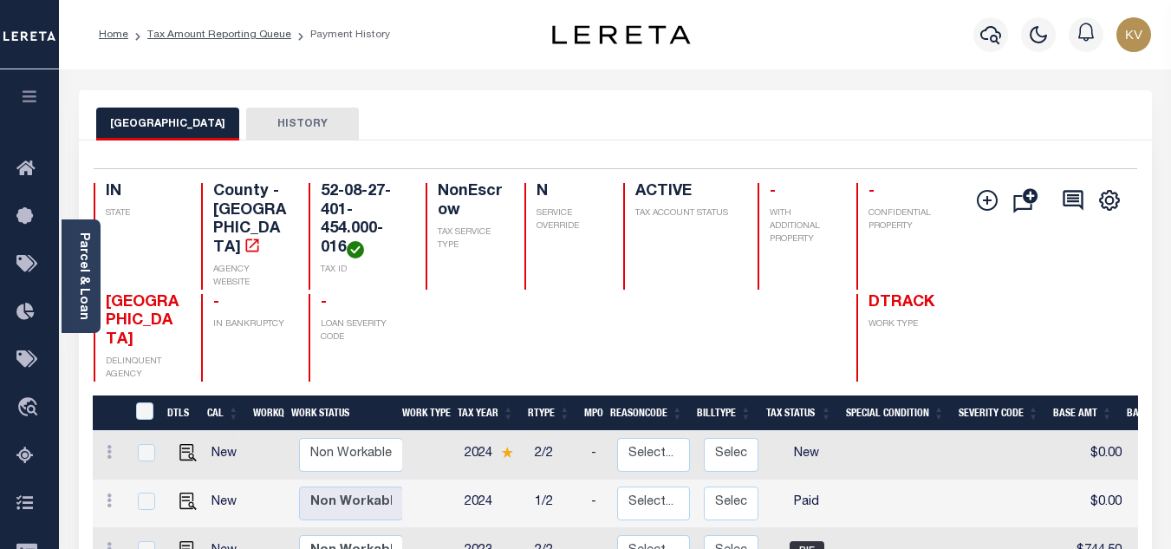
drag, startPoint x: 17, startPoint y: 454, endPoint x: 194, endPoint y: 387, distance: 189.3
click at [17, 454] on icon at bounding box center [30, 456] width 28 height 22
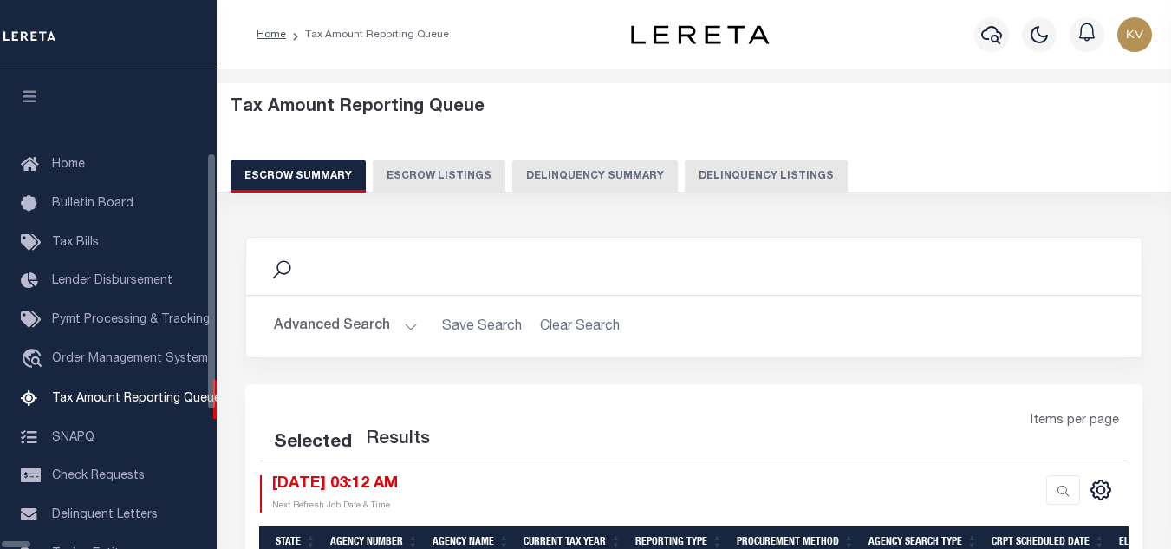
select select "100"
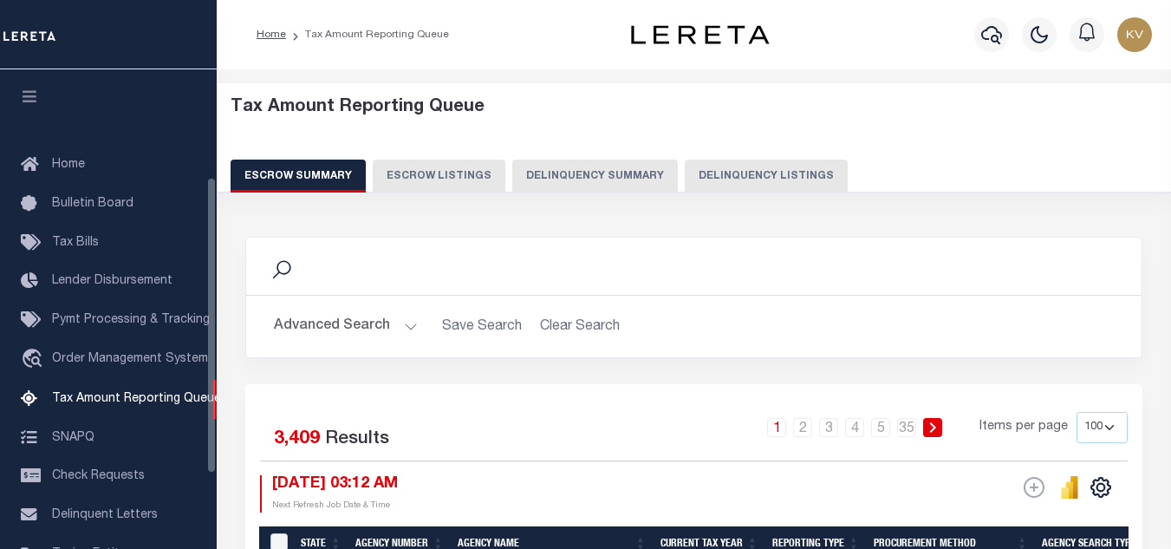
scroll to position [175, 0]
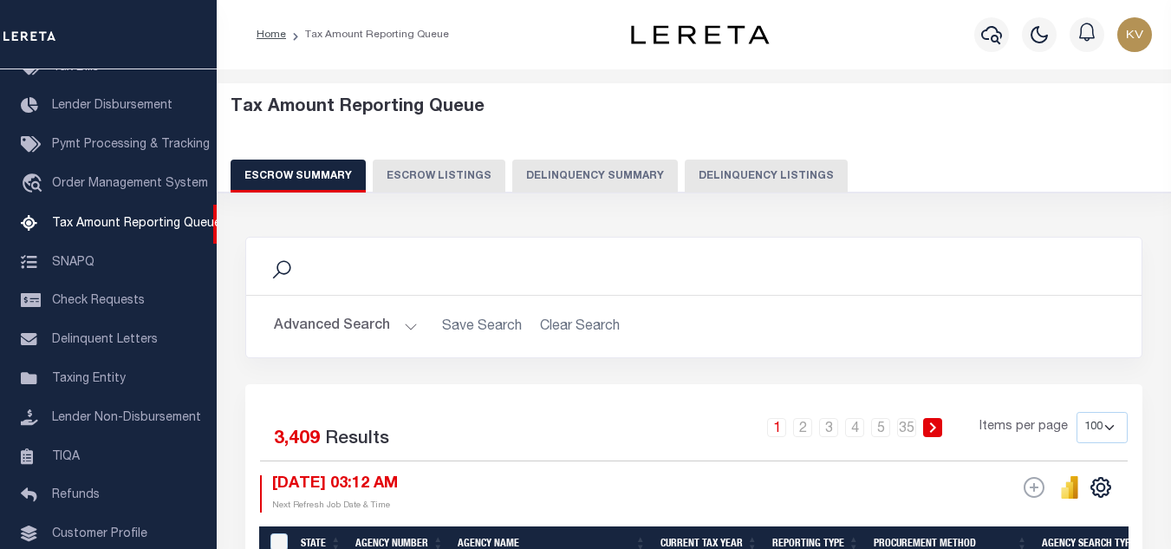
click at [744, 172] on button "Delinquency Listings" at bounding box center [766, 175] width 163 height 33
select select "100"
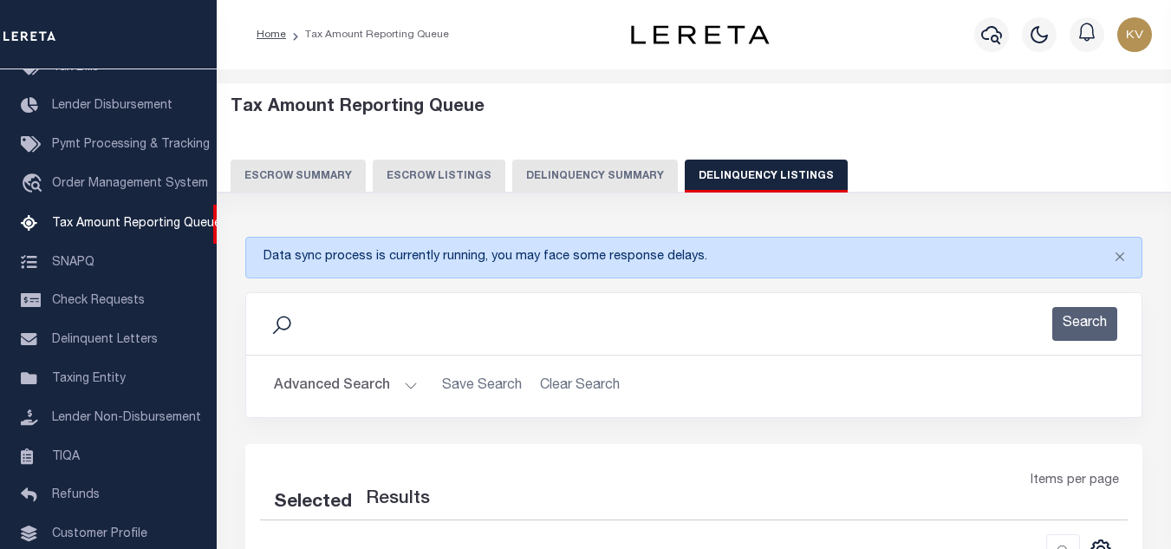
scroll to position [173, 0]
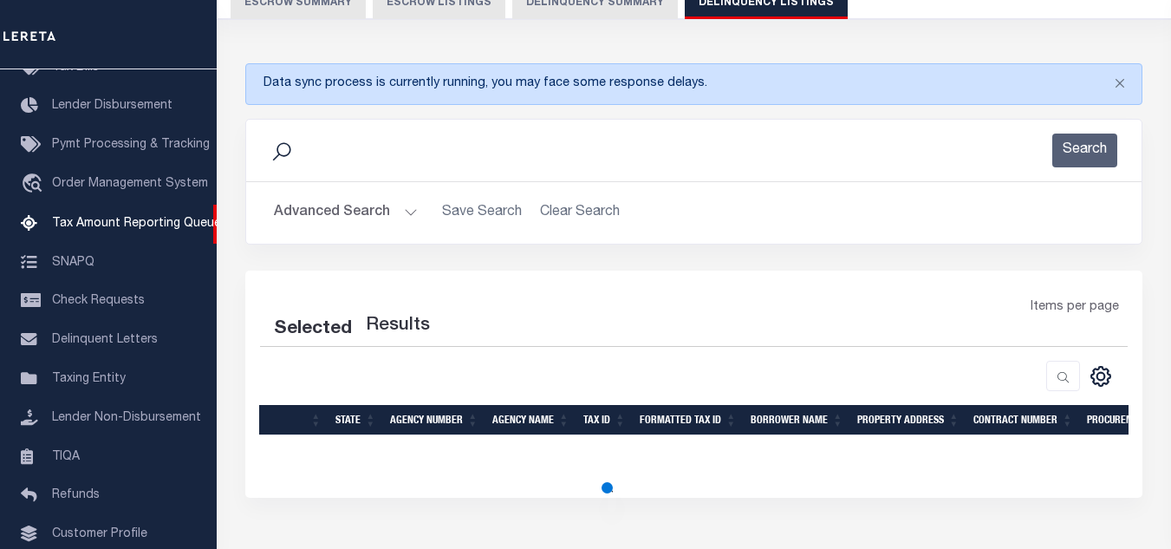
select select "100"
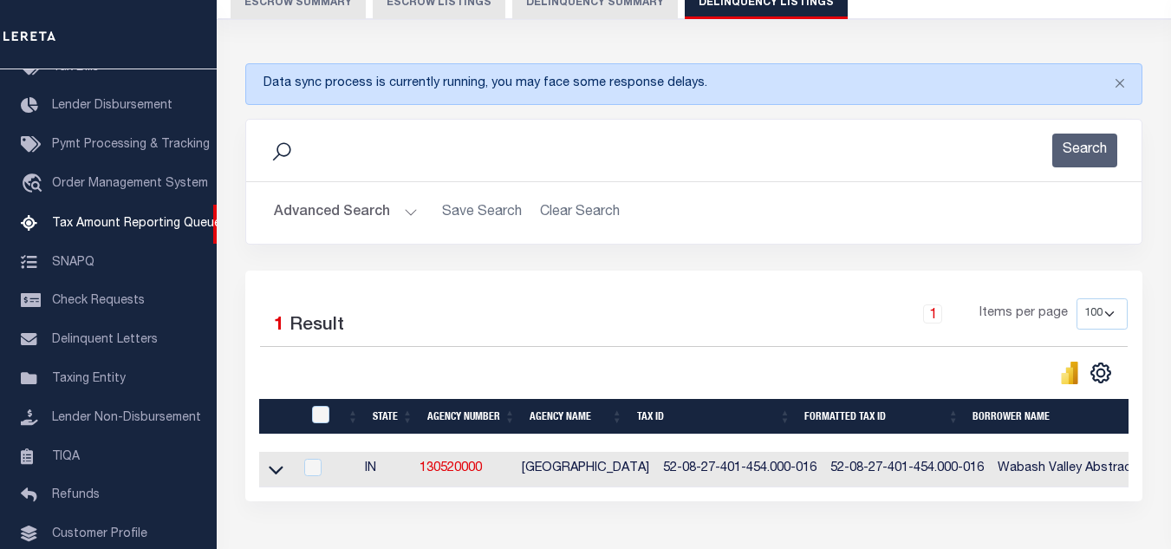
click at [374, 223] on button "Advanced Search" at bounding box center [346, 213] width 144 height 34
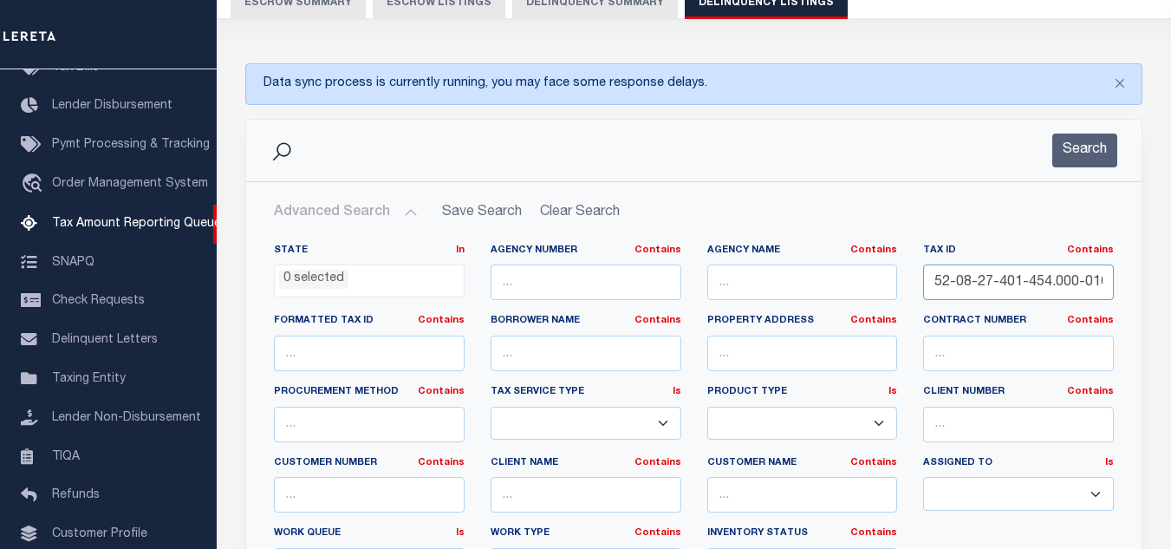
click at [1058, 282] on input "52-08-27-401-454.000-016" at bounding box center [1018, 282] width 191 height 36
paste input "90"
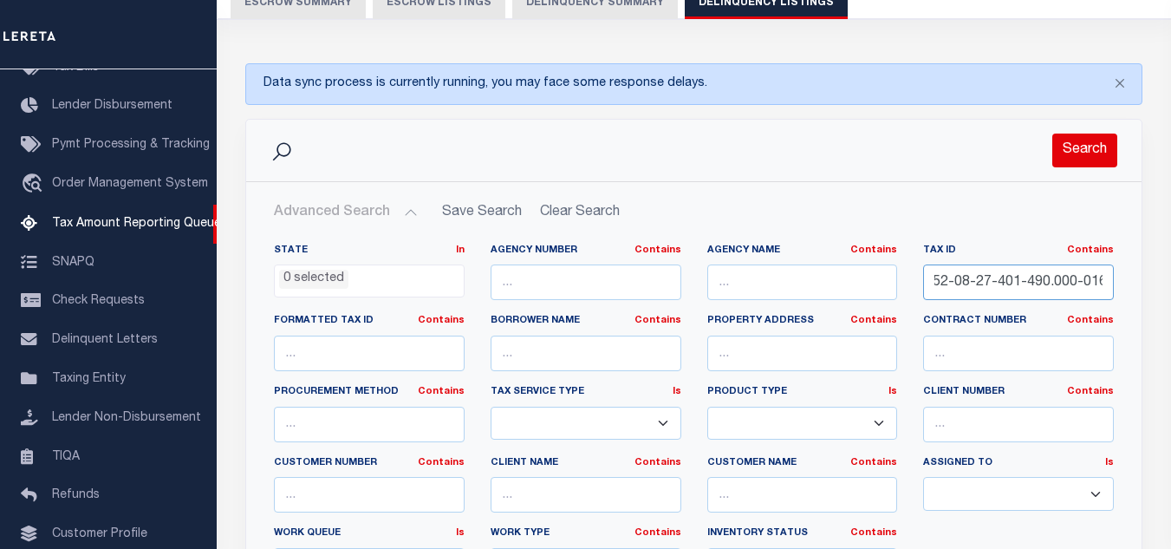
type input "52-08-27-401-490.000-016"
click at [1090, 146] on button "Search" at bounding box center [1084, 150] width 65 height 34
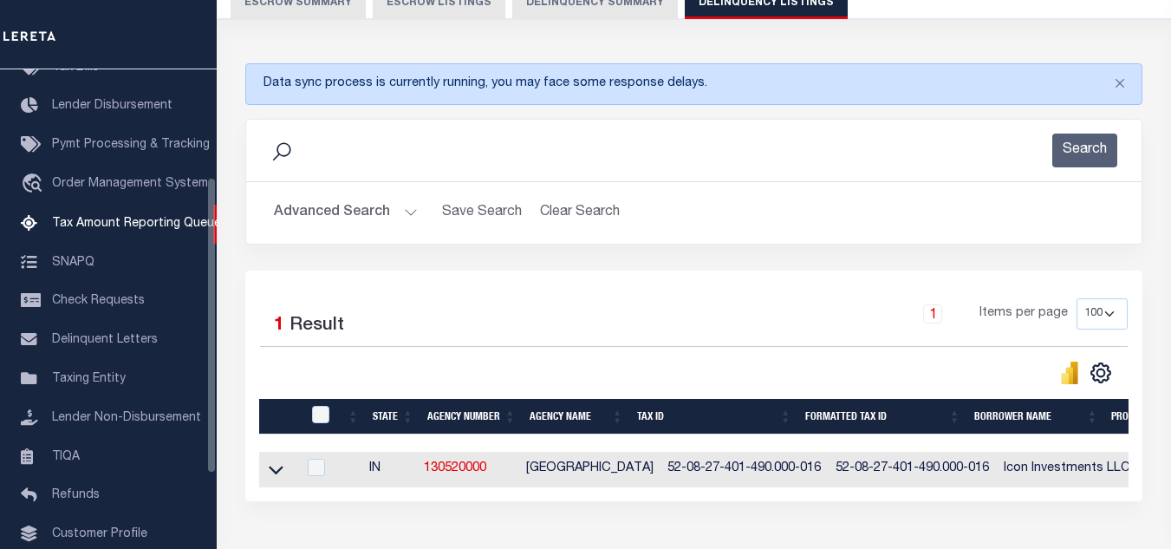
scroll to position [296, 0]
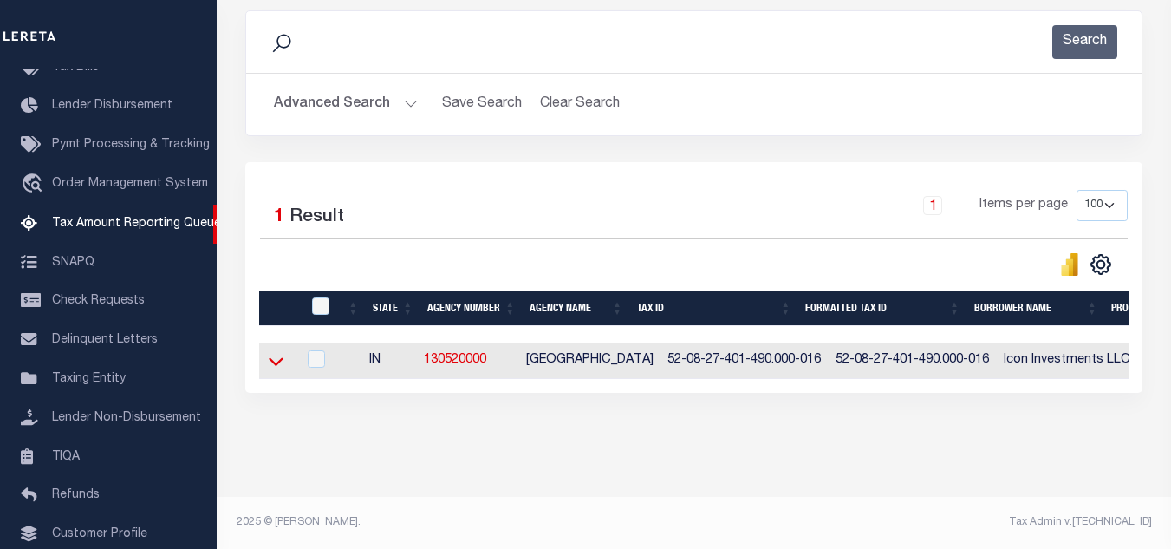
click at [272, 357] on icon at bounding box center [276, 361] width 15 height 9
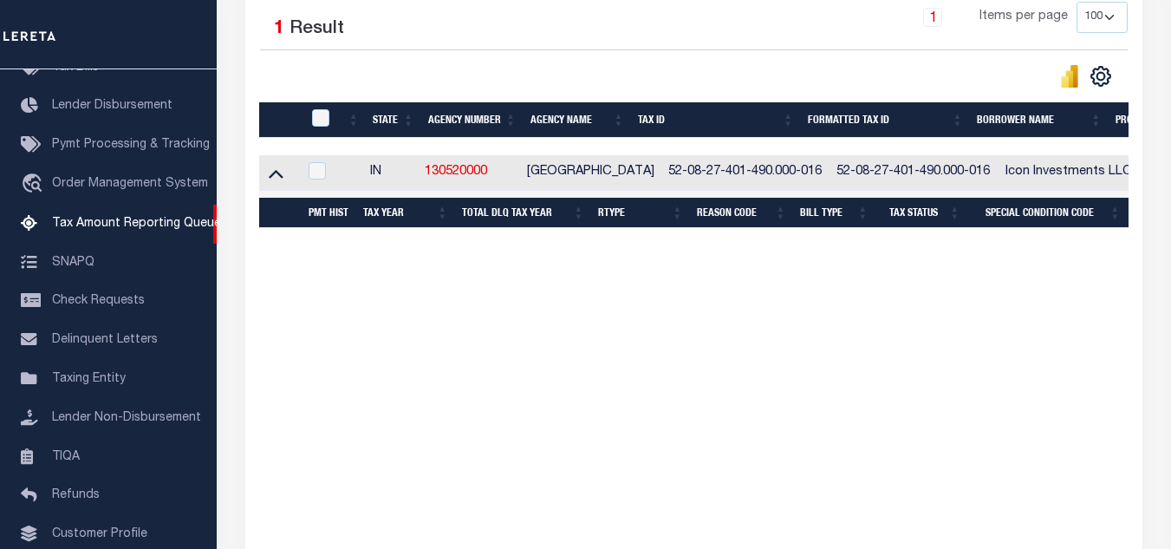
scroll to position [385, 0]
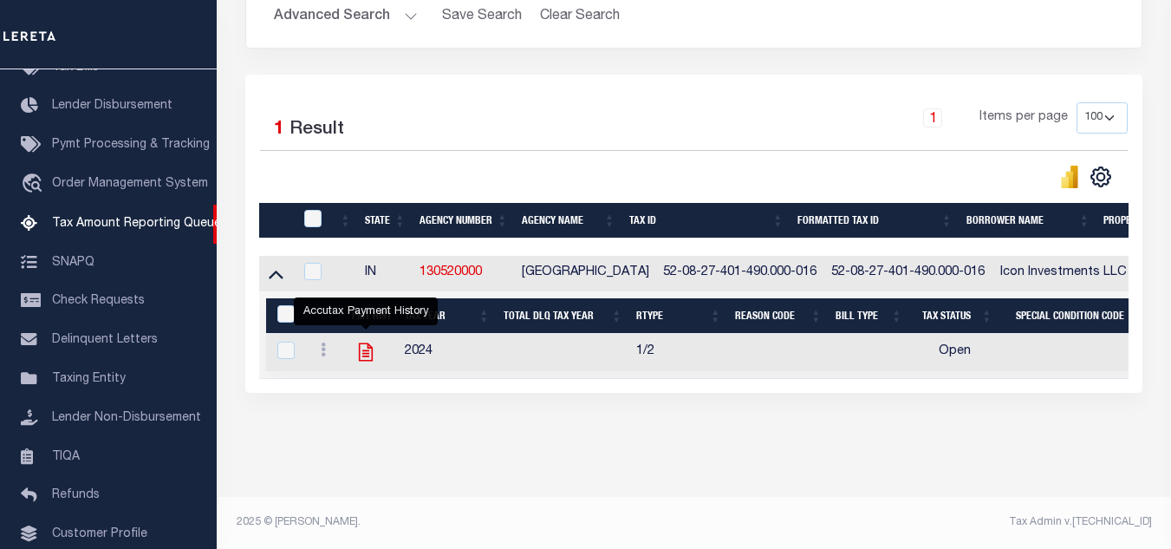
click at [358, 345] on icon "" at bounding box center [365, 352] width 23 height 23
checkbox input "true"
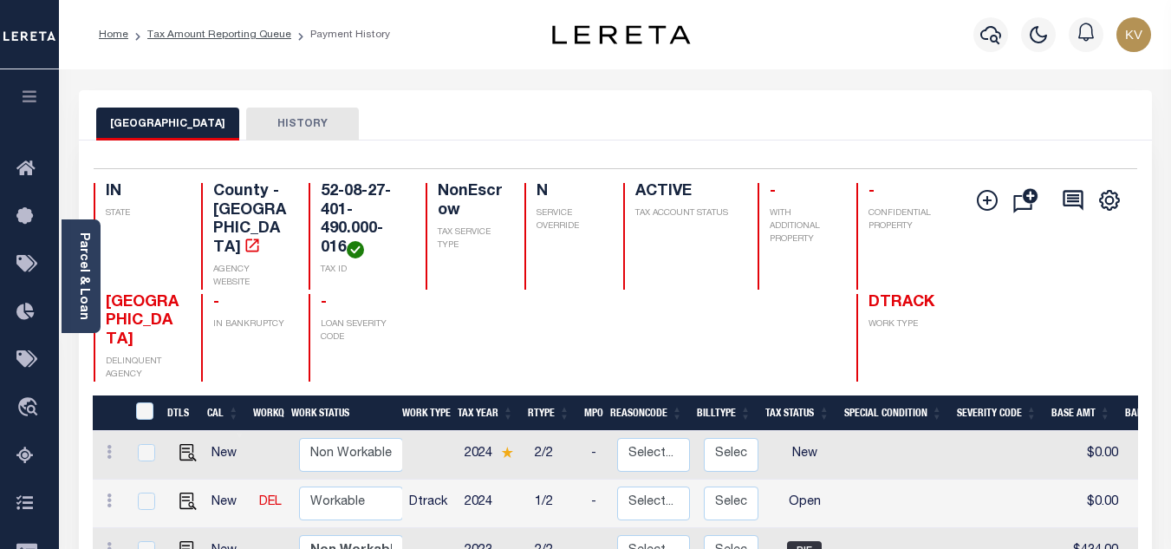
scroll to position [173, 0]
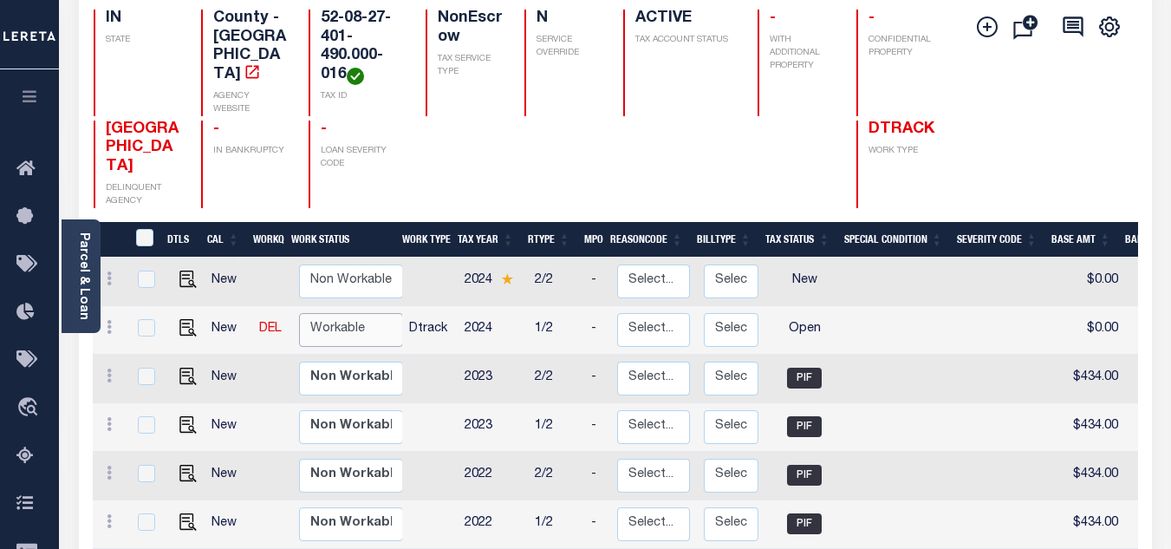
click at [352, 313] on select "Non Workable Workable" at bounding box center [351, 330] width 104 height 34
checkbox input "true"
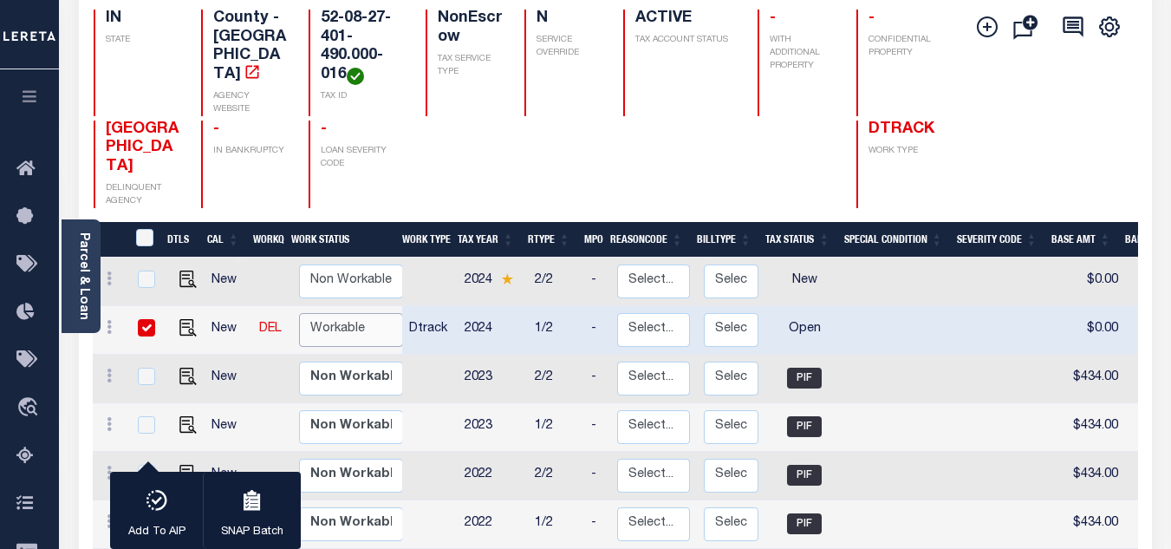
select select "true"
click at [299, 313] on select "Non Workable Workable" at bounding box center [351, 330] width 104 height 34
checkbox input "false"
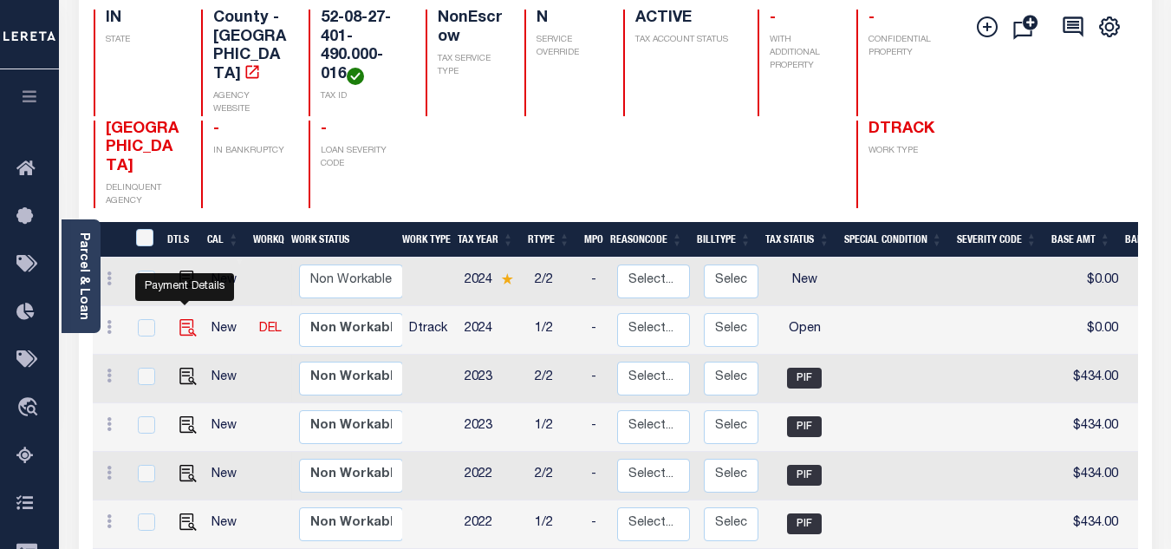
click at [179, 319] on img "" at bounding box center [187, 327] width 17 height 17
checkbox input "true"
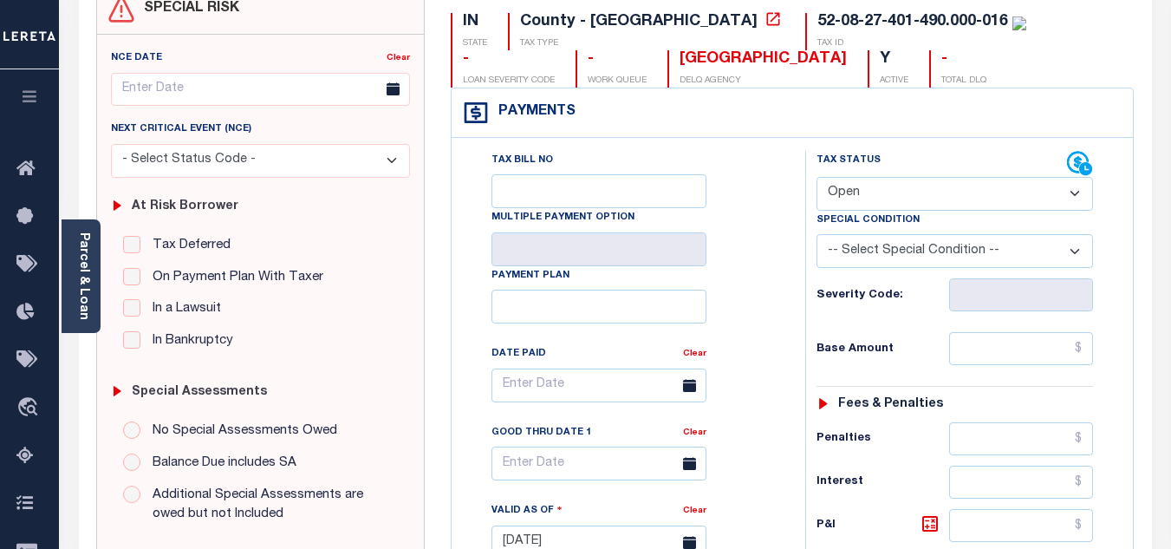
scroll to position [347, 0]
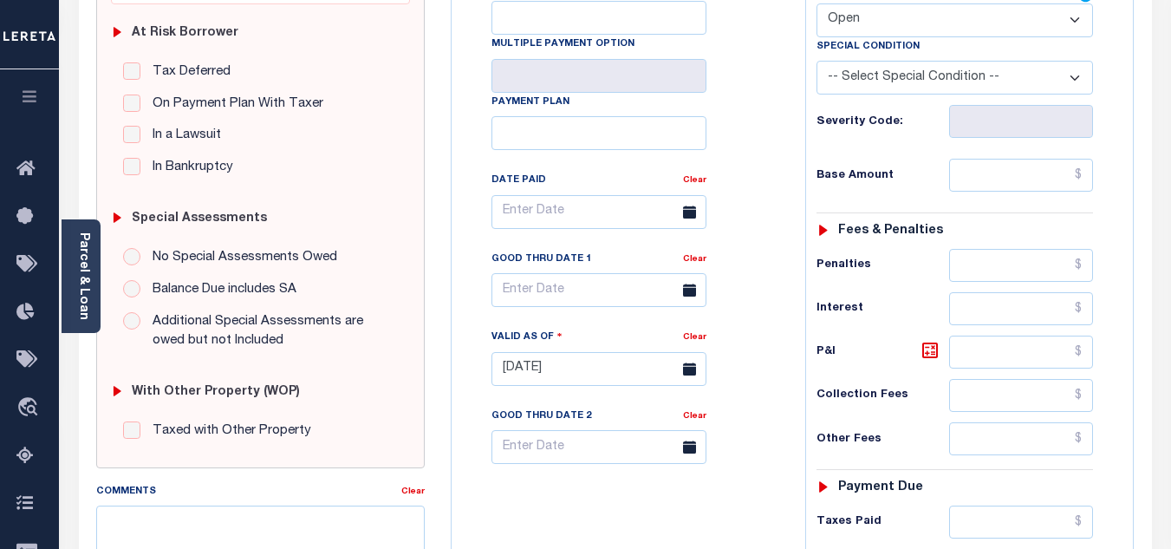
click at [892, 7] on select "- Select Status Code - Open Due/Unpaid Paid Incomplete No Tax Due Internal Refu…" at bounding box center [954, 20] width 276 height 34
select select "PYD"
click at [816, 4] on select "- Select Status Code - Open Due/Unpaid Paid Incomplete No Tax Due Internal Refu…" at bounding box center [954, 20] width 276 height 34
type input "[DATE]"
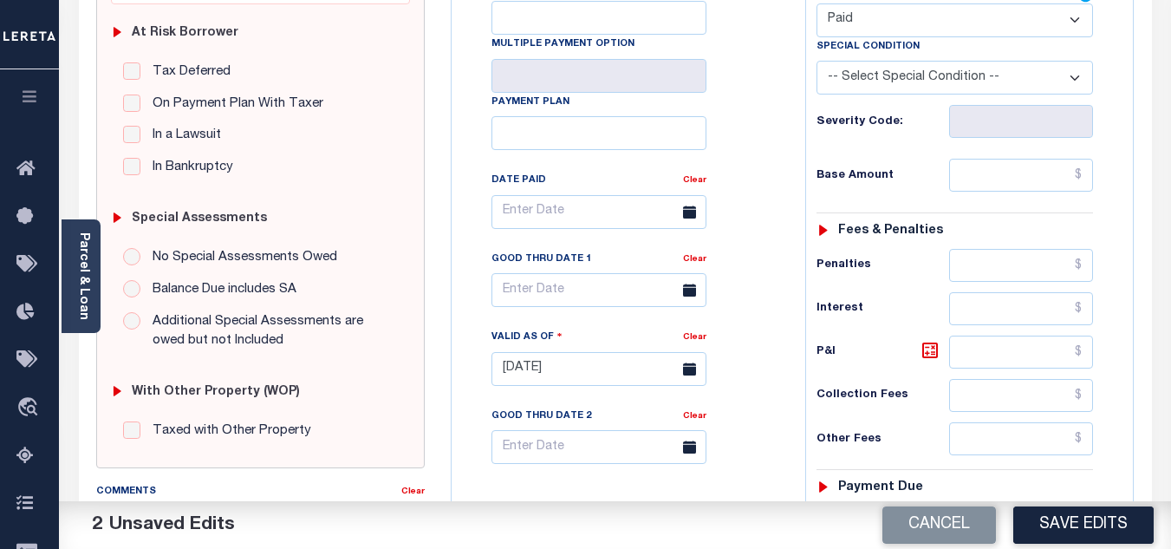
click at [770, 120] on div "Tax Bill No Multiple Payment Option Payment Plan Clear" at bounding box center [624, 220] width 310 height 486
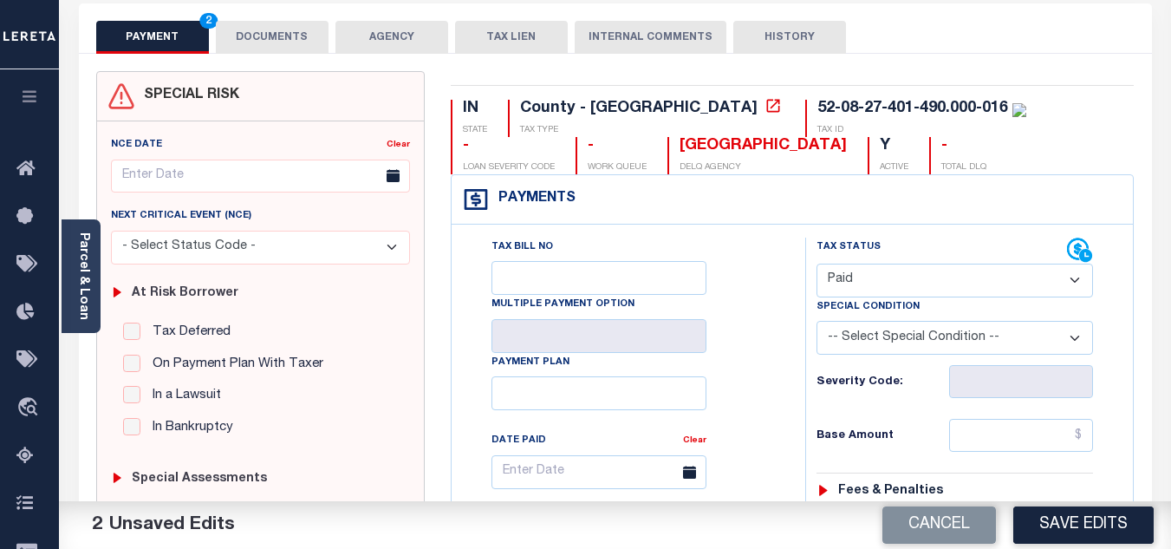
scroll to position [173, 0]
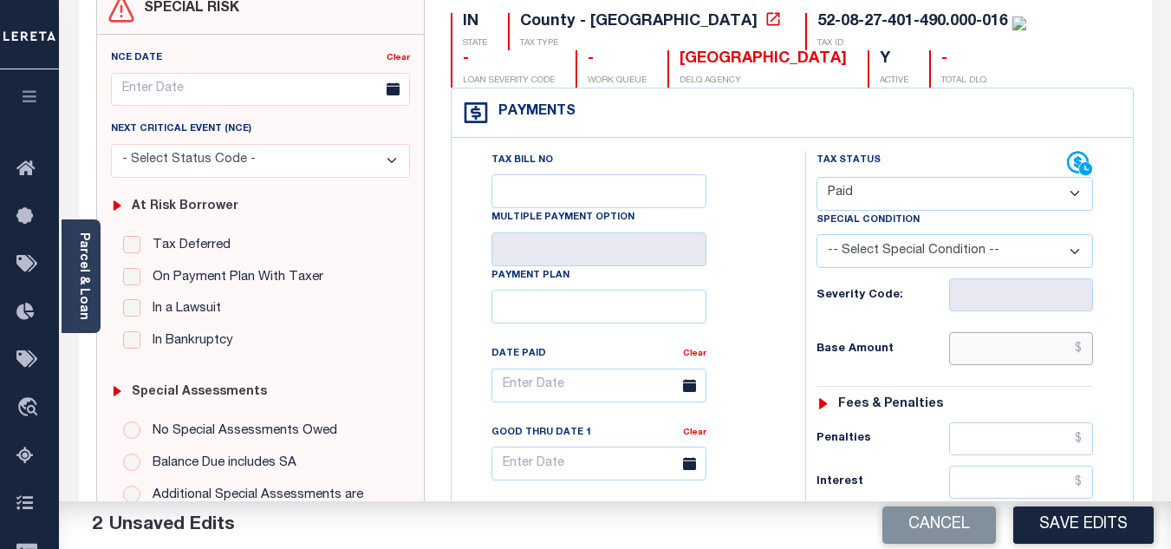
click at [981, 347] on input "text" at bounding box center [1021, 348] width 144 height 33
type input "$0.00"
click at [920, 348] on h6 "Base Amount" at bounding box center [882, 349] width 133 height 14
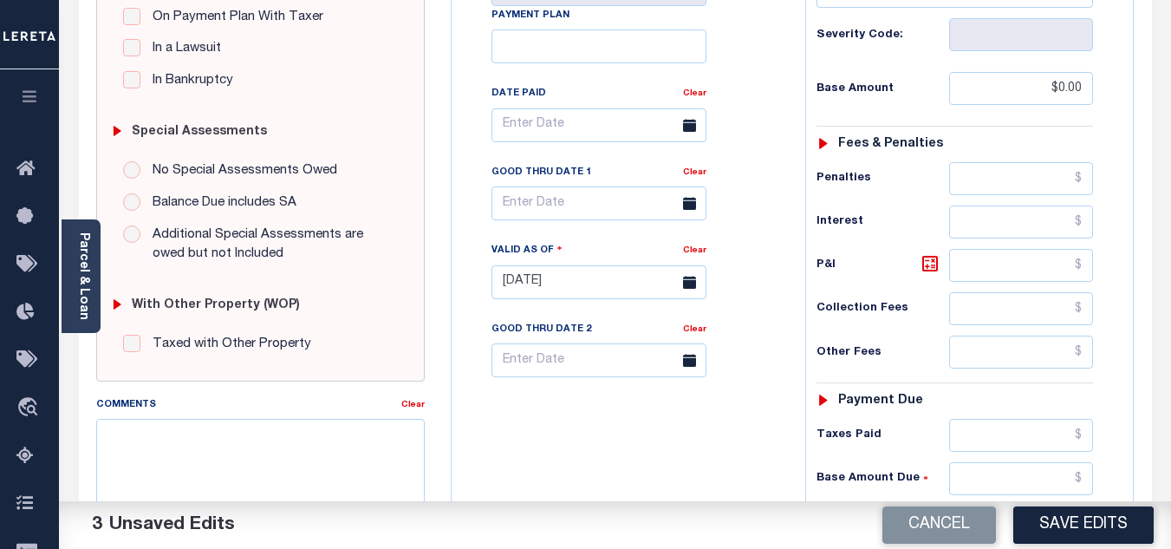
scroll to position [520, 0]
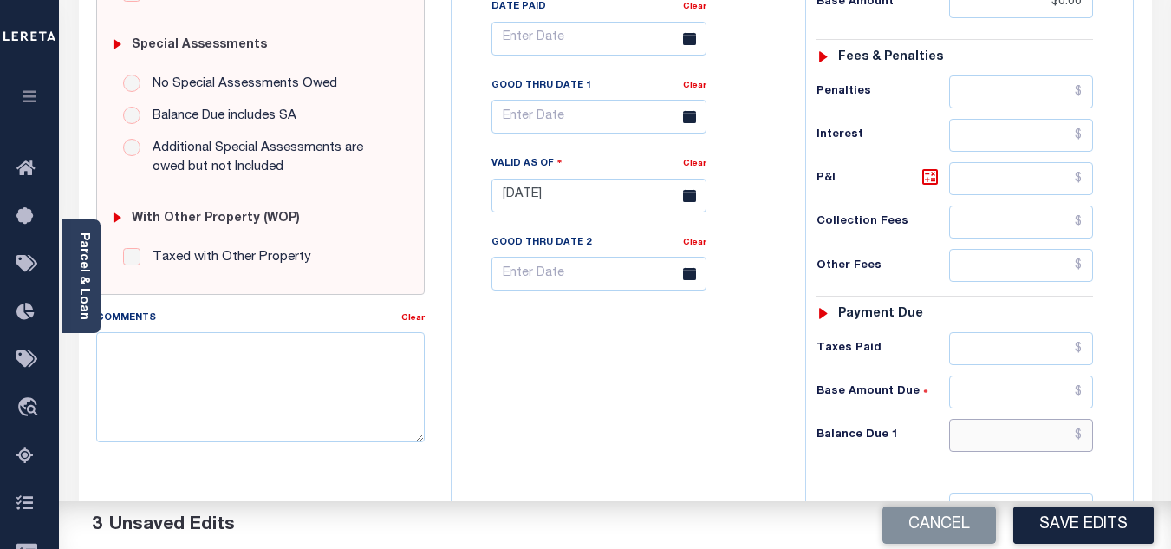
click at [999, 444] on input "text" at bounding box center [1021, 435] width 144 height 33
type input "$0.00"
click at [619, 441] on div "Tax Bill No Multiple Payment Option Payment Plan Clear" at bounding box center [624, 186] width 336 height 765
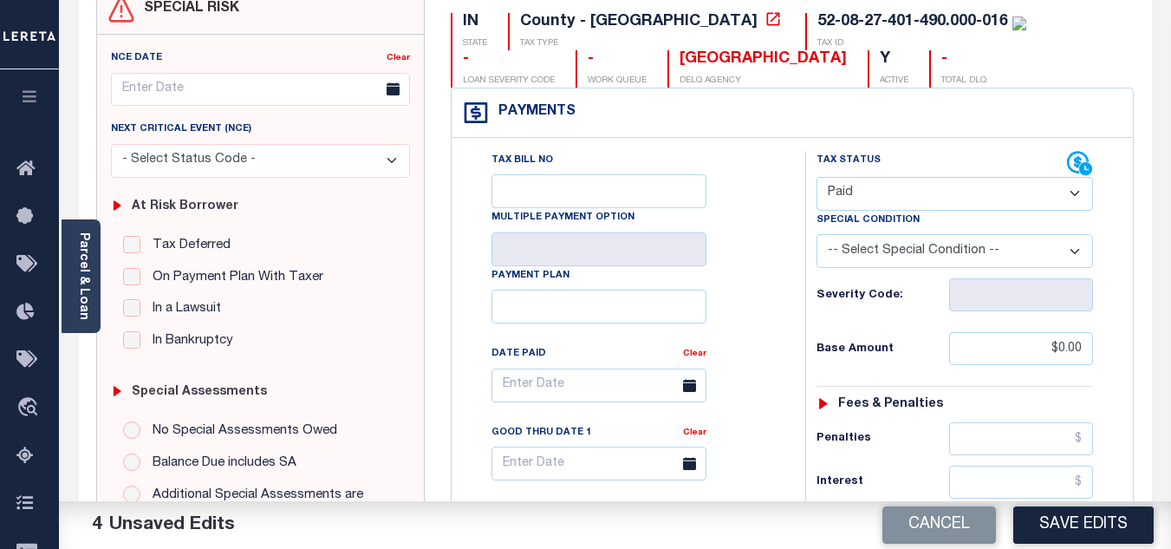
scroll to position [0, 0]
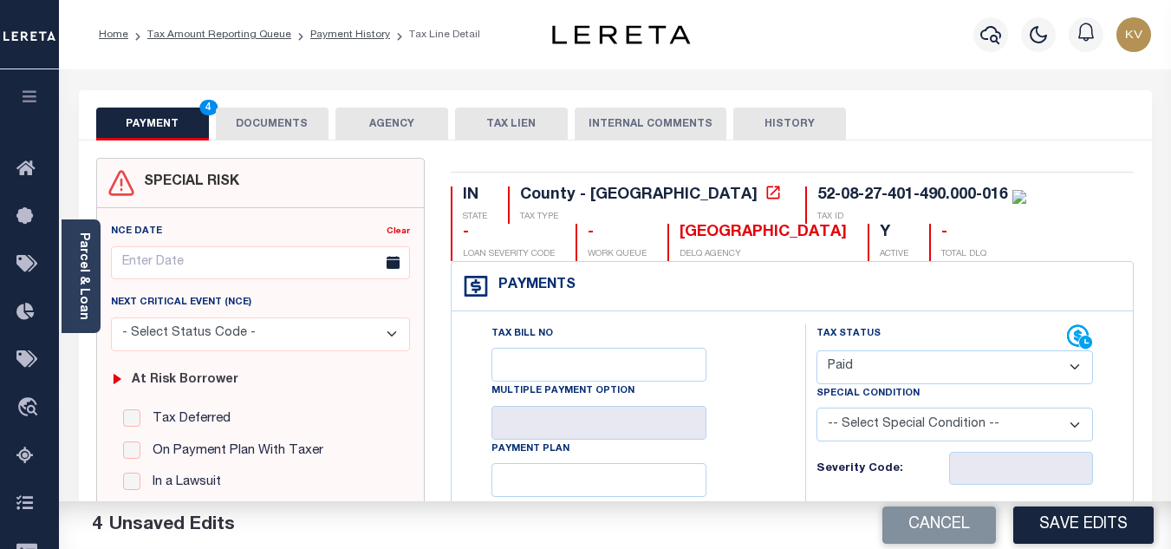
click at [263, 108] on button "DOCUMENTS" at bounding box center [272, 123] width 113 height 33
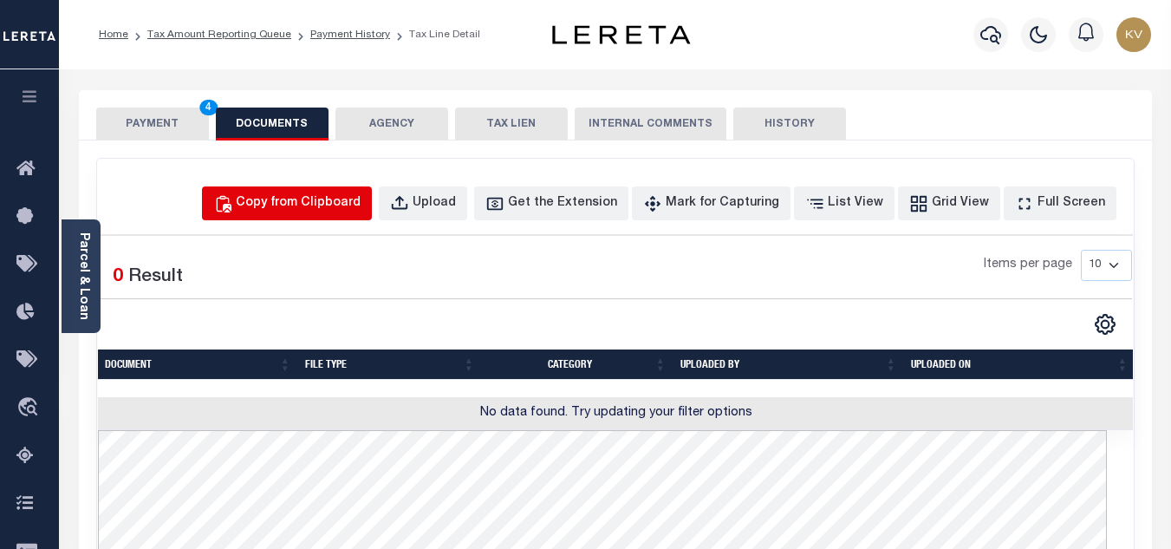
drag, startPoint x: 329, startPoint y: 196, endPoint x: 344, endPoint y: 230, distance: 36.9
click at [329, 196] on div "Copy from Clipboard" at bounding box center [298, 203] width 125 height 19
select select "POP"
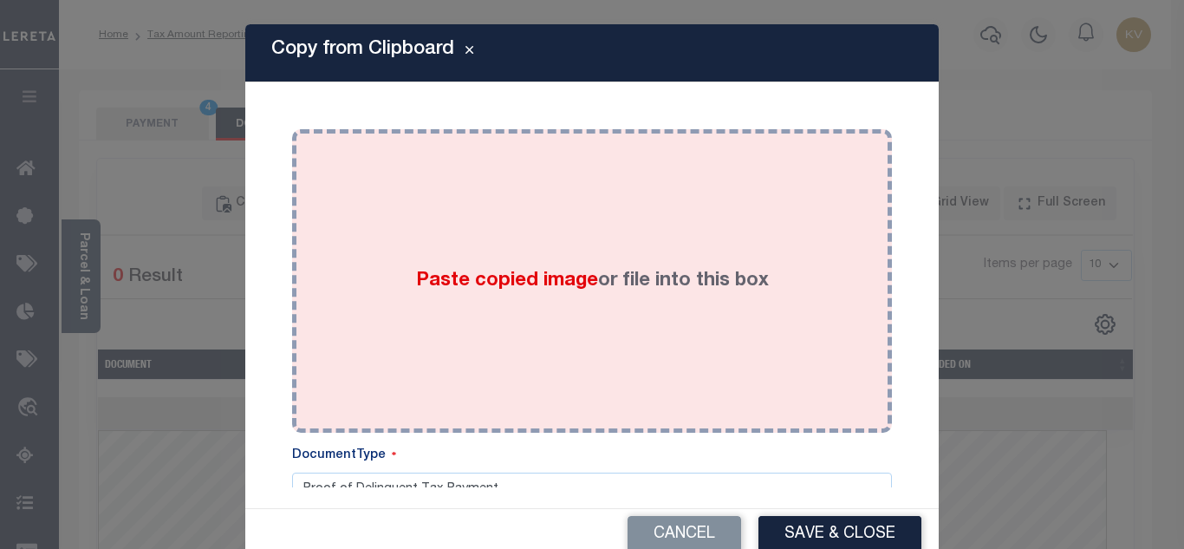
click at [483, 258] on div "Paste copied image or file into this box" at bounding box center [592, 280] width 574 height 277
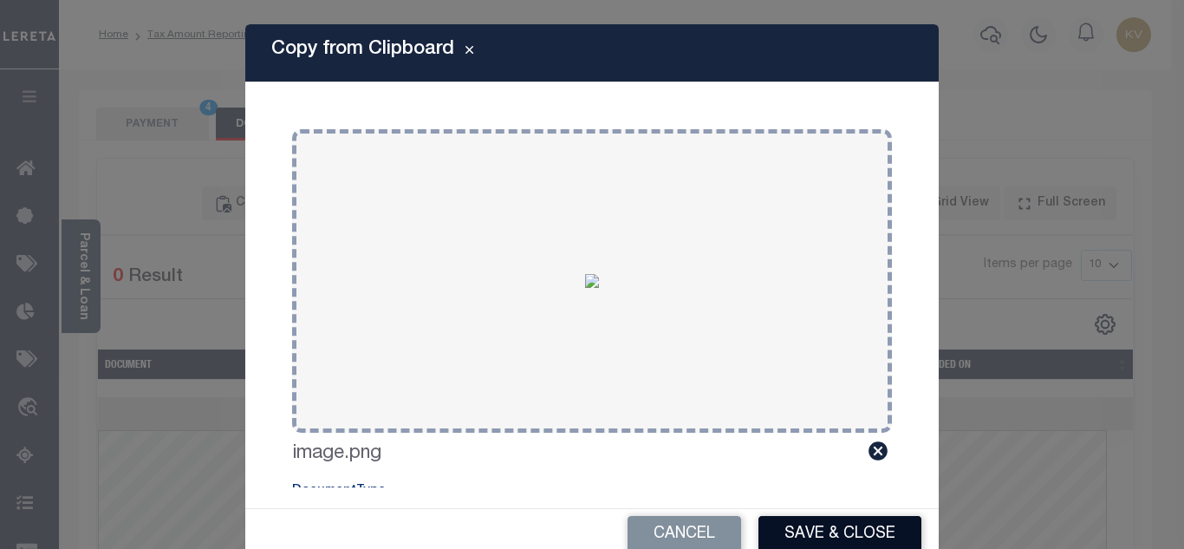
click at [855, 536] on button "Save & Close" at bounding box center [839, 534] width 163 height 37
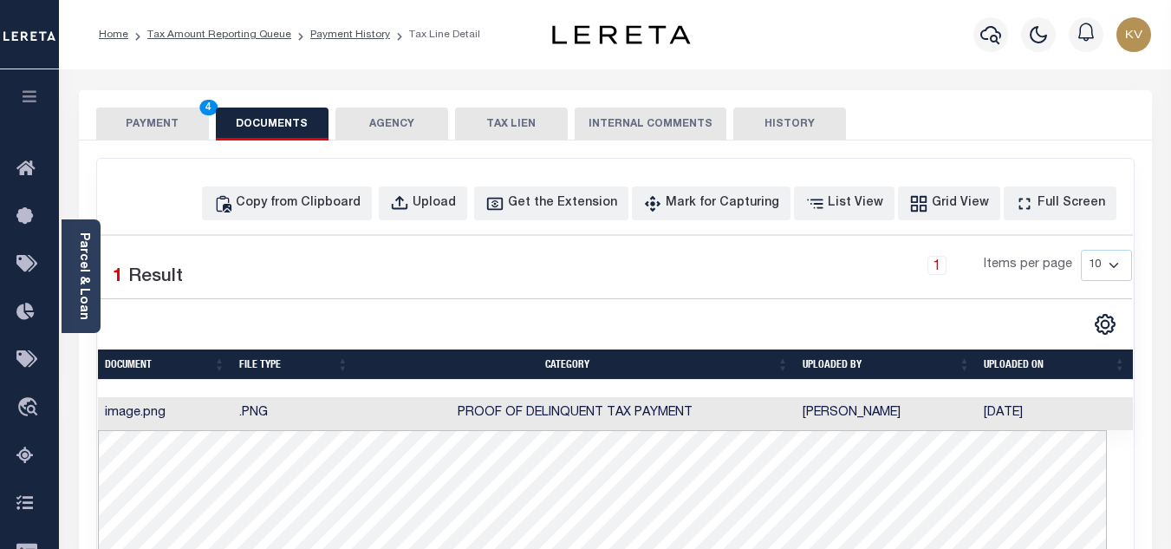
click at [163, 119] on button "PAYMENT 4" at bounding box center [152, 123] width 113 height 33
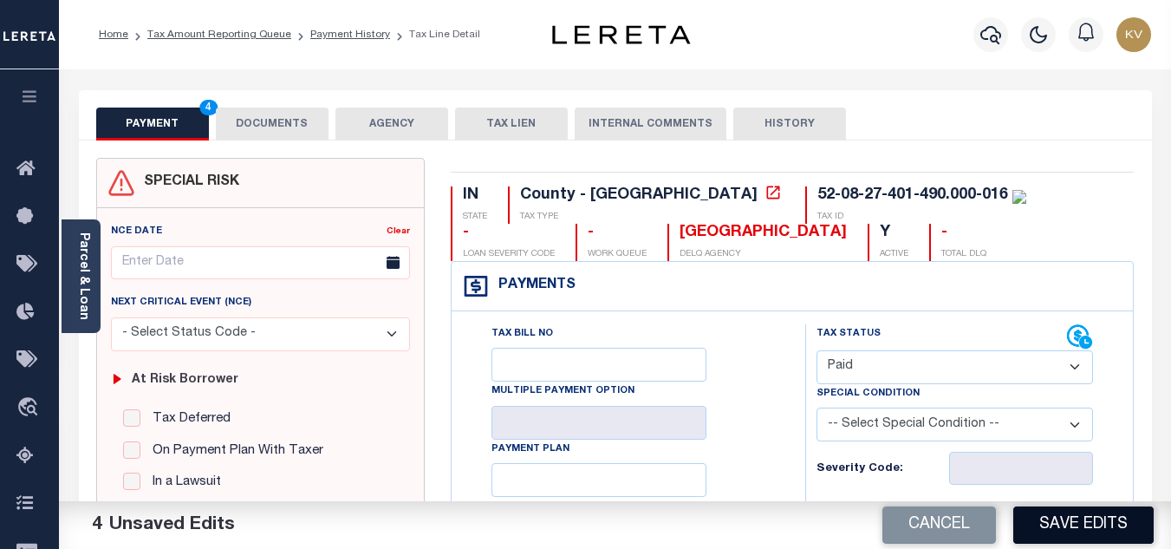
click at [1063, 525] on button "Save Edits" at bounding box center [1083, 524] width 140 height 37
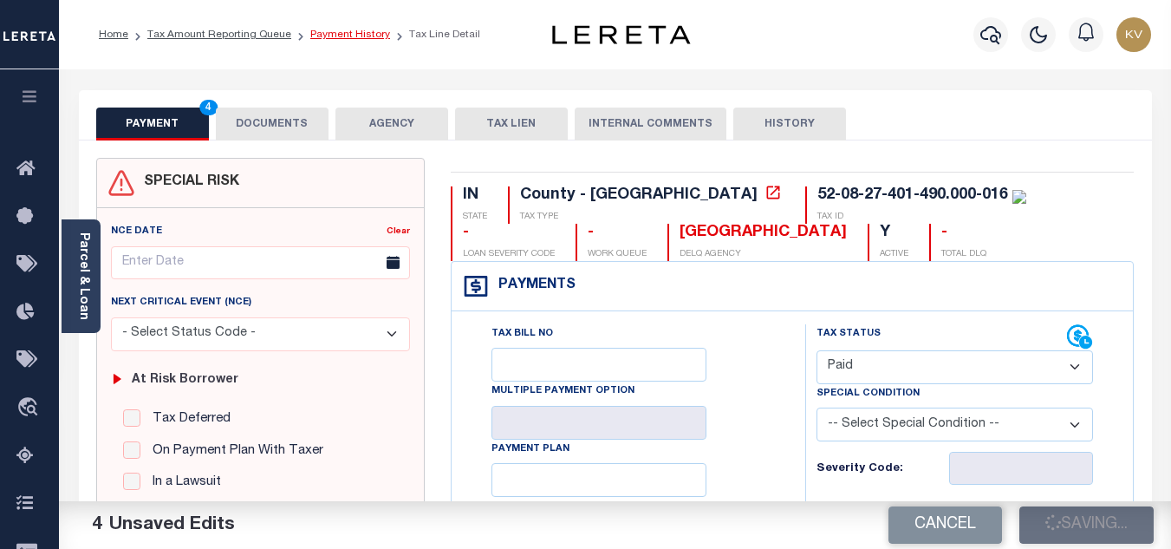
click at [326, 31] on link "Payment History" at bounding box center [350, 34] width 80 height 10
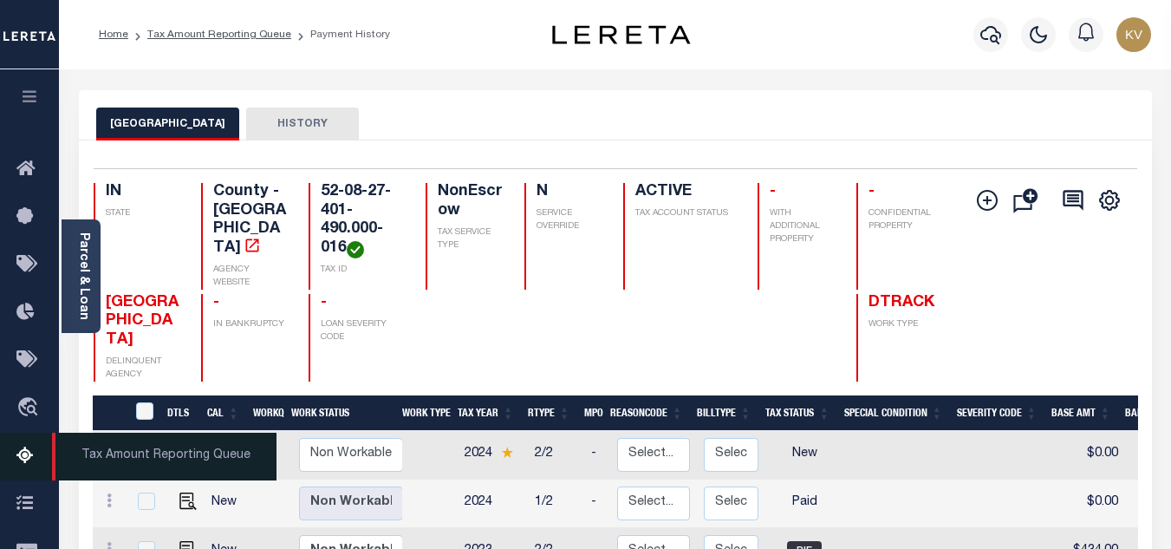
click at [29, 452] on icon at bounding box center [30, 456] width 28 height 22
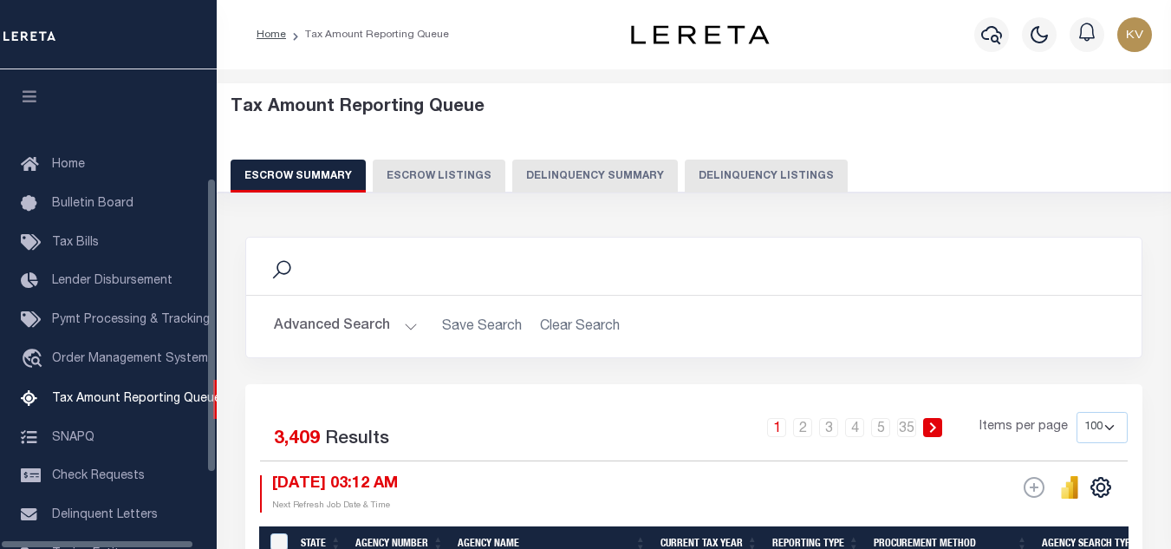
click at [762, 179] on button "Delinquency Listings" at bounding box center [766, 175] width 163 height 33
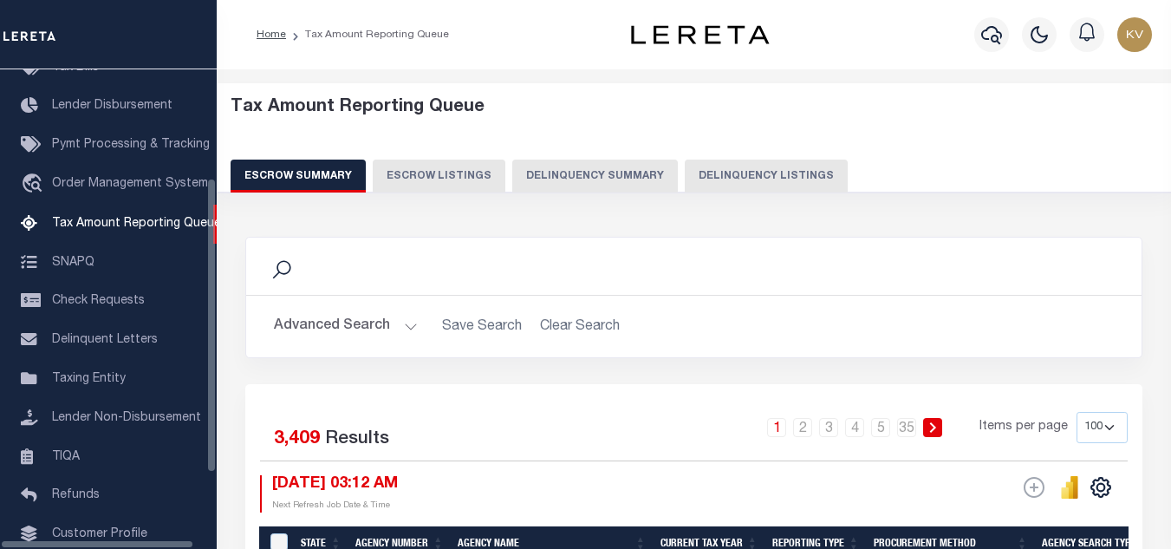
select select "100"
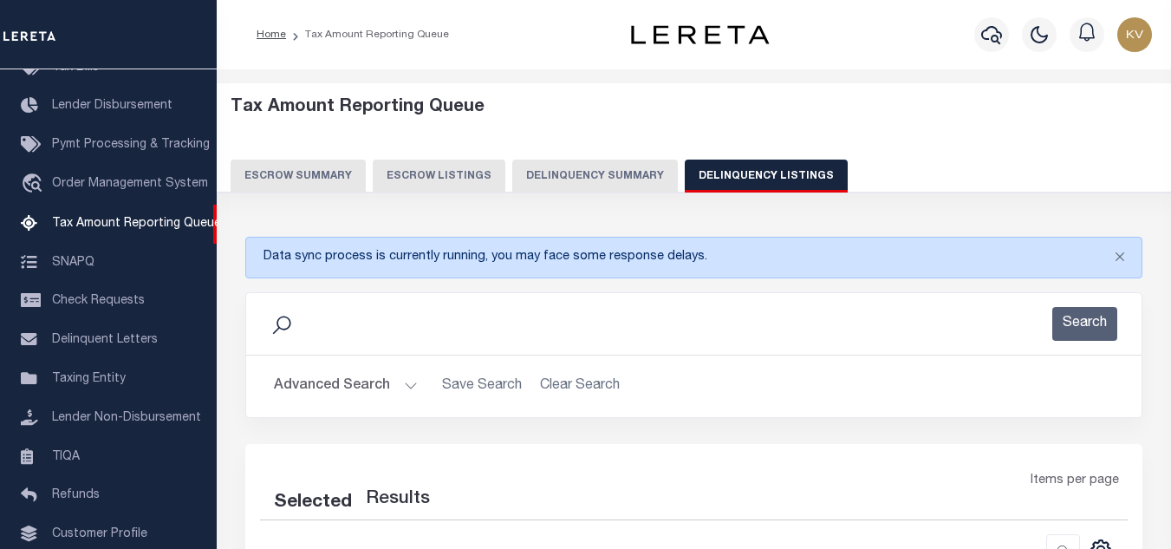
select select "100"
click at [356, 389] on button "Advanced Search" at bounding box center [346, 386] width 144 height 34
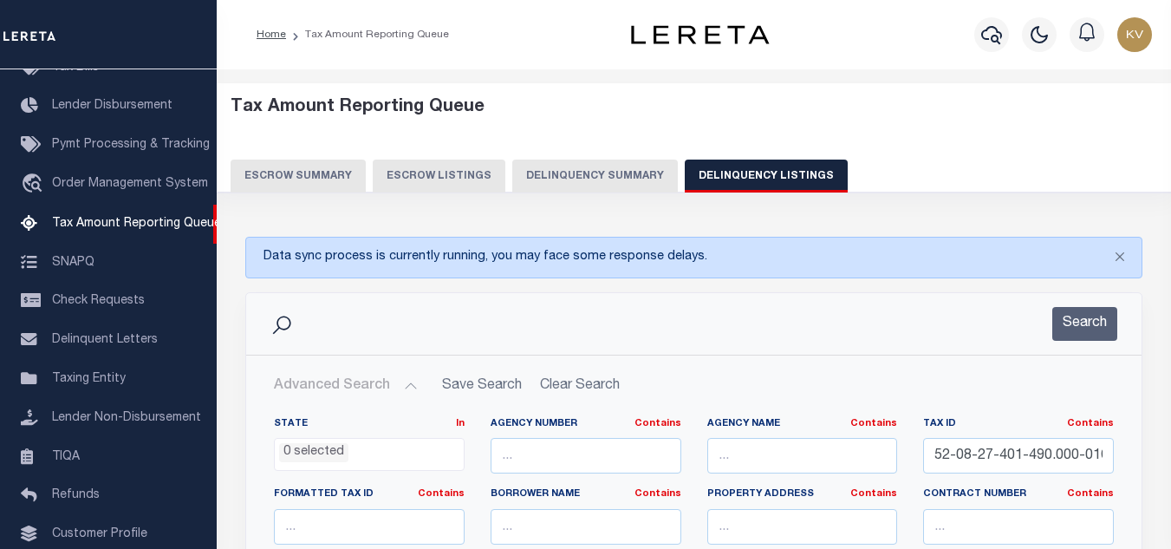
scroll to position [173, 0]
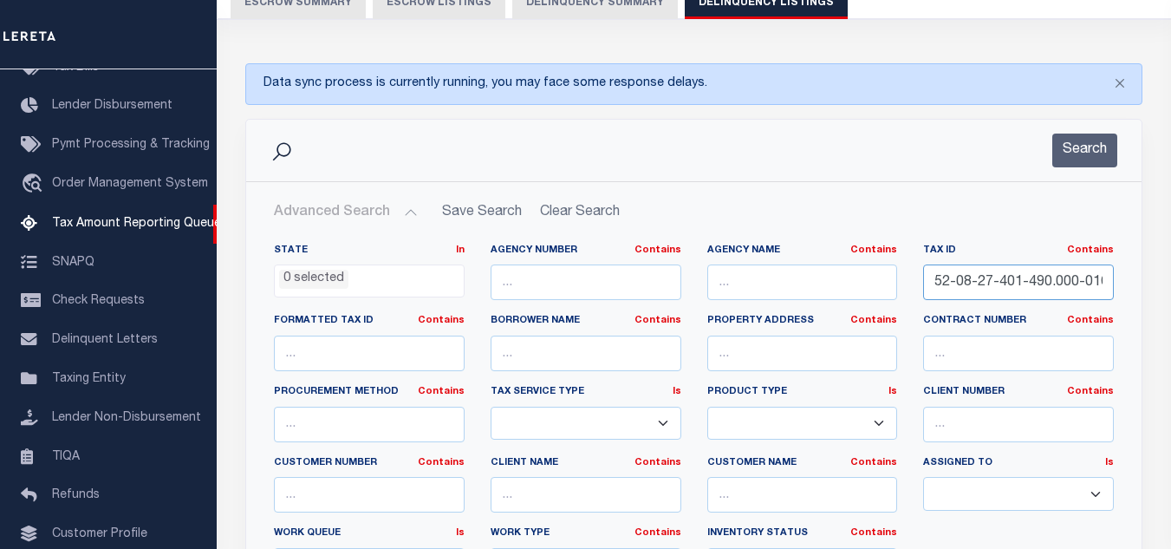
click at [982, 269] on input "52-08-27-401-490.000-016" at bounding box center [1018, 282] width 191 height 36
paste input "8-111-026"
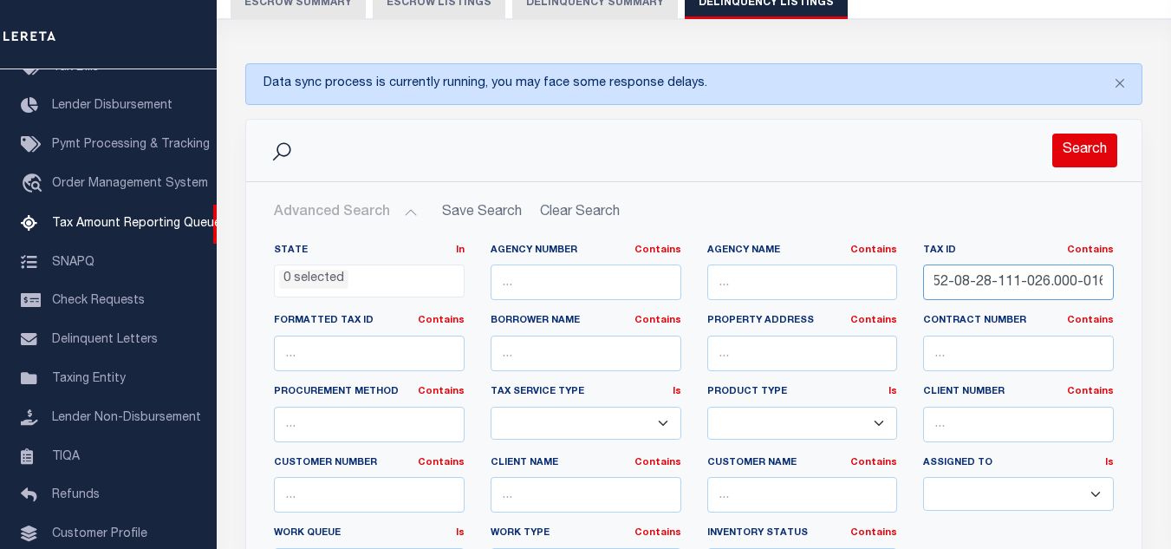
type input "52-08-28-111-026.000-016"
click at [1079, 146] on button "Search" at bounding box center [1084, 150] width 65 height 34
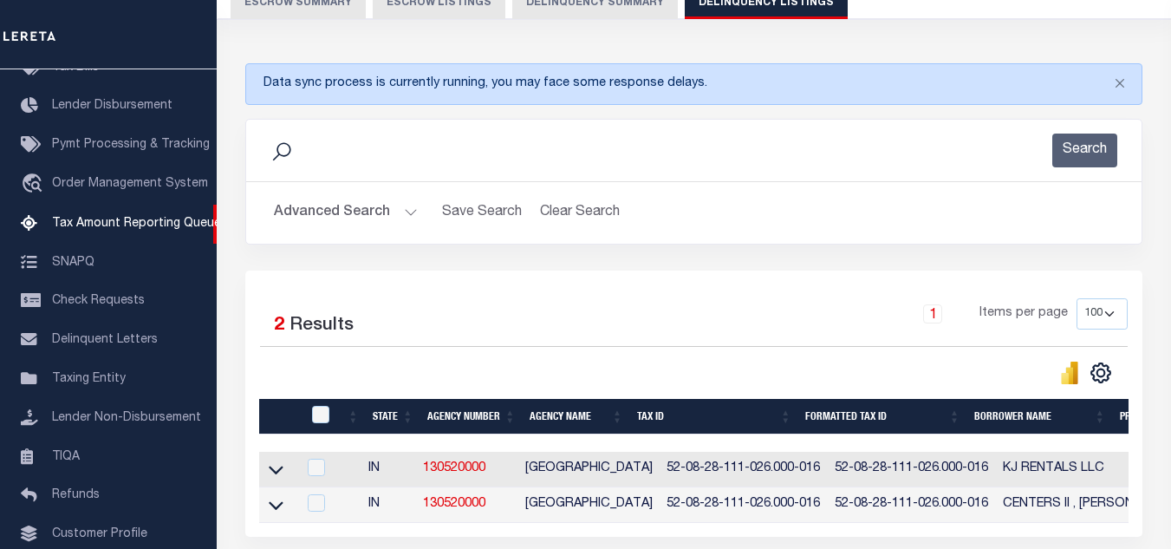
scroll to position [260, 0]
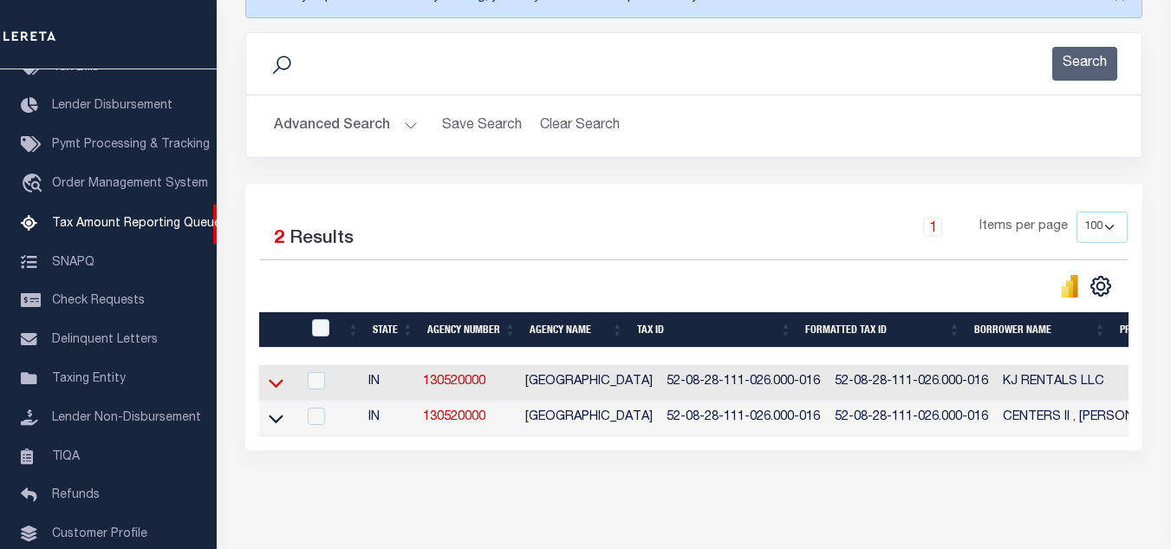
click at [276, 387] on icon at bounding box center [276, 383] width 15 height 9
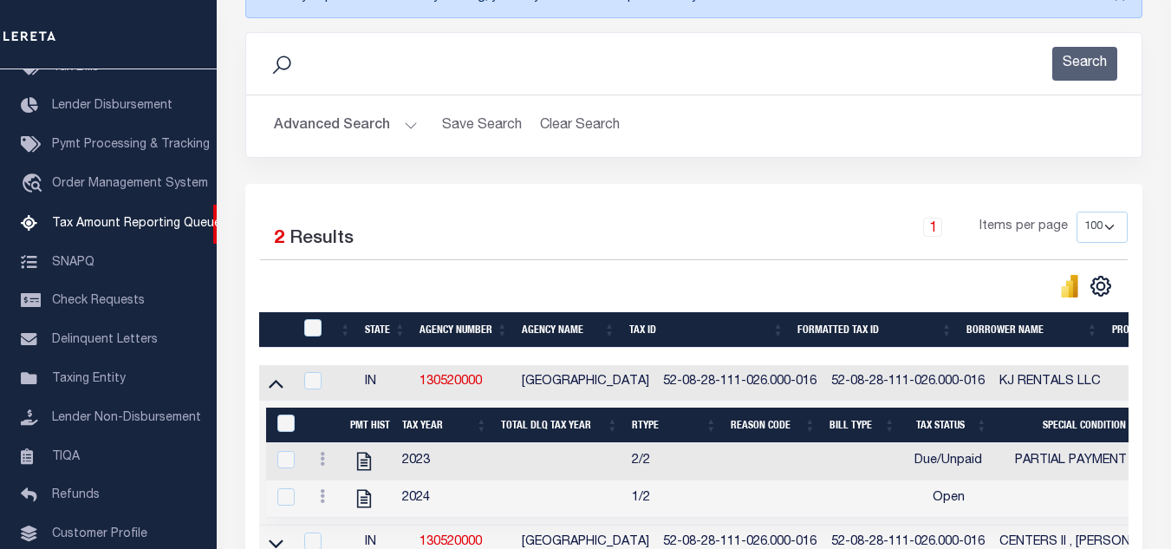
scroll to position [433, 0]
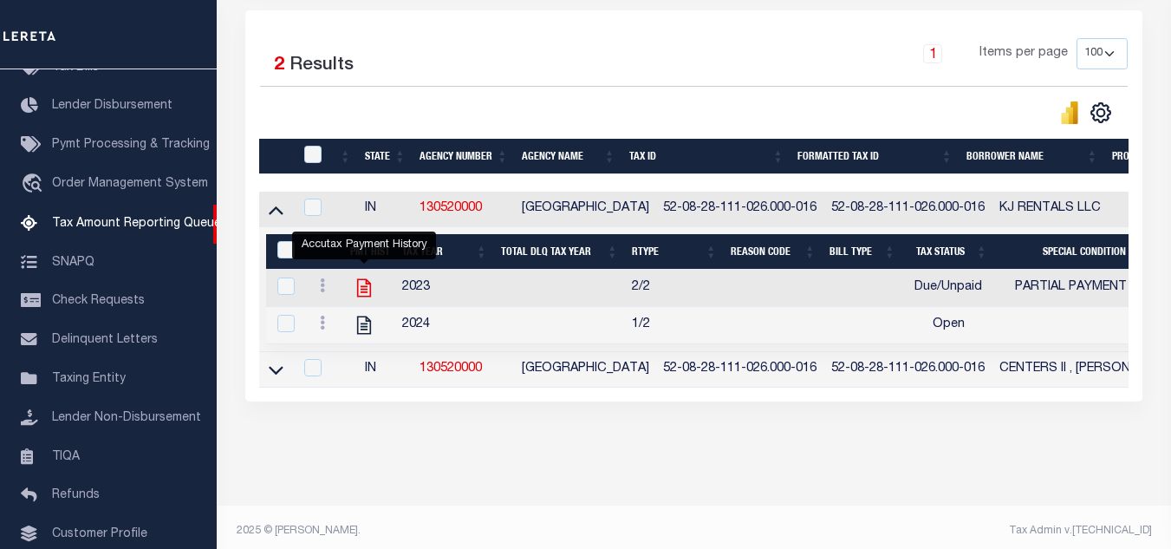
click at [362, 286] on icon "" at bounding box center [364, 287] width 23 height 23
checkbox input "true"
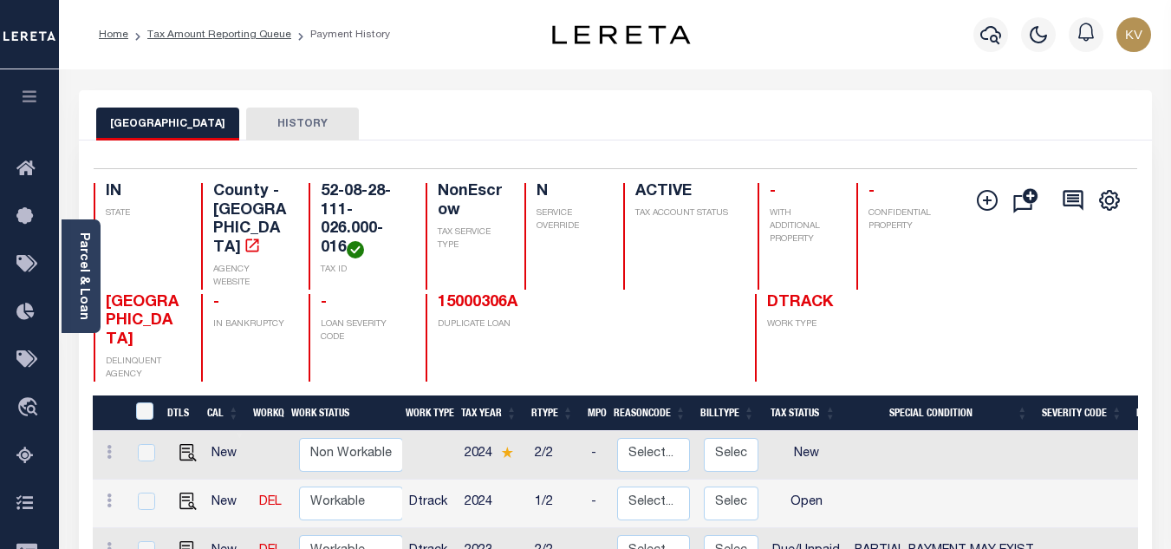
scroll to position [173, 0]
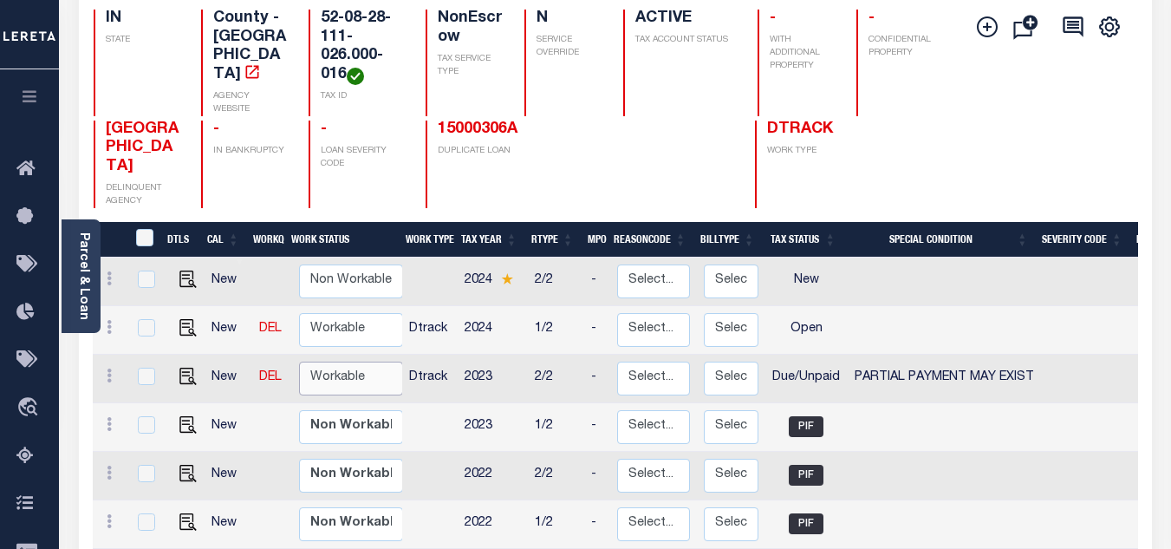
click at [344, 361] on select "Non Workable Workable" at bounding box center [351, 378] width 104 height 34
checkbox input "true"
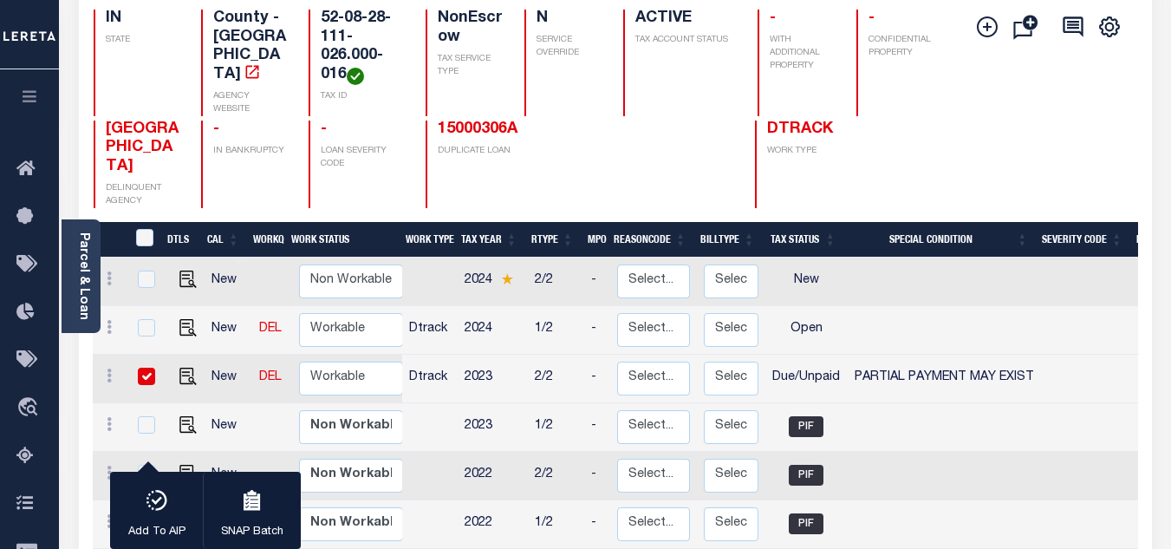
click at [431, 403] on td at bounding box center [429, 427] width 55 height 49
checkbox input "true"
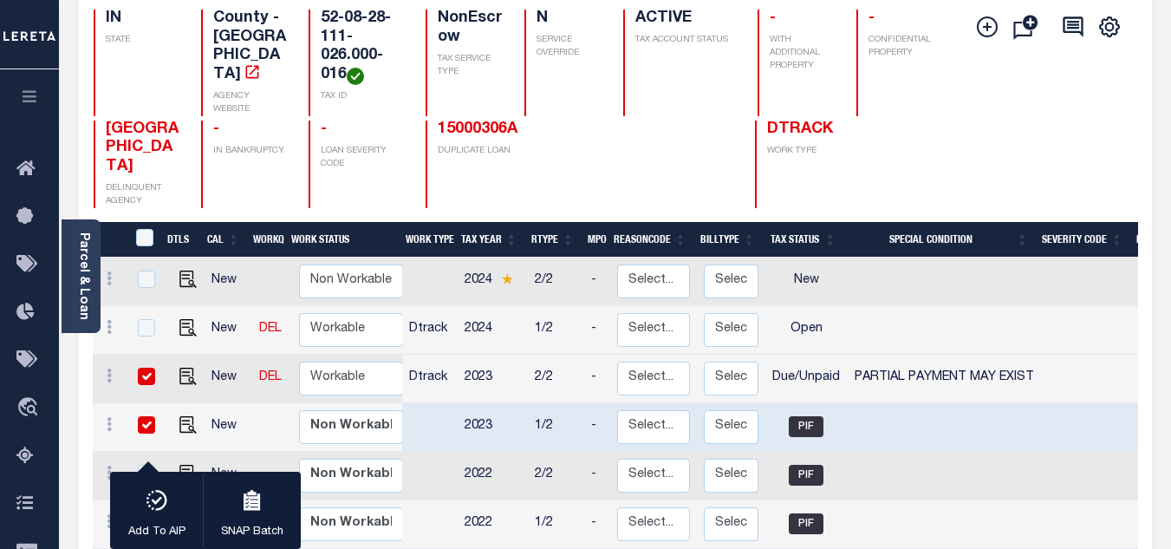
click at [152, 367] on input "checkbox" at bounding box center [146, 375] width 17 height 17
checkbox input "false"
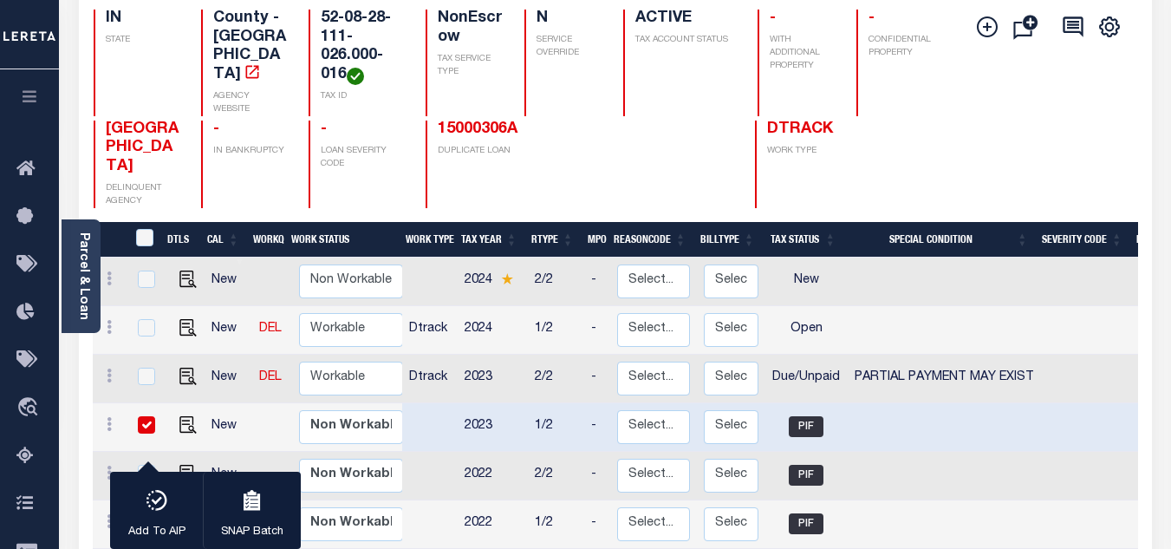
click at [145, 416] on input "checkbox" at bounding box center [146, 424] width 17 height 17
checkbox input "false"
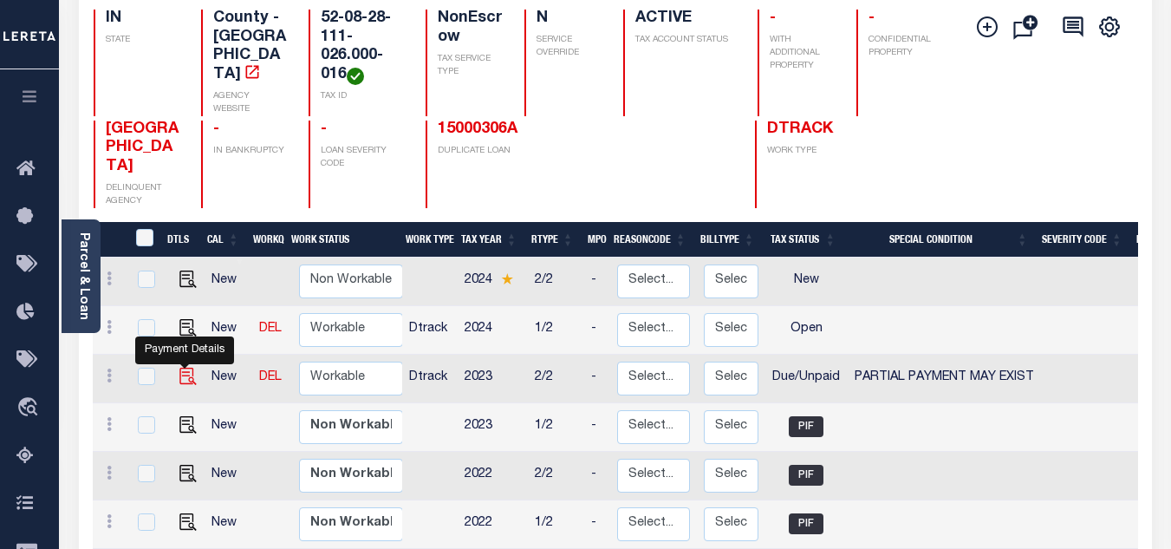
click at [184, 367] on img "" at bounding box center [187, 375] width 17 height 17
checkbox input "true"
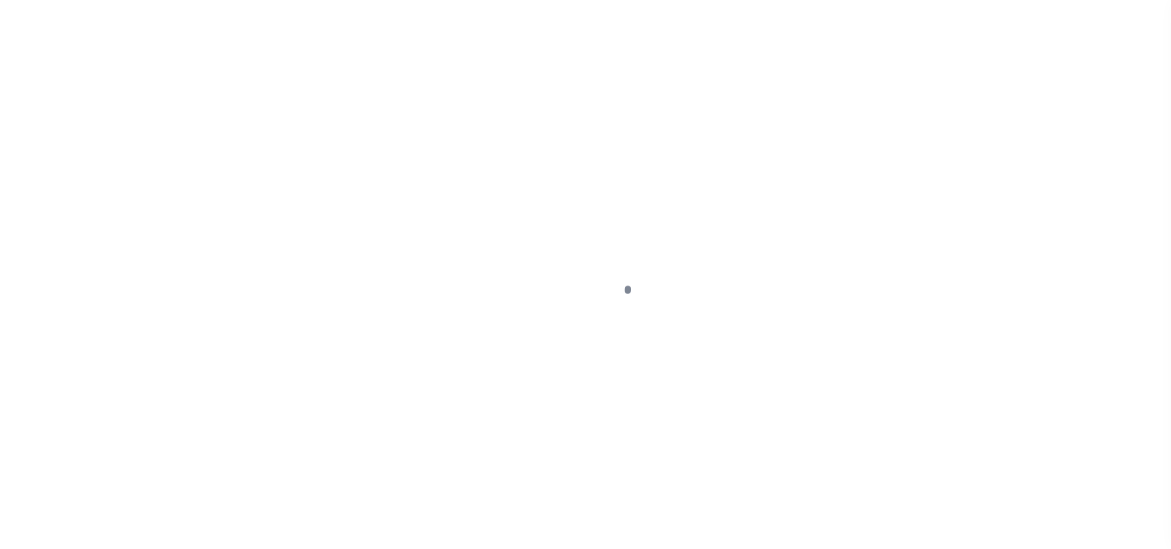
select select "DUE"
select select "15"
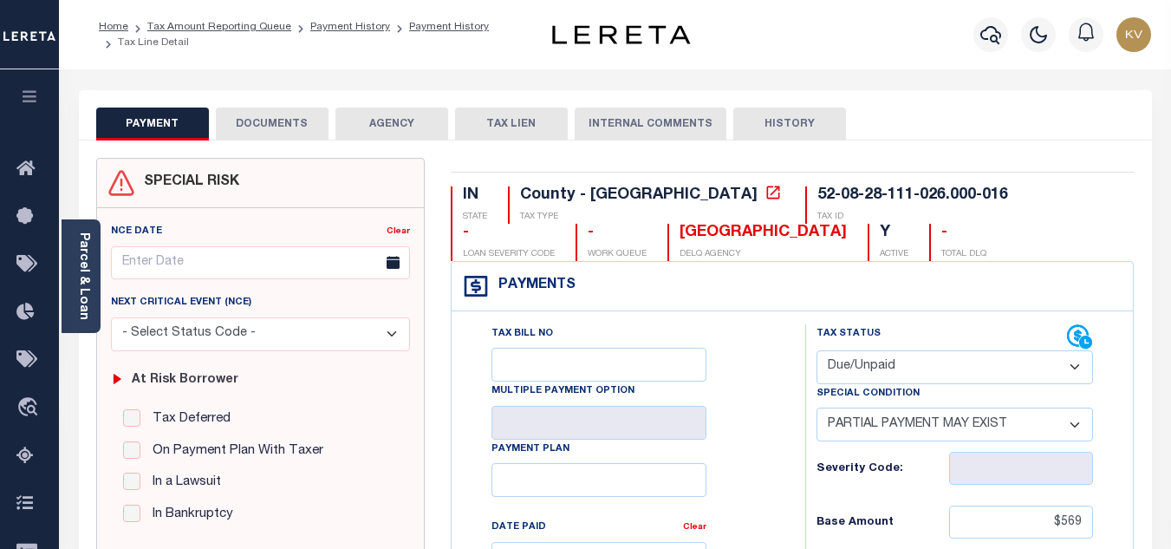
scroll to position [173, 0]
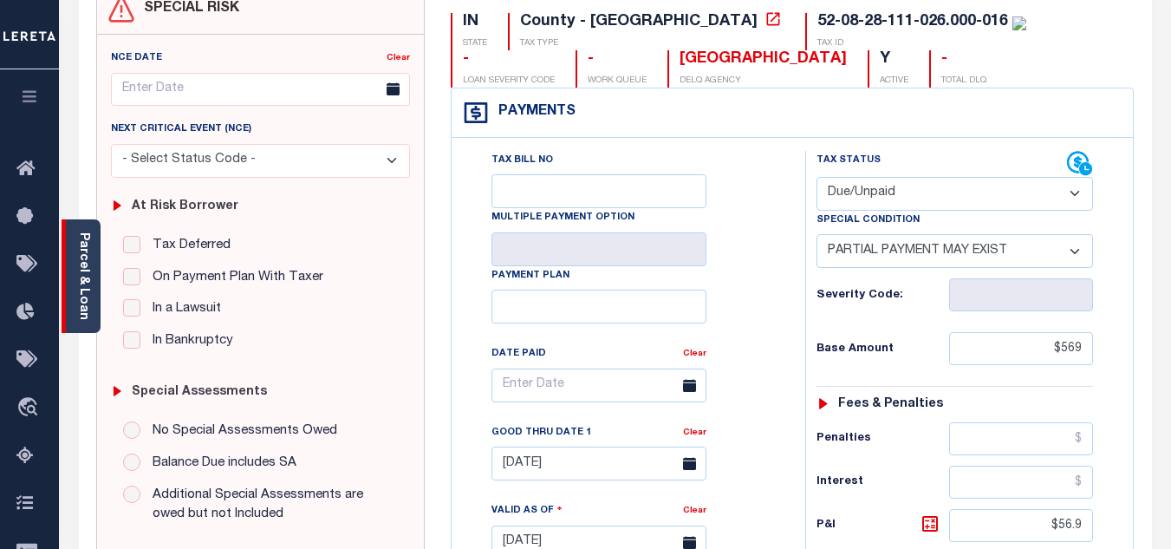
click at [77, 300] on link "Parcel & Loan" at bounding box center [83, 276] width 12 height 88
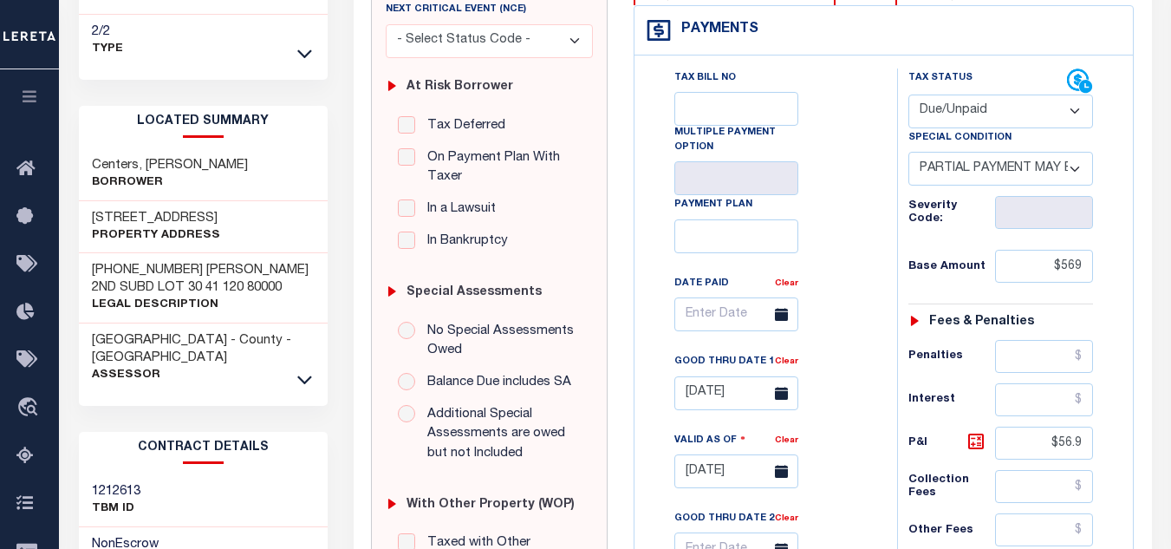
scroll to position [0, 0]
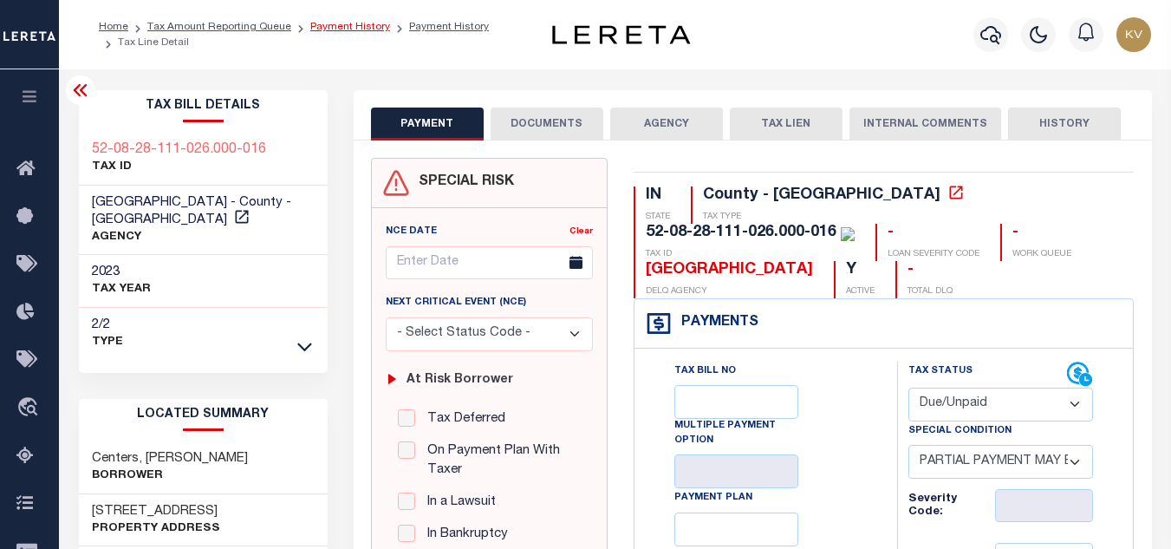
click at [373, 30] on link "Payment History" at bounding box center [350, 27] width 80 height 10
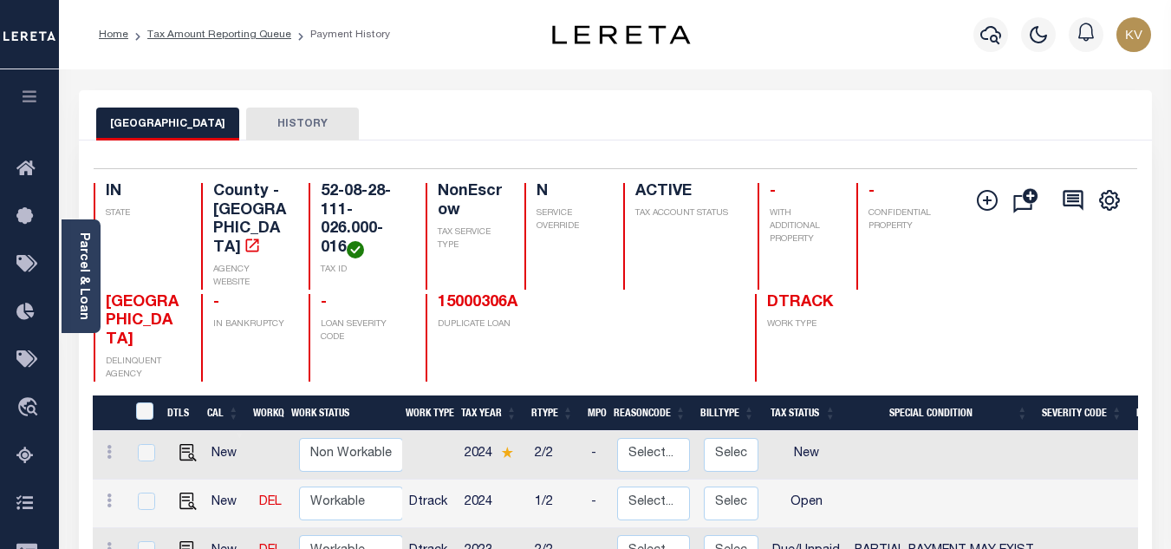
scroll to position [173, 0]
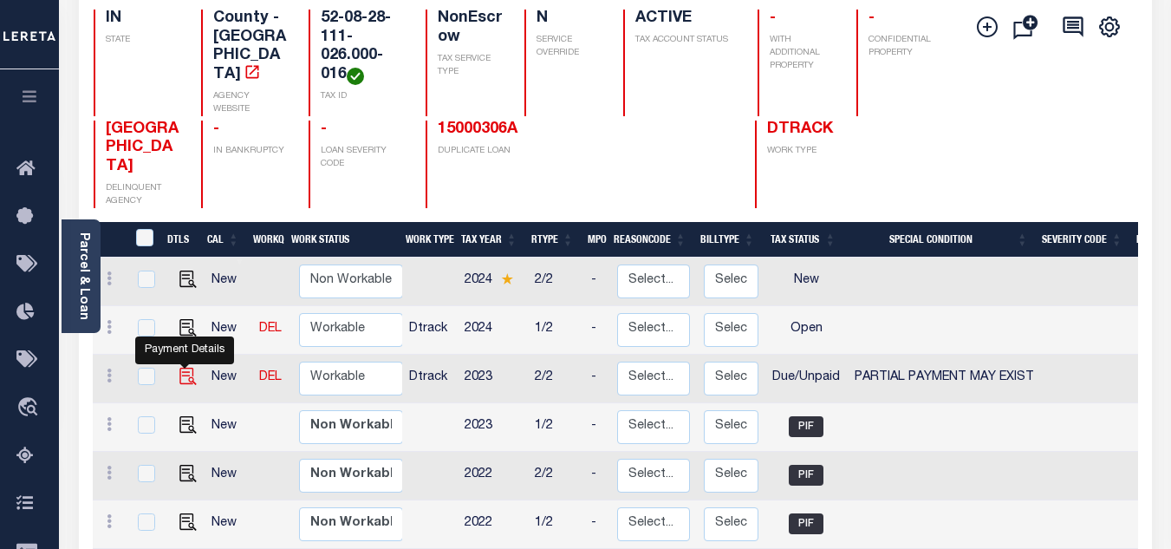
click at [180, 367] on img "" at bounding box center [187, 375] width 17 height 17
checkbox input "true"
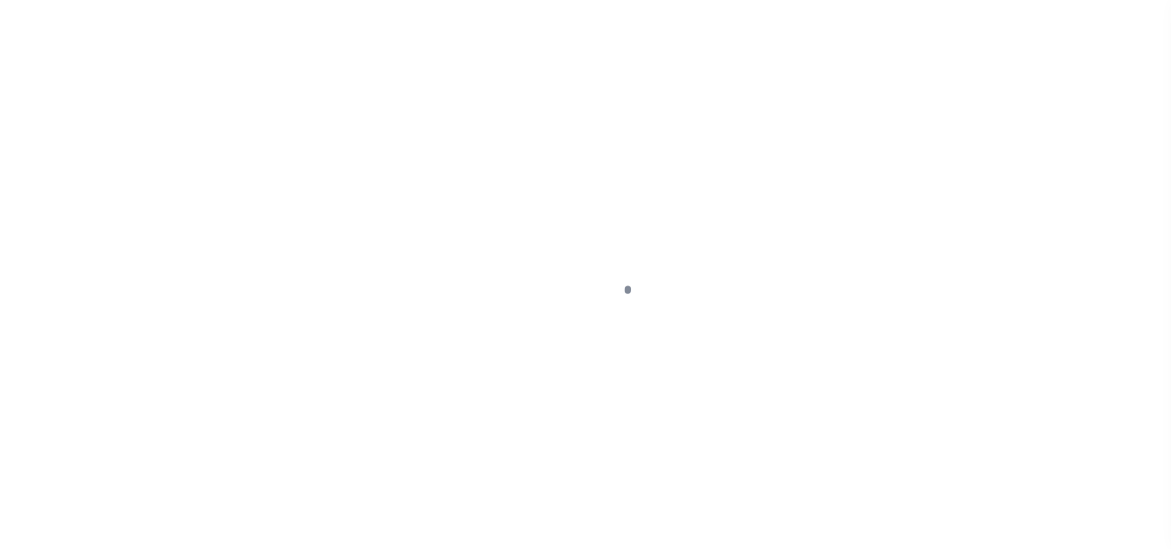
select select "DUE"
select select "15"
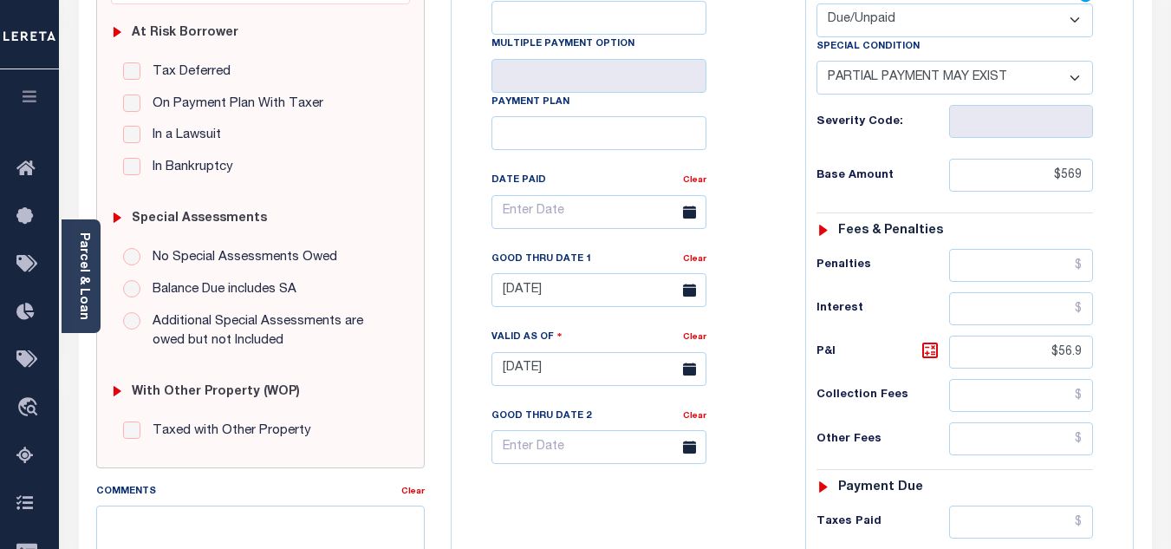
scroll to position [607, 0]
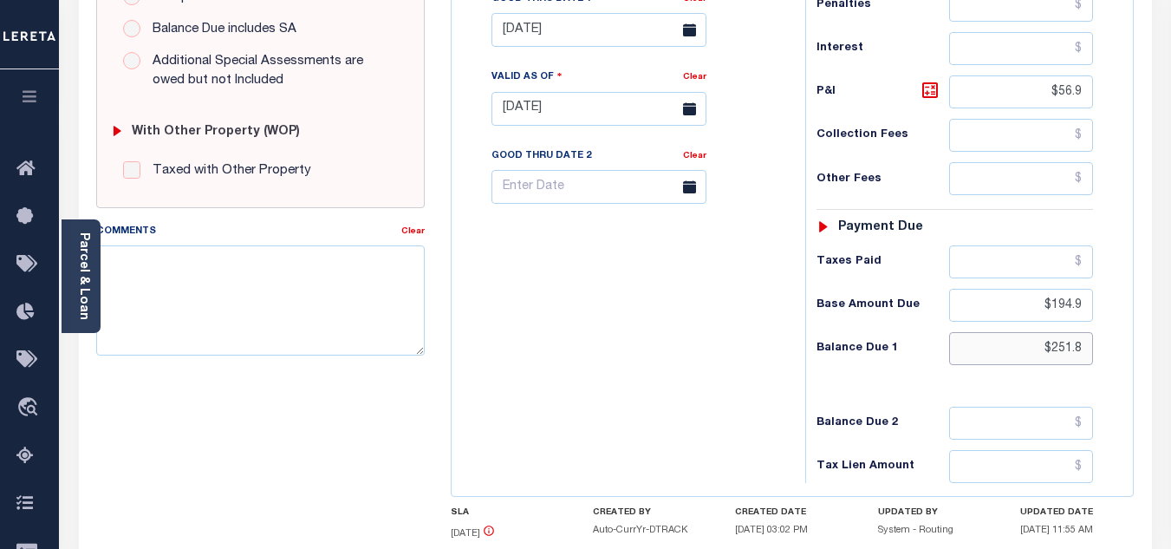
drag, startPoint x: 1043, startPoint y: 354, endPoint x: 1108, endPoint y: 362, distance: 65.6
click at [1108, 362] on div "Tax Status Status - Select Status Code -" at bounding box center [960, 99] width 310 height 765
type input "$271."
type input "[DATE]"
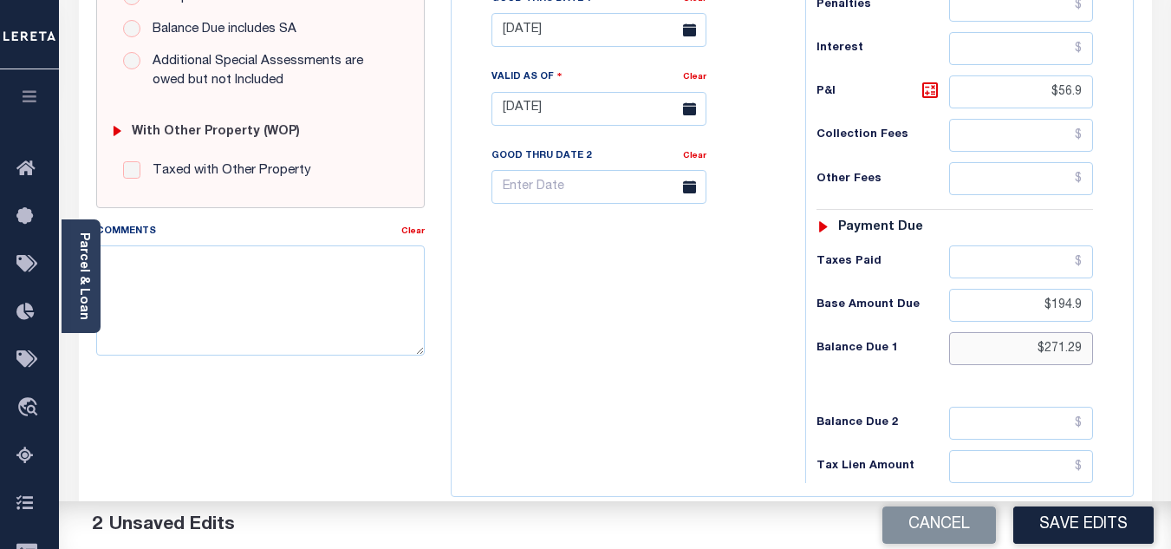
type input "$271.29"
click at [995, 304] on input "$194.9" at bounding box center [1021, 305] width 144 height 33
drag, startPoint x: 1033, startPoint y: 302, endPoint x: 1090, endPoint y: 310, distance: 57.7
click at [1090, 310] on input "$194.9" at bounding box center [1021, 305] width 144 height 33
drag, startPoint x: 1033, startPoint y: 349, endPoint x: 1097, endPoint y: 349, distance: 64.1
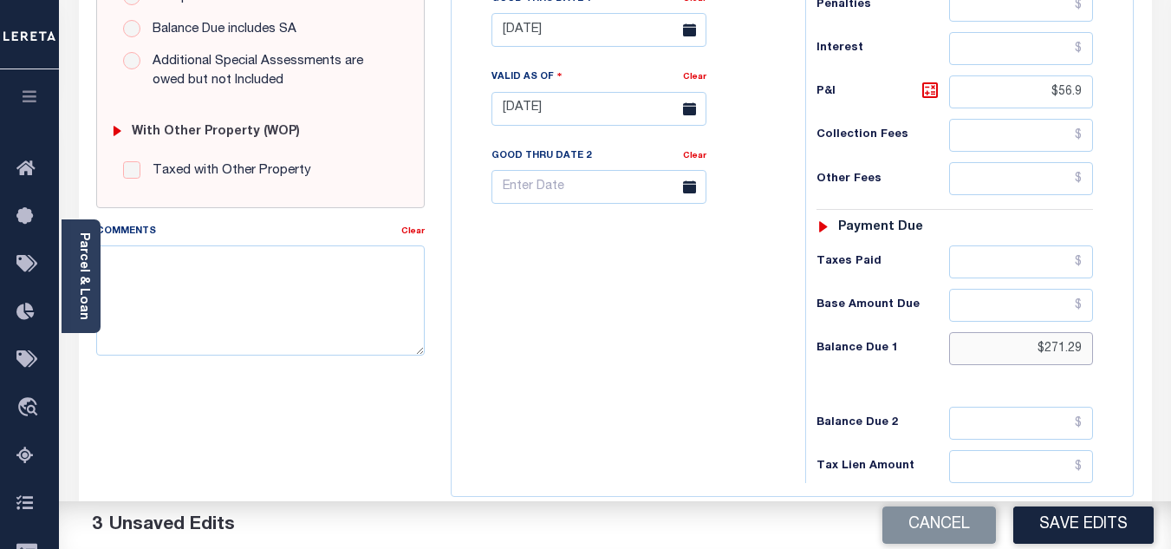
click at [1097, 349] on div "Tax Status Status - Select Status Code -" at bounding box center [960, 99] width 310 height 765
click at [1055, 307] on input "text" at bounding box center [1021, 305] width 144 height 33
paste input "$271.29"
type input "$271.29"
drag, startPoint x: 1043, startPoint y: 82, endPoint x: 1093, endPoint y: 95, distance: 51.9
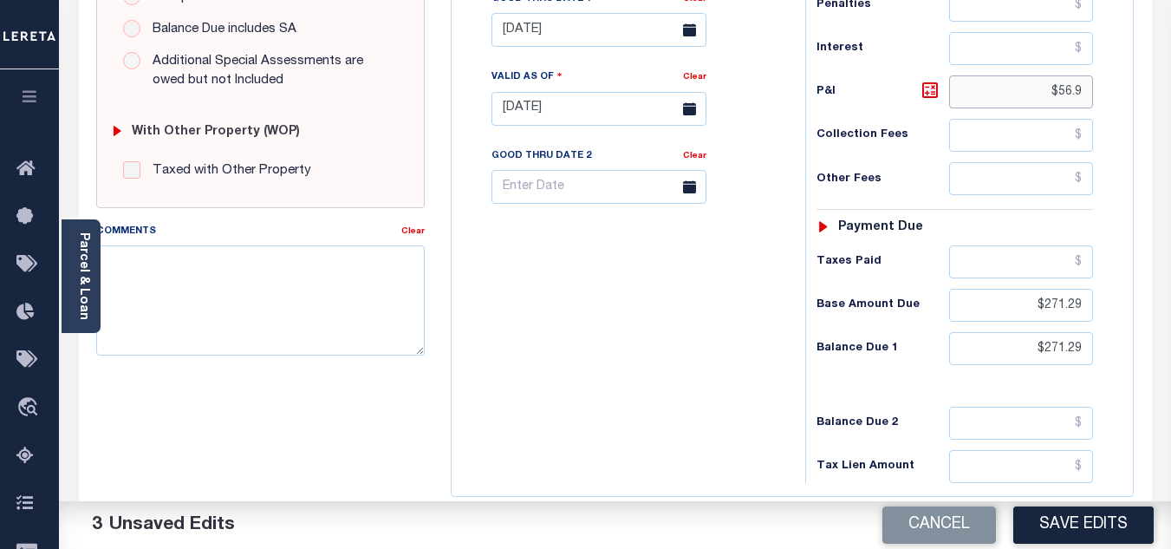
click at [1093, 95] on input "$56.9" at bounding box center [1021, 91] width 144 height 33
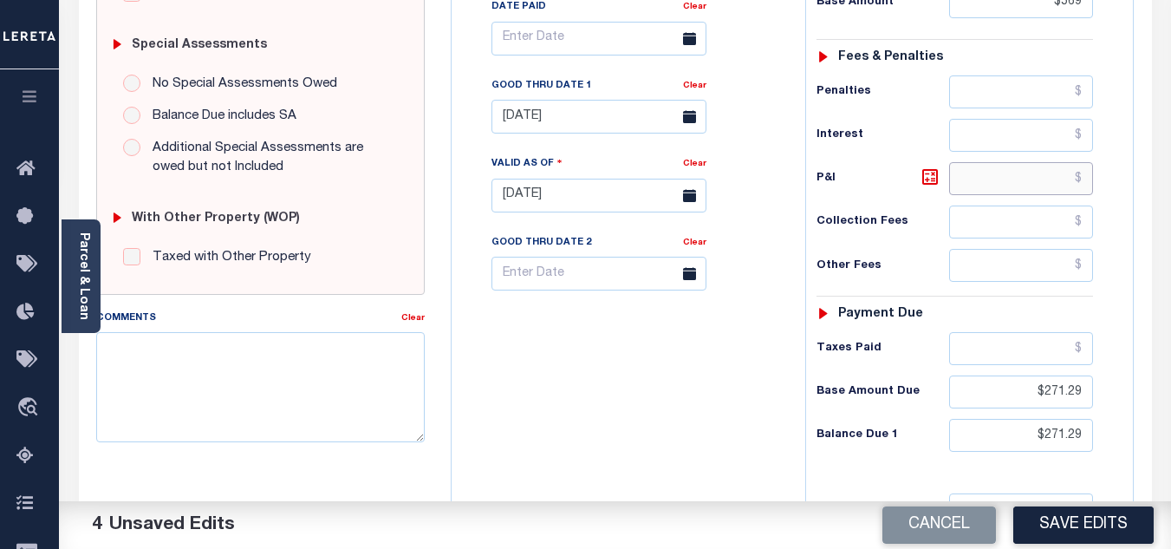
scroll to position [433, 0]
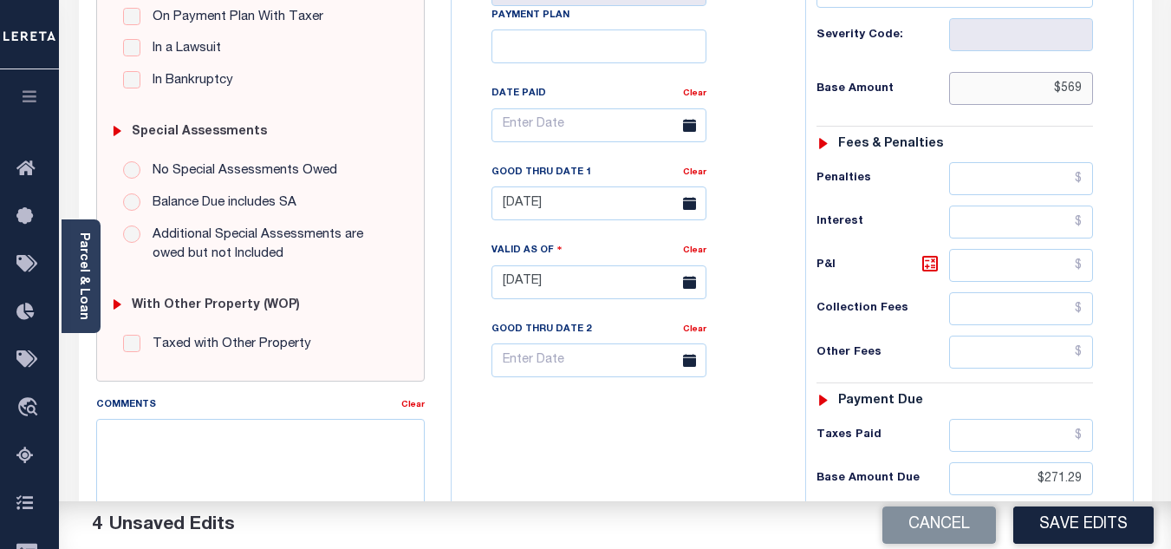
drag, startPoint x: 1086, startPoint y: 91, endPoint x: 1101, endPoint y: 91, distance: 14.7
click at [1086, 91] on input "$569" at bounding box center [1021, 88] width 144 height 33
type input "$569.00"
click at [1023, 127] on div "Tax Status Status - Select Status Code -" at bounding box center [960, 273] width 310 height 765
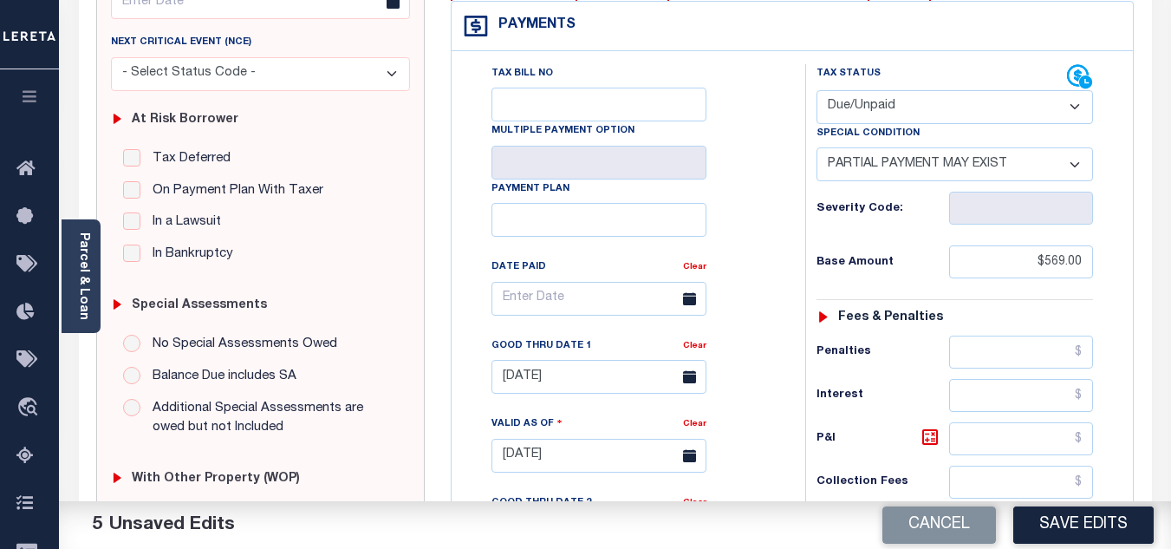
scroll to position [347, 0]
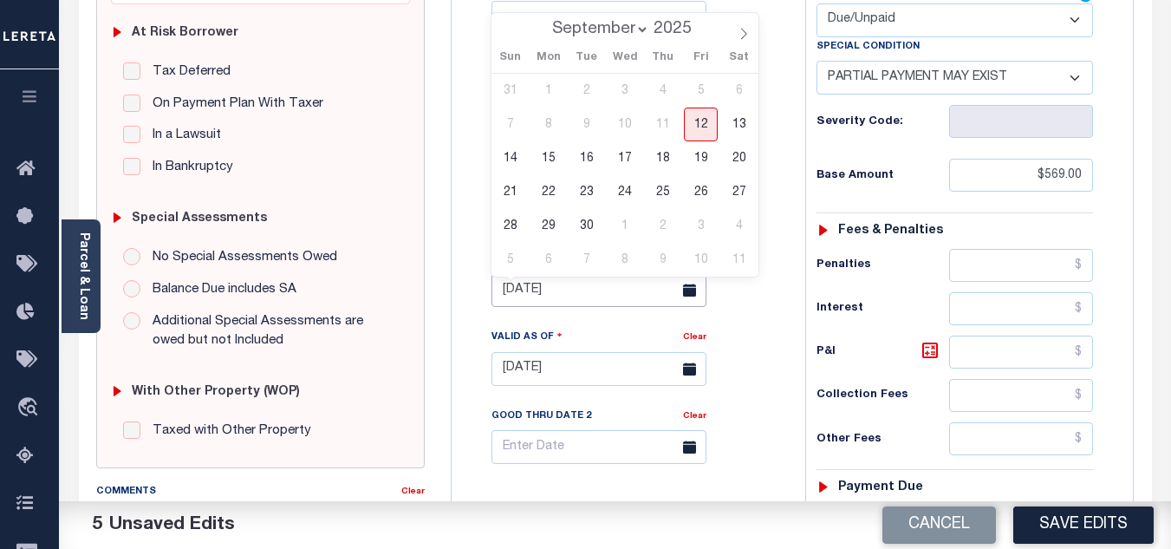
click at [582, 295] on input "[DATE]" at bounding box center [598, 290] width 215 height 34
click at [585, 224] on span "30" at bounding box center [586, 226] width 34 height 34
type input "[DATE]"
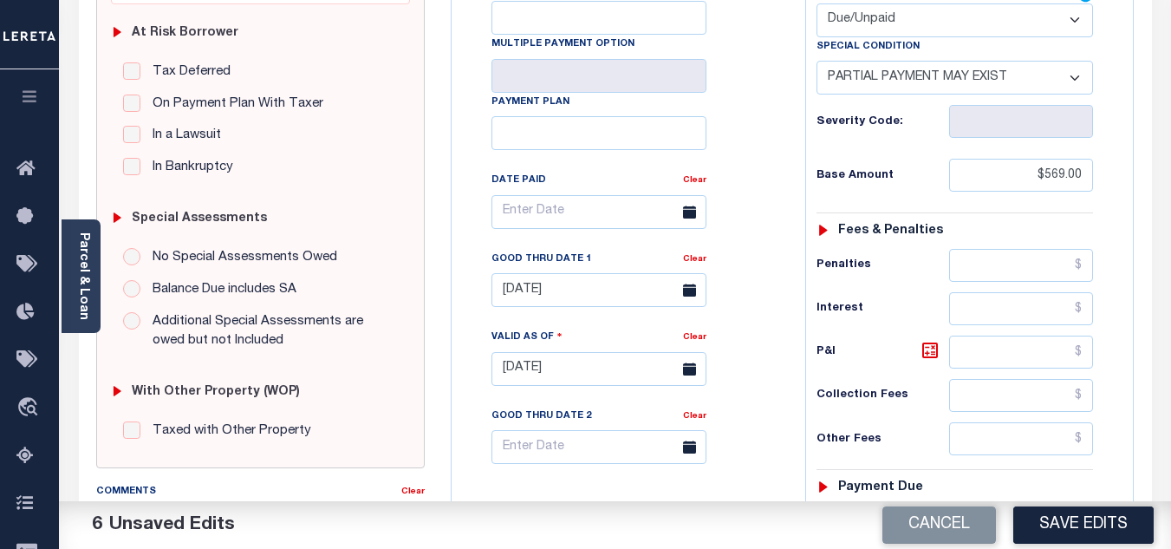
click at [771, 239] on div "Tax Bill No Multiple Payment Option Payment Plan Clear" at bounding box center [624, 220] width 310 height 486
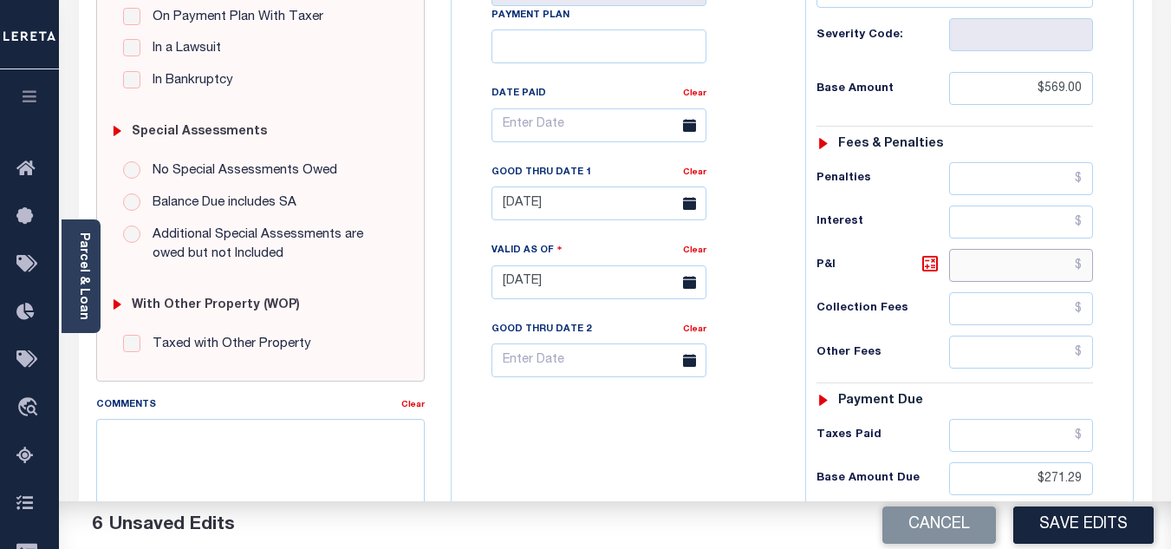
click at [999, 262] on input "text" at bounding box center [1021, 265] width 144 height 33
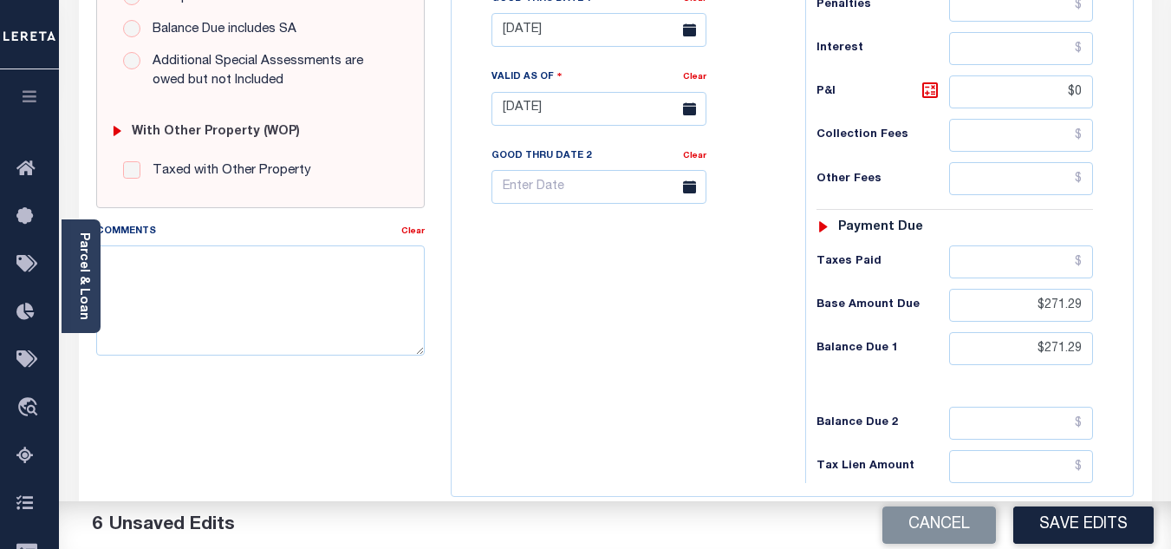
type input "$0.00"
click at [693, 357] on div "Tax Bill No Multiple Payment Option Payment Plan Clear" at bounding box center [624, 99] width 336 height 765
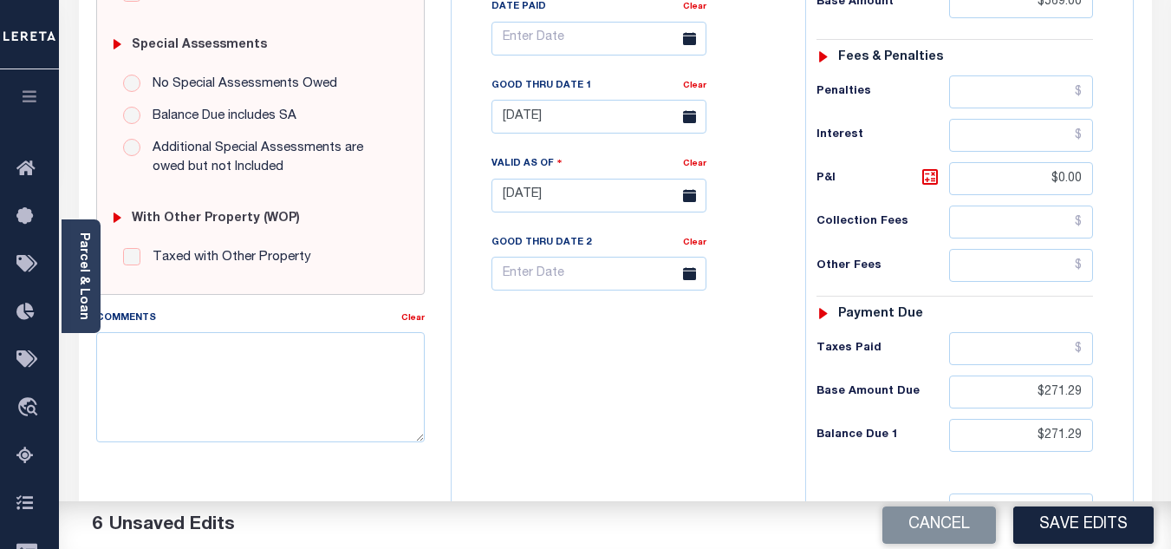
scroll to position [433, 0]
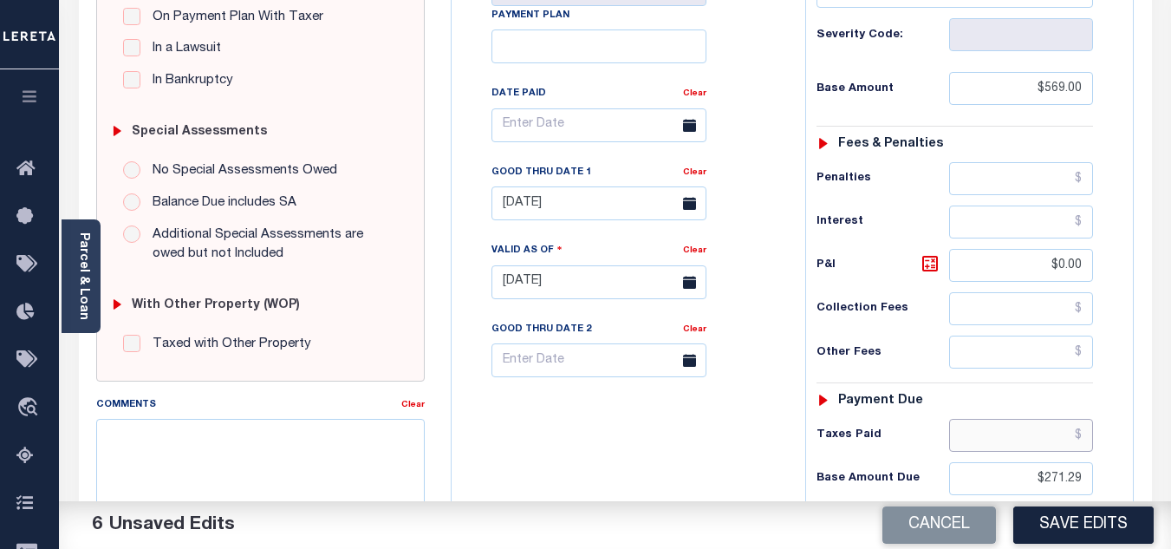
click at [1015, 431] on input "text" at bounding box center [1021, 435] width 144 height 33
type input "$297.71"
click at [927, 420] on div "Taxes Paid $297.71" at bounding box center [954, 435] width 276 height 33
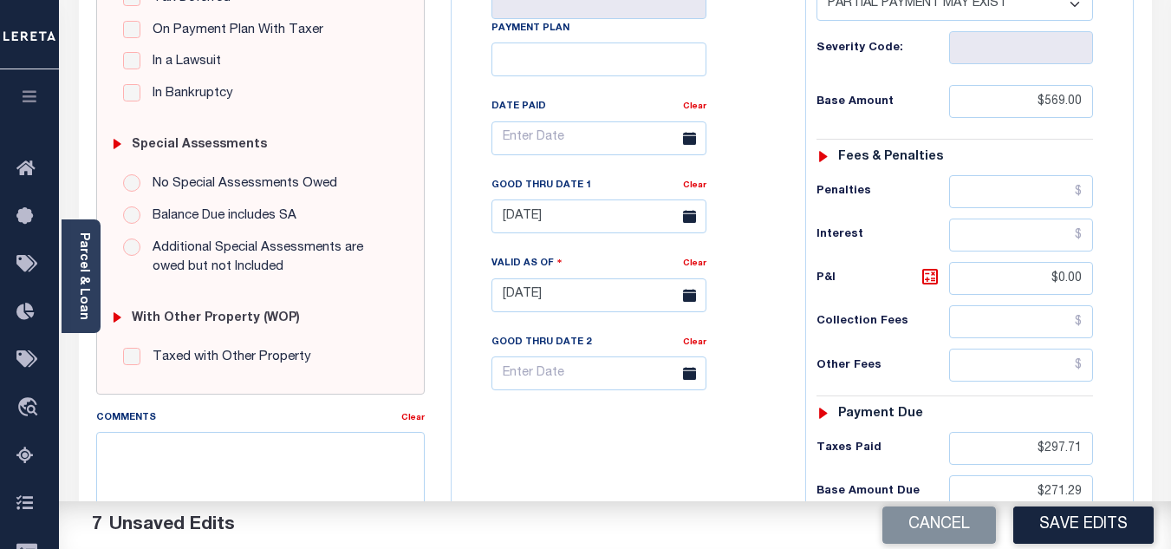
scroll to position [0, 0]
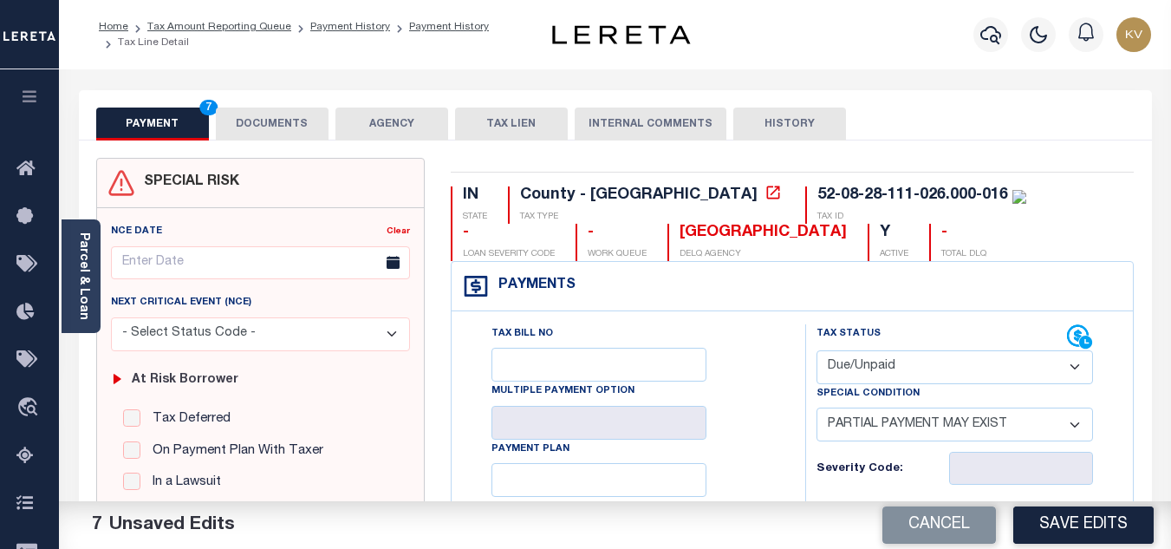
click at [278, 117] on button "DOCUMENTS" at bounding box center [272, 123] width 113 height 33
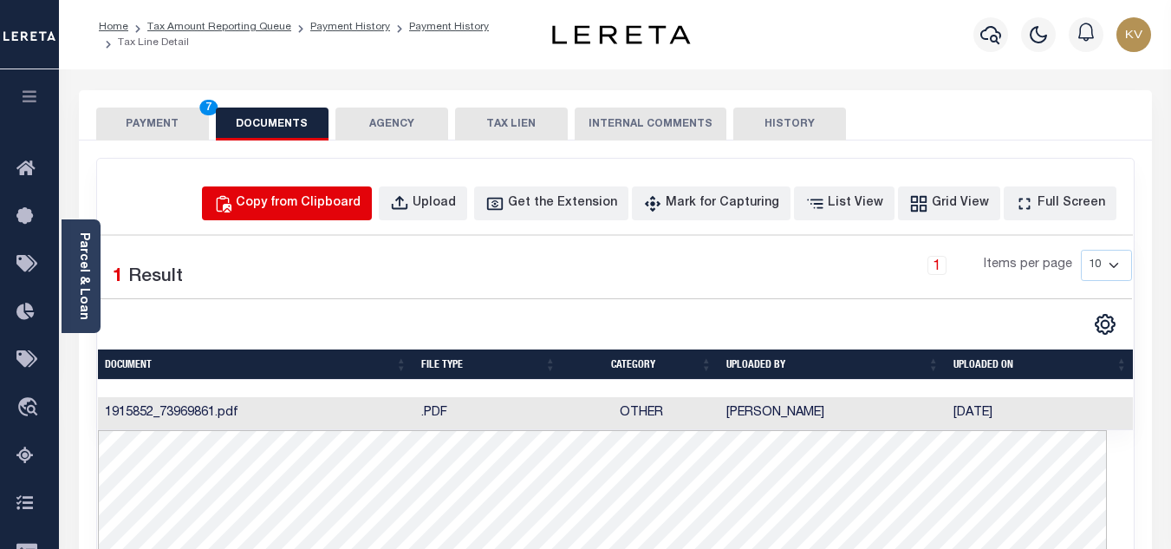
click at [342, 210] on div "Copy from Clipboard" at bounding box center [298, 203] width 125 height 19
select select "POP"
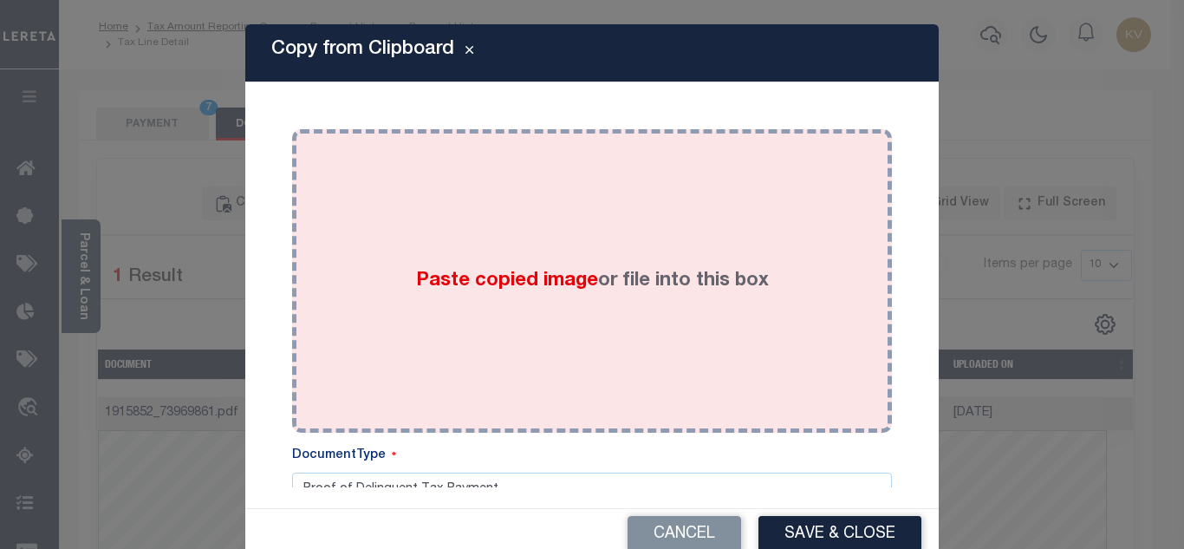
click at [439, 243] on div "Paste copied image or file into this box" at bounding box center [592, 280] width 574 height 277
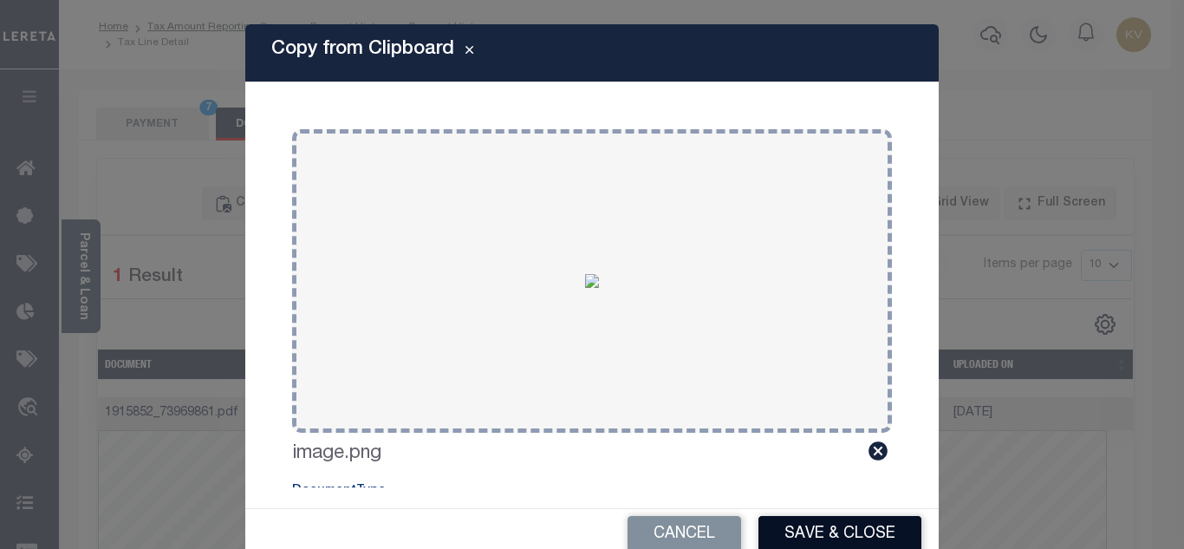
click at [823, 534] on button "Save & Close" at bounding box center [839, 534] width 163 height 37
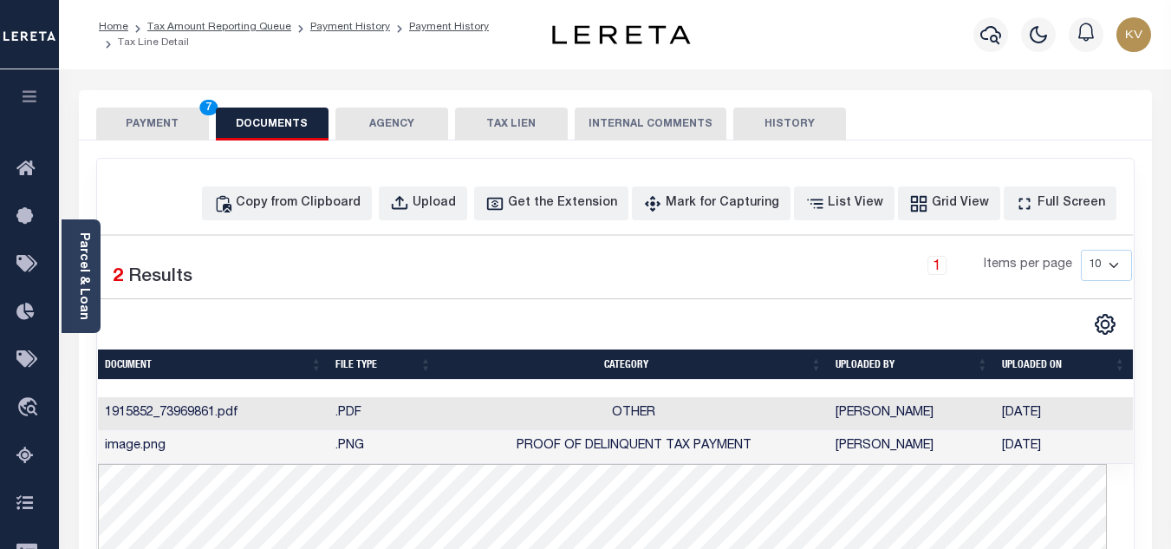
click at [166, 114] on button "PAYMENT 7" at bounding box center [152, 123] width 113 height 33
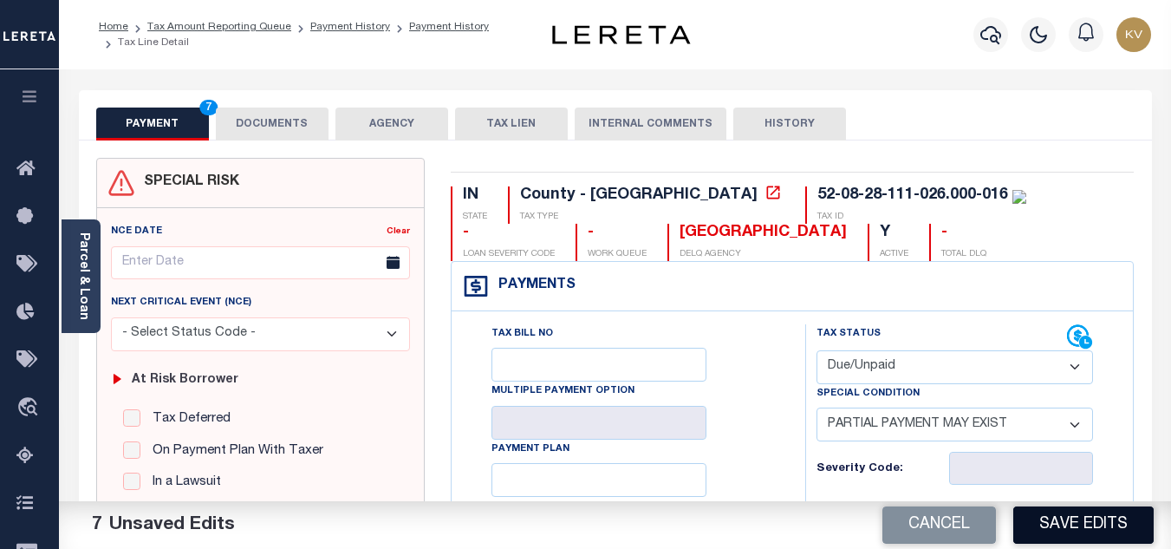
click at [1069, 516] on button "Save Edits" at bounding box center [1083, 524] width 140 height 37
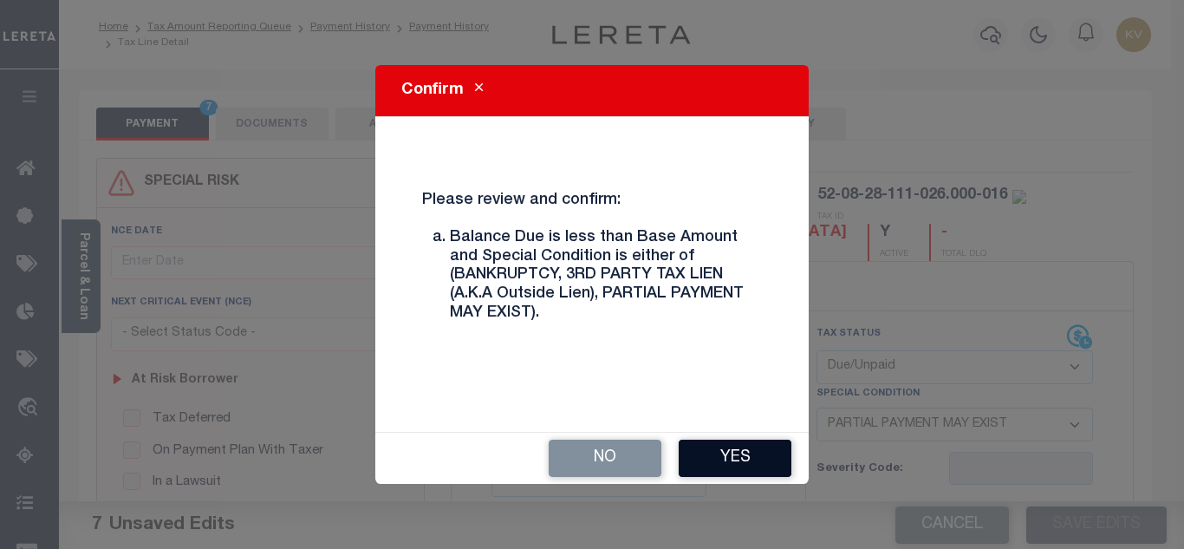
click at [699, 458] on button "Yes" at bounding box center [735, 457] width 113 height 37
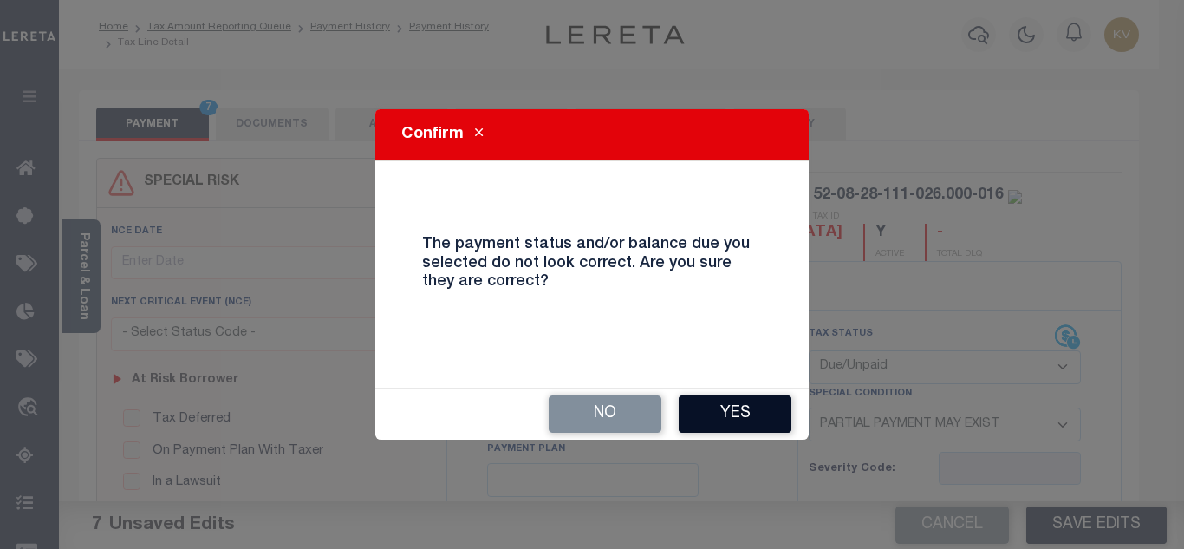
click at [758, 402] on button "Yes" at bounding box center [735, 413] width 113 height 37
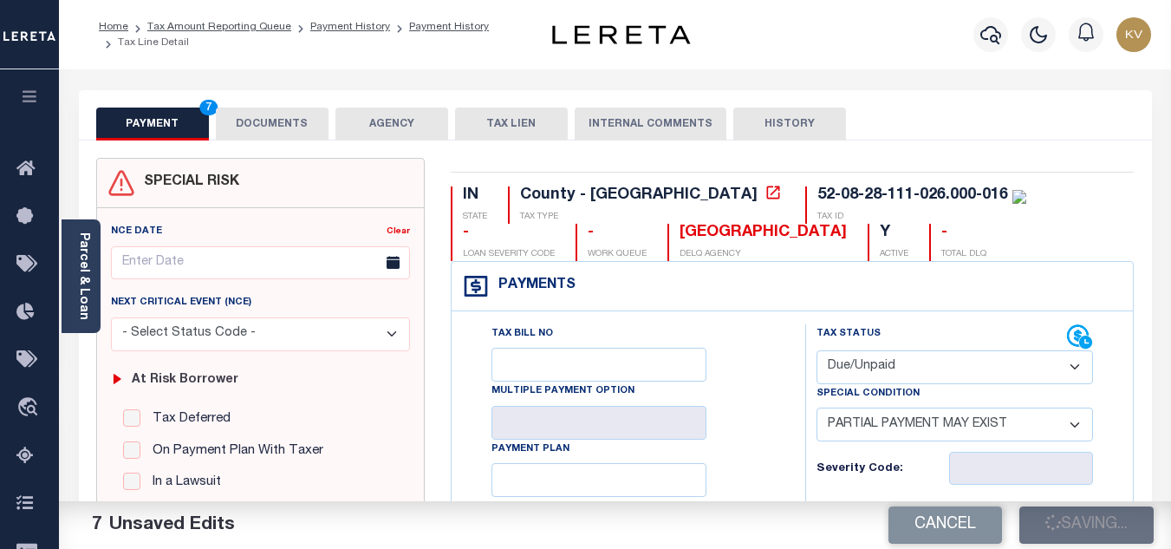
checkbox input "false"
type input "$569"
type input "$0"
type input "$297.71"
type input "$271.29"
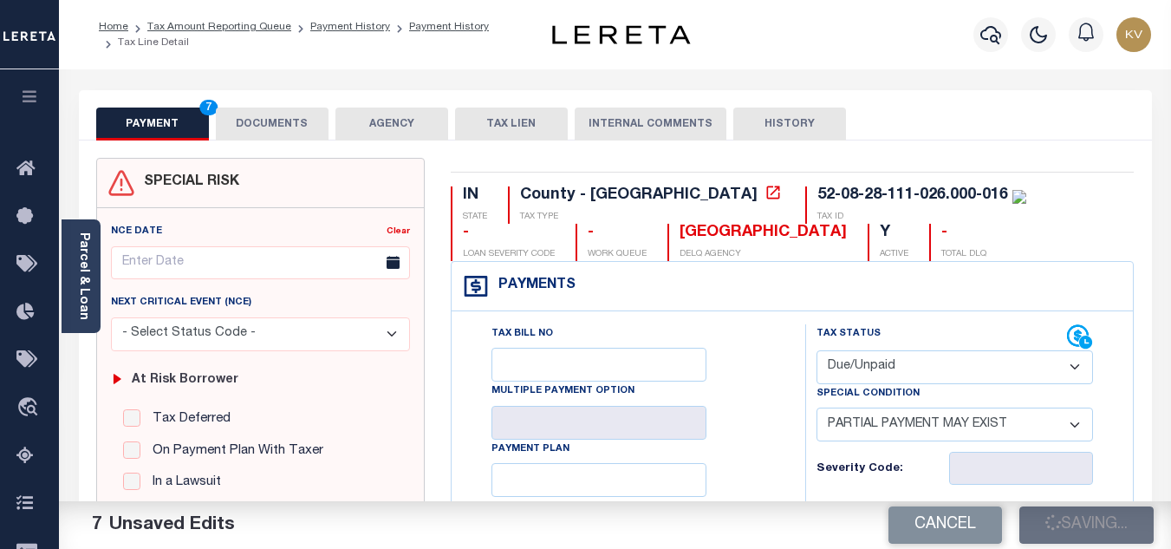
type input "$271.29"
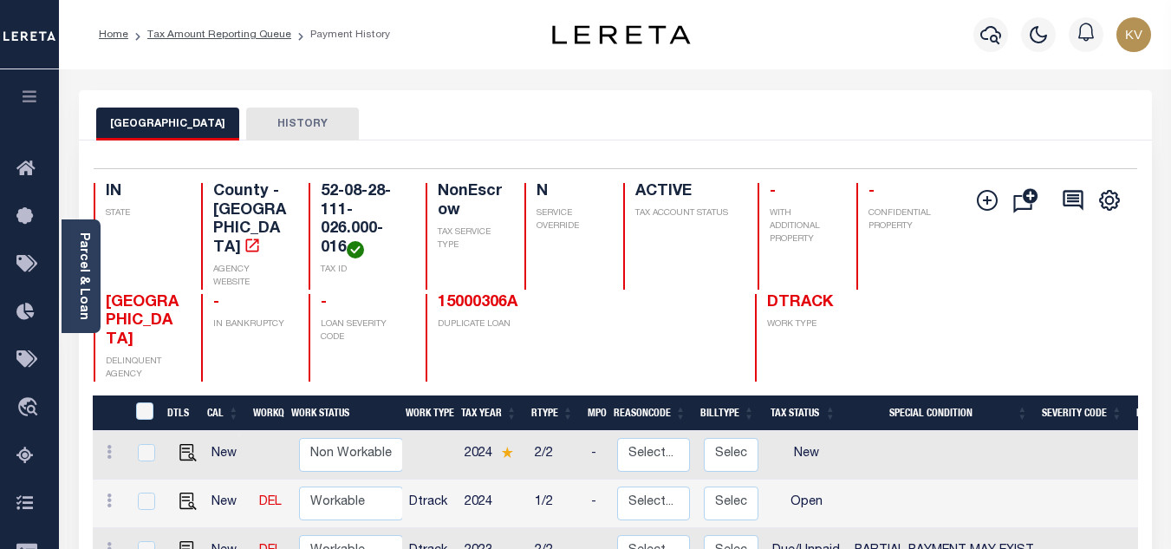
scroll to position [173, 0]
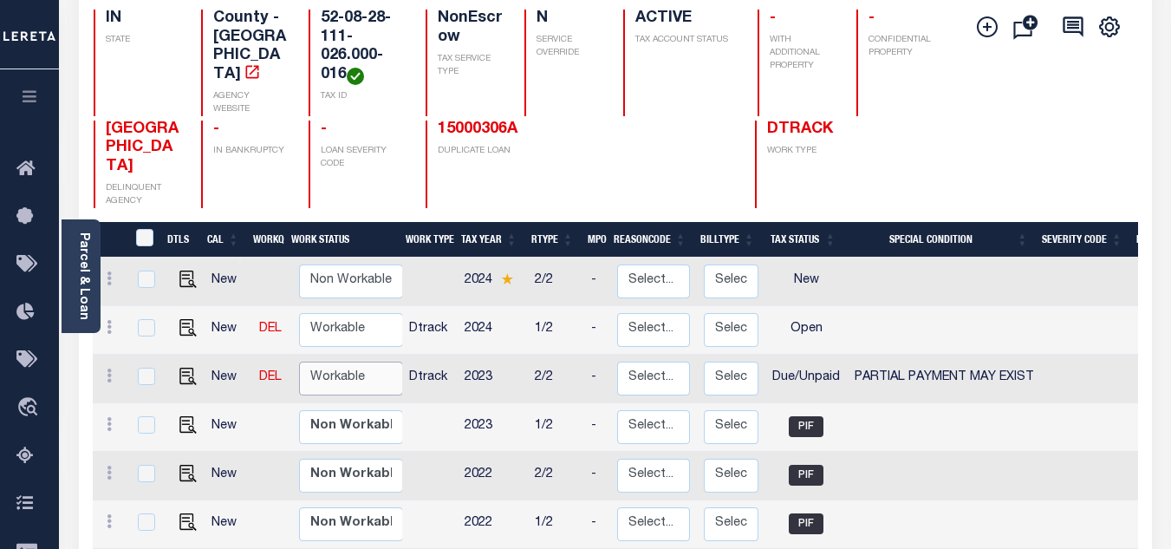
click at [325, 361] on select "Non Workable Workable" at bounding box center [351, 378] width 104 height 34
checkbox input "true"
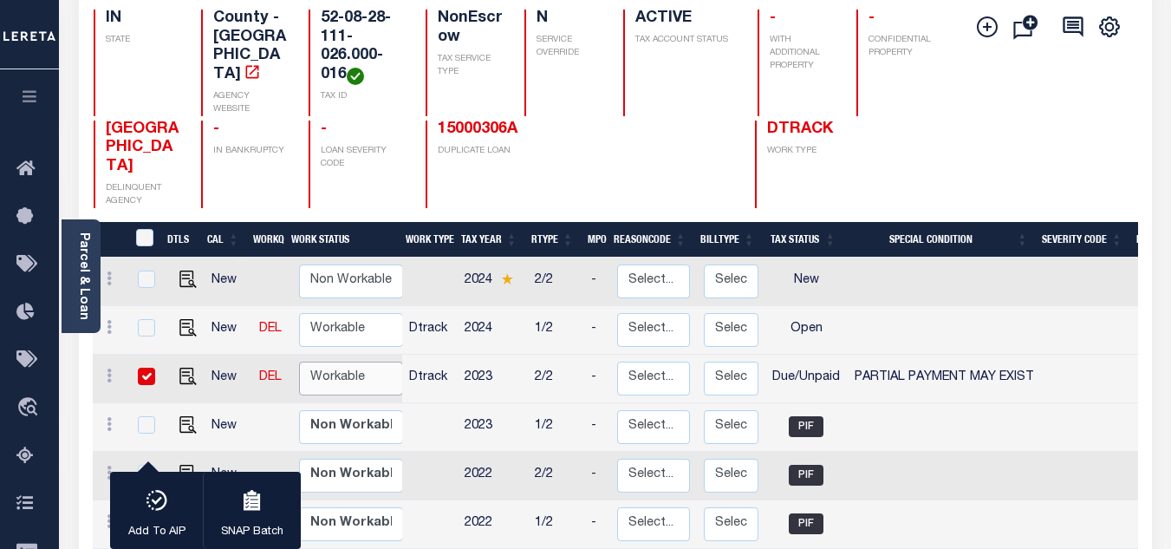
select select "true"
click at [299, 361] on select "Non Workable Workable" at bounding box center [351, 378] width 104 height 34
checkbox input "false"
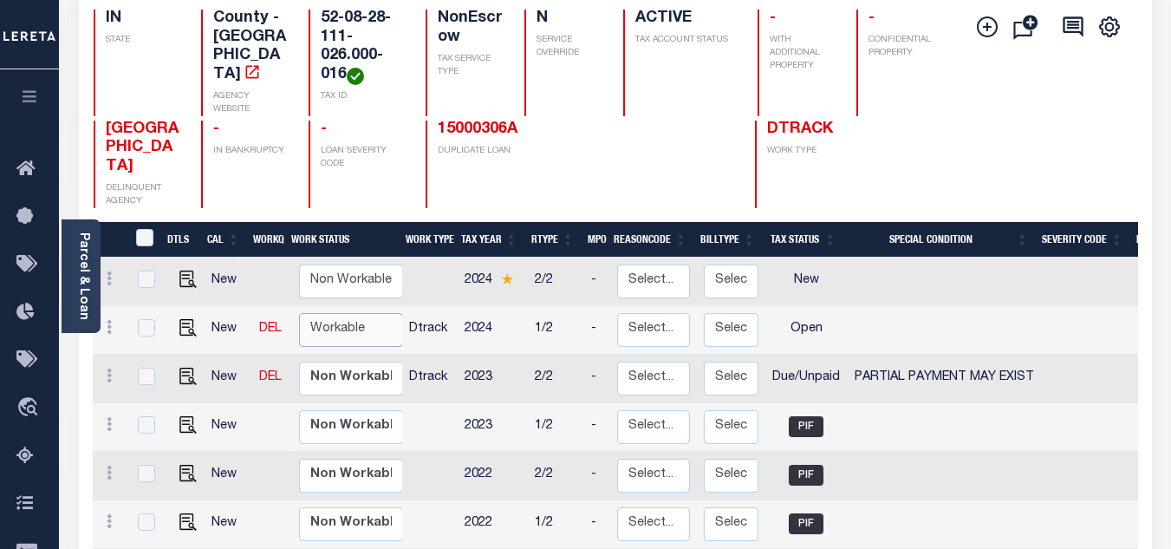
click at [331, 313] on select "Non Workable Workable" at bounding box center [351, 330] width 104 height 34
checkbox input "true"
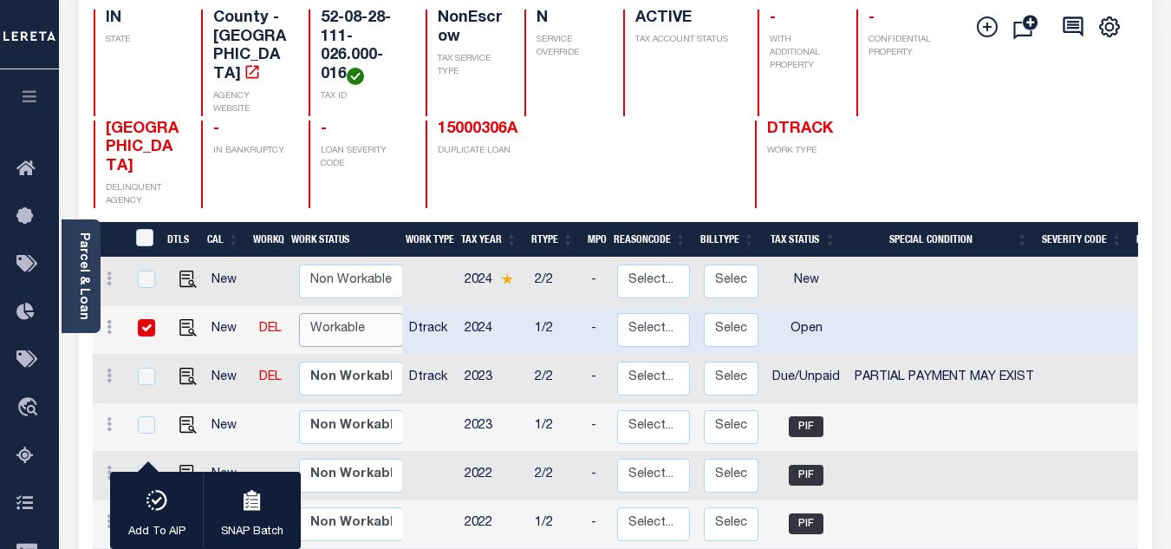
select select "true"
click at [299, 313] on select "Non Workable Workable" at bounding box center [351, 330] width 104 height 34
checkbox input "false"
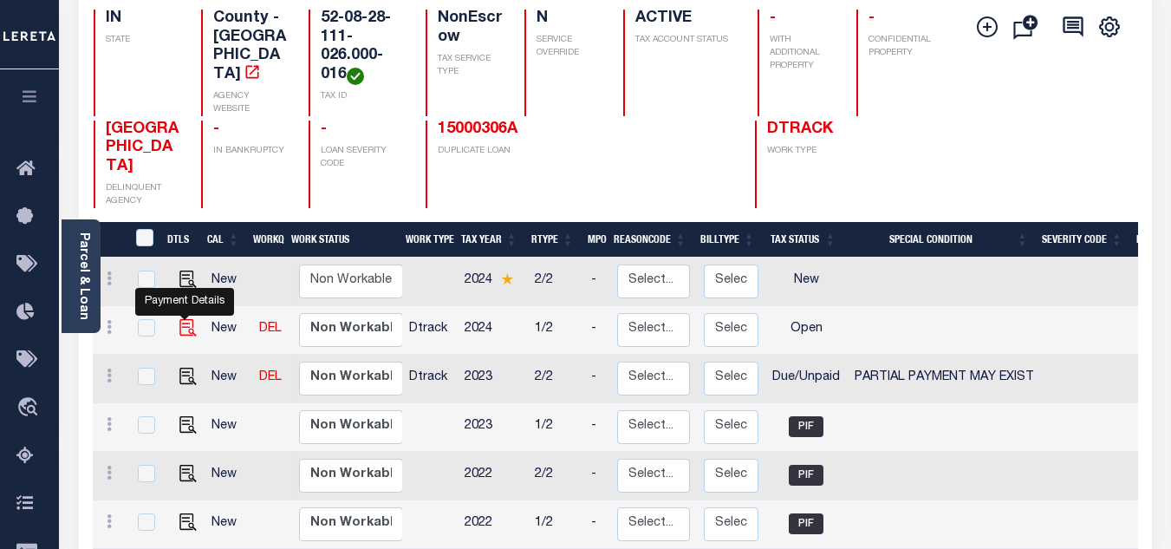
click at [188, 319] on img "" at bounding box center [187, 327] width 17 height 17
checkbox input "true"
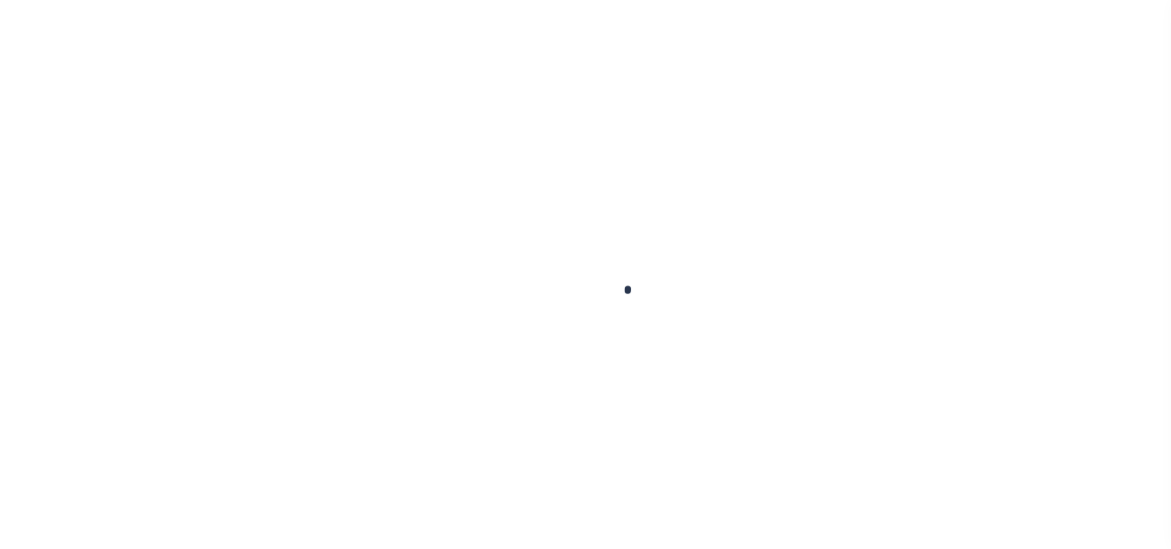
checkbox input "false"
type input "[DATE]"
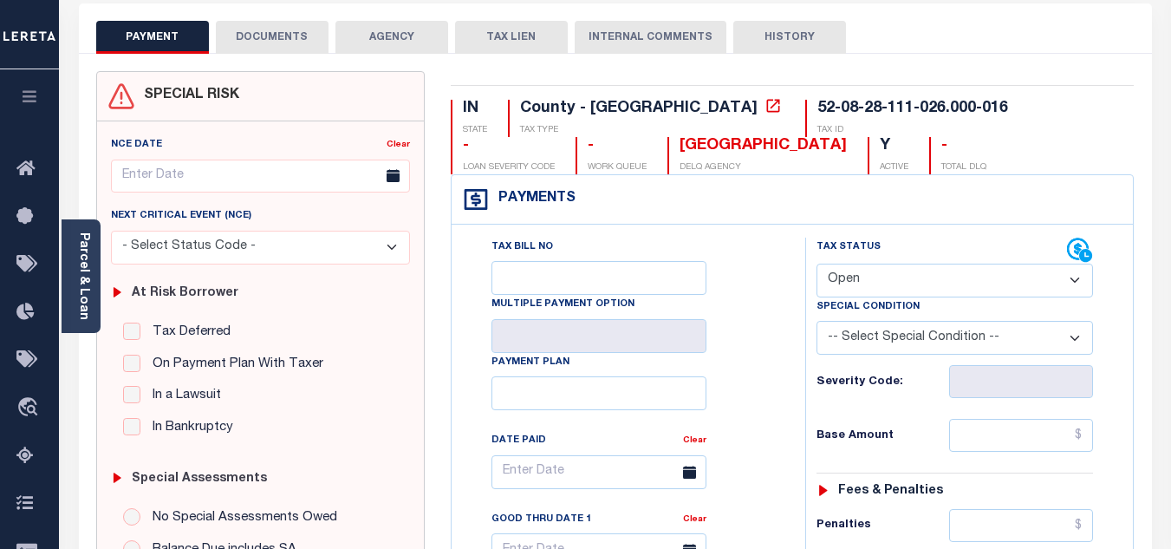
scroll to position [173, 0]
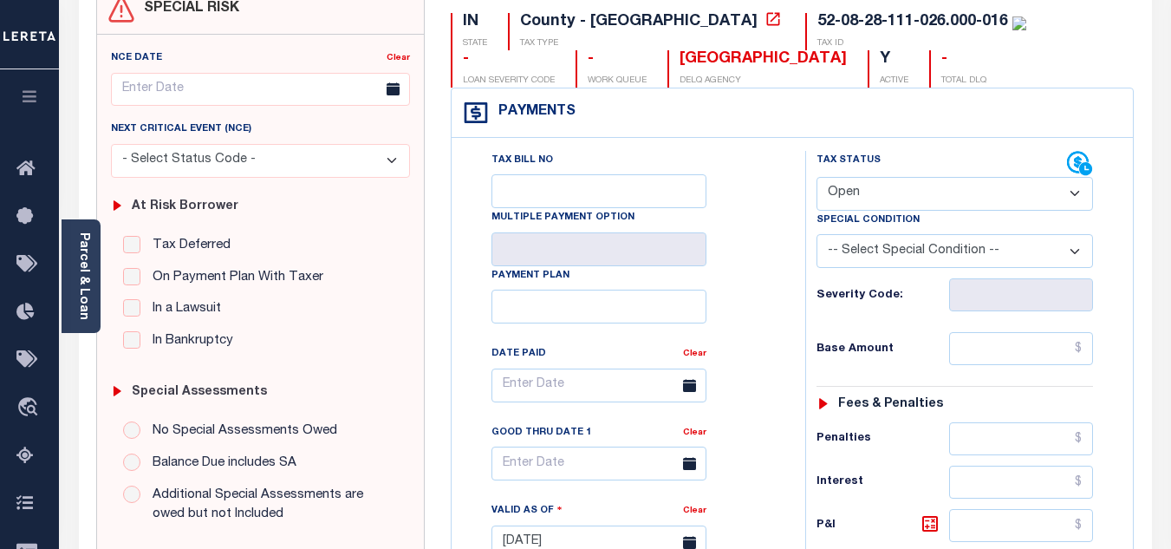
click at [860, 204] on select "- Select Status Code - Open Due/Unpaid Paid Incomplete No Tax Due Internal Refu…" at bounding box center [954, 194] width 276 height 34
select select "DUE"
click at [816, 178] on select "- Select Status Code - Open Due/Unpaid Paid Incomplete No Tax Due Internal Refu…" at bounding box center [954, 194] width 276 height 34
type input "[DATE]"
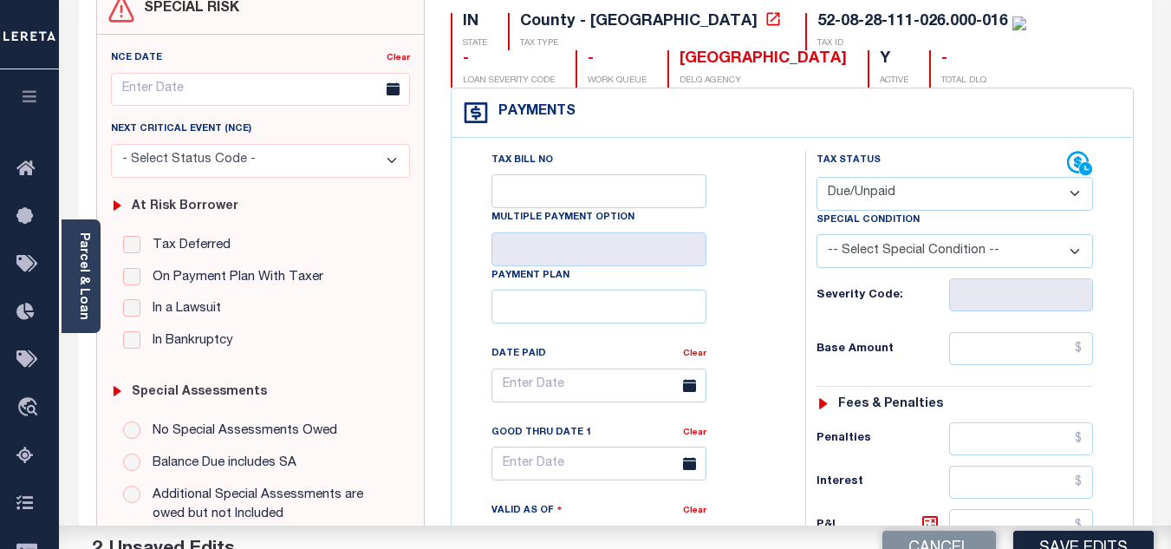
click at [756, 270] on div "Tax Bill No Multiple Payment Option Payment Plan Clear" at bounding box center [624, 394] width 310 height 486
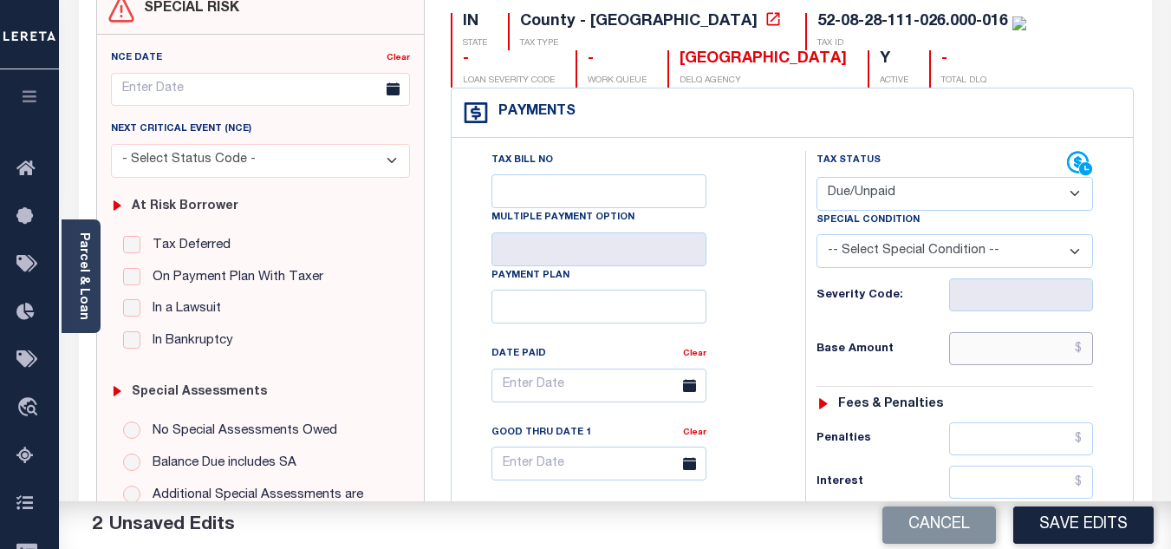
click at [1005, 348] on input "text" at bounding box center [1021, 348] width 144 height 33
type input "$708.00"
click at [941, 362] on div "Base Amount $708.00" at bounding box center [954, 348] width 276 height 33
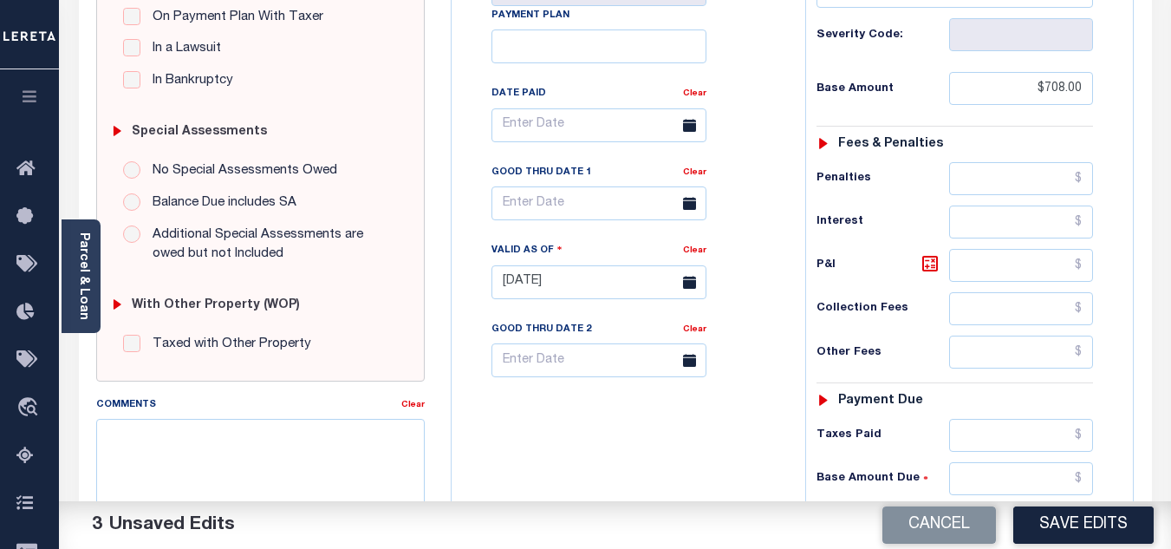
scroll to position [607, 0]
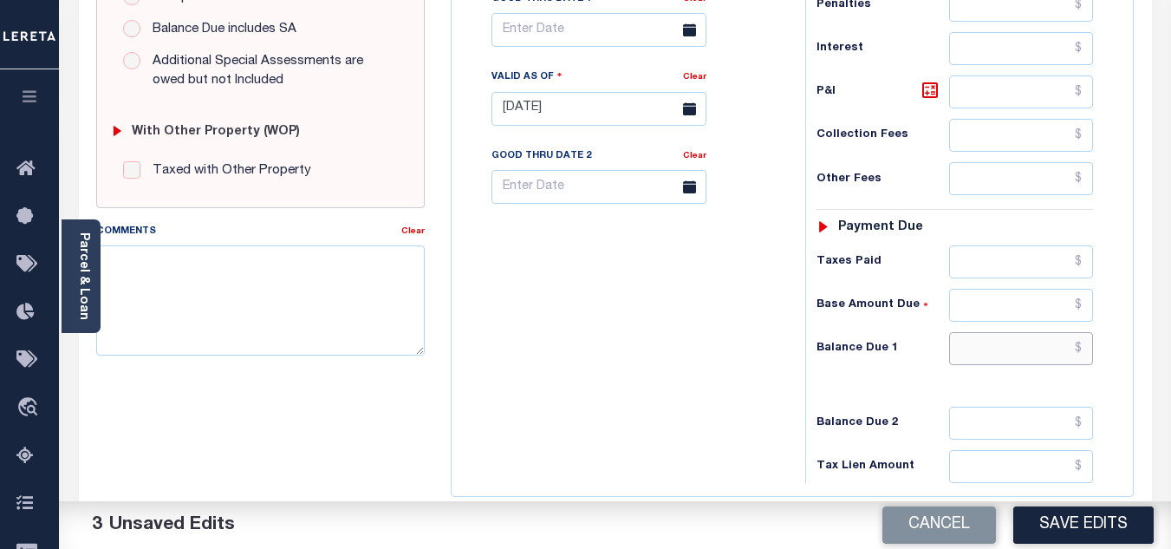
click at [1009, 361] on input "text" at bounding box center [1021, 348] width 144 height 33
type input "$778.80"
click at [913, 71] on div "Tax Status Status - Select Status Code -" at bounding box center [960, 99] width 310 height 765
click at [929, 84] on icon at bounding box center [930, 90] width 21 height 21
type input "$70.80"
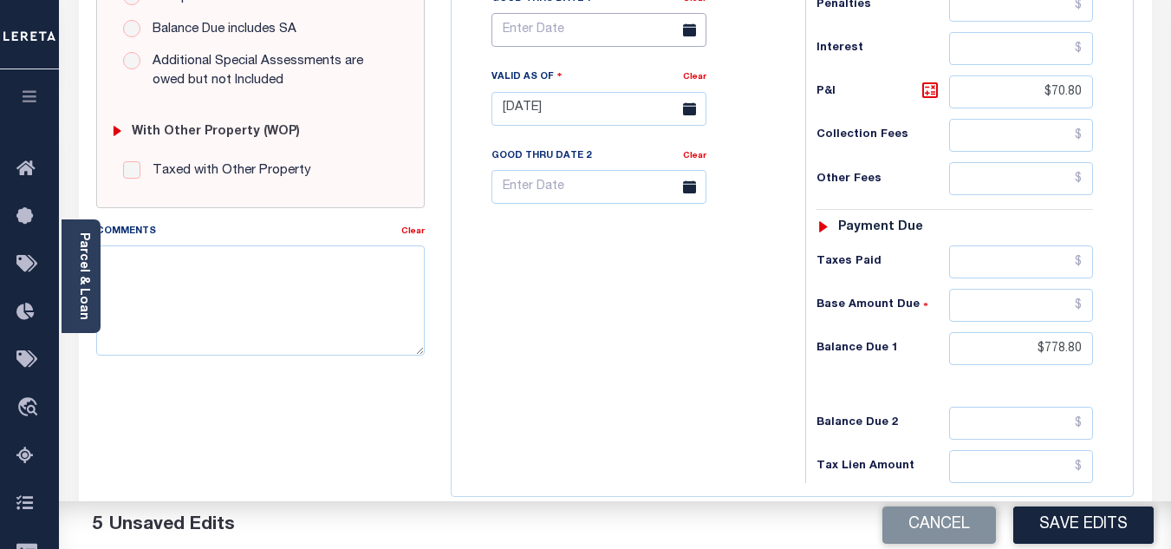
click at [597, 38] on body "Home Tax Amount Reporting Queue Payment History Payment History Tax Line Detail" at bounding box center [585, 48] width 1171 height 1310
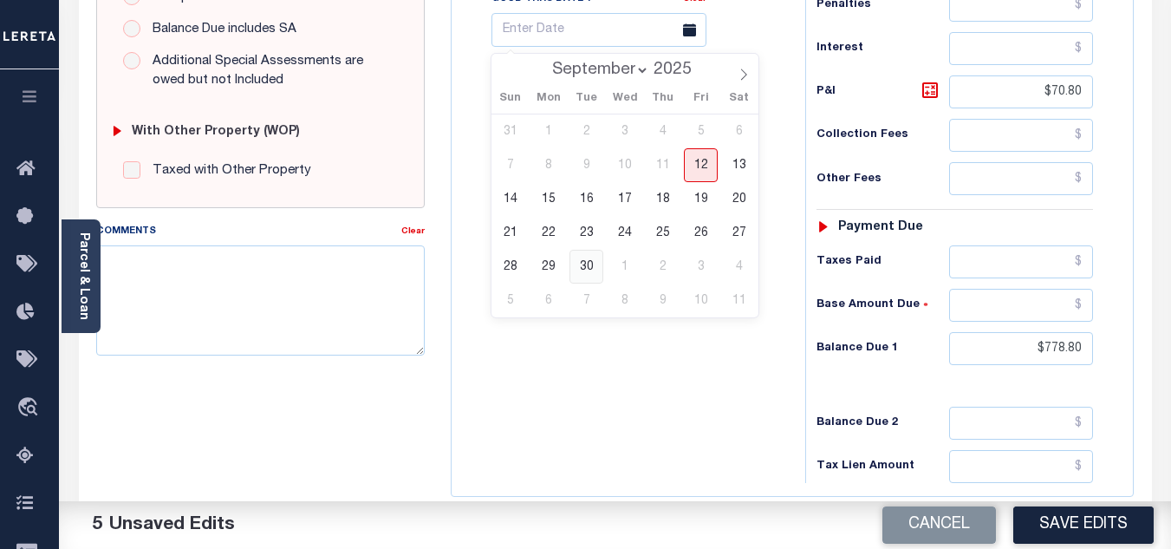
click at [576, 262] on span "30" at bounding box center [586, 267] width 34 height 34
type input "[DATE]"
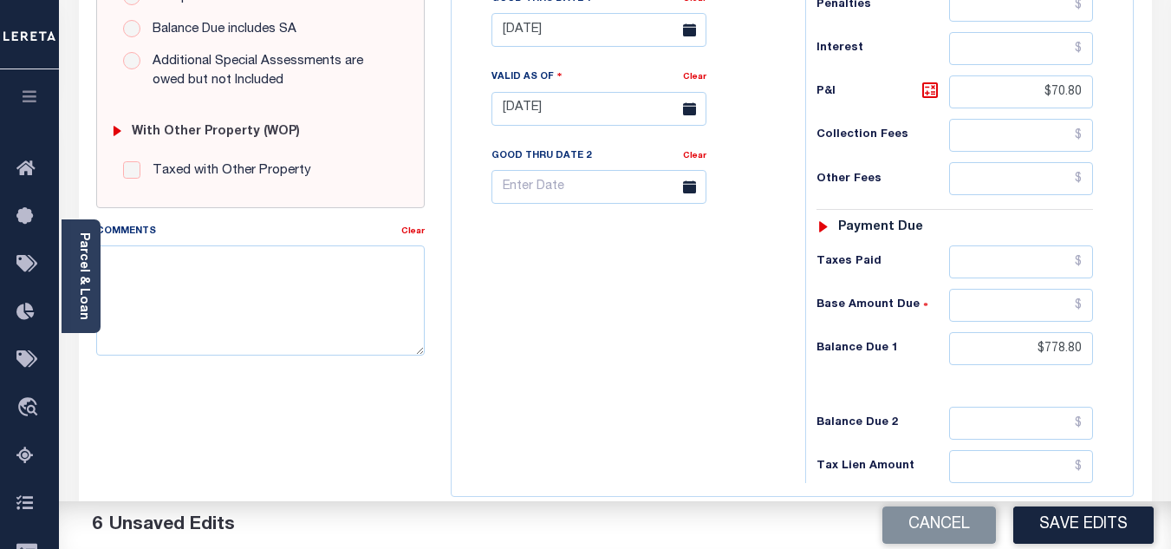
click at [693, 302] on div "Tax Bill No Multiple Payment Option Payment Plan Clear" at bounding box center [624, 99] width 336 height 765
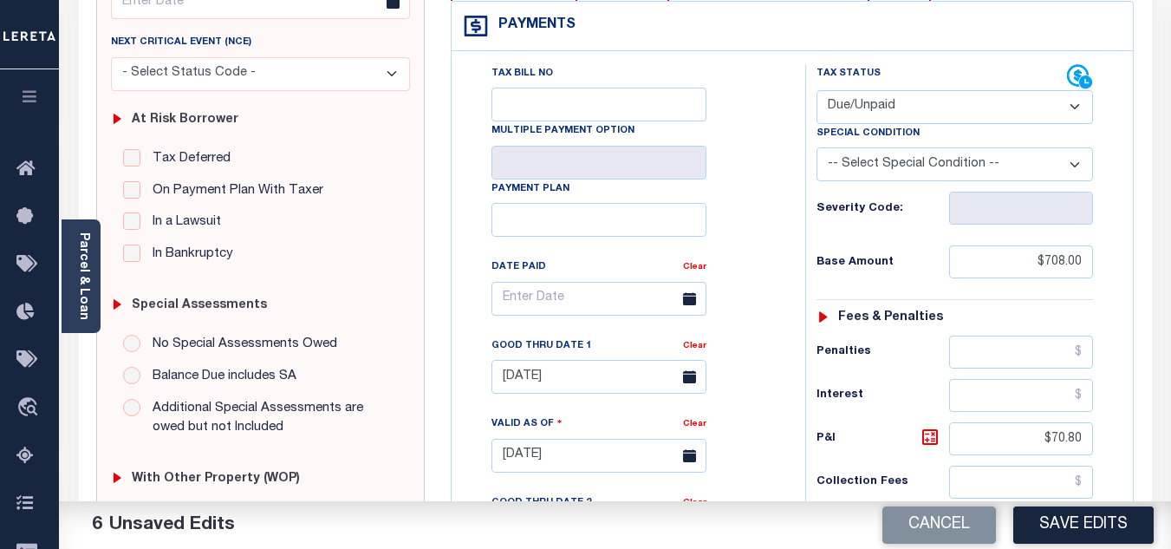
scroll to position [0, 0]
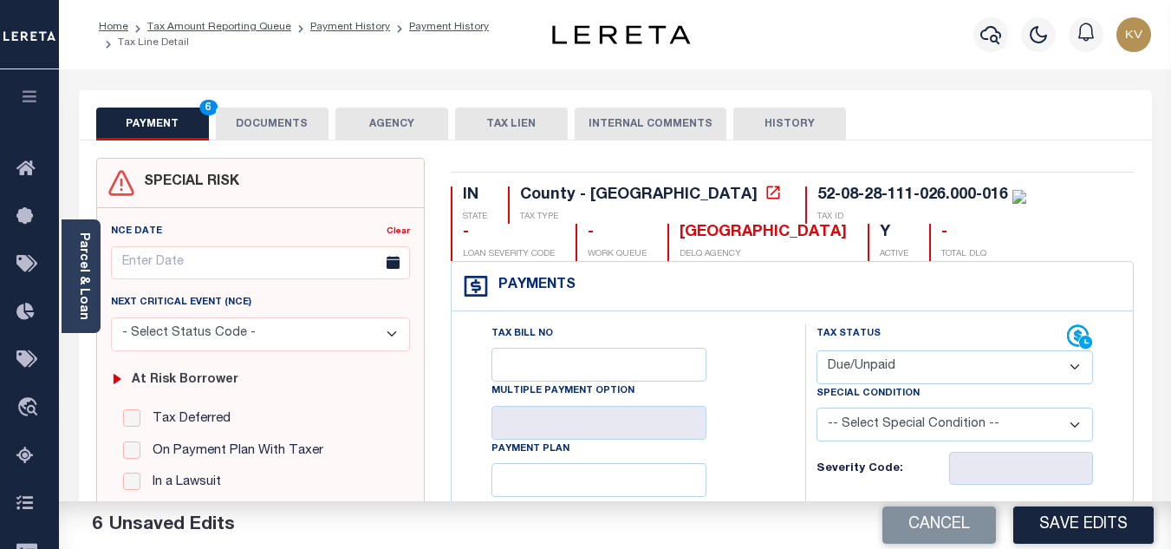
click at [264, 114] on button "DOCUMENTS" at bounding box center [272, 123] width 113 height 33
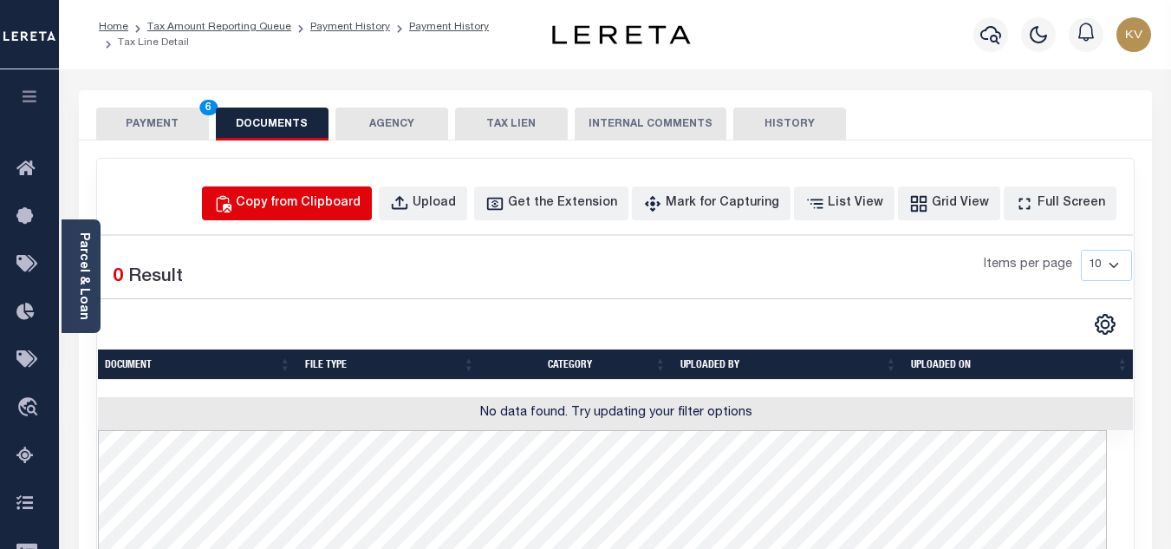
click at [337, 214] on button "Copy from Clipboard" at bounding box center [287, 203] width 170 height 34
select select "POP"
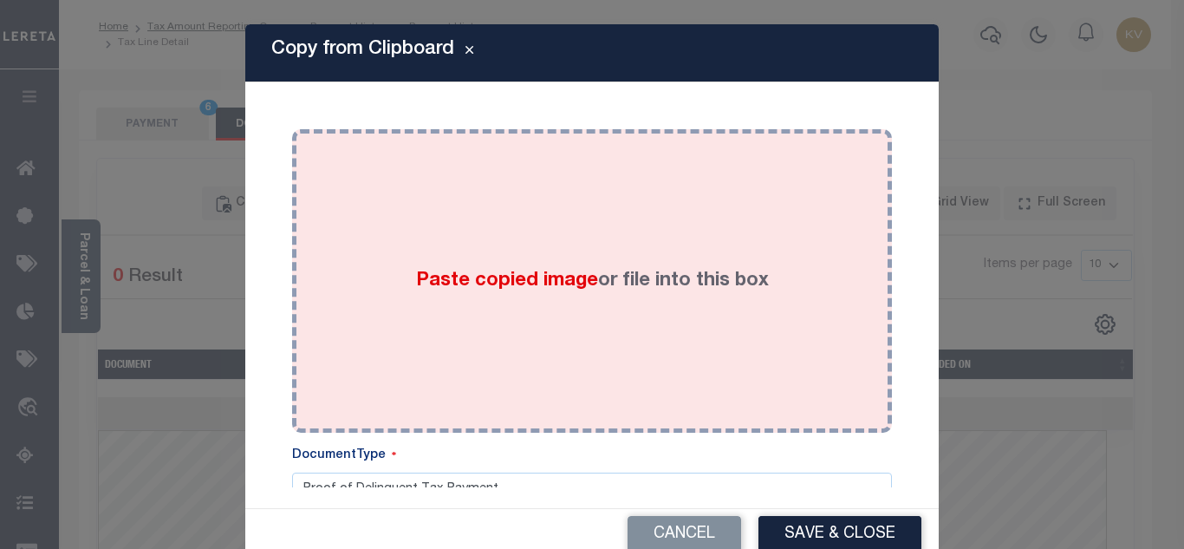
click at [434, 276] on span "Paste copied image" at bounding box center [507, 280] width 182 height 19
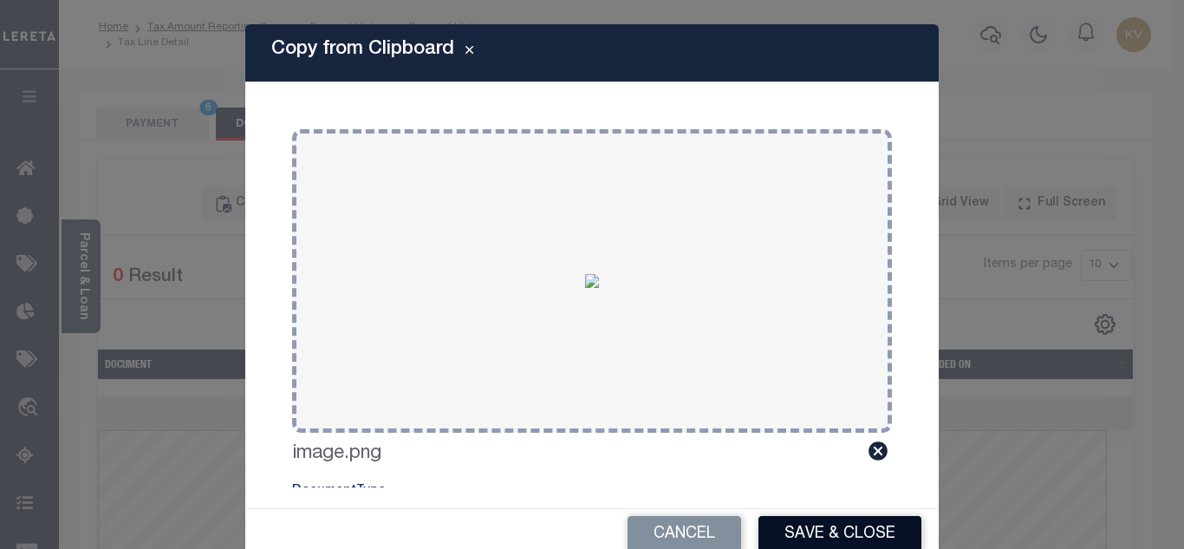
click at [850, 523] on button "Save & Close" at bounding box center [839, 534] width 163 height 37
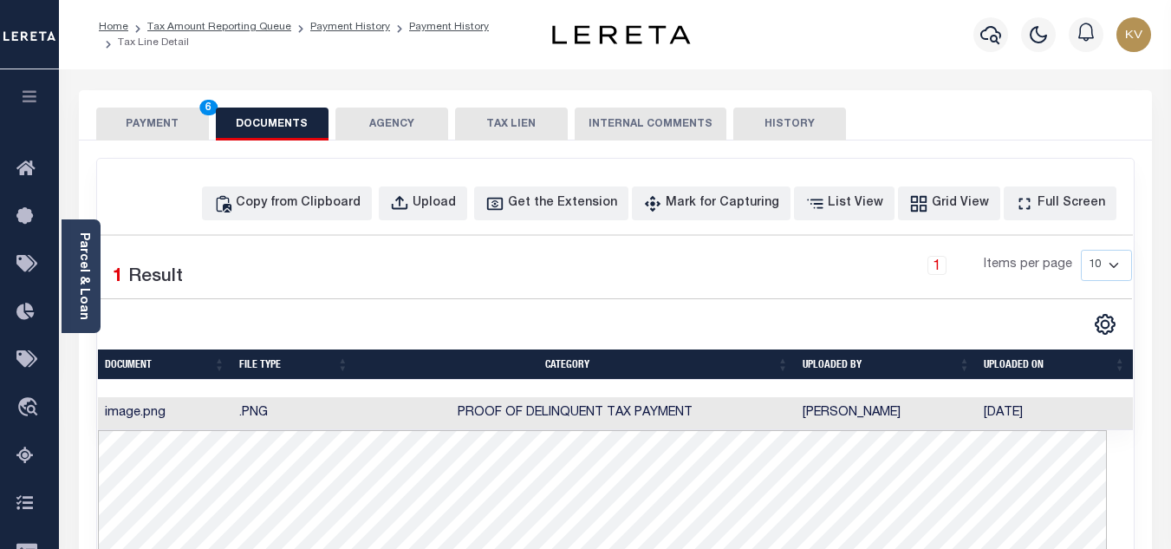
click at [148, 116] on button "PAYMENT 6" at bounding box center [152, 123] width 113 height 33
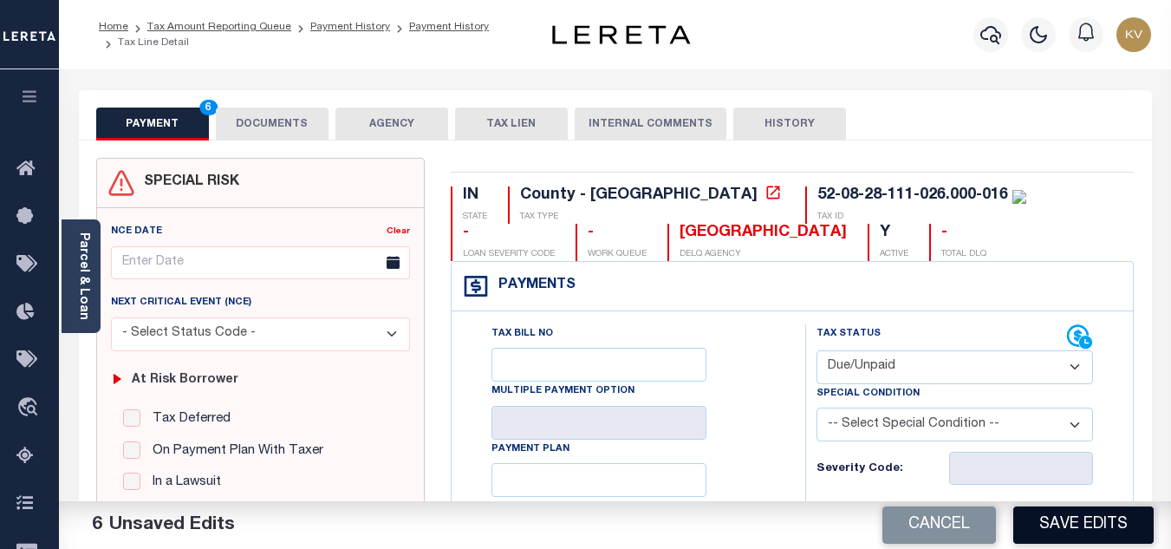
click at [1096, 532] on button "Save Edits" at bounding box center [1083, 524] width 140 height 37
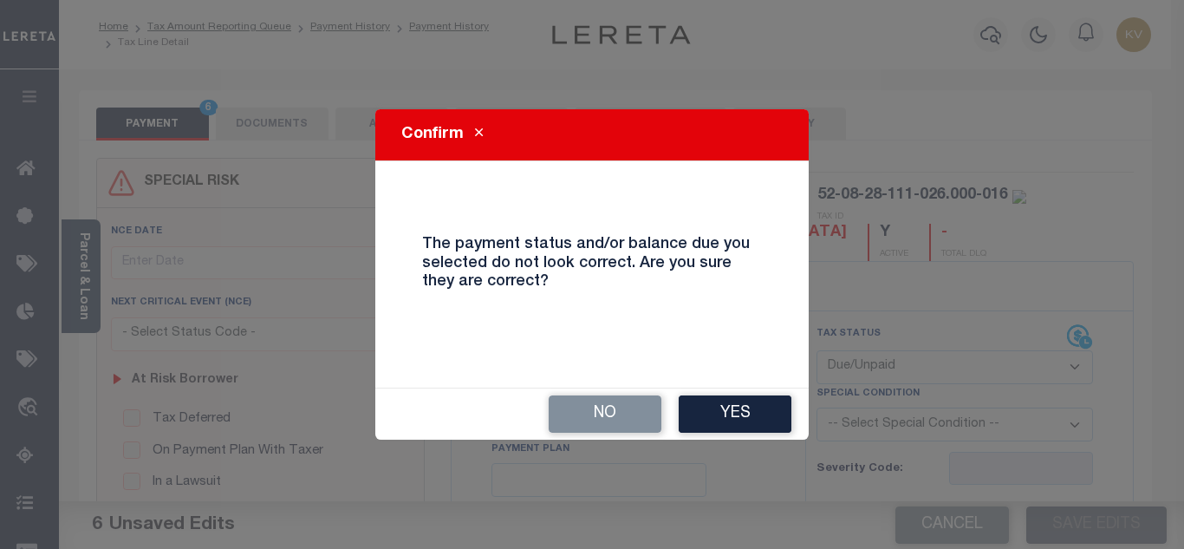
click at [725, 392] on div "No Yes" at bounding box center [591, 413] width 433 height 51
click at [725, 406] on button "Yes" at bounding box center [735, 413] width 113 height 37
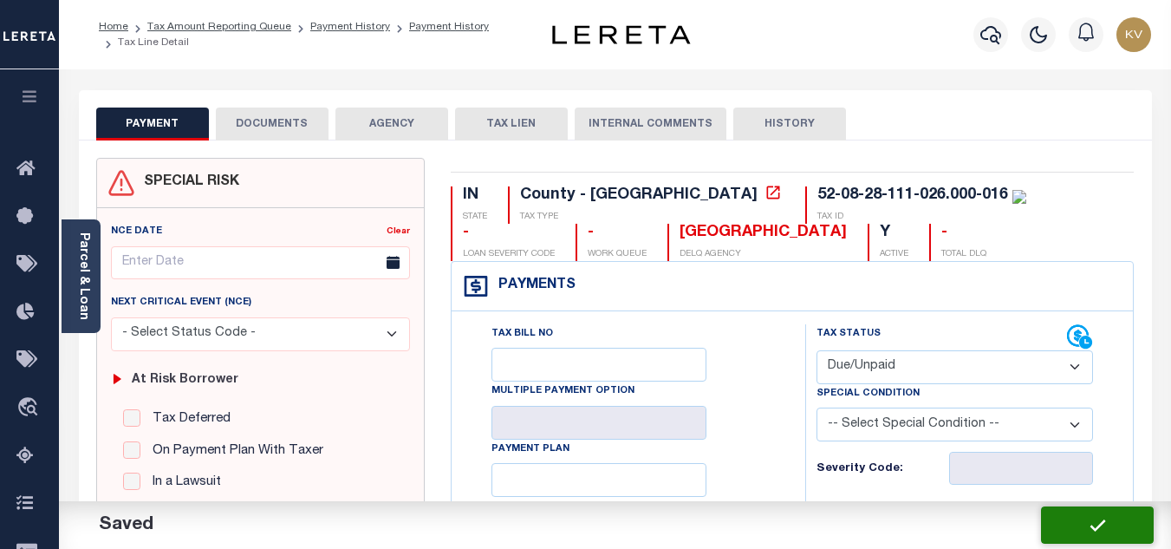
checkbox input "false"
type input "$708"
type input "$70.8"
type input "$778.8"
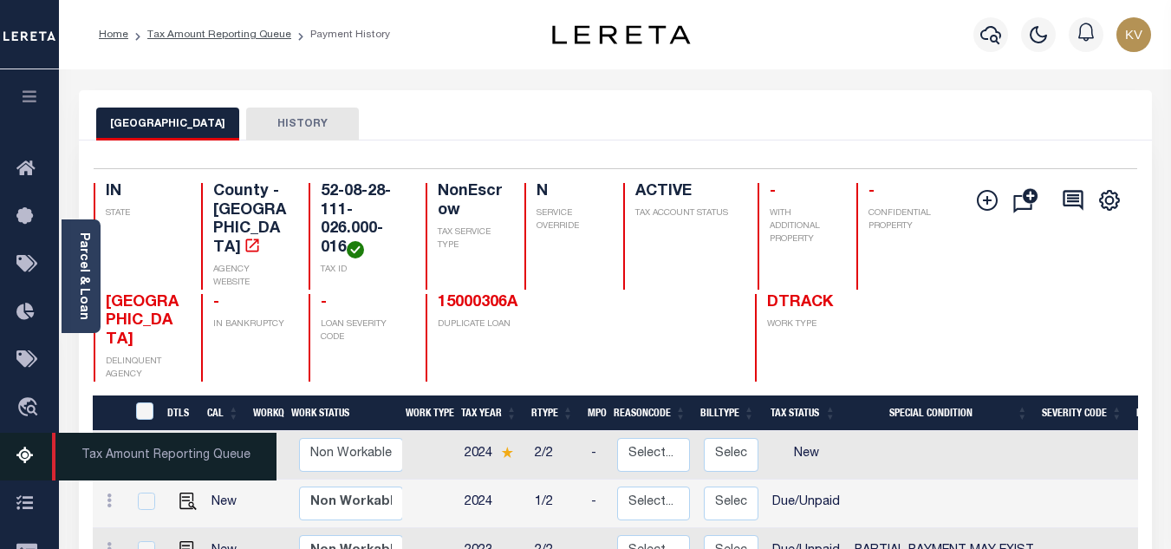
click at [23, 467] on icon at bounding box center [30, 456] width 28 height 22
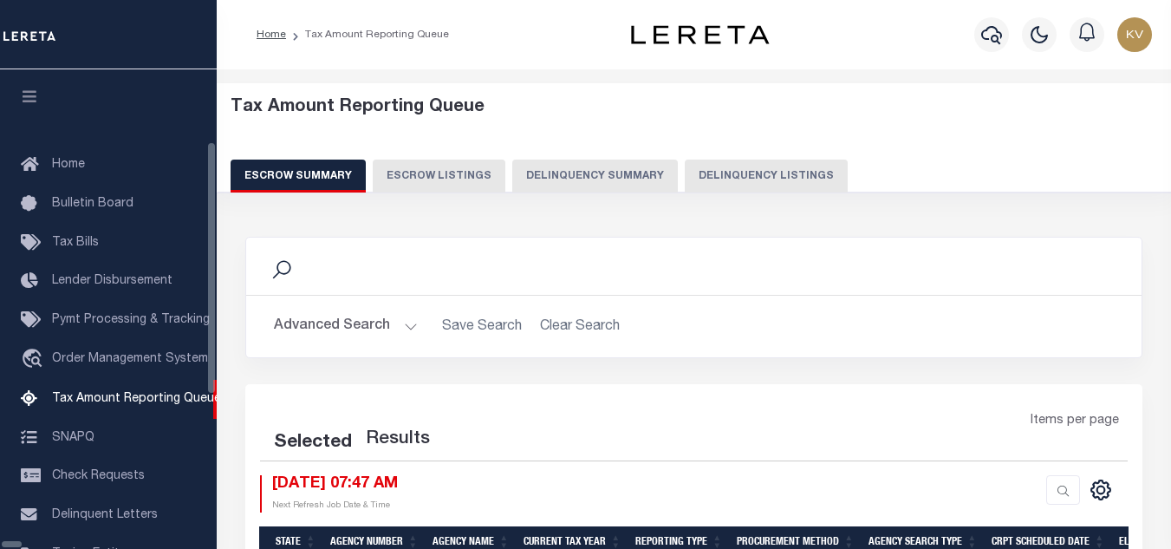
click at [685, 181] on button "Delinquency Listings" at bounding box center [766, 175] width 163 height 33
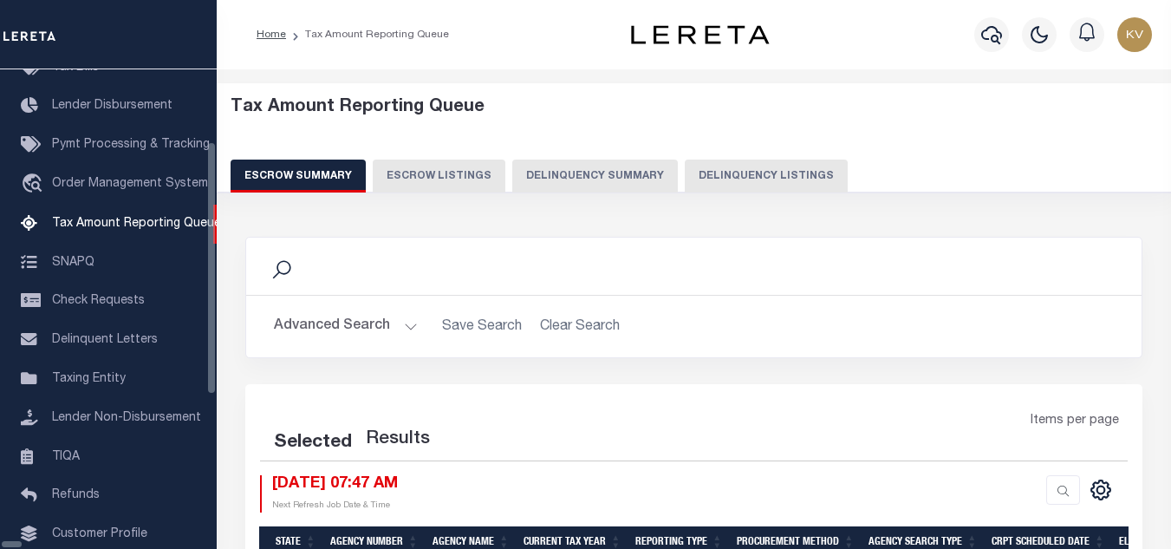
select select "100"
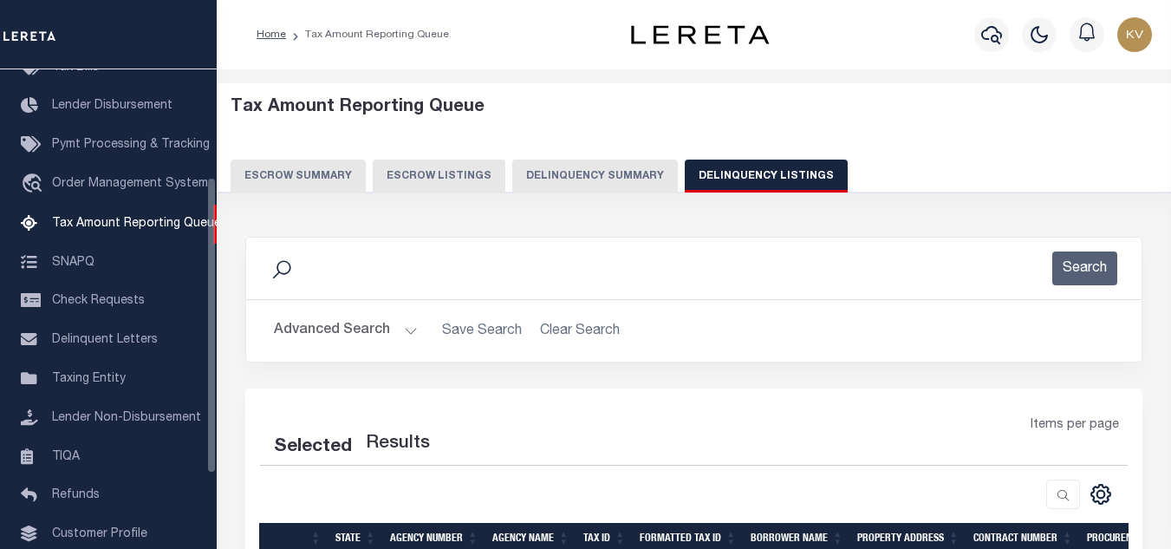
select select "100"
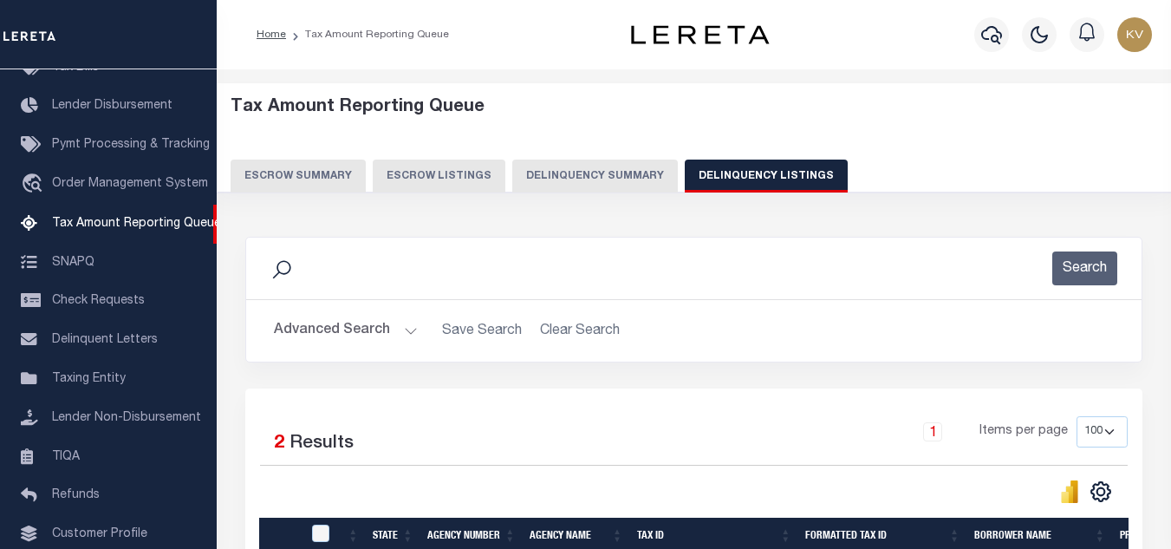
scroll to position [87, 0]
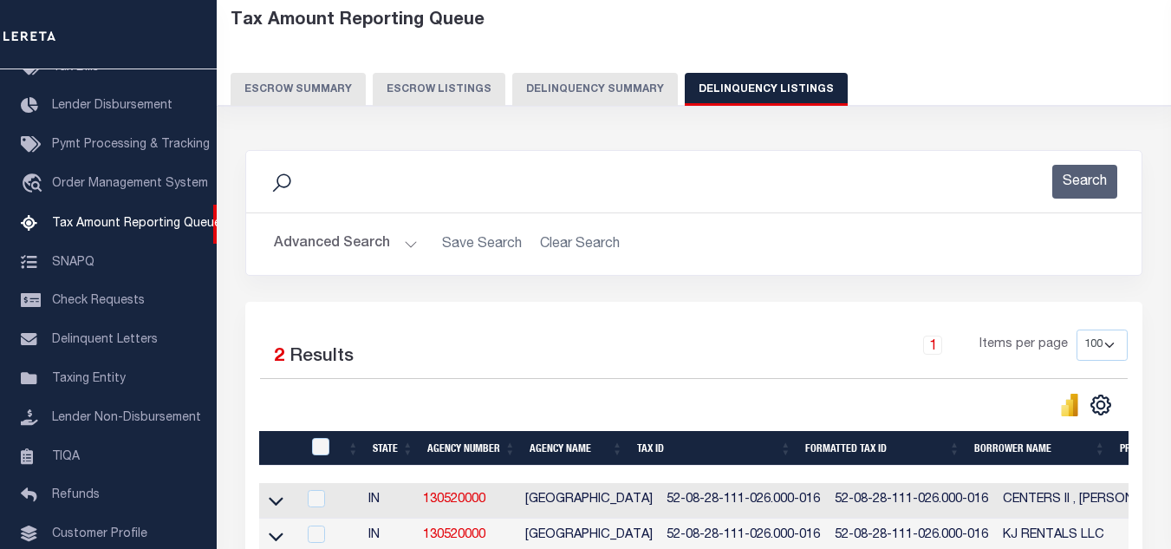
click at [403, 238] on button "Advanced Search" at bounding box center [346, 244] width 144 height 34
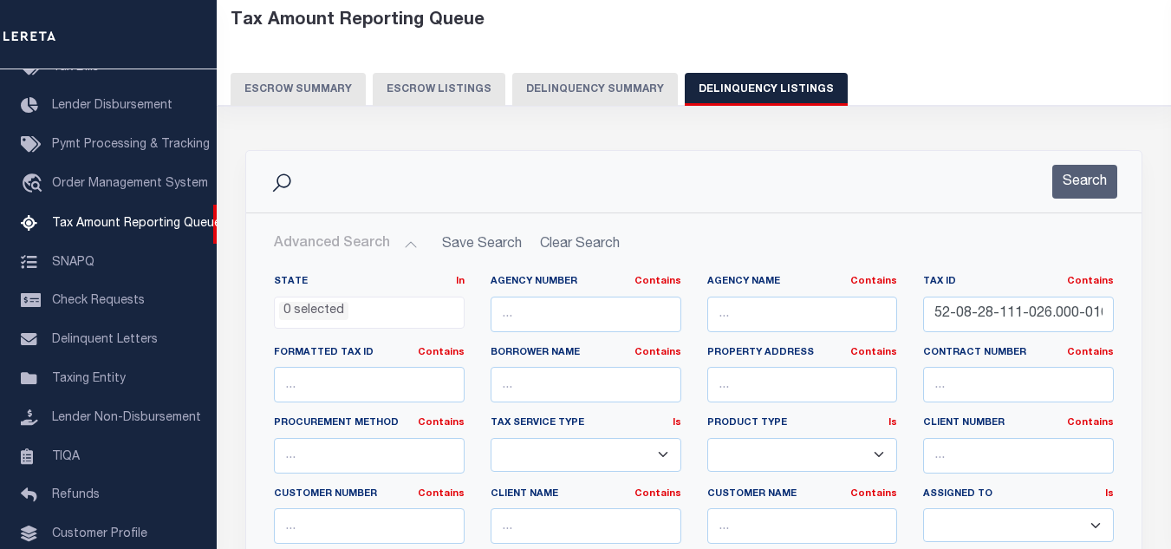
scroll to position [173, 0]
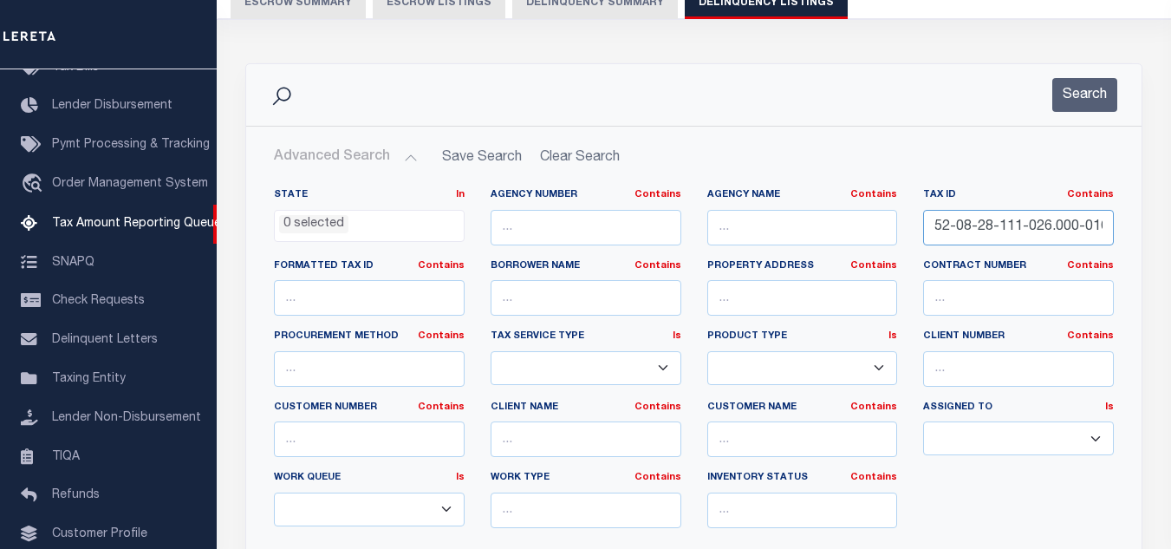
click at [1037, 235] on input "52-08-28-111-026.000-016" at bounding box center [1018, 228] width 191 height 36
paste input "202-007"
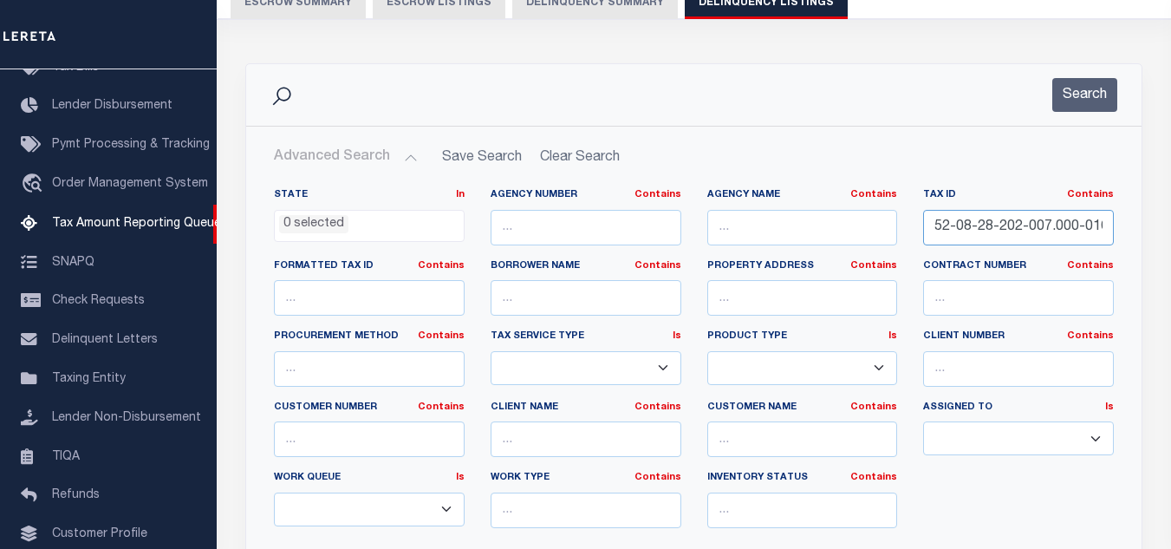
scroll to position [0, 2]
type input "52-08-28-202-007.000-016"
click at [1078, 82] on button "Search" at bounding box center [1084, 95] width 65 height 34
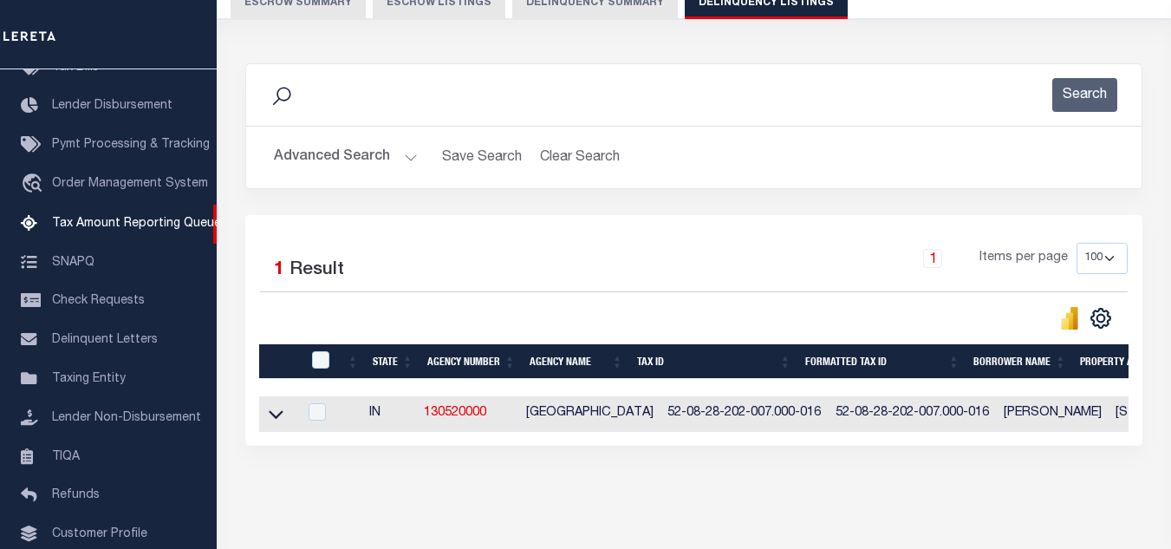
scroll to position [241, 0]
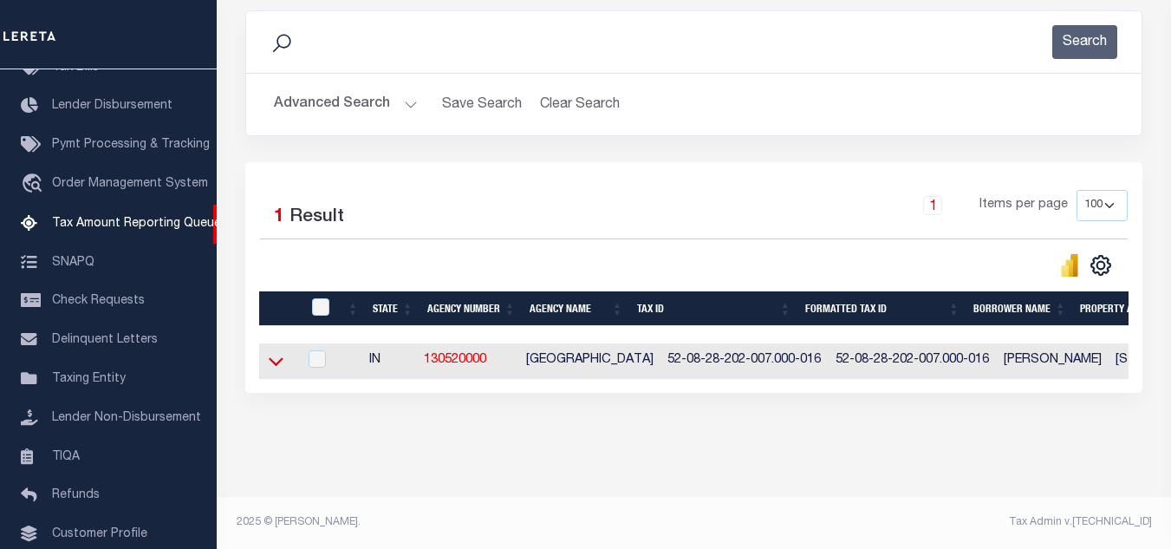
click at [276, 358] on icon at bounding box center [276, 362] width 15 height 9
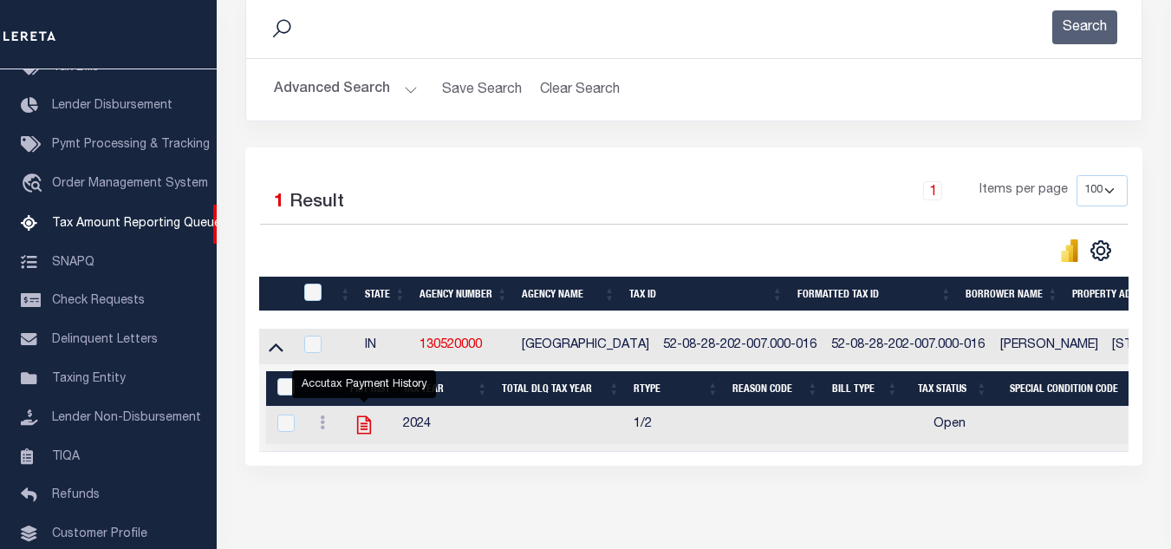
click at [366, 434] on icon "" at bounding box center [364, 424] width 23 height 23
checkbox input "true"
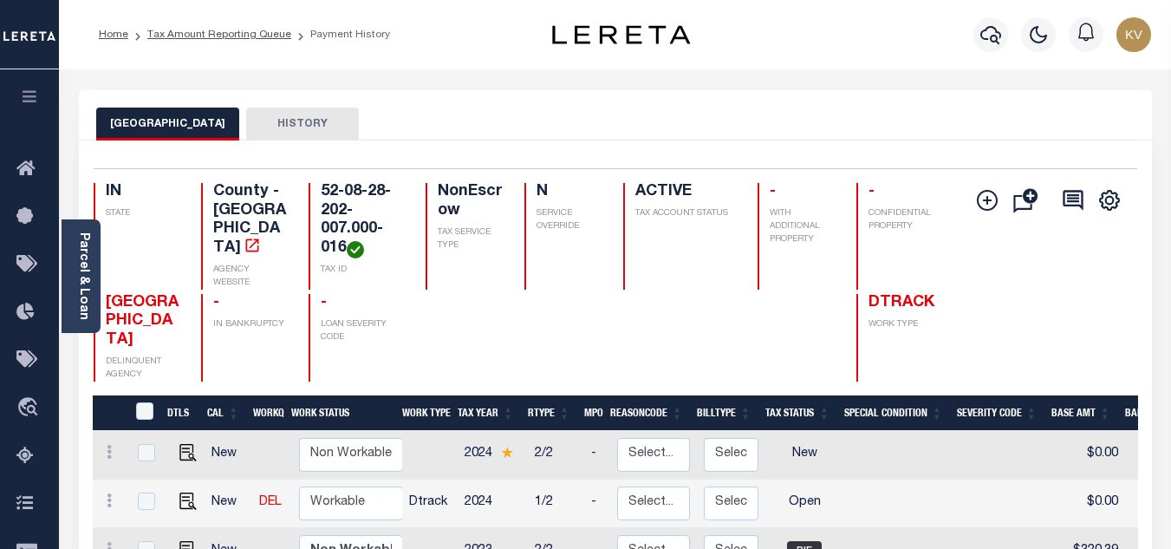
scroll to position [173, 0]
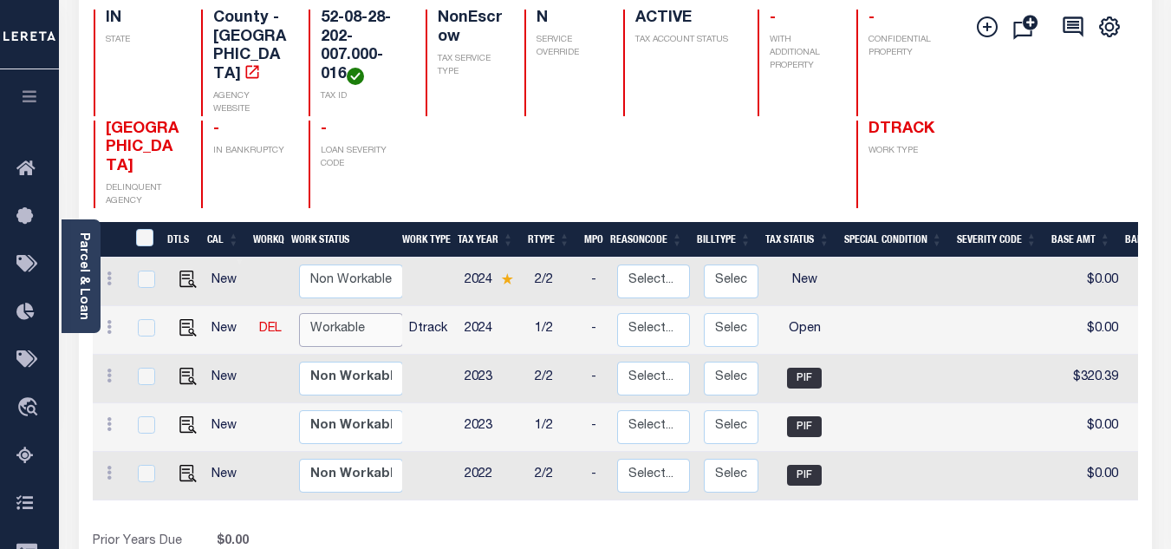
click at [344, 313] on select "Non Workable Workable" at bounding box center [351, 330] width 104 height 34
checkbox input "true"
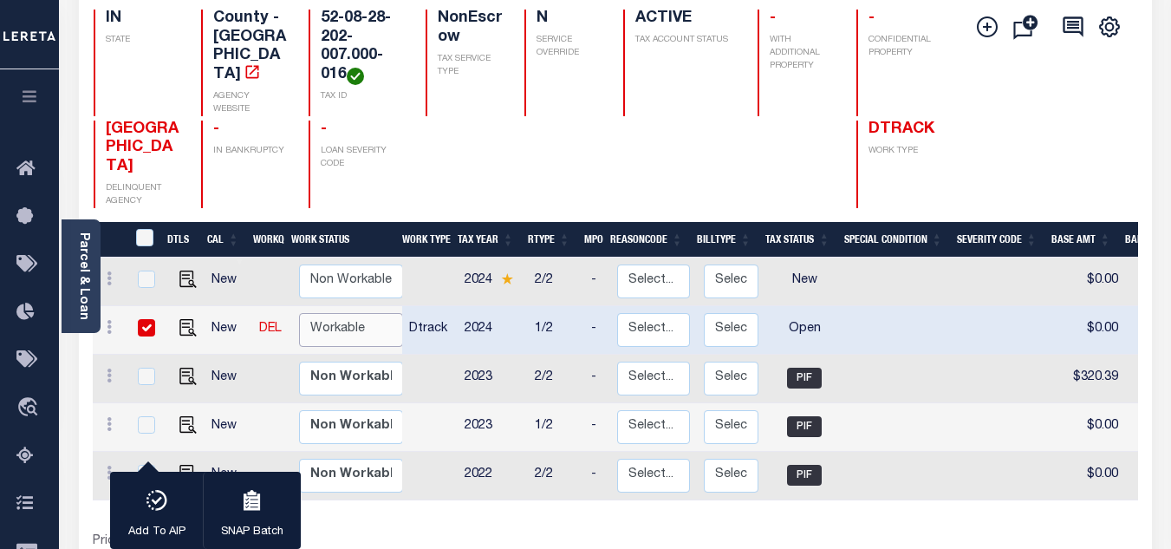
select select "true"
click at [299, 313] on select "Non Workable Workable" at bounding box center [351, 330] width 104 height 34
checkbox input "false"
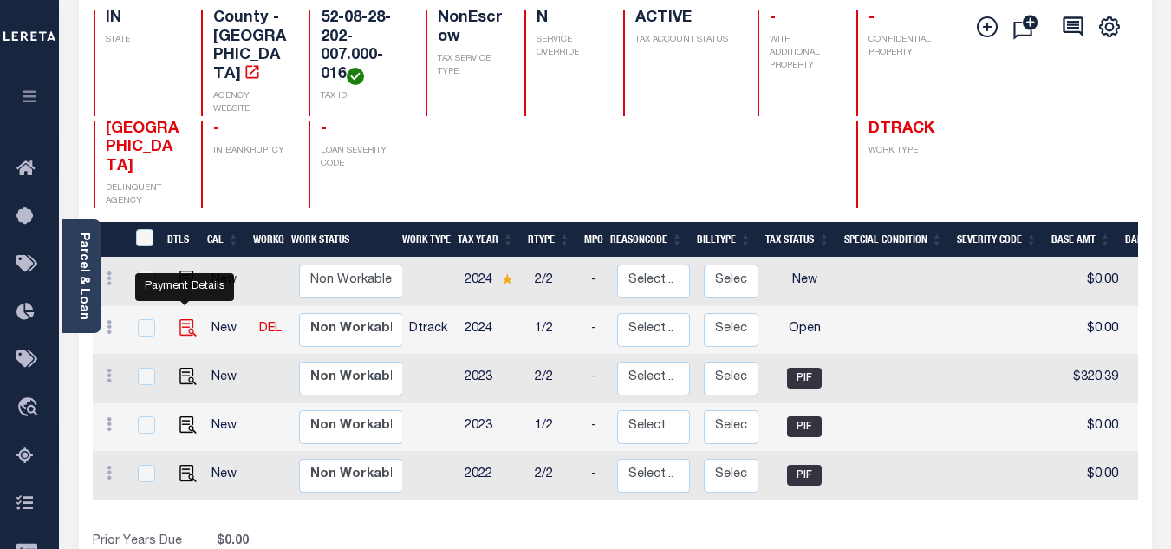
click at [183, 319] on img "" at bounding box center [187, 327] width 17 height 17
checkbox input "true"
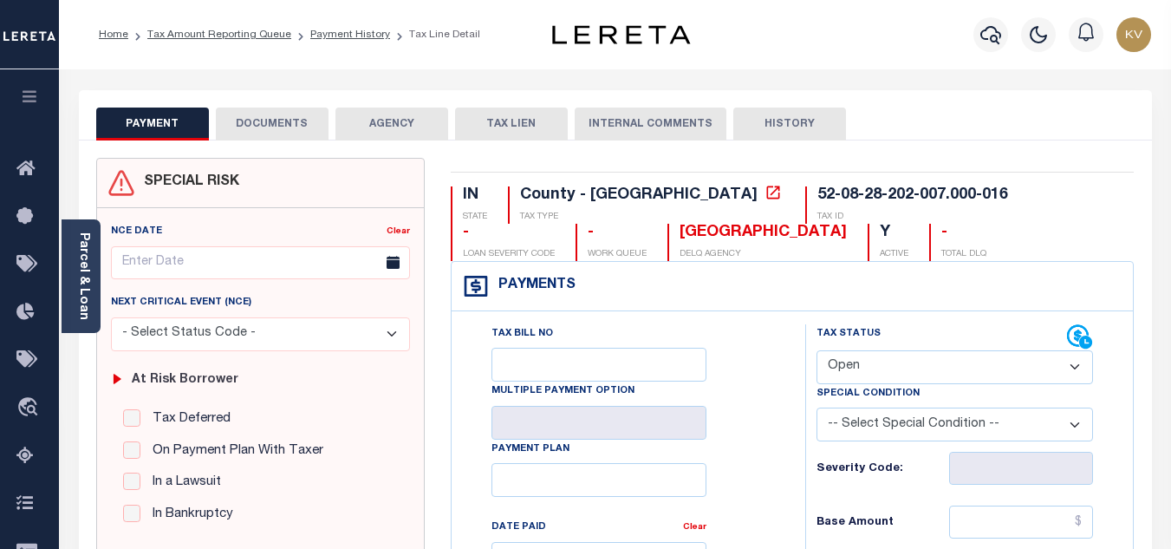
scroll to position [173, 0]
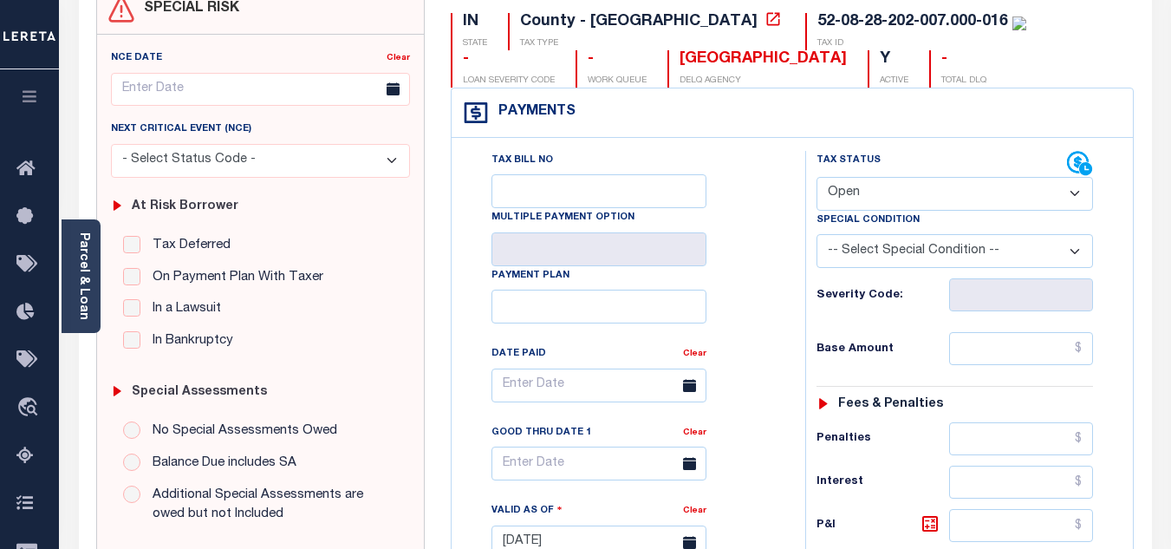
click at [910, 200] on select "- Select Status Code - Open Due/Unpaid Paid Incomplete No Tax Due Internal Refu…" at bounding box center [954, 194] width 276 height 34
select select "PYD"
click at [816, 178] on select "- Select Status Code - Open Due/Unpaid Paid Incomplete No Tax Due Internal Refu…" at bounding box center [954, 194] width 276 height 34
type input "[DATE]"
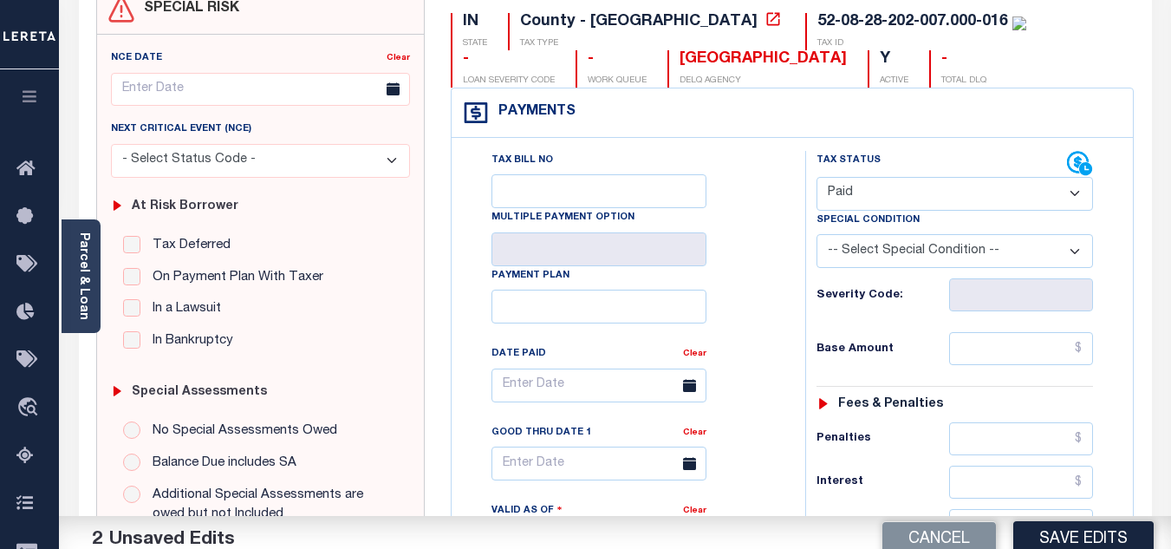
click at [758, 286] on div "Tax Bill No Multiple Payment Option Payment Plan Clear" at bounding box center [624, 394] width 310 height 486
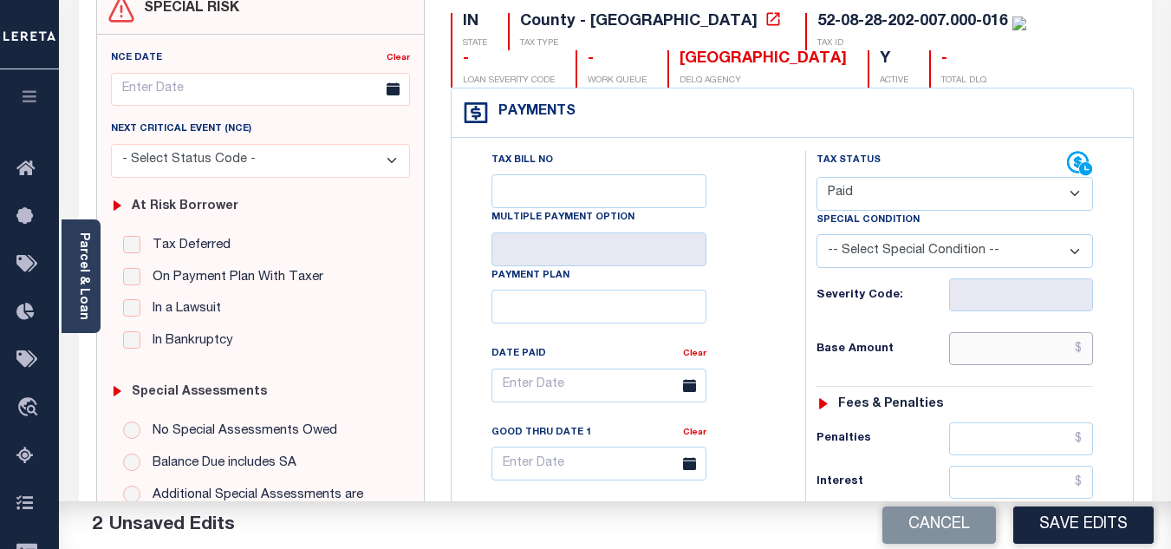
click at [1031, 349] on input "text" at bounding box center [1021, 348] width 144 height 33
type input "$0.00"
click at [926, 328] on div "Tax Status Status - Select Status Code -" at bounding box center [960, 533] width 310 height 765
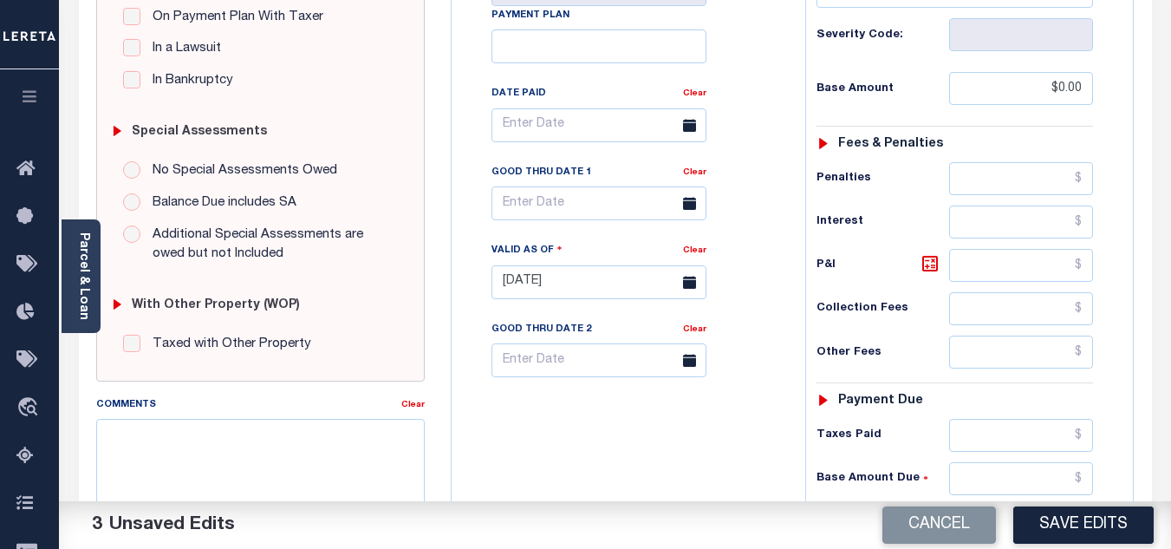
scroll to position [607, 0]
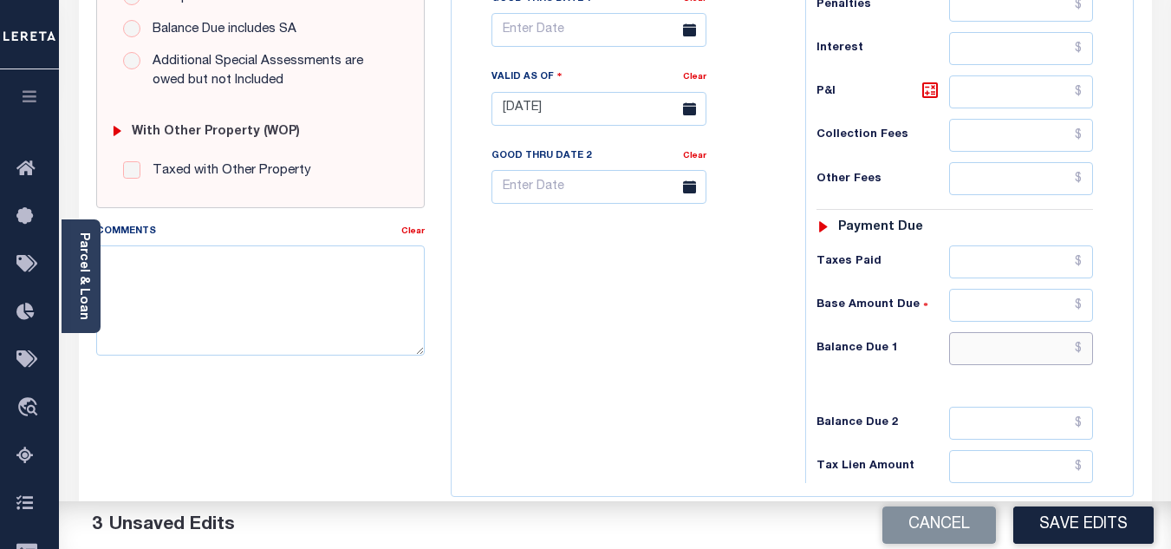
click at [992, 342] on input "text" at bounding box center [1021, 348] width 144 height 33
type input "$0.00"
click at [672, 392] on div "Tax Bill No Multiple Payment Option Payment Plan Clear" at bounding box center [624, 99] width 336 height 765
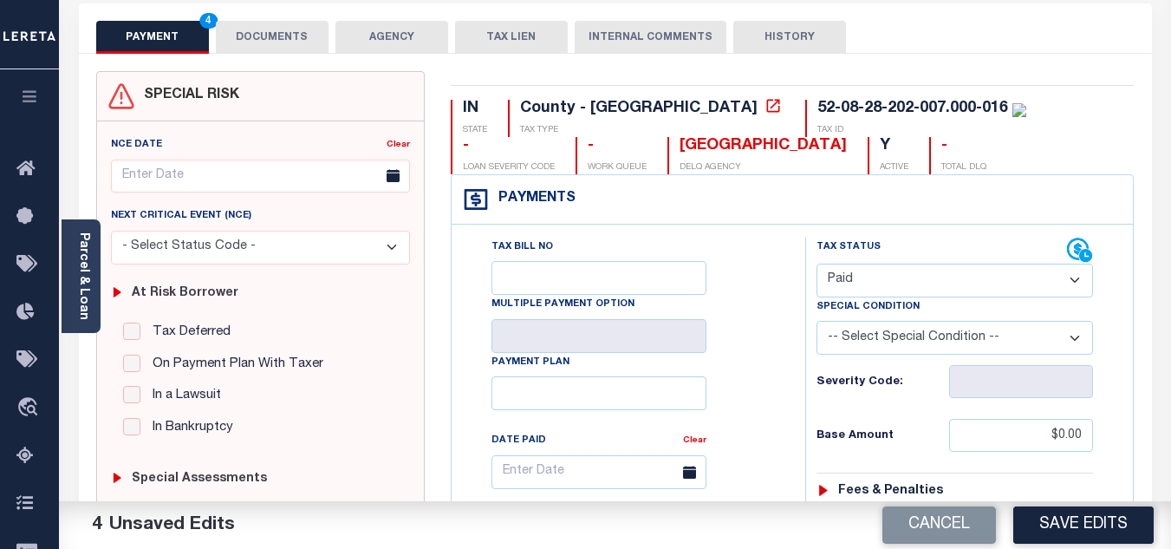
scroll to position [0, 0]
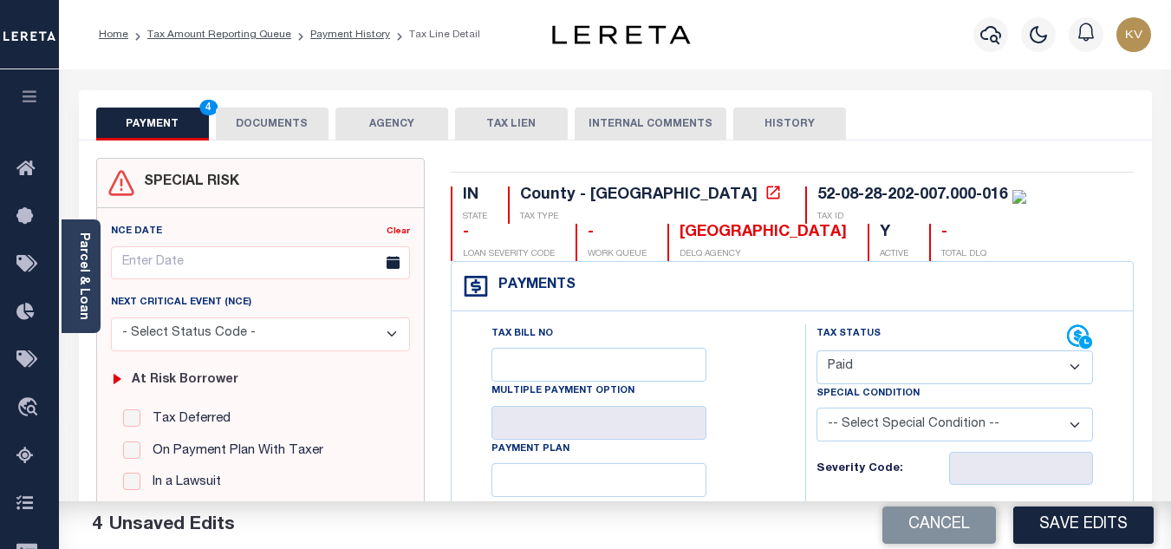
click at [276, 112] on button "DOCUMENTS" at bounding box center [272, 123] width 113 height 33
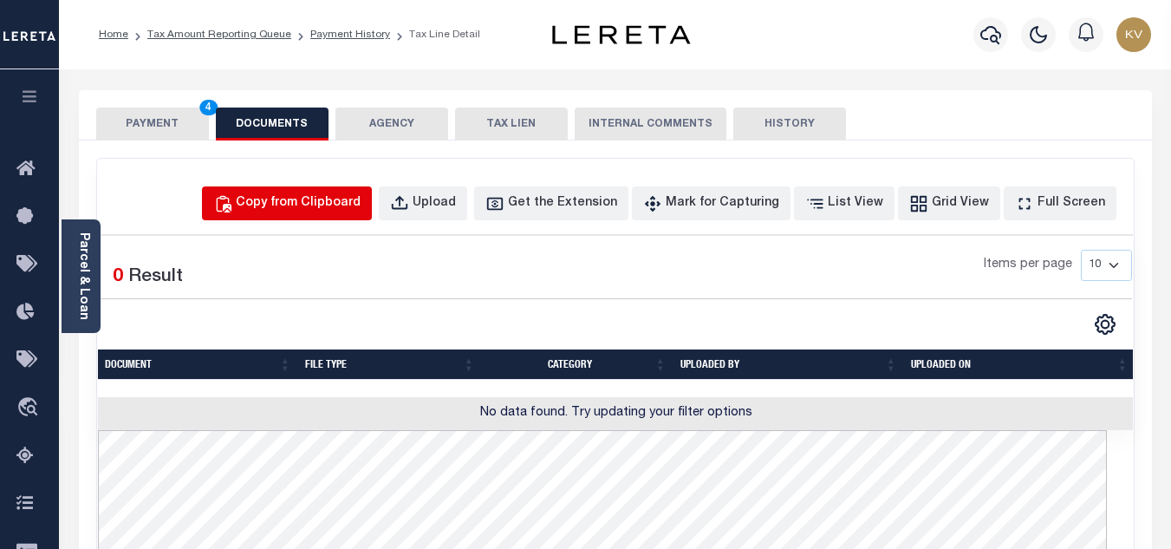
click at [341, 195] on div "Copy from Clipboard" at bounding box center [298, 203] width 125 height 19
select select "POP"
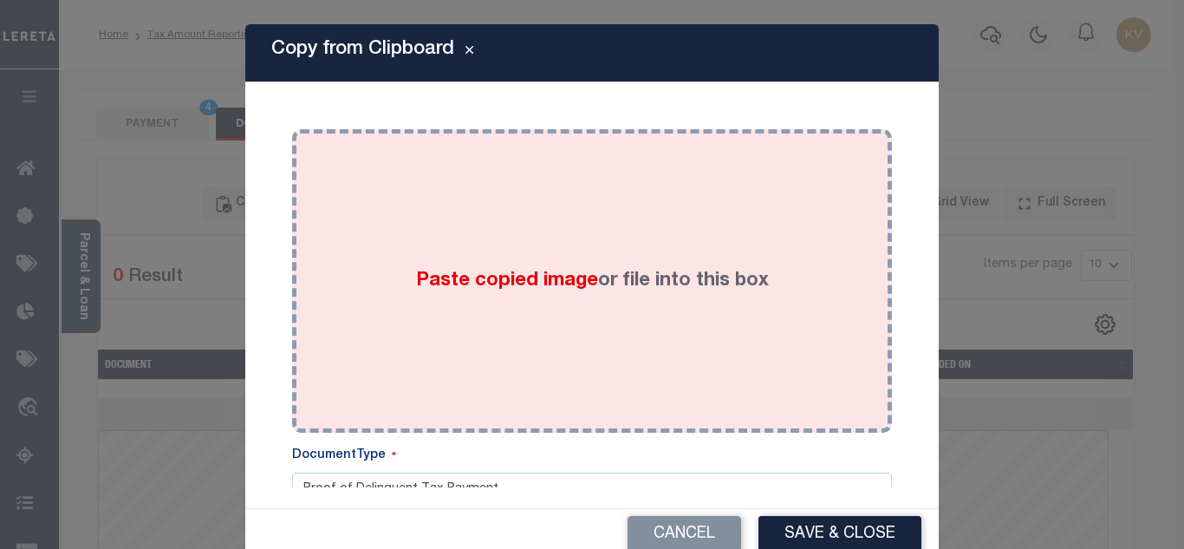
click at [423, 302] on div "Paste copied image or file into this box" at bounding box center [592, 280] width 574 height 277
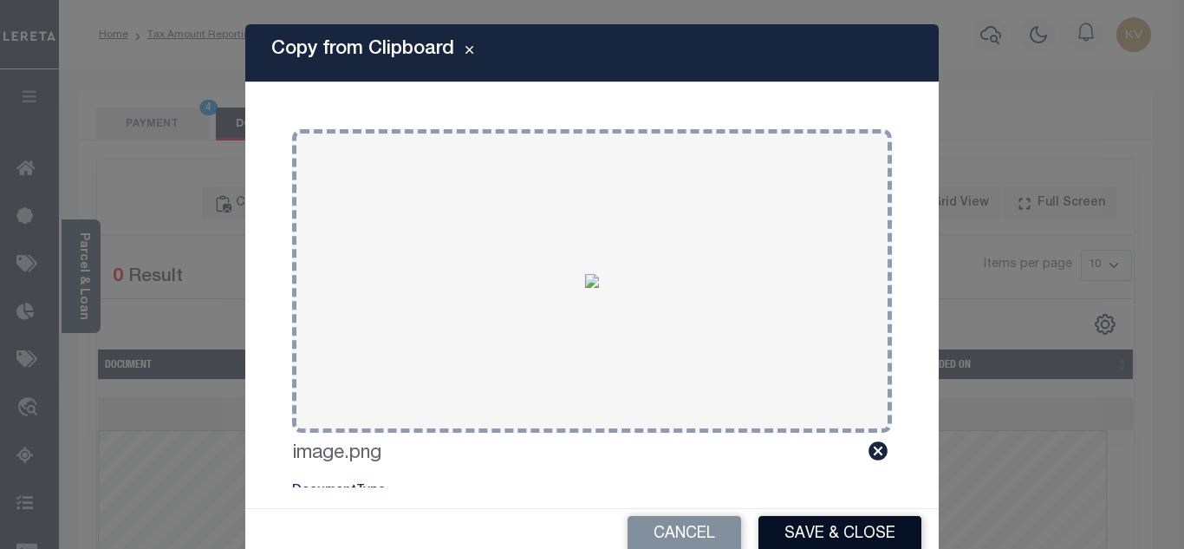
click at [807, 526] on button "Save & Close" at bounding box center [839, 534] width 163 height 37
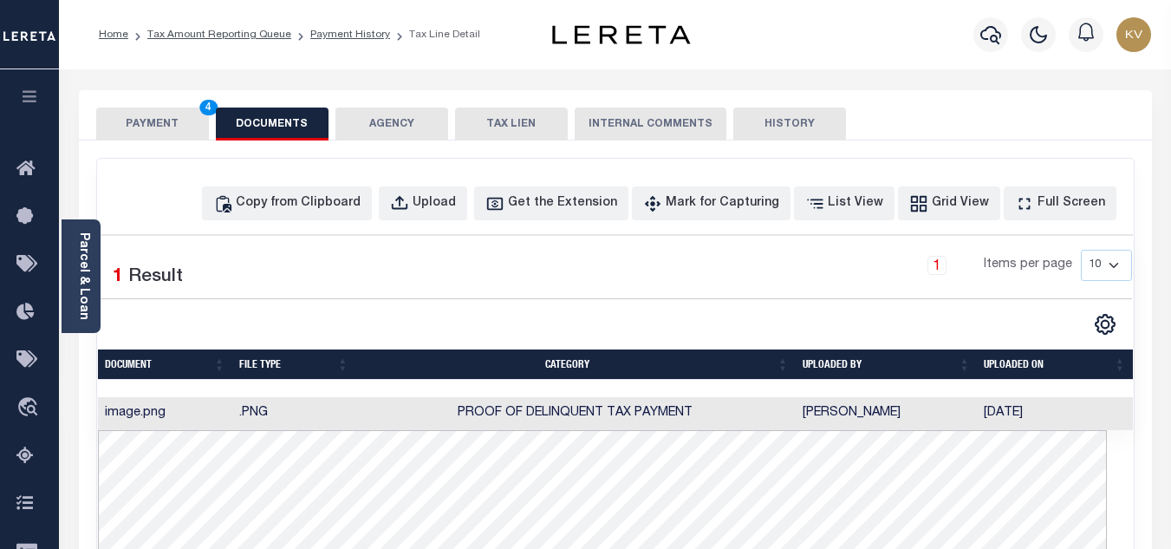
click at [157, 128] on button "PAYMENT 4" at bounding box center [152, 123] width 113 height 33
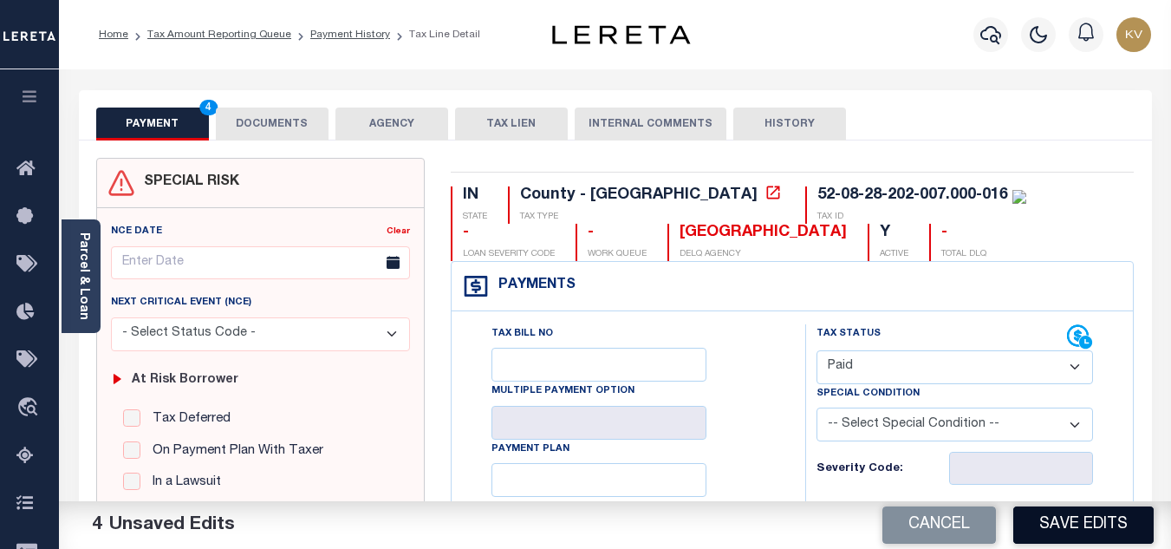
click at [1105, 517] on button "Save Edits" at bounding box center [1083, 524] width 140 height 37
checkbox input "false"
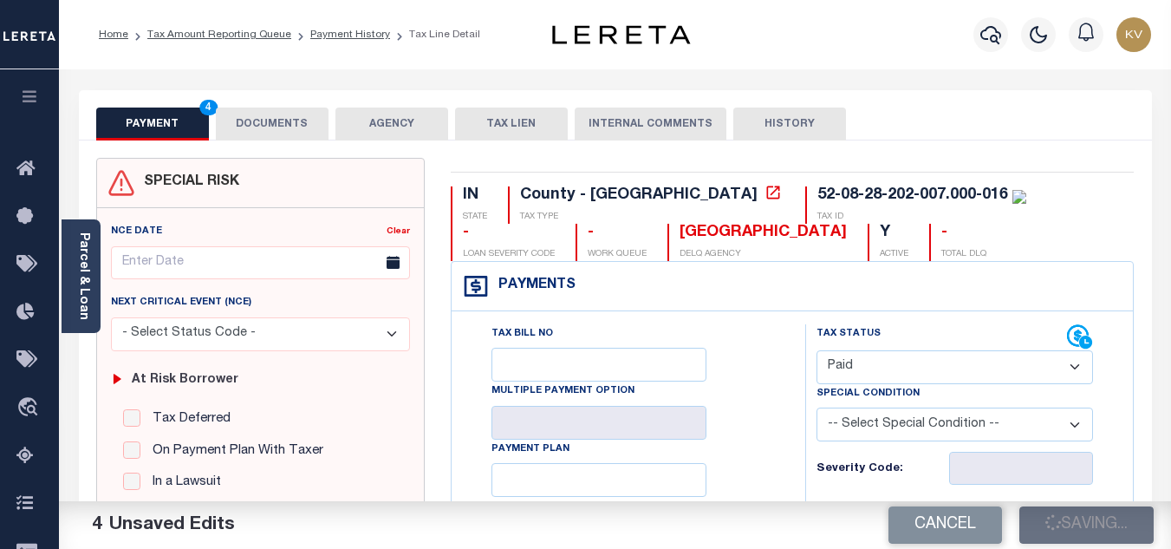
type input "$0"
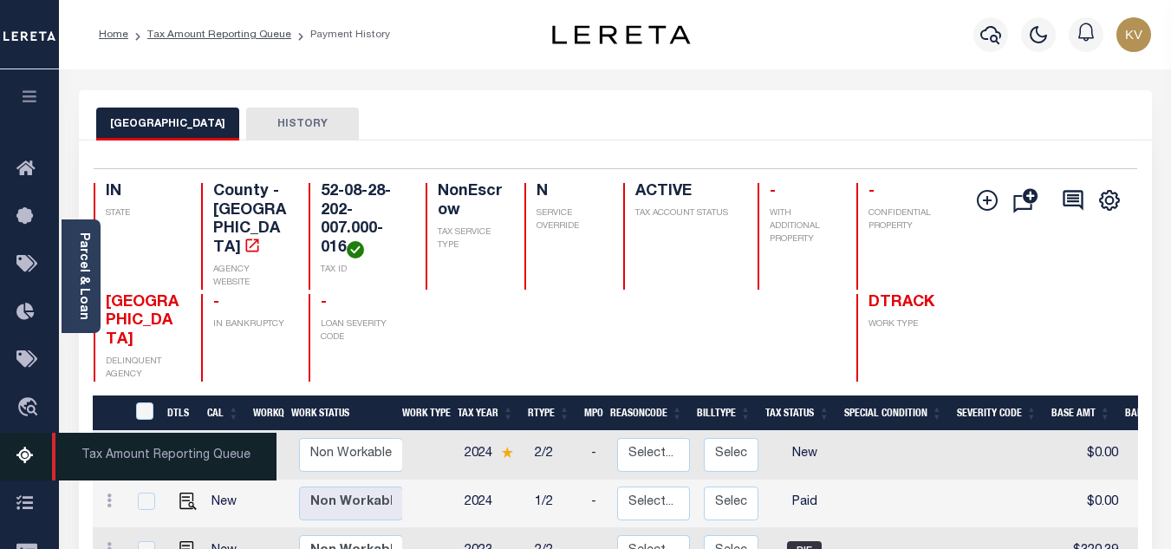
click at [23, 458] on icon at bounding box center [30, 456] width 28 height 22
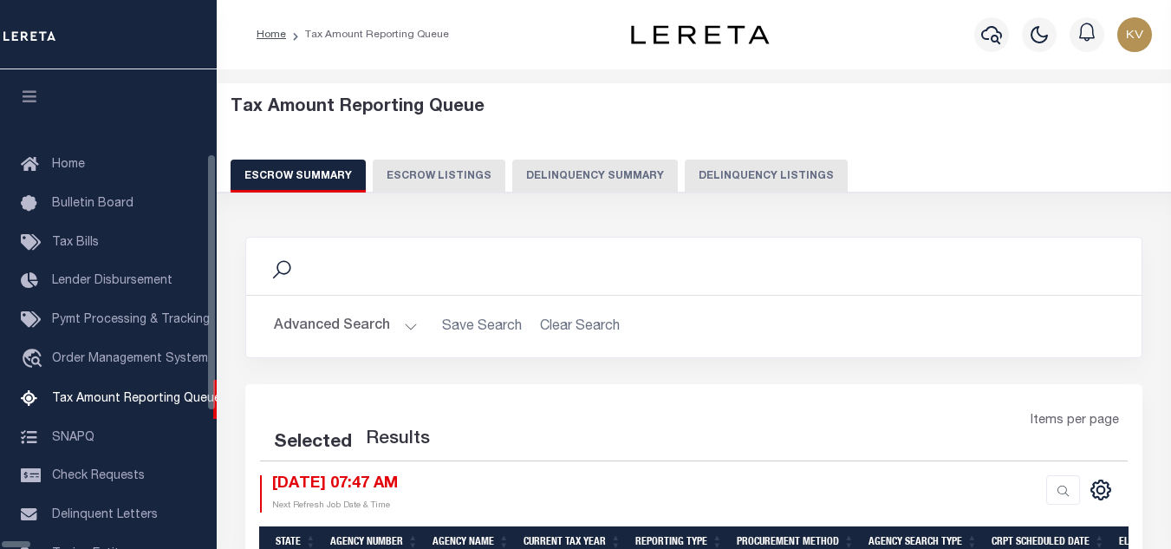
click at [693, 171] on button "Delinquency Listings" at bounding box center [766, 175] width 163 height 33
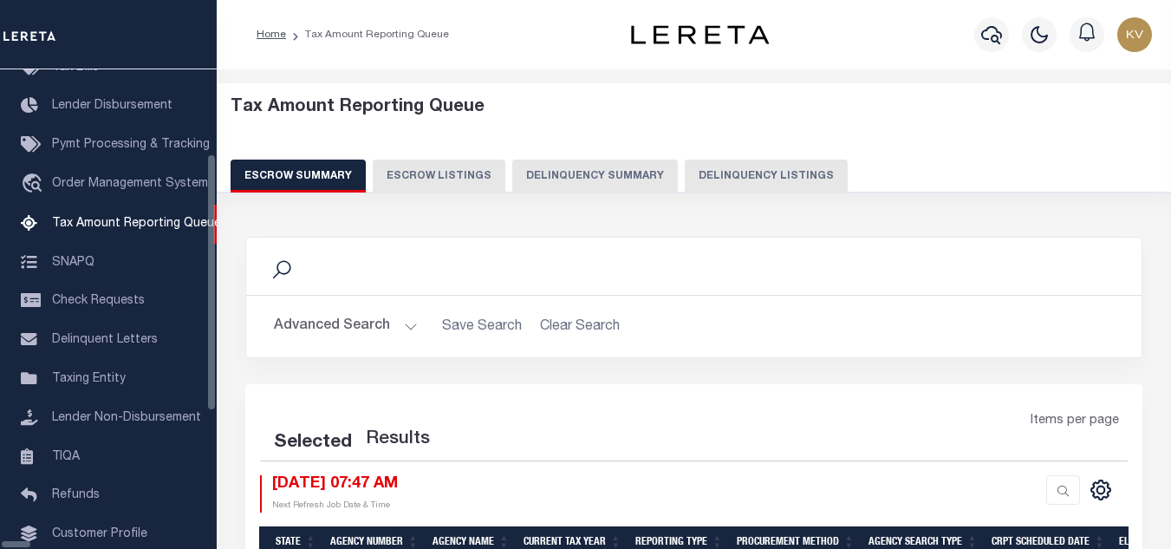
select select "100"
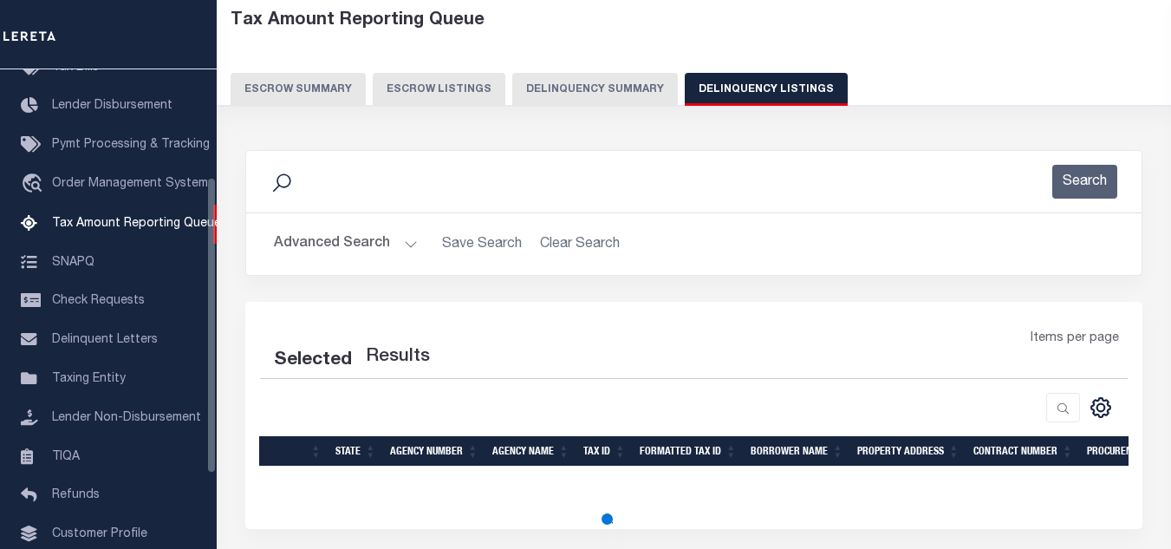
select select "100"
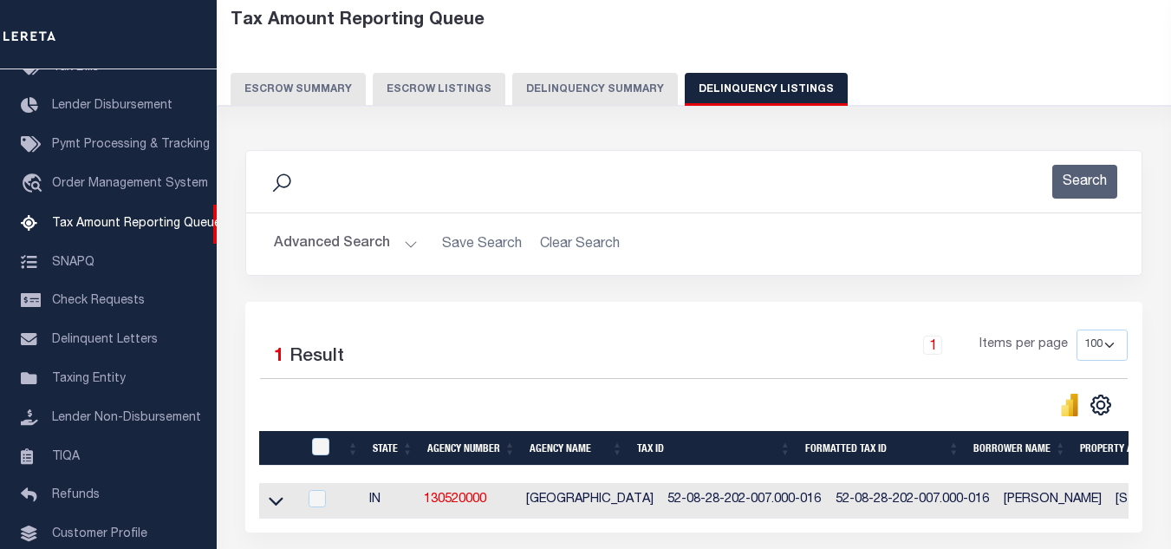
scroll to position [173, 0]
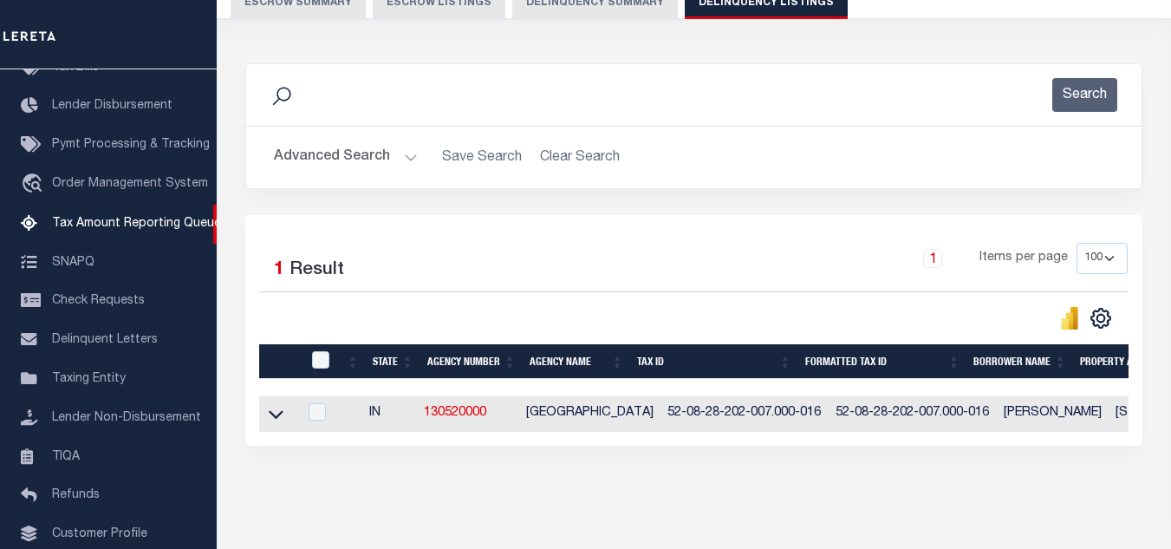
click at [391, 164] on button "Advanced Search" at bounding box center [346, 157] width 144 height 34
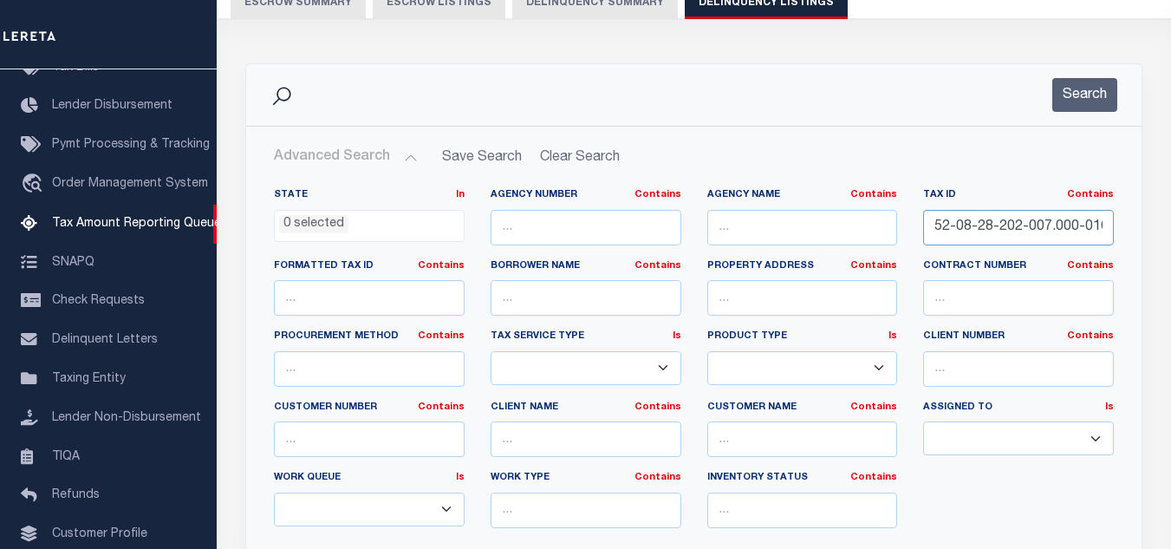
click at [1017, 226] on input "52-08-28-202-007.000-016" at bounding box center [1018, 228] width 191 height 36
paste input "307-014"
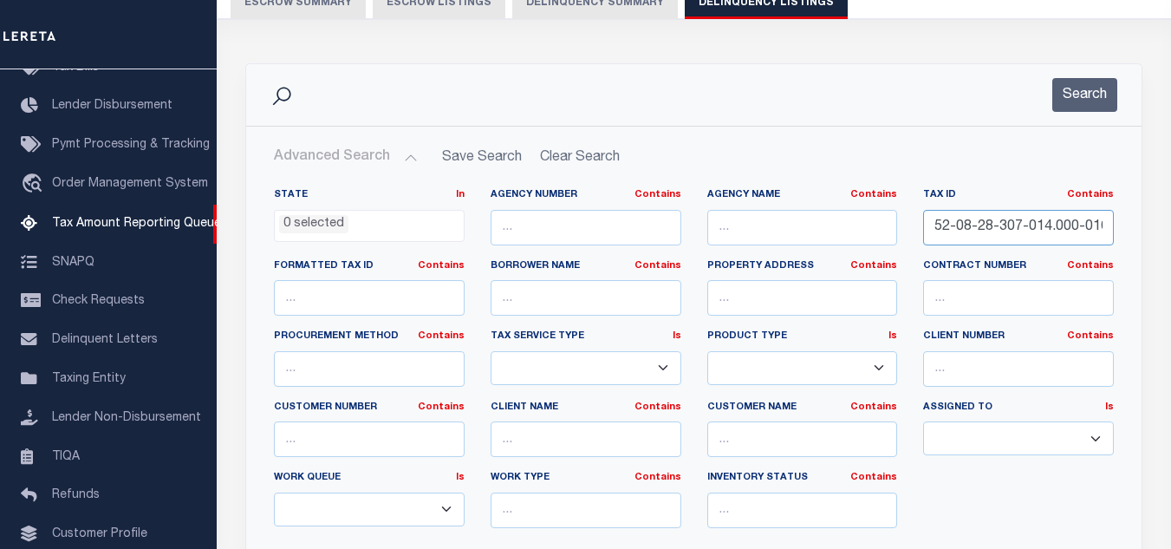
scroll to position [0, 2]
type input "52-08-28-307-014.000-016"
click at [1083, 93] on button "Search" at bounding box center [1084, 95] width 65 height 34
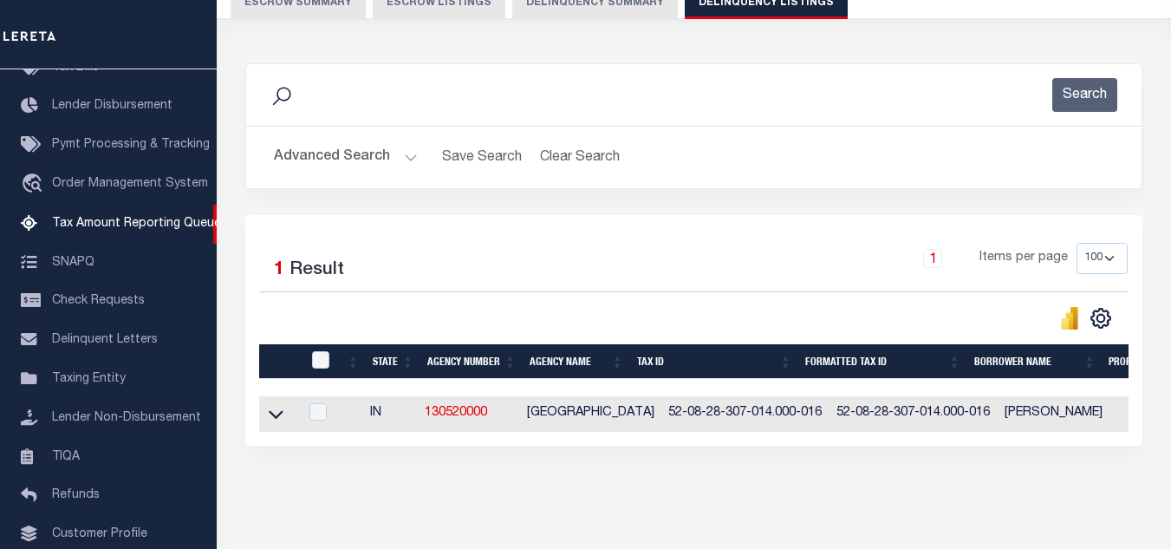
scroll to position [241, 0]
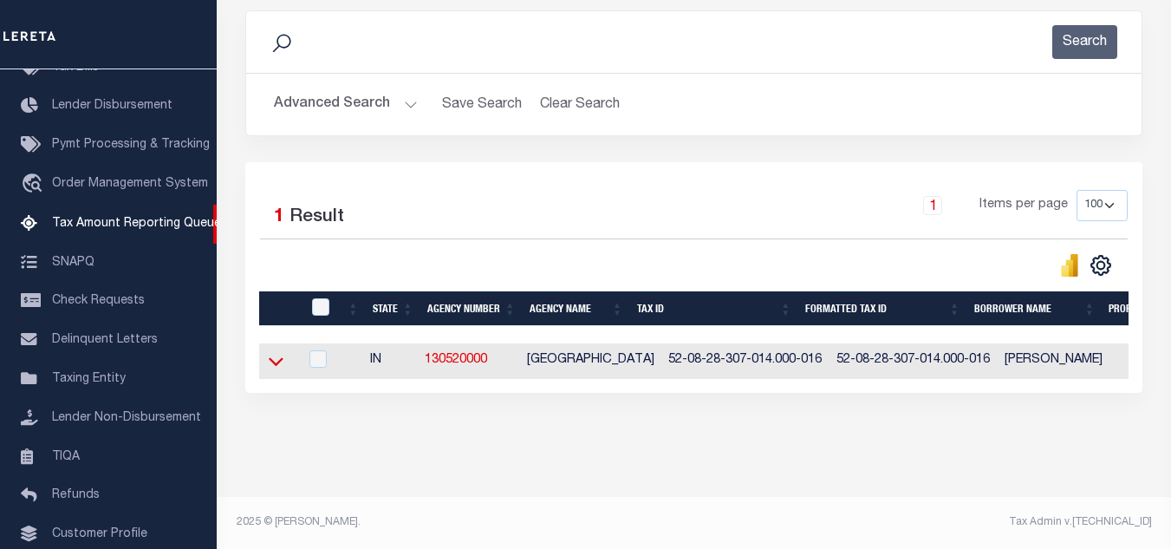
click at [271, 358] on icon at bounding box center [276, 362] width 15 height 9
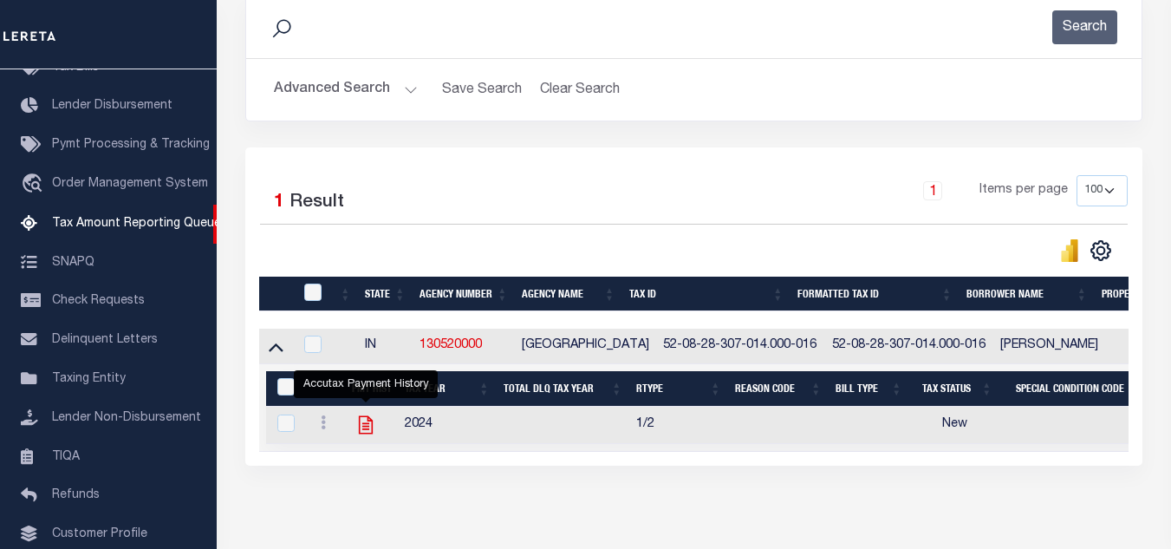
click at [364, 426] on icon "" at bounding box center [365, 424] width 23 height 23
checkbox input "true"
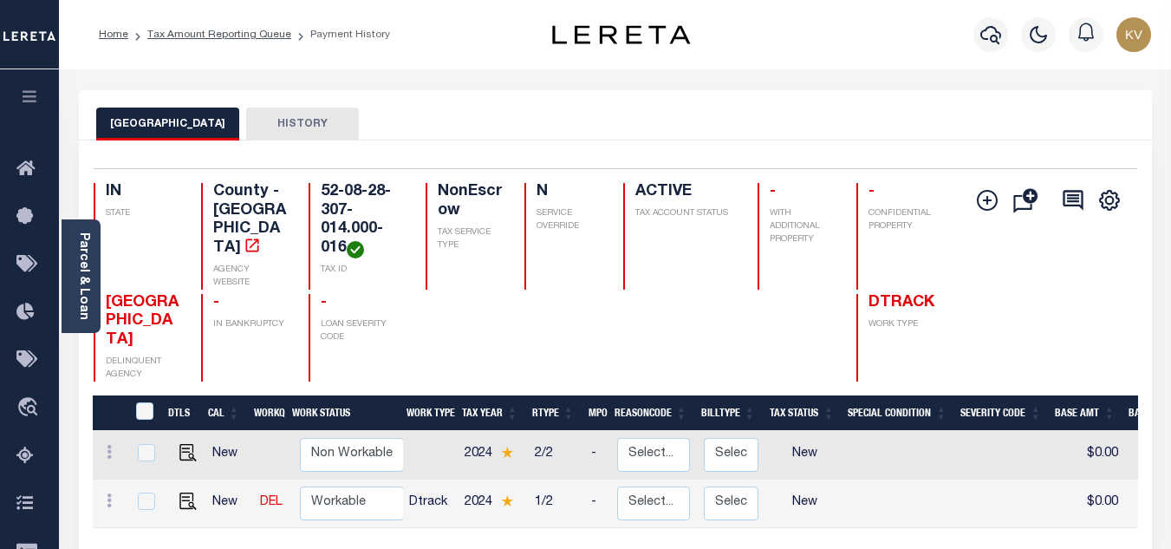
scroll to position [260, 0]
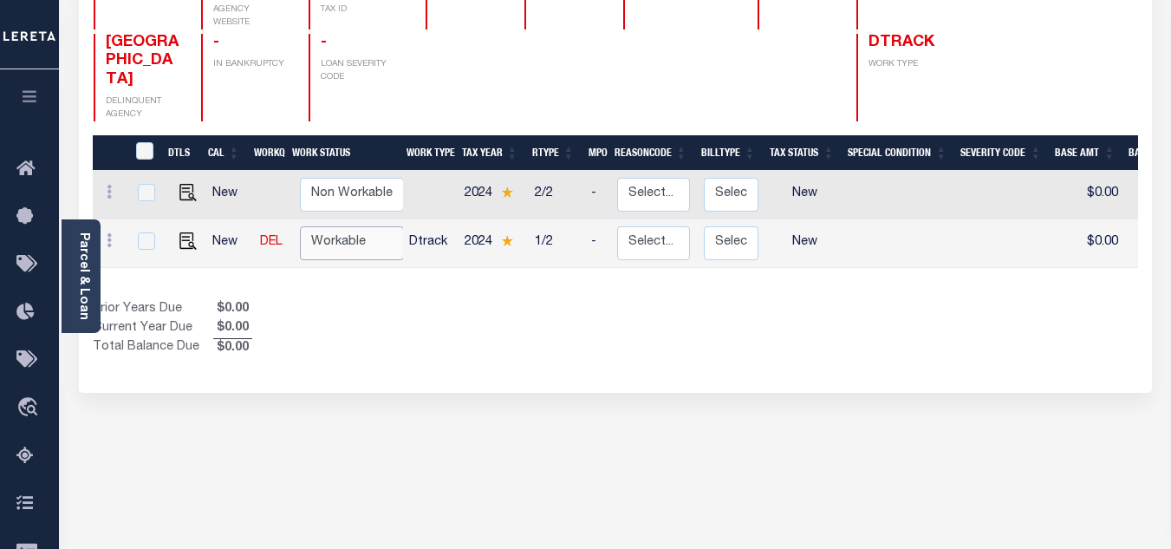
click at [357, 226] on select "Non Workable Workable" at bounding box center [352, 243] width 104 height 34
checkbox input "true"
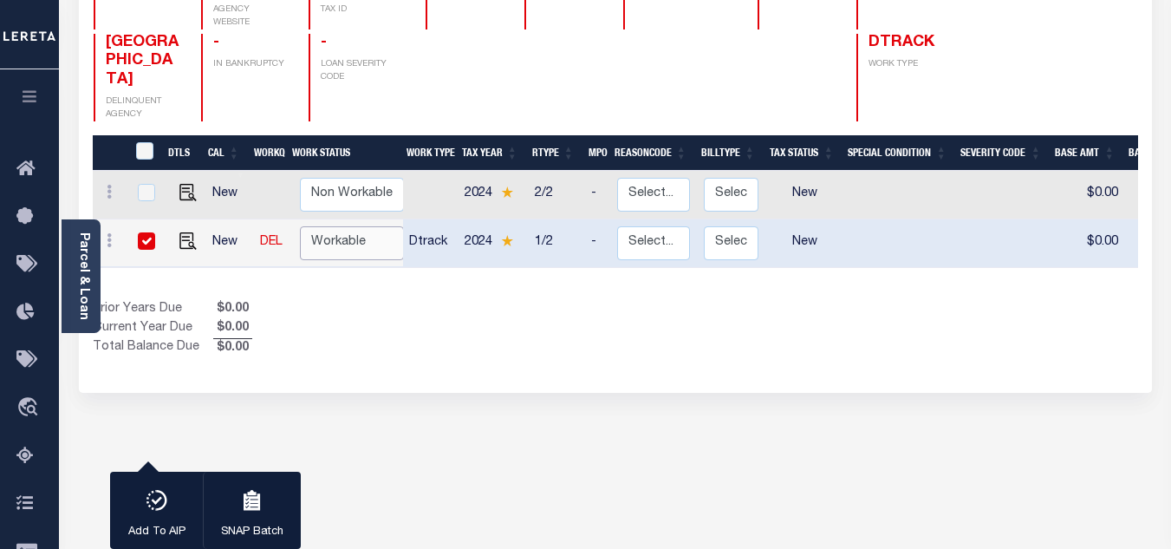
select select "true"
click at [300, 226] on select "Non Workable Workable" at bounding box center [352, 243] width 104 height 34
checkbox input "false"
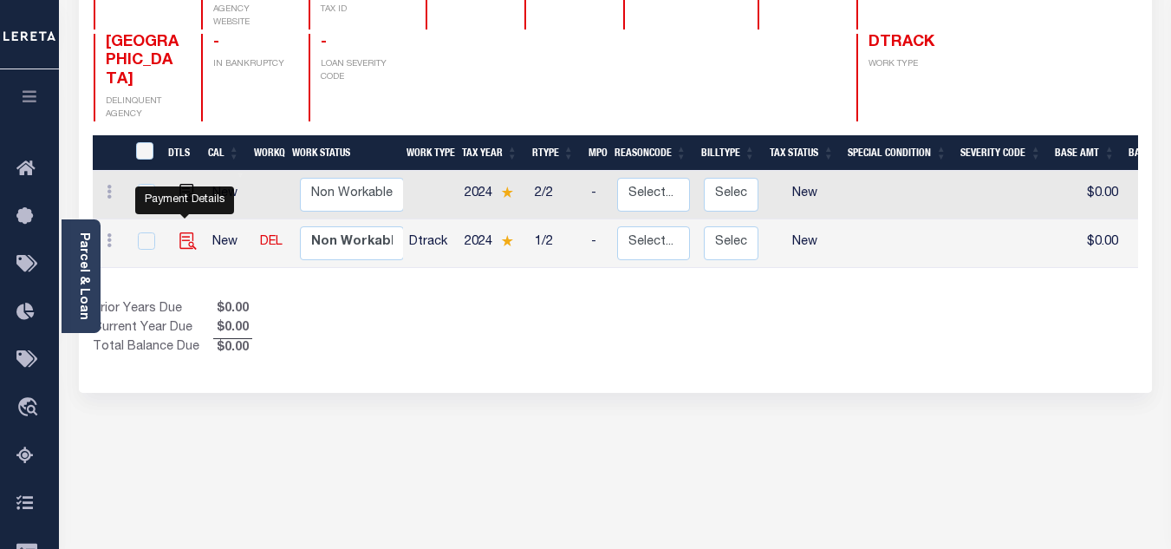
click at [179, 232] on img "" at bounding box center [187, 240] width 17 height 17
checkbox input "true"
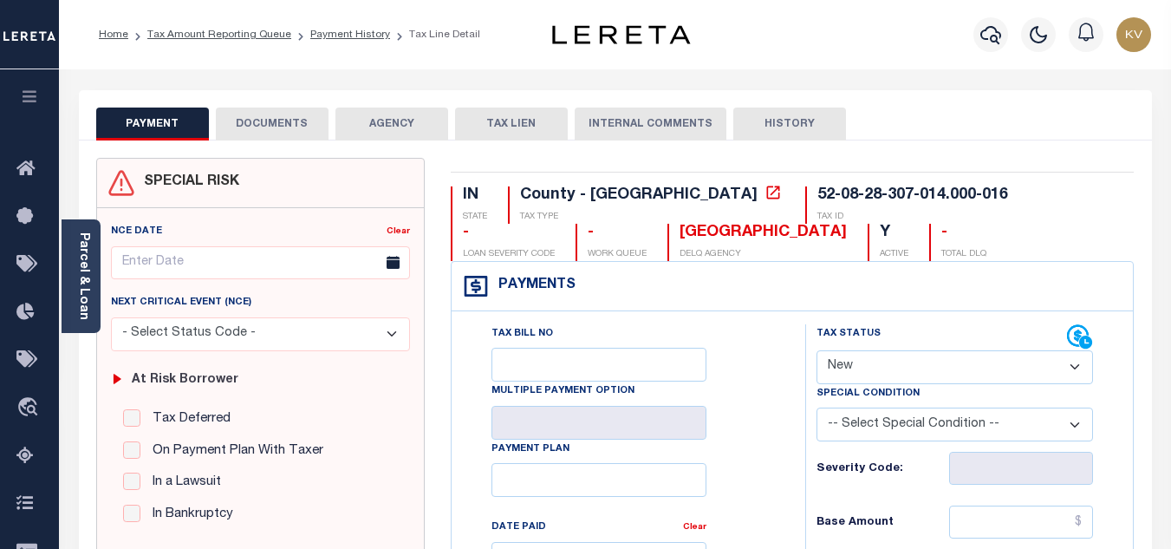
scroll to position [87, 0]
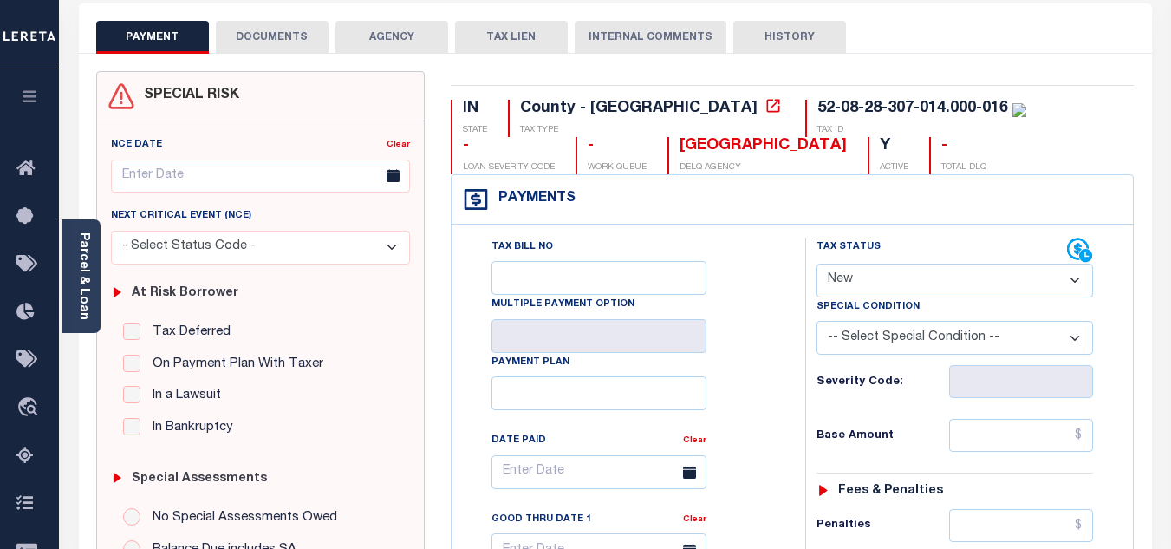
click at [889, 276] on select "- Select Status Code - Open Due/Unpaid Paid Incomplete No Tax Due Internal Refu…" at bounding box center [954, 280] width 276 height 34
select select "PYD"
click at [816, 264] on select "- Select Status Code - Open Due/Unpaid Paid Incomplete No Tax Due Internal Refu…" at bounding box center [954, 280] width 276 height 34
type input "[DATE]"
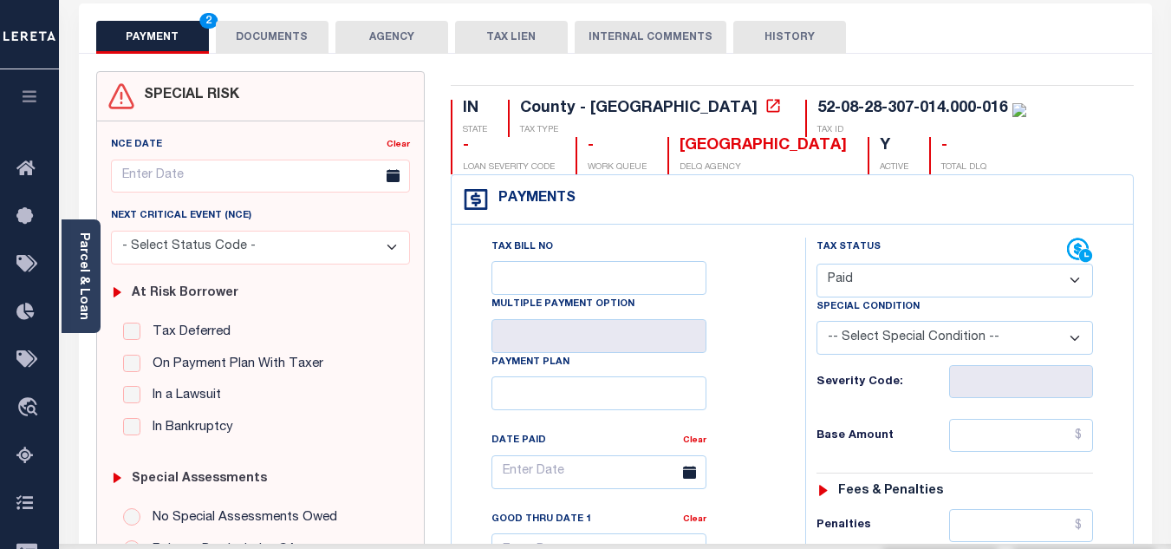
click at [763, 357] on div "Tax Bill No Multiple Payment Option Payment Plan Clear" at bounding box center [624, 480] width 310 height 486
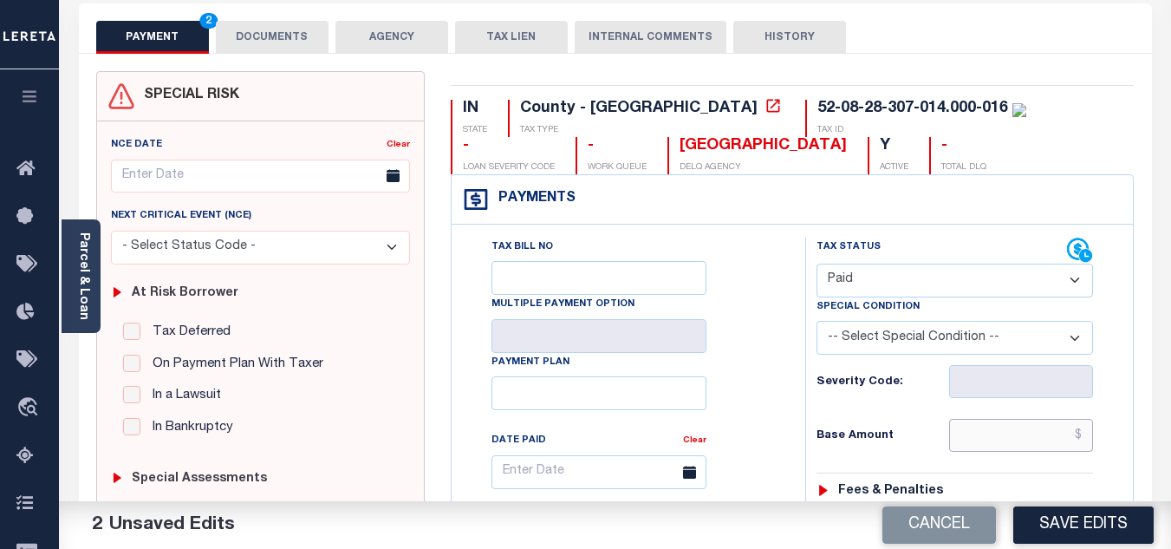
click at [992, 421] on input "text" at bounding box center [1021, 435] width 144 height 33
click at [899, 424] on div "Base Amount $0" at bounding box center [954, 435] width 276 height 33
type input "$0.00"
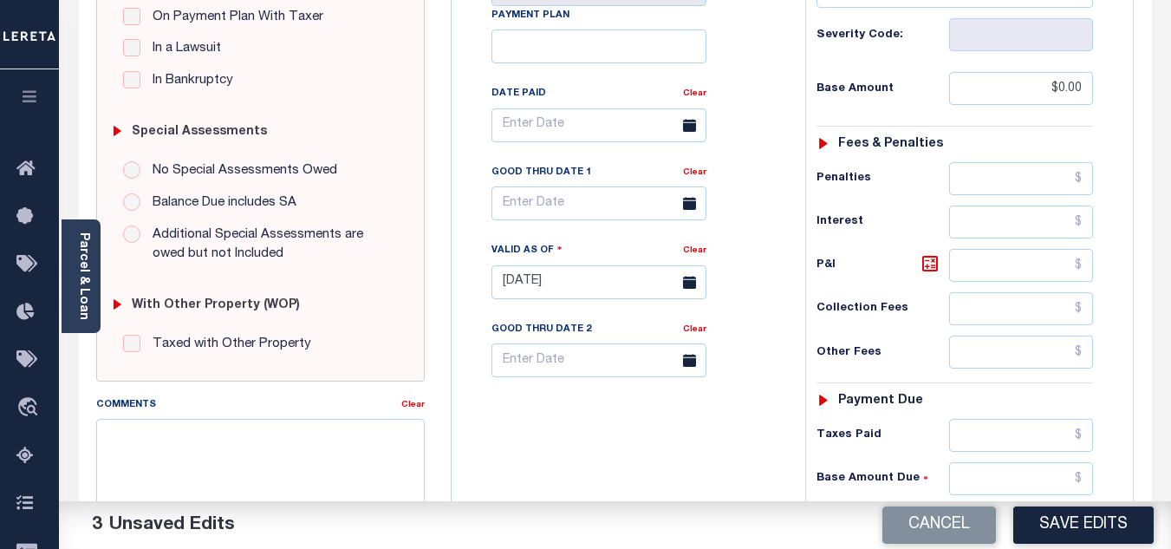
scroll to position [520, 0]
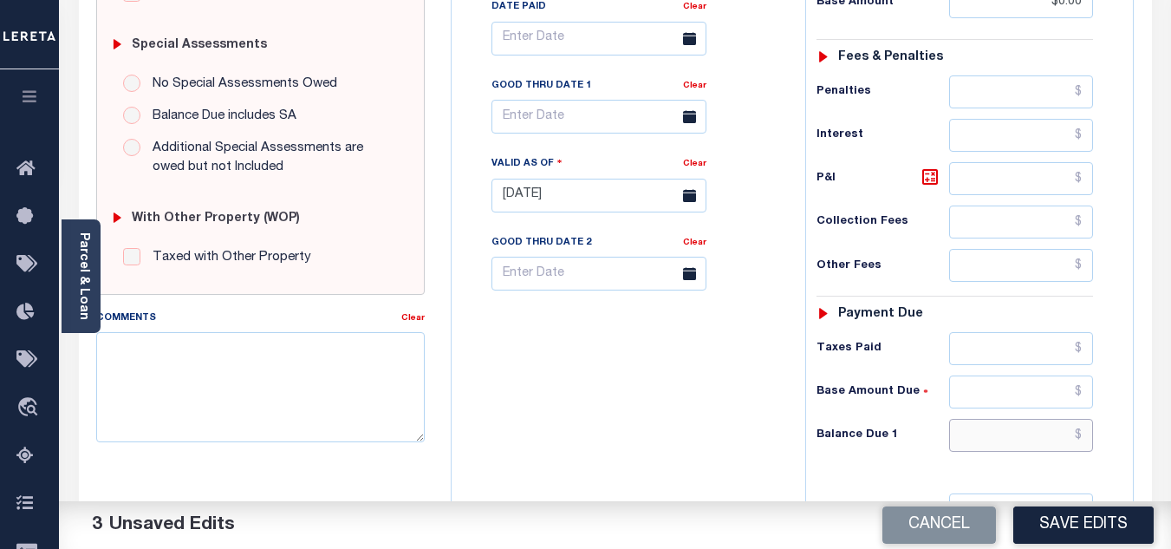
click at [1023, 442] on input "text" at bounding box center [1021, 435] width 144 height 33
type input "$0.00"
click at [723, 403] on div "Tax Bill No Multiple Payment Option Payment Plan Clear" at bounding box center [624, 186] width 336 height 765
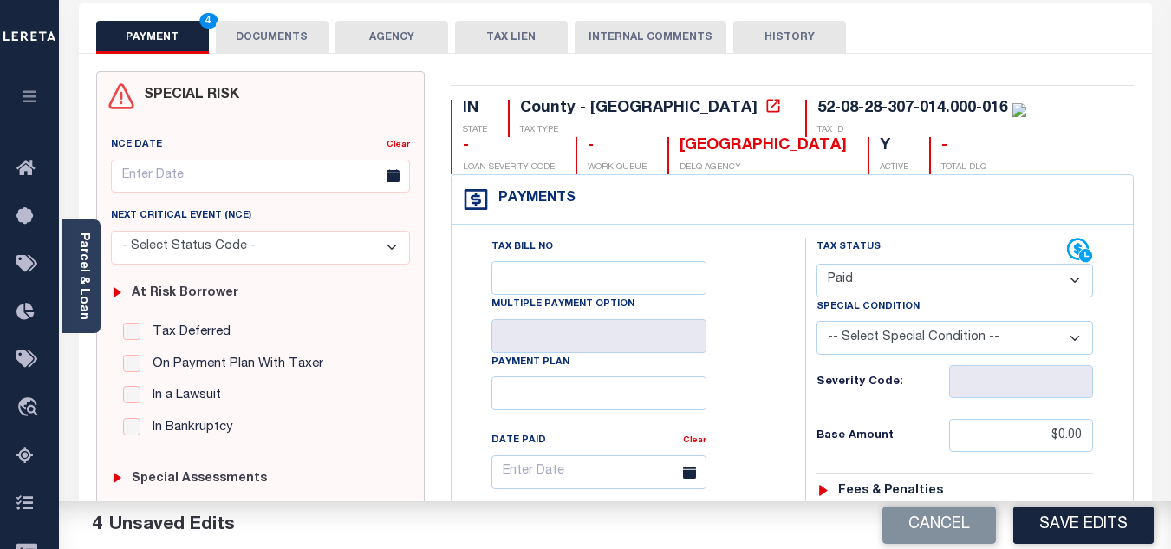
scroll to position [0, 0]
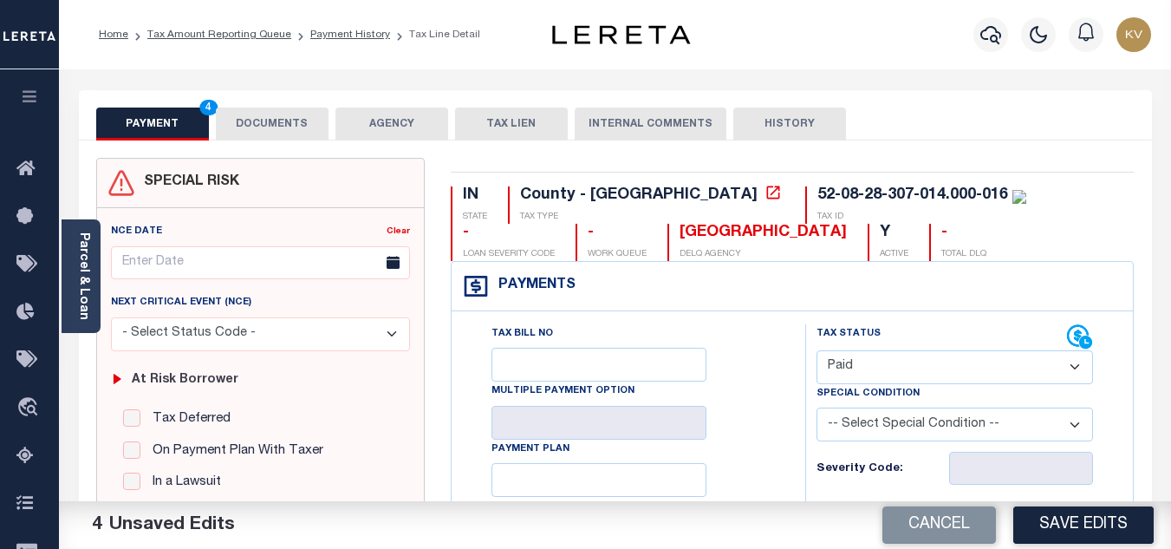
click at [292, 126] on button "DOCUMENTS" at bounding box center [272, 123] width 113 height 33
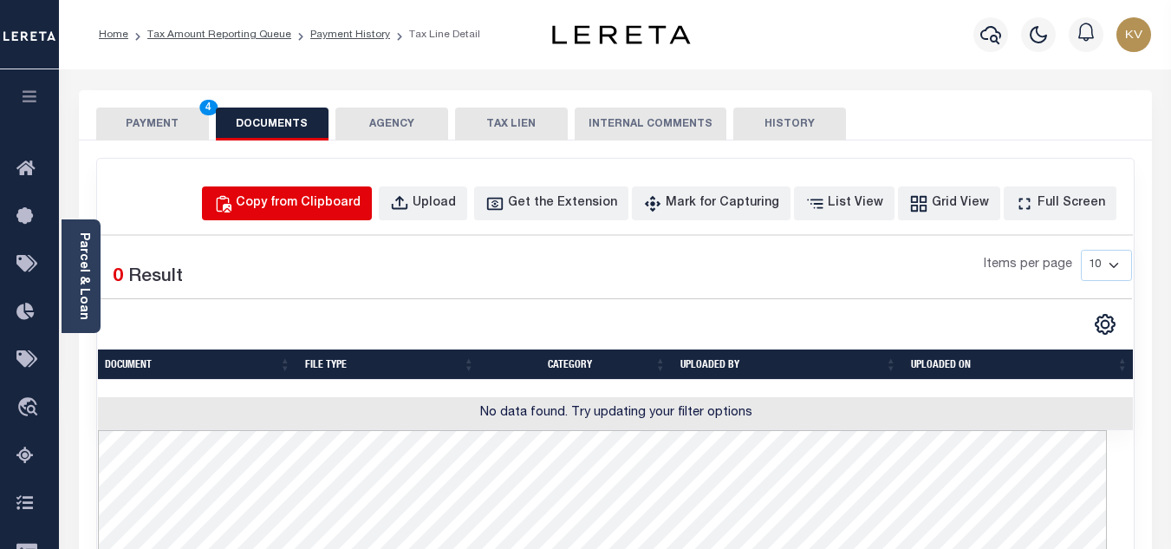
click at [326, 207] on div "Copy from Clipboard" at bounding box center [298, 203] width 125 height 19
select select "POP"
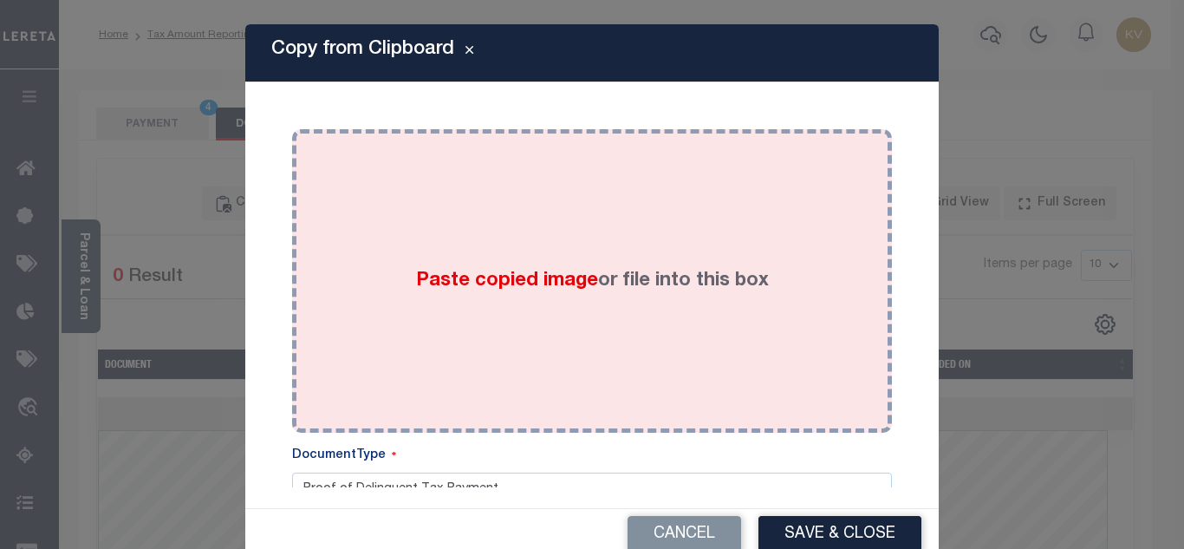
click at [439, 303] on div "Paste copied image or file into this box" at bounding box center [592, 280] width 574 height 277
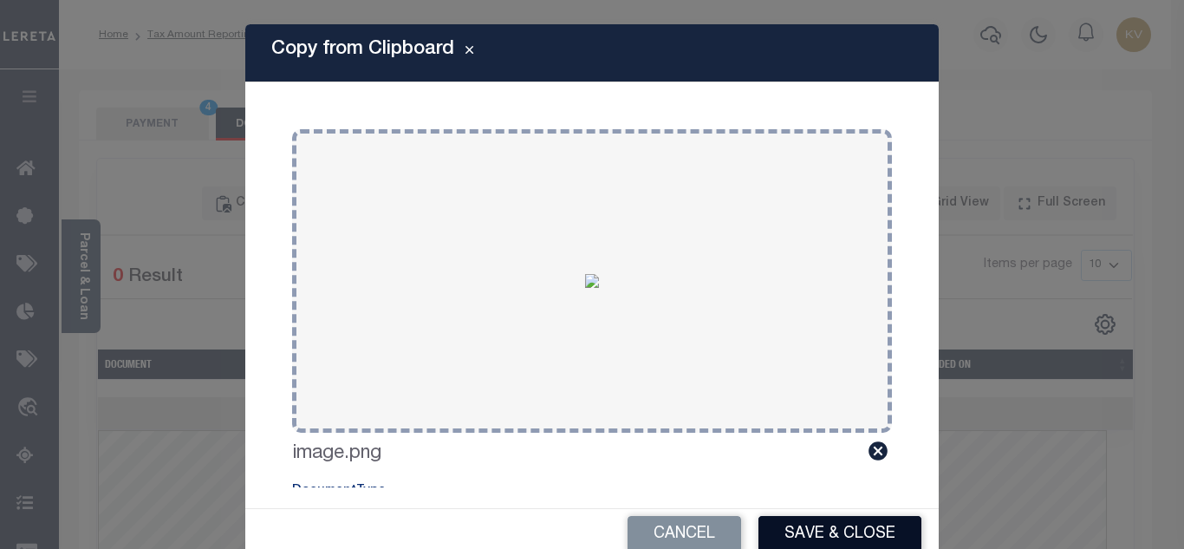
click at [810, 541] on button "Save & Close" at bounding box center [839, 534] width 163 height 37
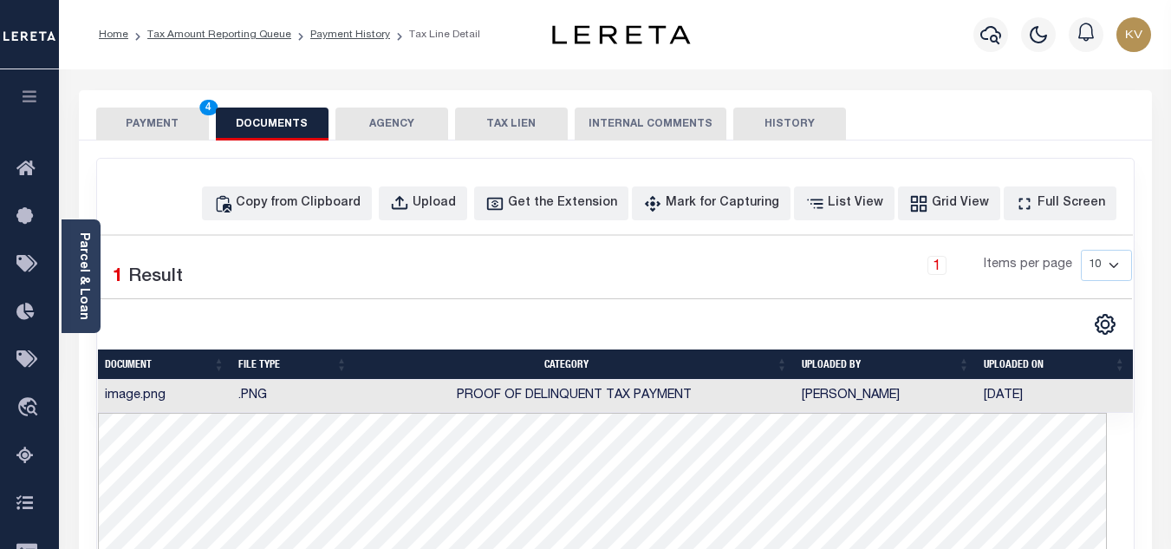
click at [155, 121] on button "PAYMENT 4" at bounding box center [152, 123] width 113 height 33
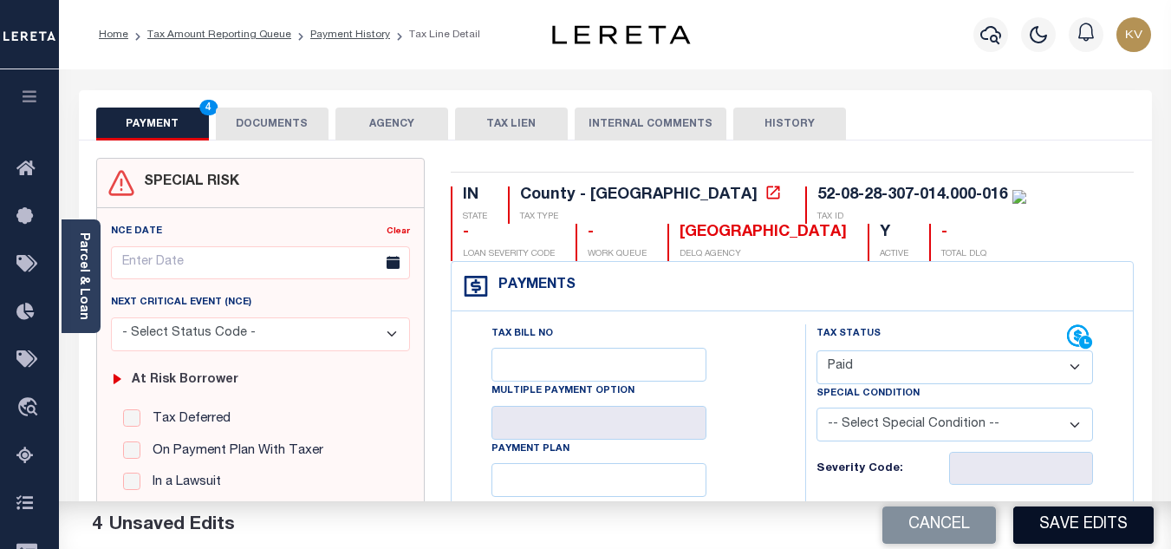
click at [1078, 538] on button "Save Edits" at bounding box center [1083, 524] width 140 height 37
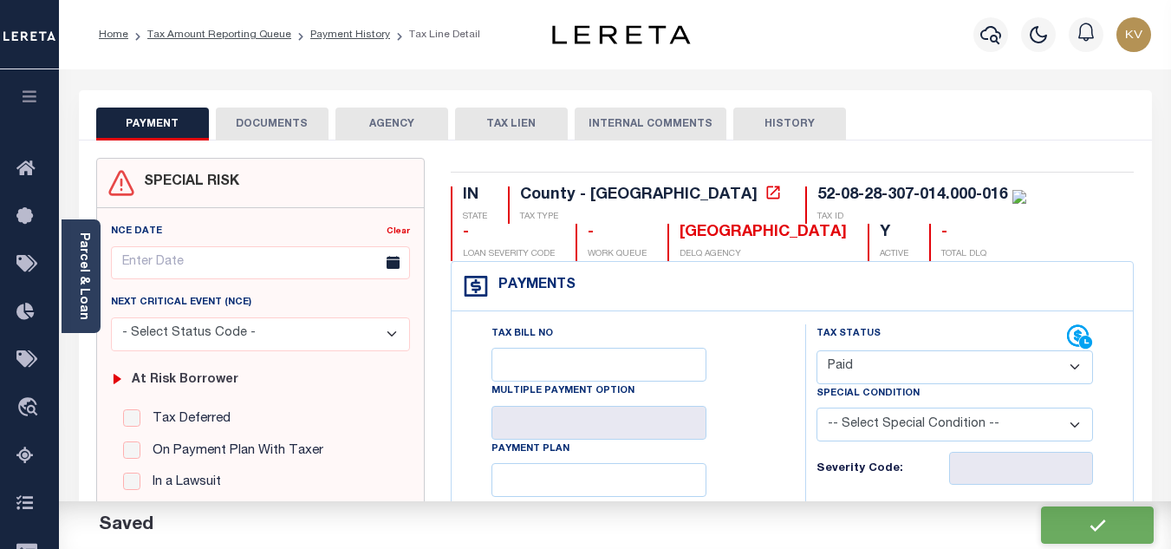
checkbox input "false"
type input "$0"
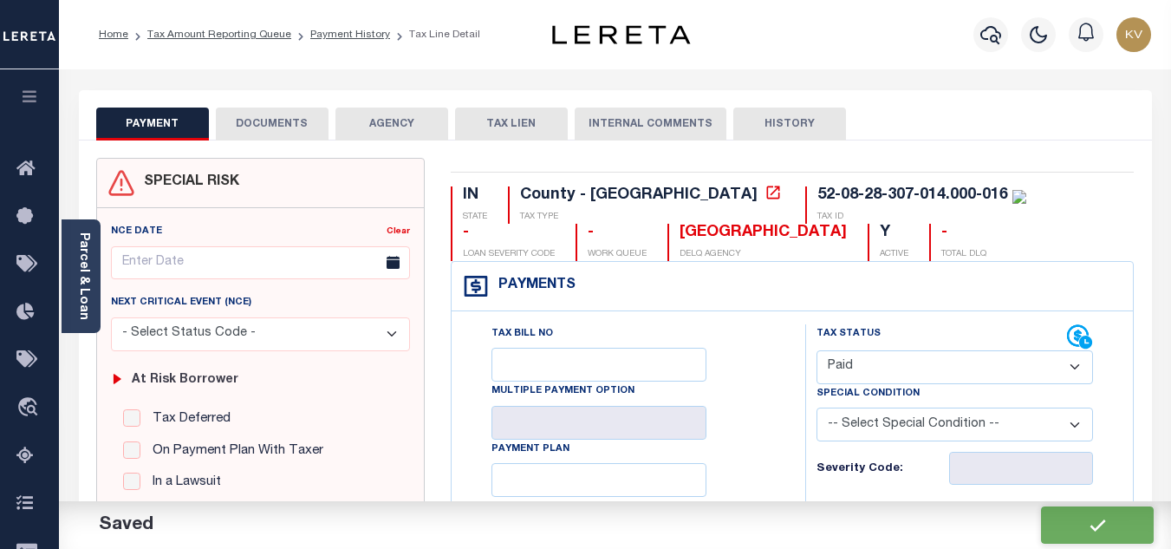
type input "$0"
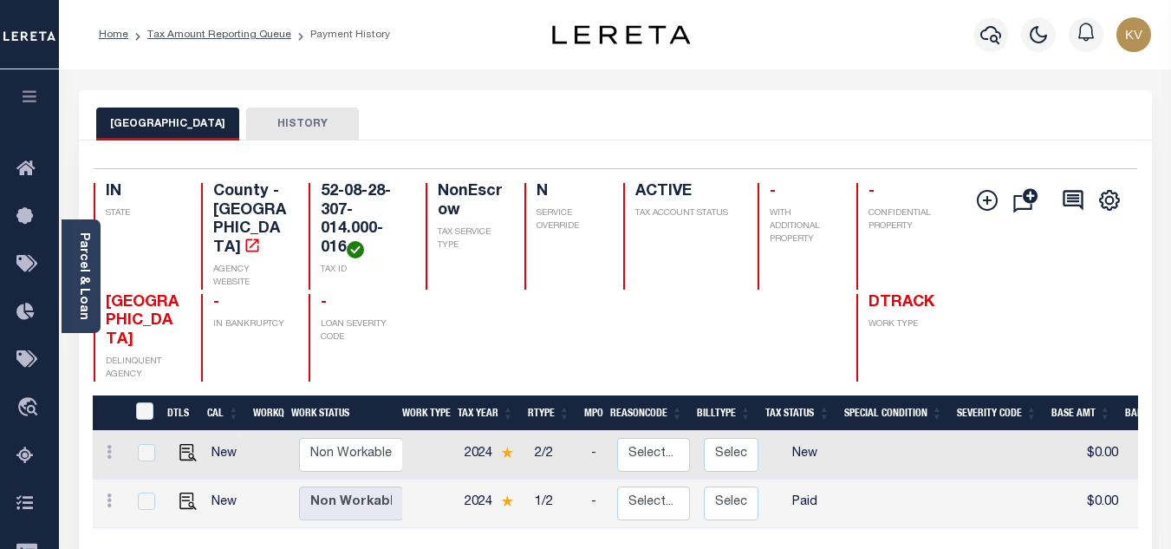
scroll to position [173, 0]
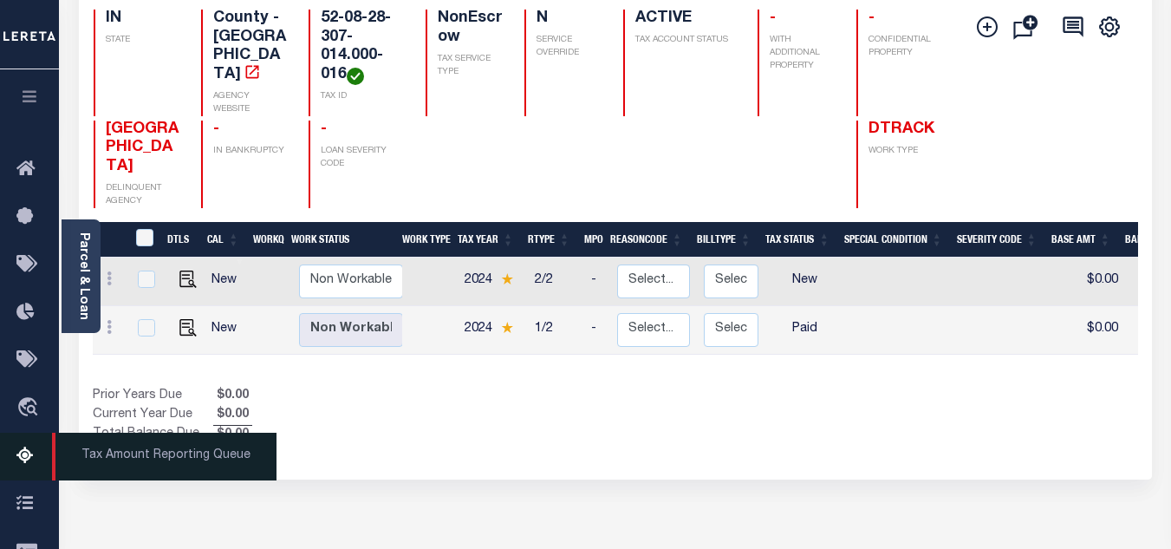
click at [33, 453] on icon at bounding box center [30, 456] width 28 height 22
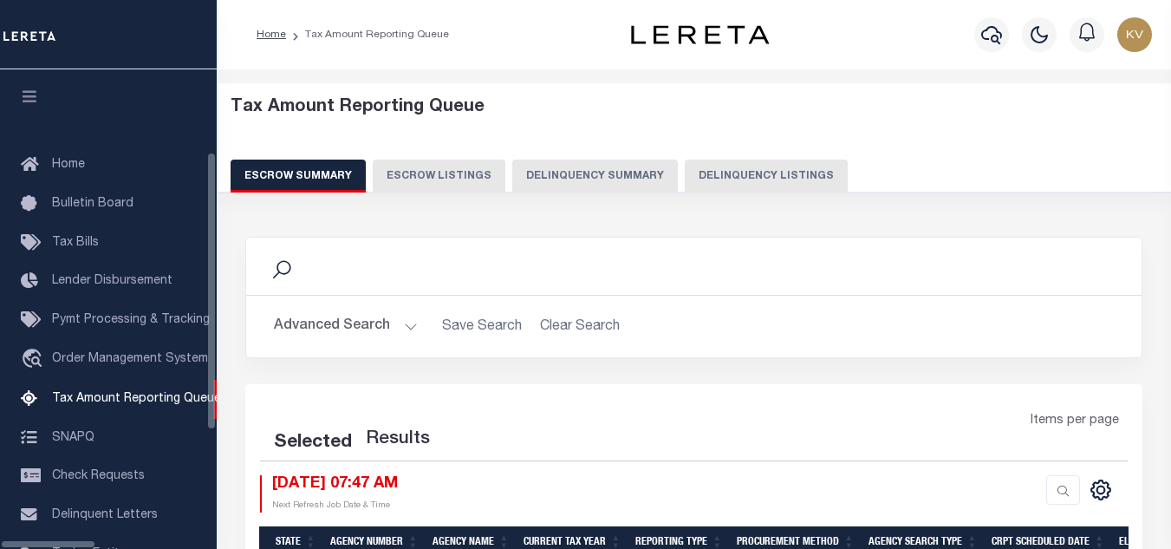
click at [685, 179] on button "Delinquency Listings" at bounding box center [766, 175] width 163 height 33
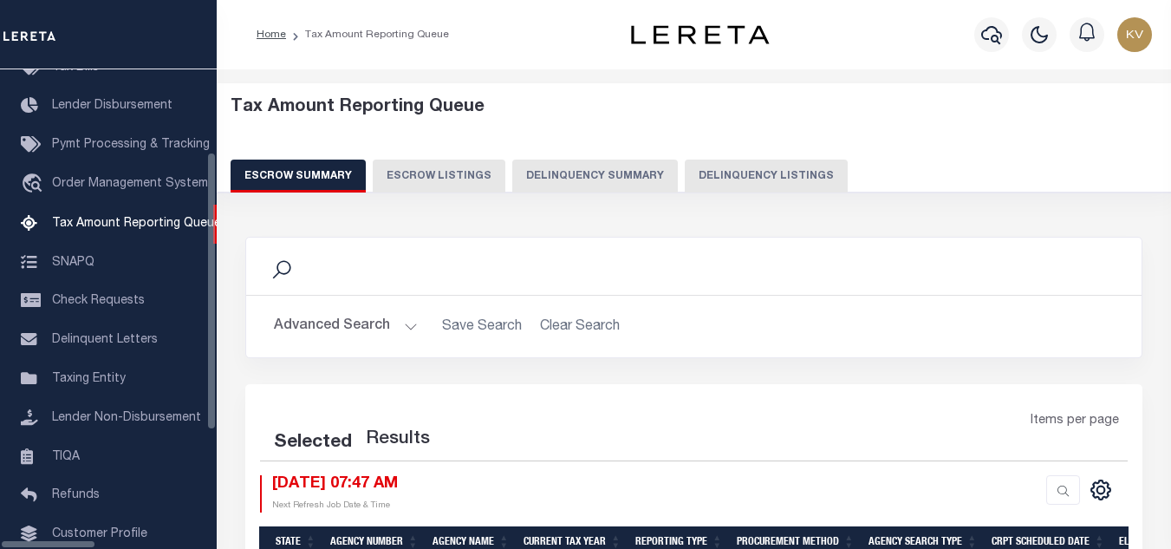
select select "100"
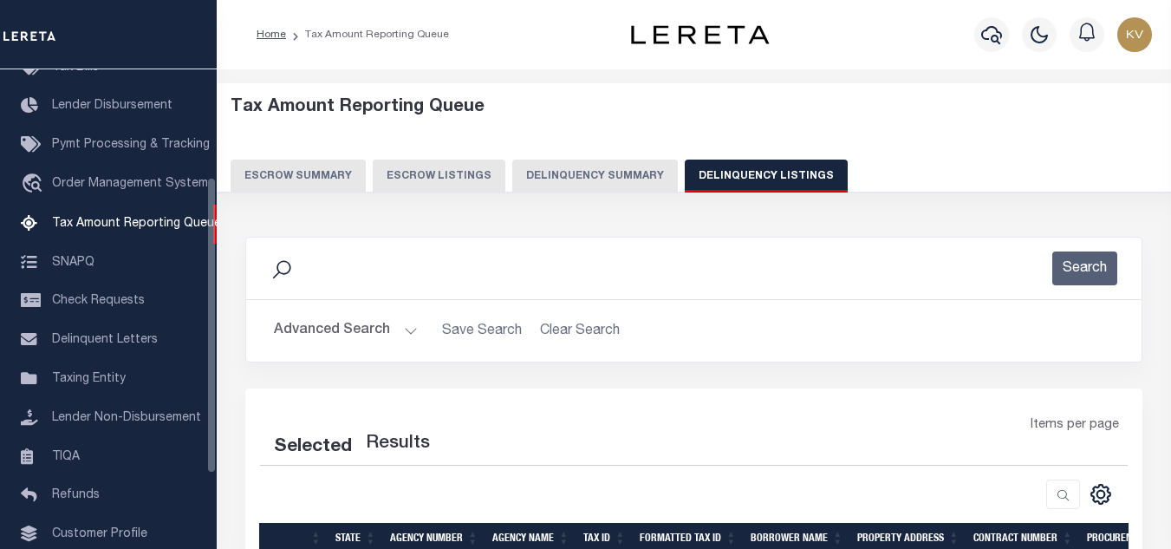
select select "100"
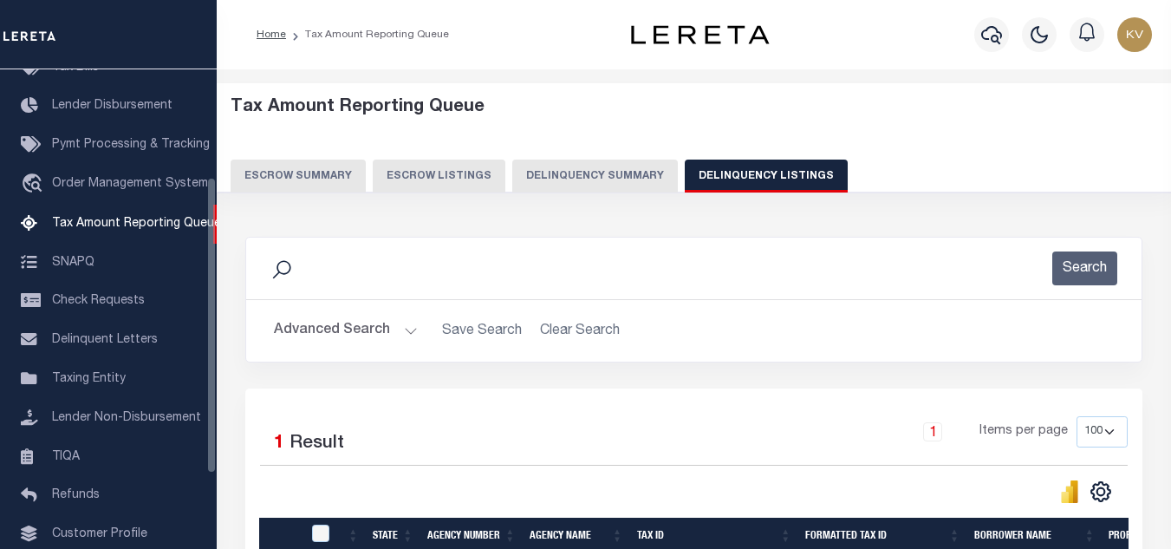
scroll to position [173, 0]
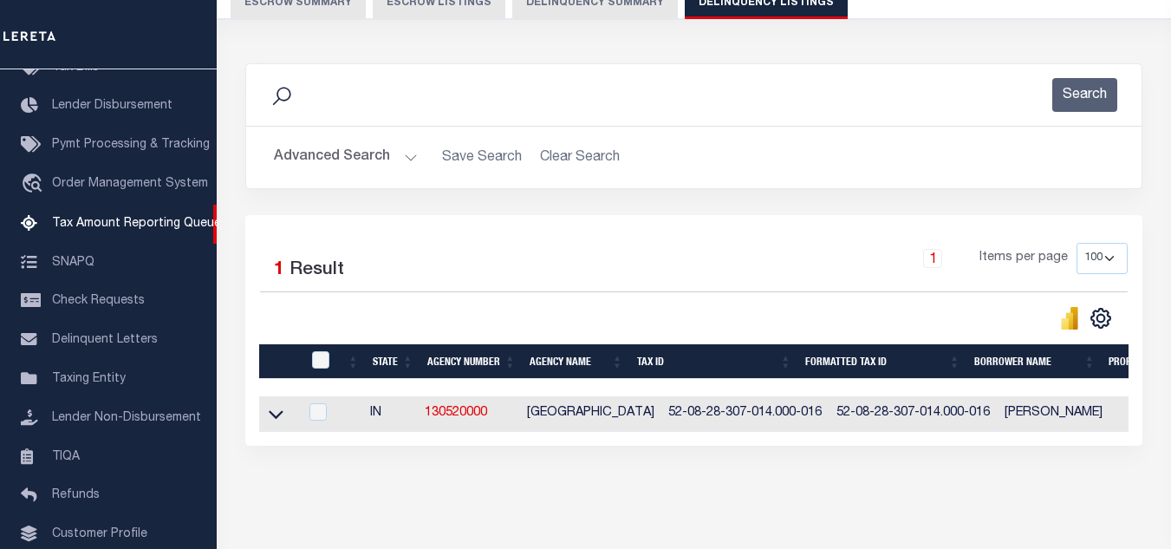
click at [396, 151] on button "Advanced Search" at bounding box center [346, 157] width 144 height 34
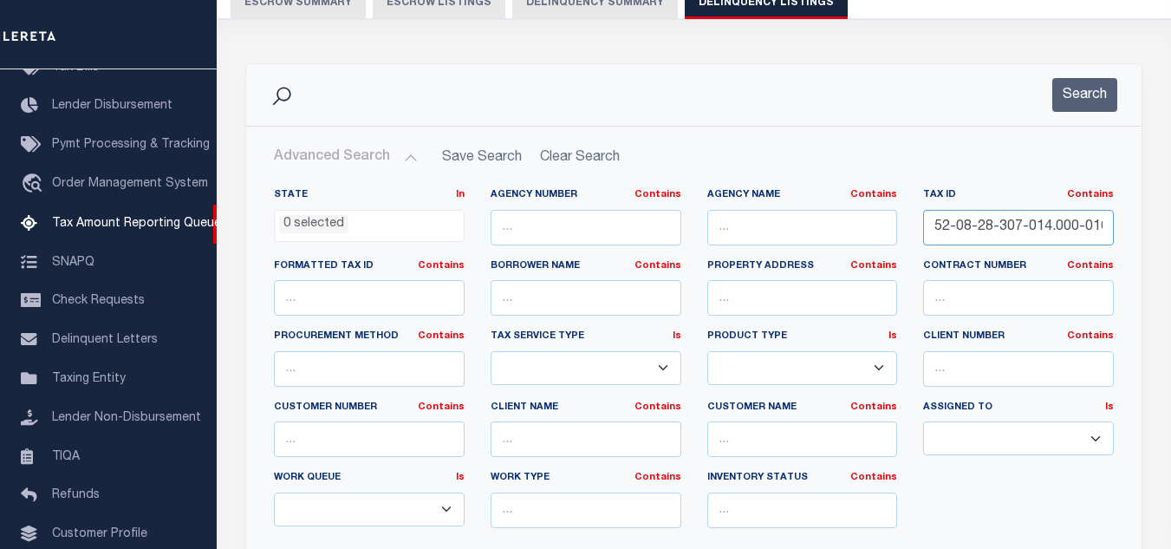
click at [1025, 233] on input "52-08-28-307-014.000-016" at bounding box center [1018, 228] width 191 height 36
paste input "402-012"
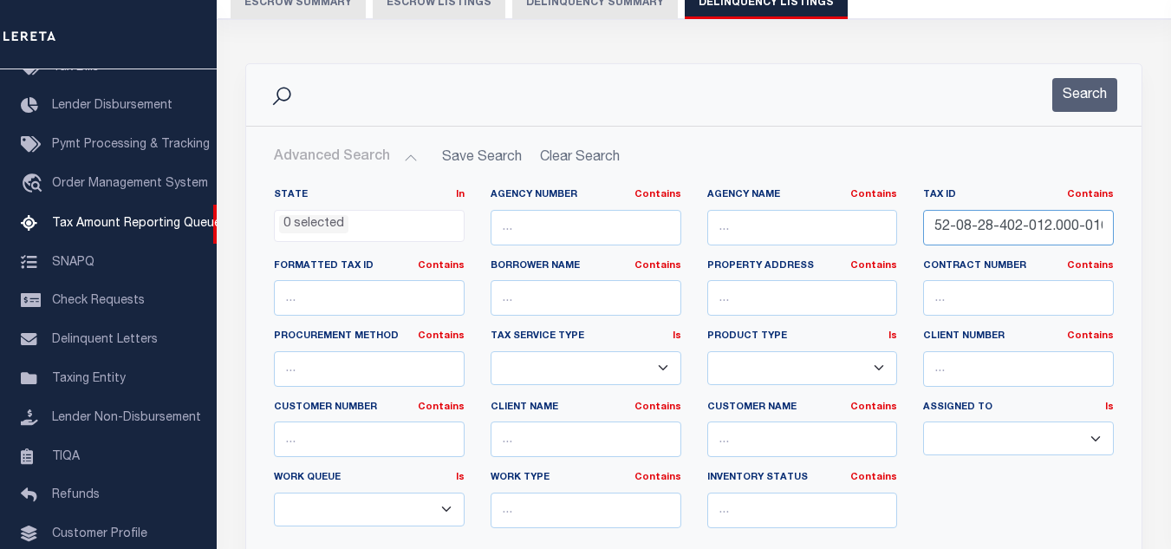
scroll to position [0, 2]
type input "52-08-28-402-012.000-016"
click at [1067, 102] on button "Search" at bounding box center [1084, 95] width 65 height 34
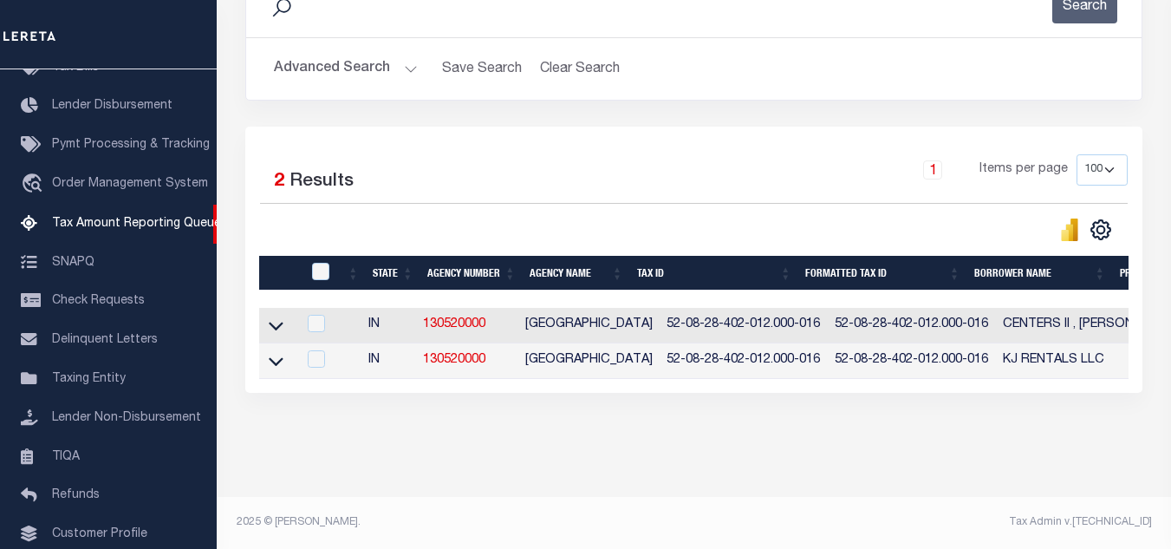
scroll to position [277, 0]
click at [280, 316] on icon at bounding box center [276, 325] width 15 height 18
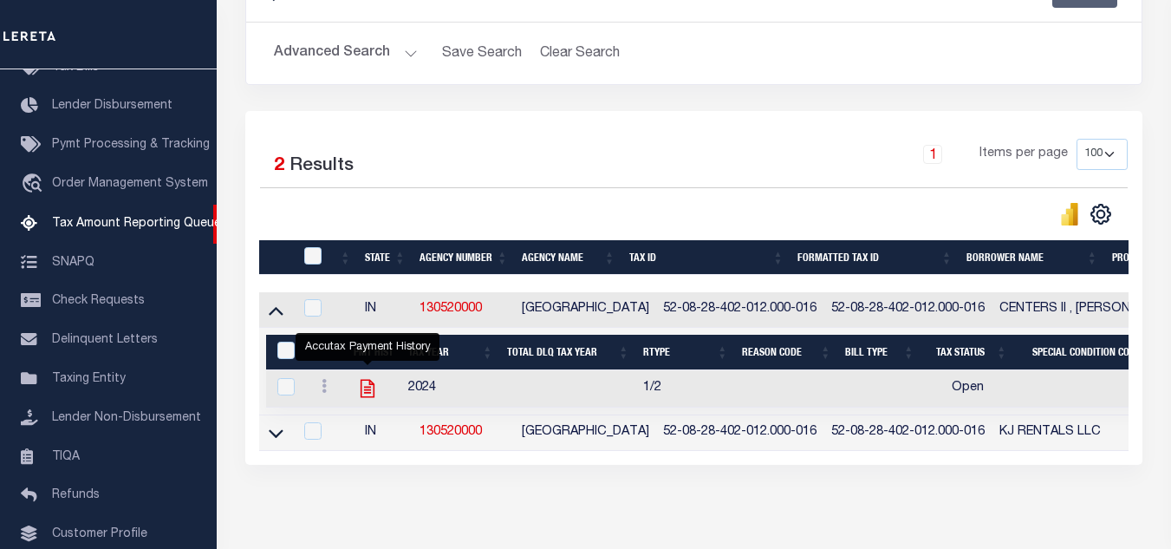
click at [365, 391] on icon "" at bounding box center [368, 389] width 14 height 18
checkbox input "true"
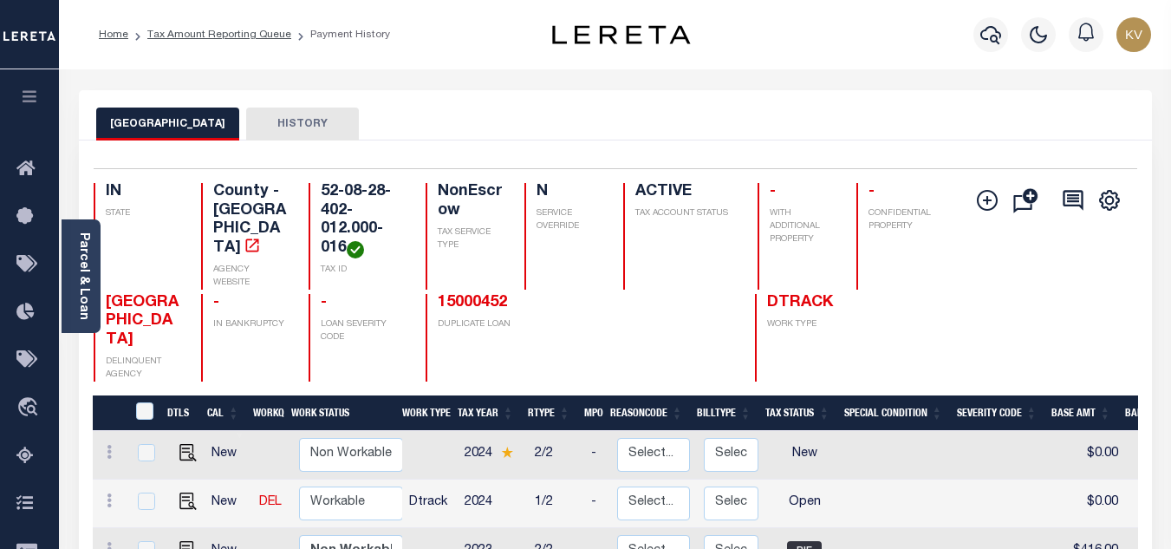
scroll to position [173, 0]
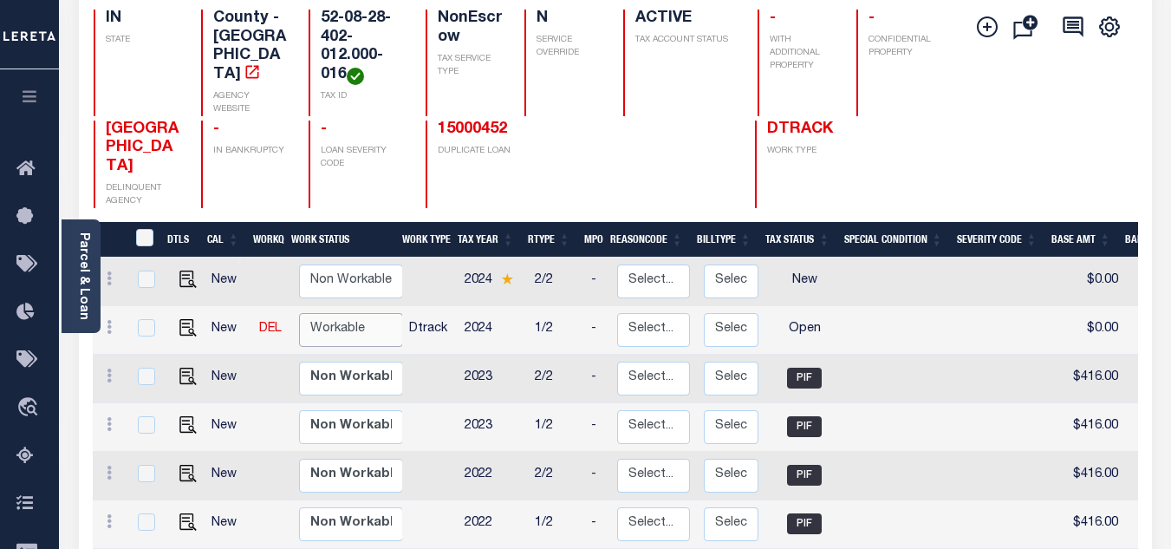
drag, startPoint x: 372, startPoint y: 290, endPoint x: 367, endPoint y: 307, distance: 17.0
click at [372, 313] on select "Non Workable Workable" at bounding box center [351, 330] width 104 height 34
checkbox input "true"
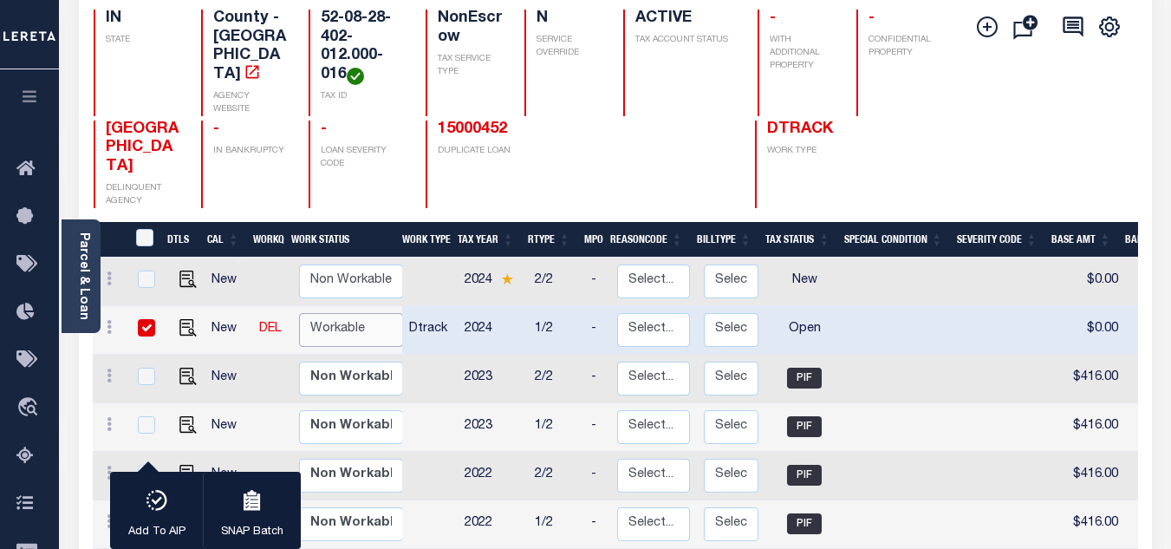
select select "true"
click at [299, 313] on select "Non Workable Workable" at bounding box center [351, 330] width 104 height 34
checkbox input "false"
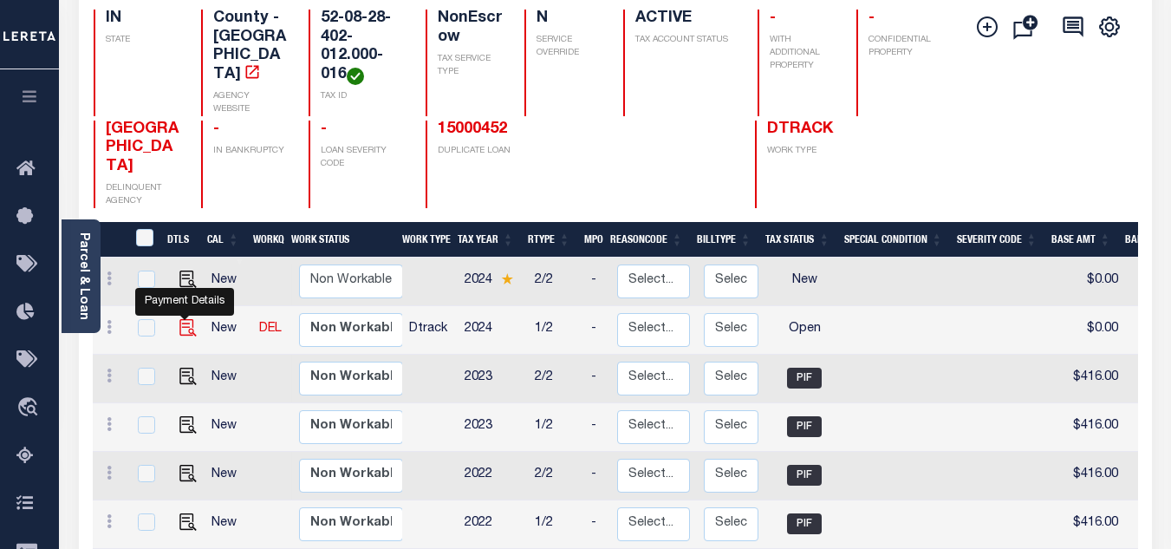
click at [184, 319] on img "" at bounding box center [187, 327] width 17 height 17
checkbox input "true"
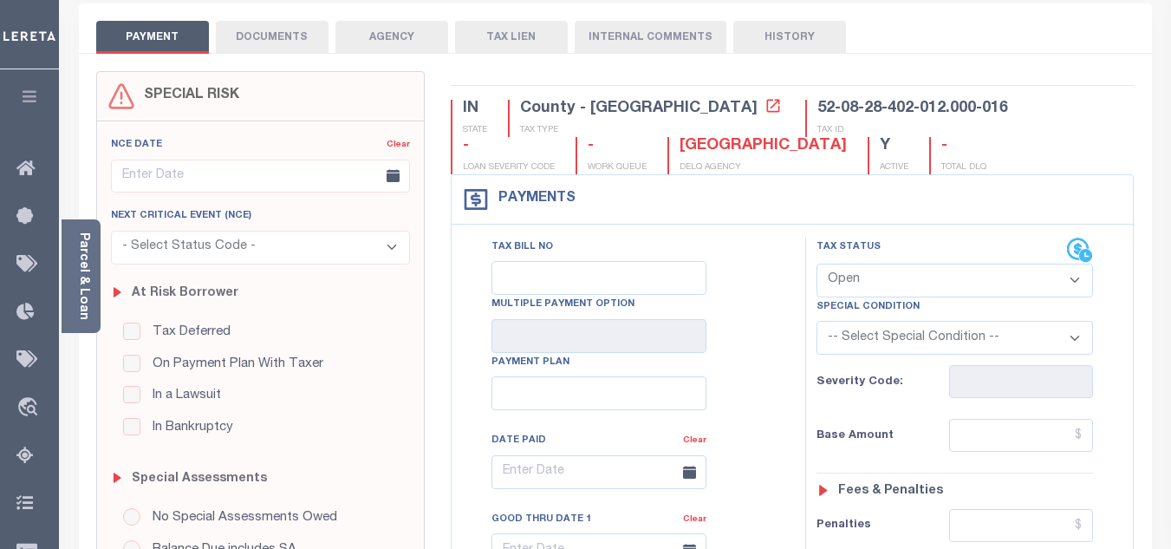
scroll to position [260, 0]
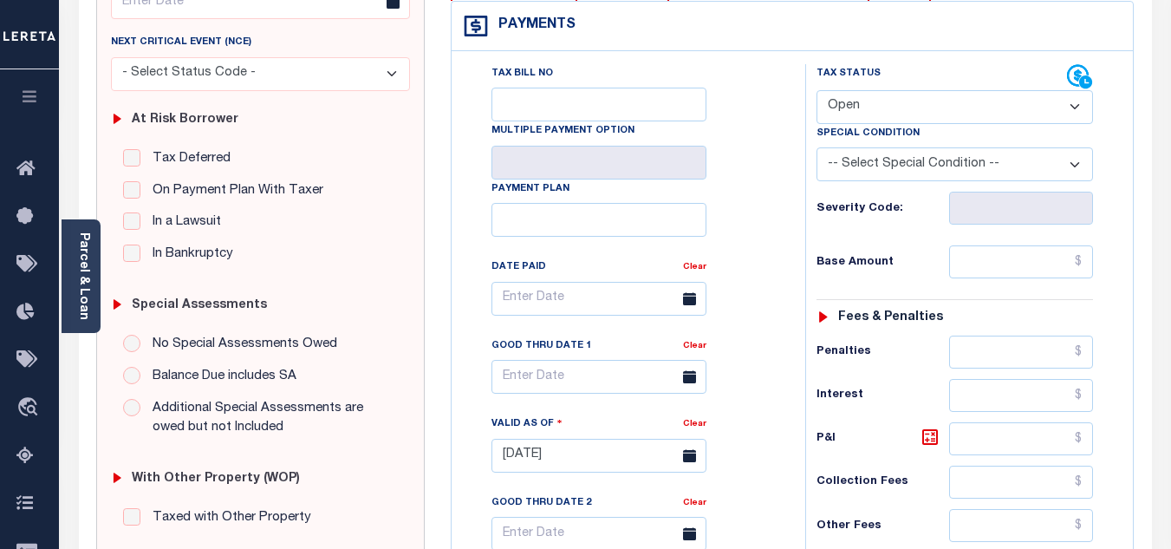
click at [880, 202] on div "Severity Code:" at bounding box center [954, 208] width 276 height 33
click at [875, 113] on select "- Select Status Code - Open Due/Unpaid Paid Incomplete No Tax Due Internal Refu…" at bounding box center [954, 107] width 276 height 34
select select "PYD"
click at [816, 91] on select "- Select Status Code - Open Due/Unpaid Paid Incomplete No Tax Due Internal Refu…" at bounding box center [954, 107] width 276 height 34
type input "[DATE]"
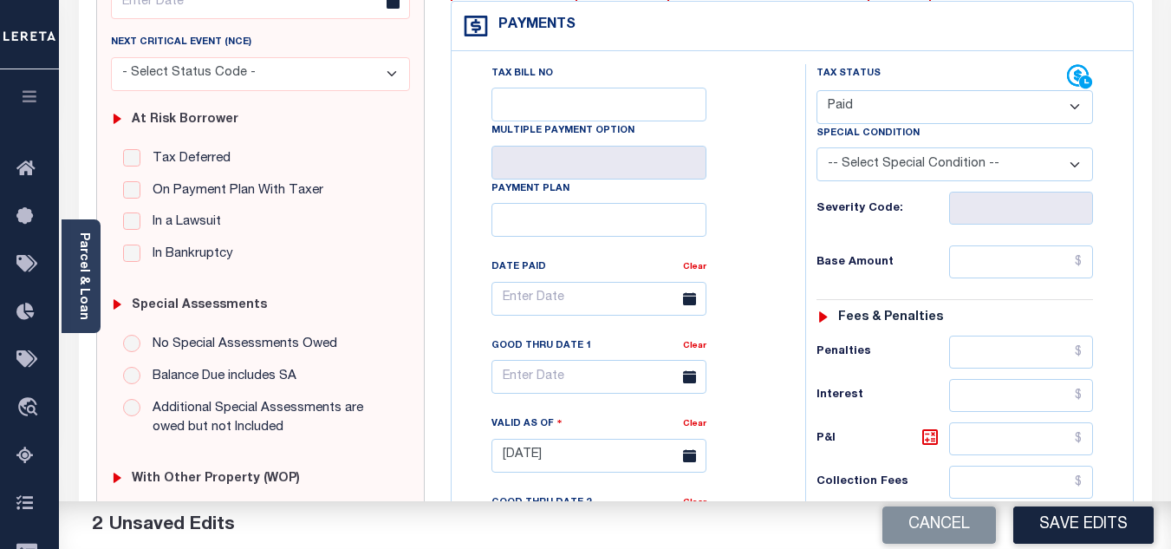
click at [751, 204] on div "Tax Bill No Multiple Payment Option Payment Plan Clear" at bounding box center [624, 307] width 310 height 486
click at [977, 271] on input "text" at bounding box center [1021, 261] width 144 height 33
type input "$0.00"
click at [921, 258] on h6 "Base Amount" at bounding box center [882, 263] width 133 height 14
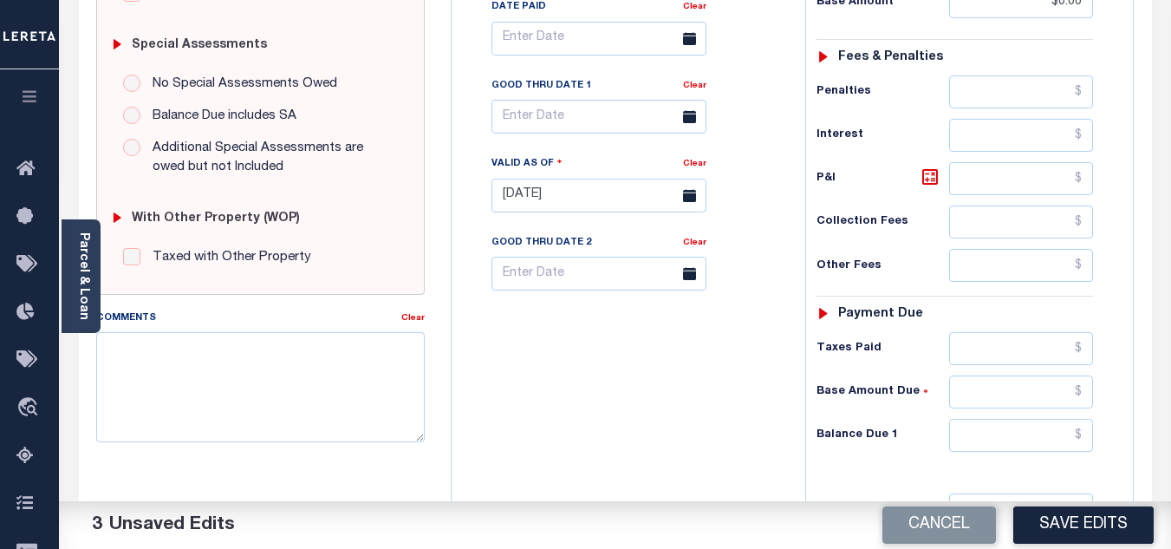
scroll to position [607, 0]
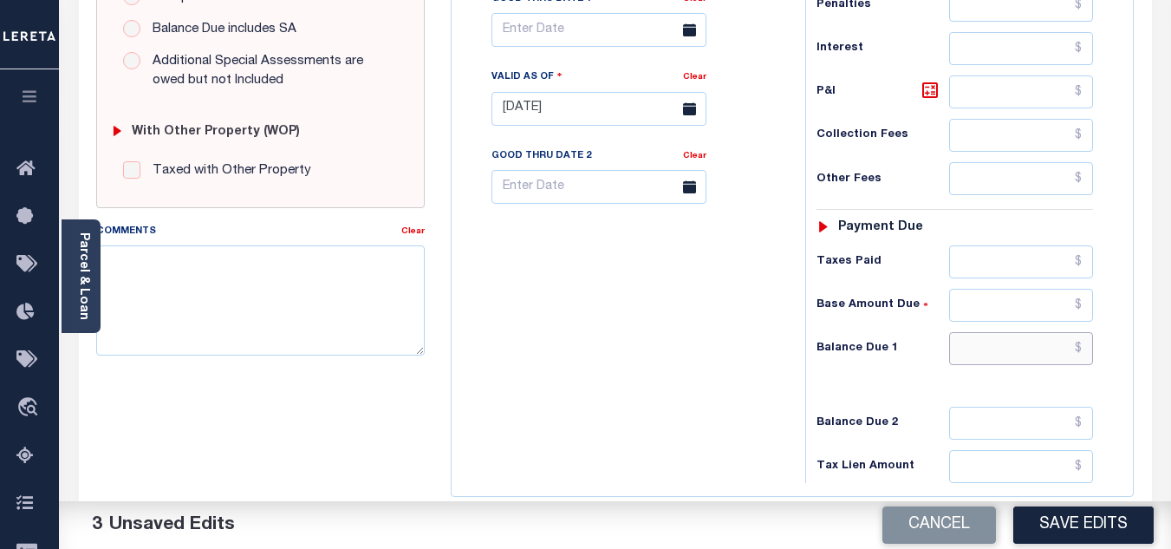
click at [978, 349] on input "text" at bounding box center [1021, 348] width 144 height 33
type input "$0.00"
click at [725, 355] on div "Tax Bill No Multiple Payment Option Payment Plan Clear" at bounding box center [624, 99] width 336 height 765
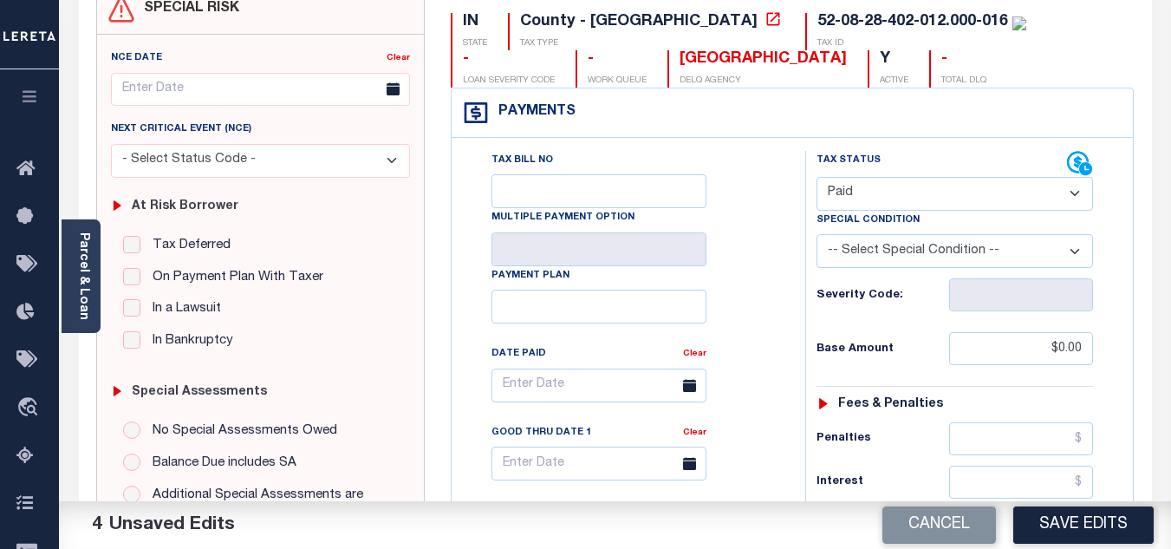
scroll to position [0, 0]
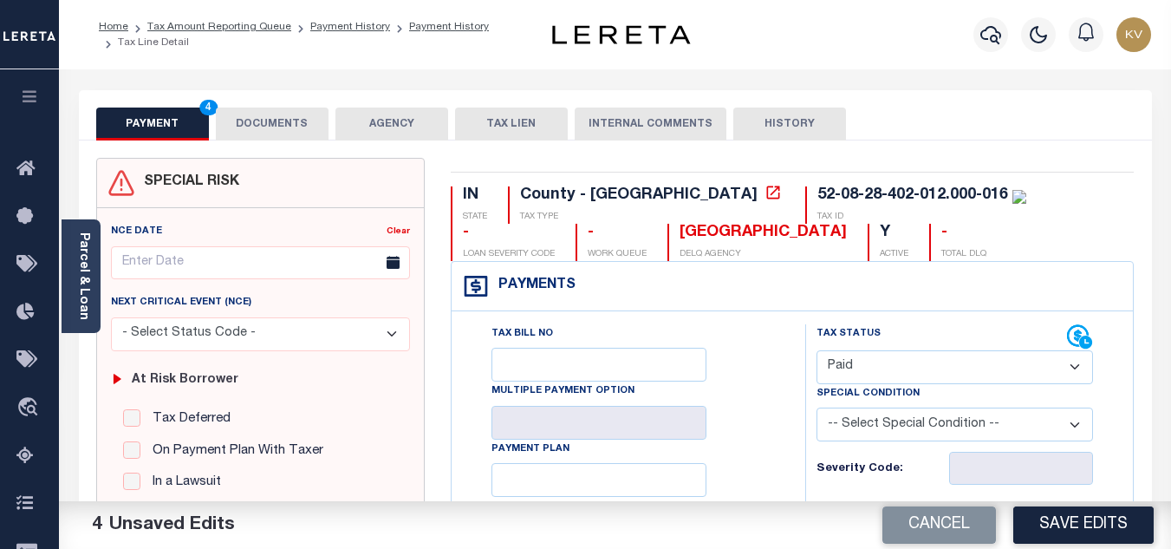
click at [270, 126] on button "DOCUMENTS" at bounding box center [272, 123] width 113 height 33
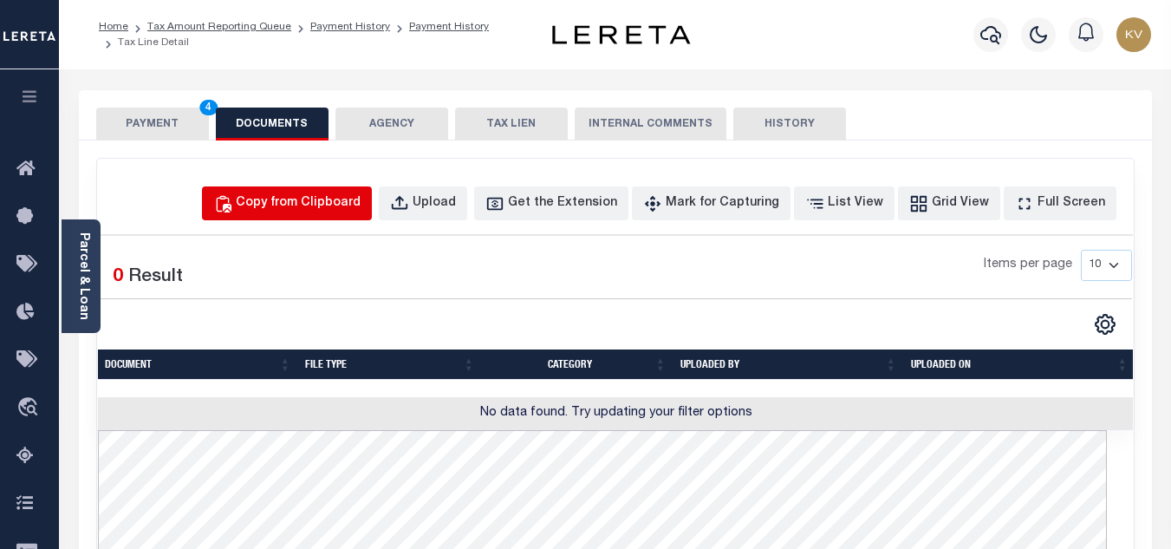
click at [348, 202] on div "Copy from Clipboard" at bounding box center [298, 203] width 125 height 19
select select "POP"
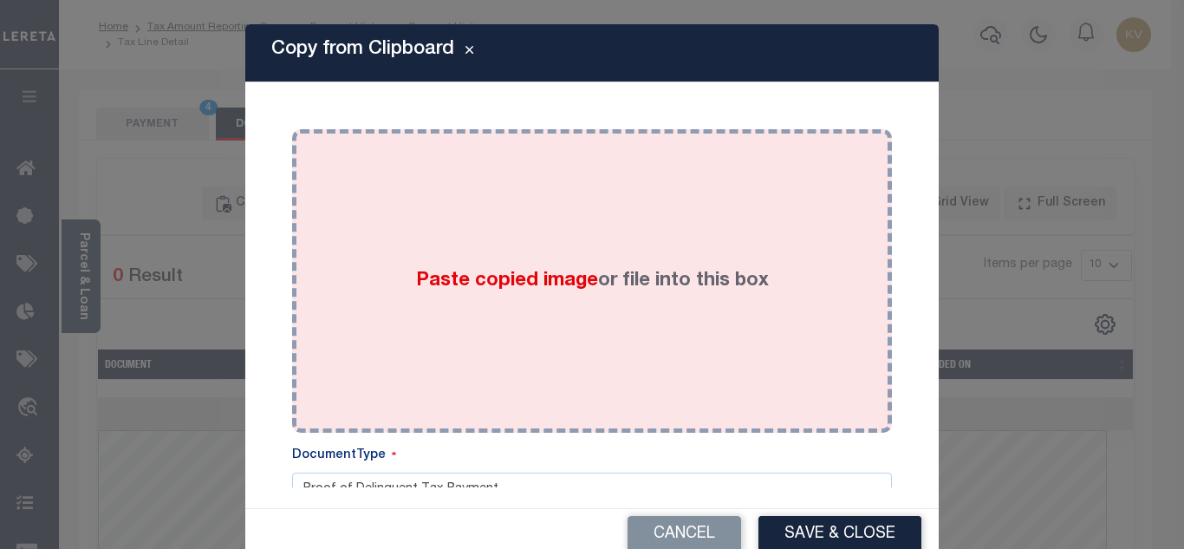
click at [465, 301] on div "Paste copied image or file into this box" at bounding box center [592, 280] width 574 height 277
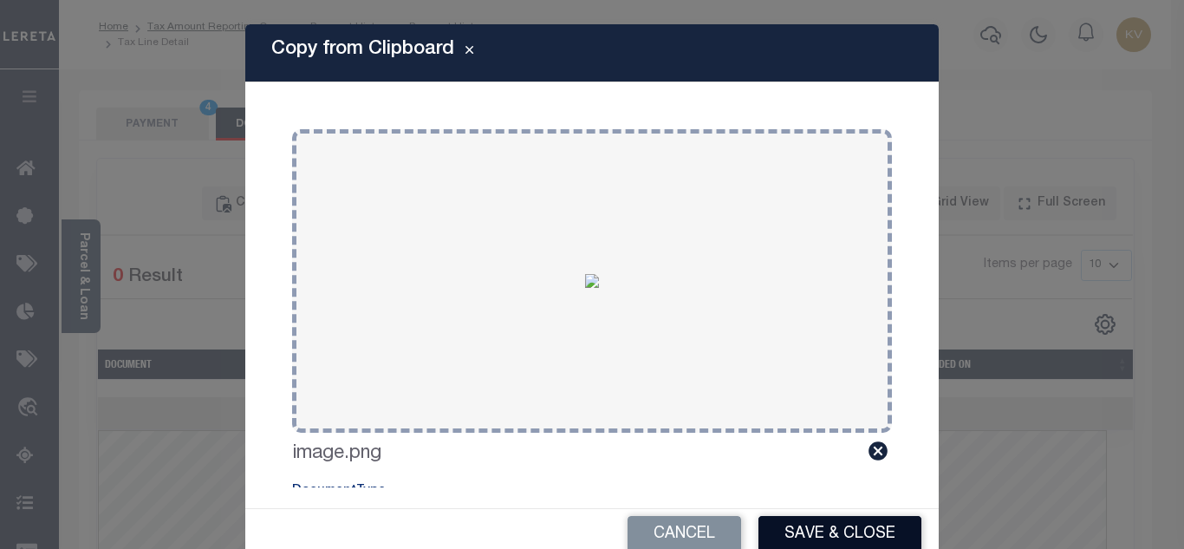
click at [843, 533] on button "Save & Close" at bounding box center [839, 534] width 163 height 37
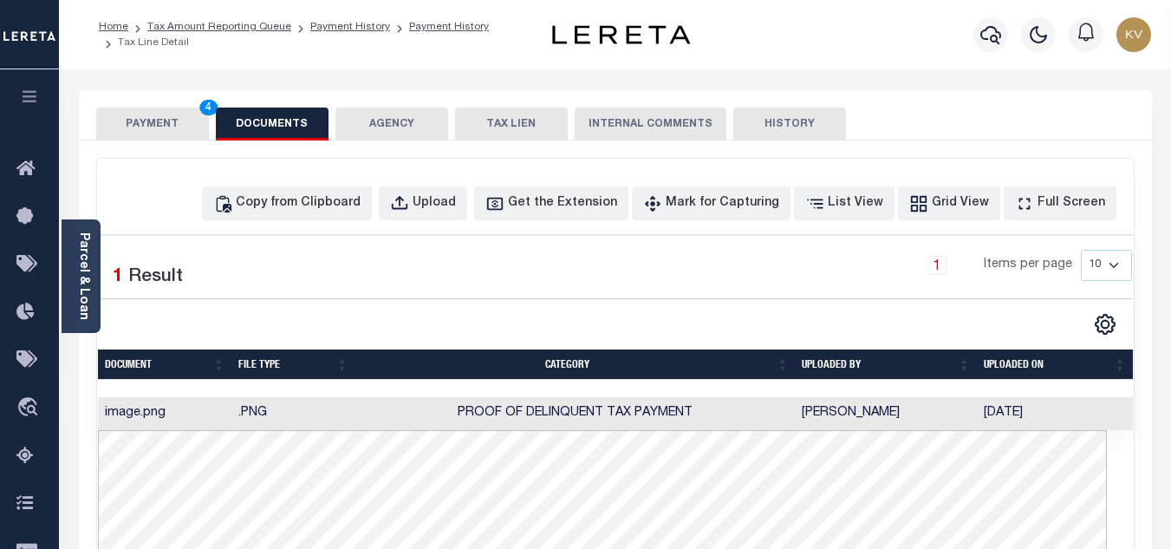
click at [126, 122] on button "PAYMENT 4" at bounding box center [152, 123] width 113 height 33
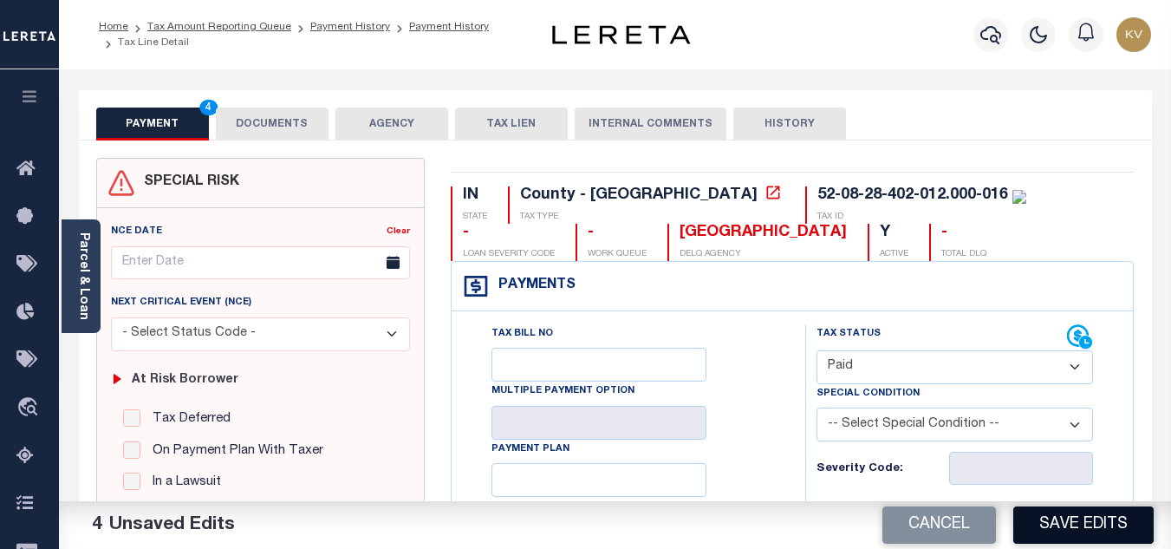
click at [1090, 521] on button "Save Edits" at bounding box center [1083, 524] width 140 height 37
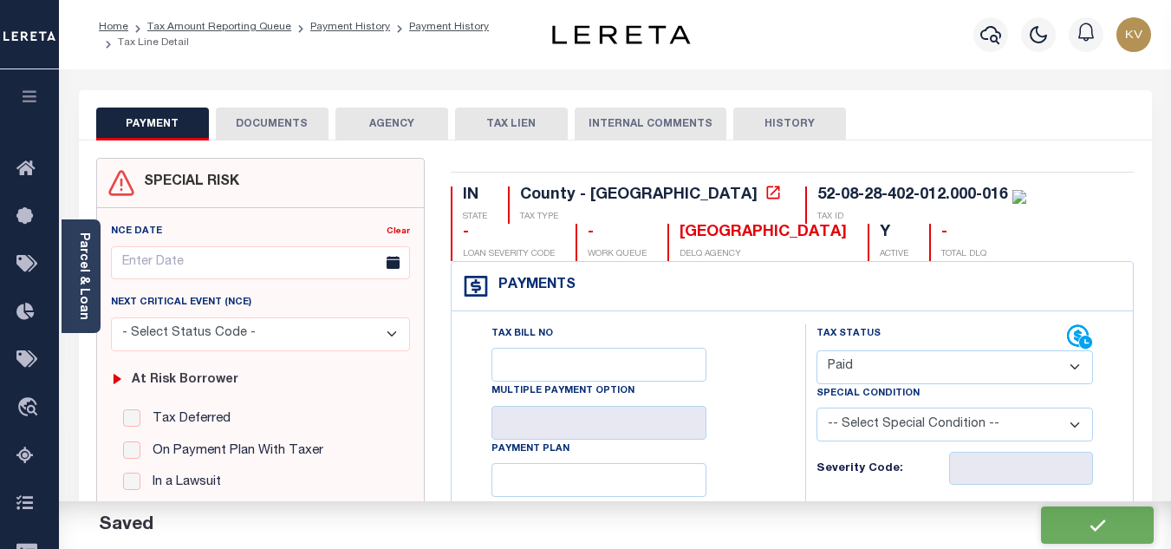
checkbox input "false"
type input "$0"
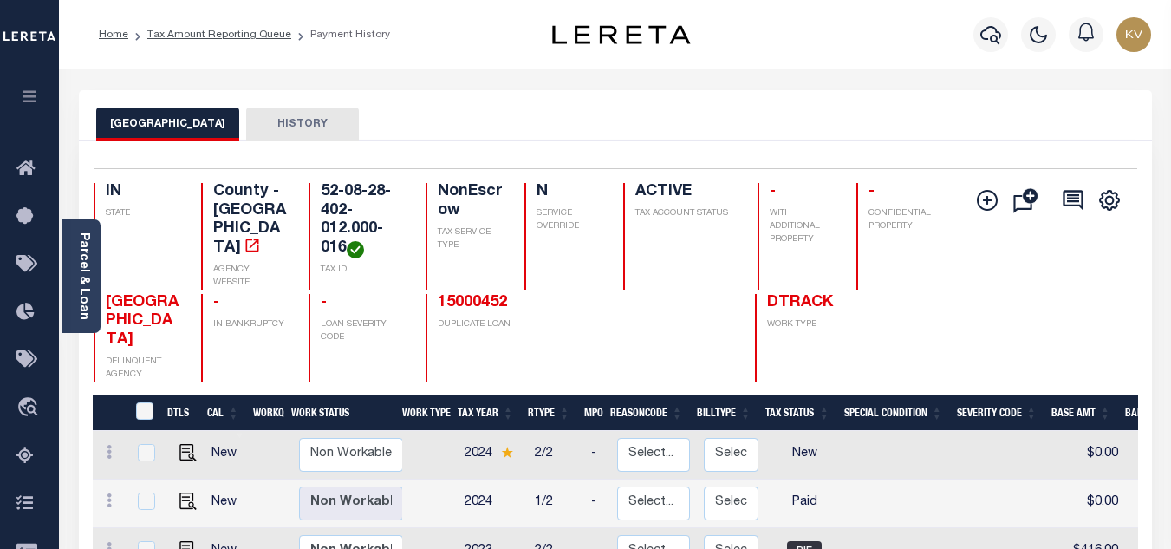
scroll to position [260, 0]
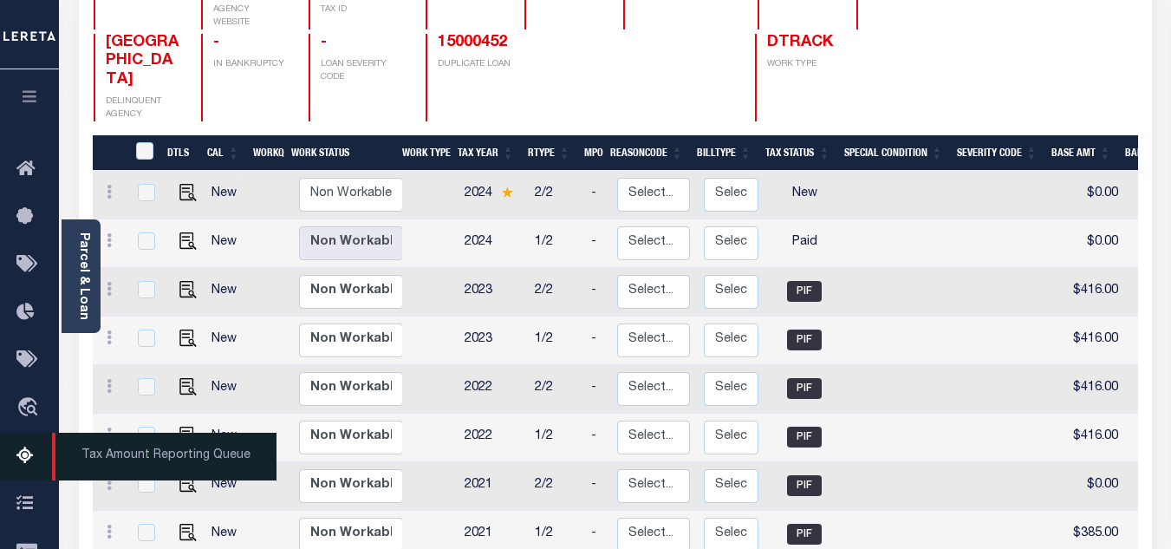
click at [31, 441] on link "Tax Amount Reporting Queue" at bounding box center [29, 456] width 59 height 48
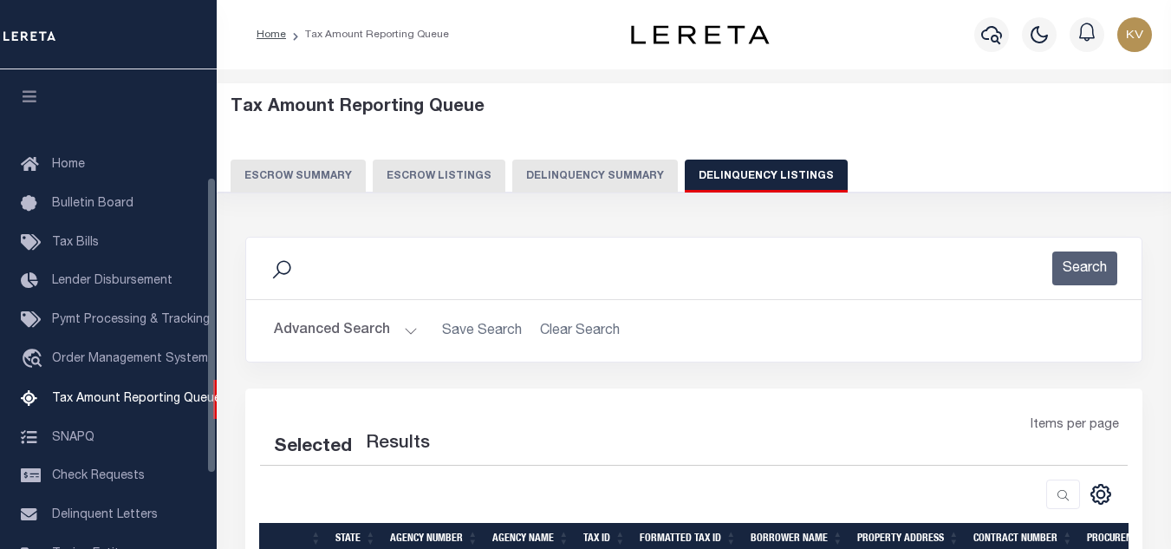
select select "100"
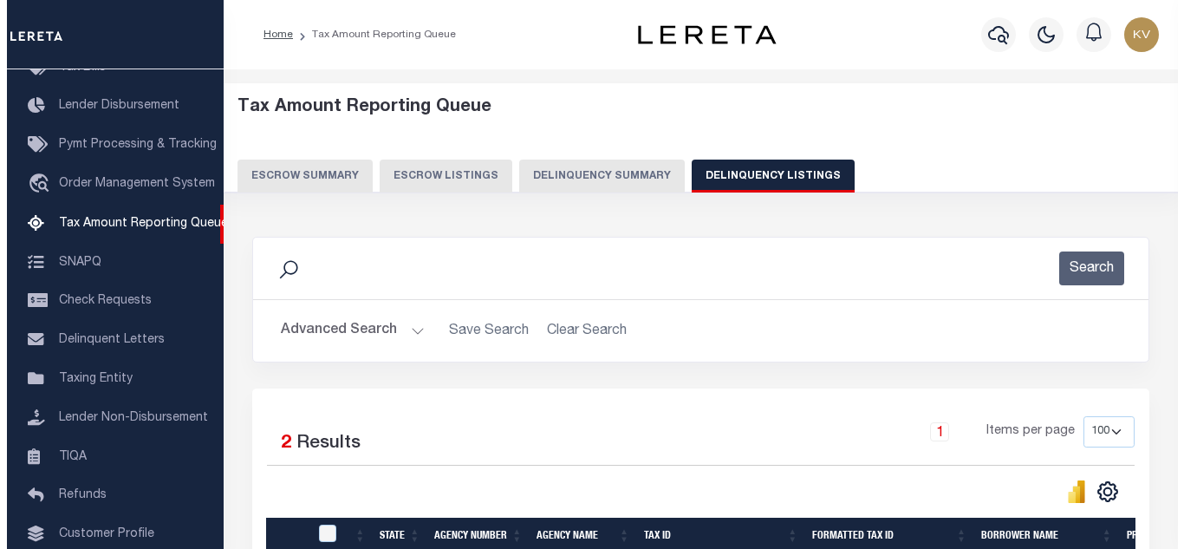
scroll to position [173, 0]
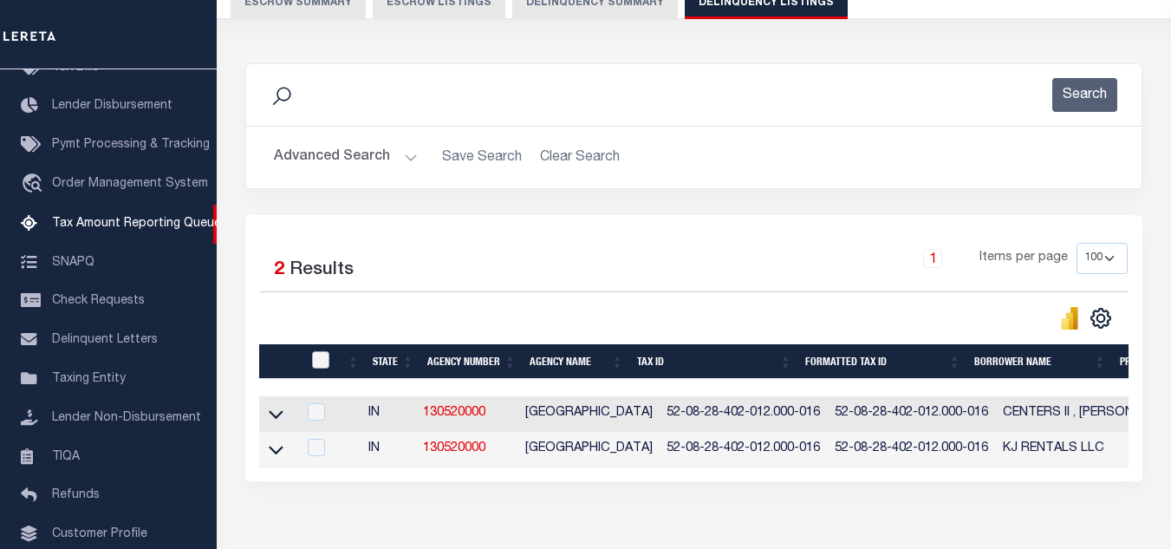
click at [322, 364] on input "checkbox" at bounding box center [320, 359] width 17 height 17
checkbox input "true"
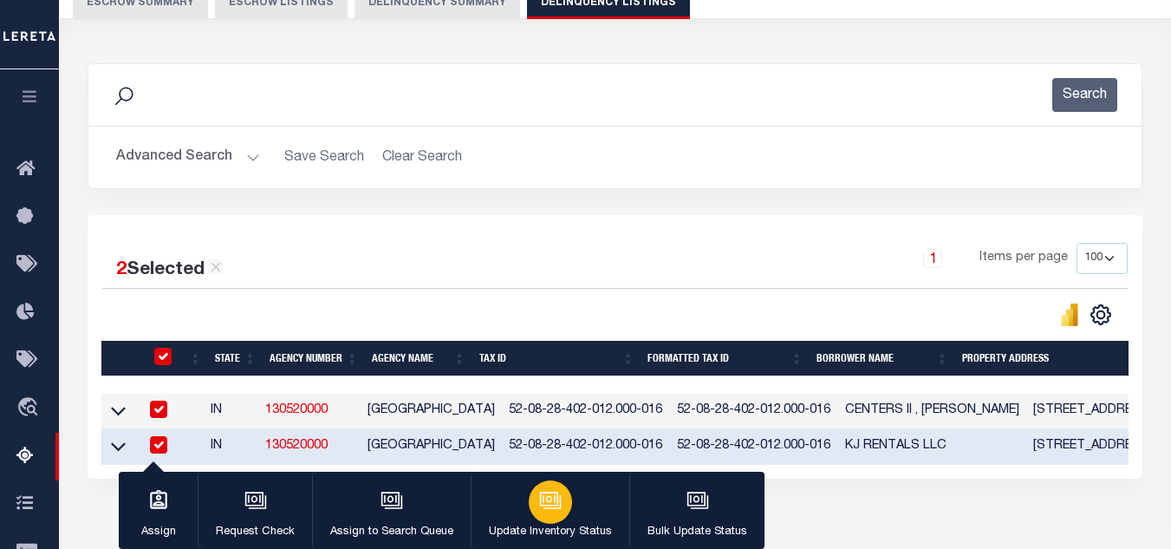
click at [541, 517] on div "button" at bounding box center [550, 501] width 43 height 43
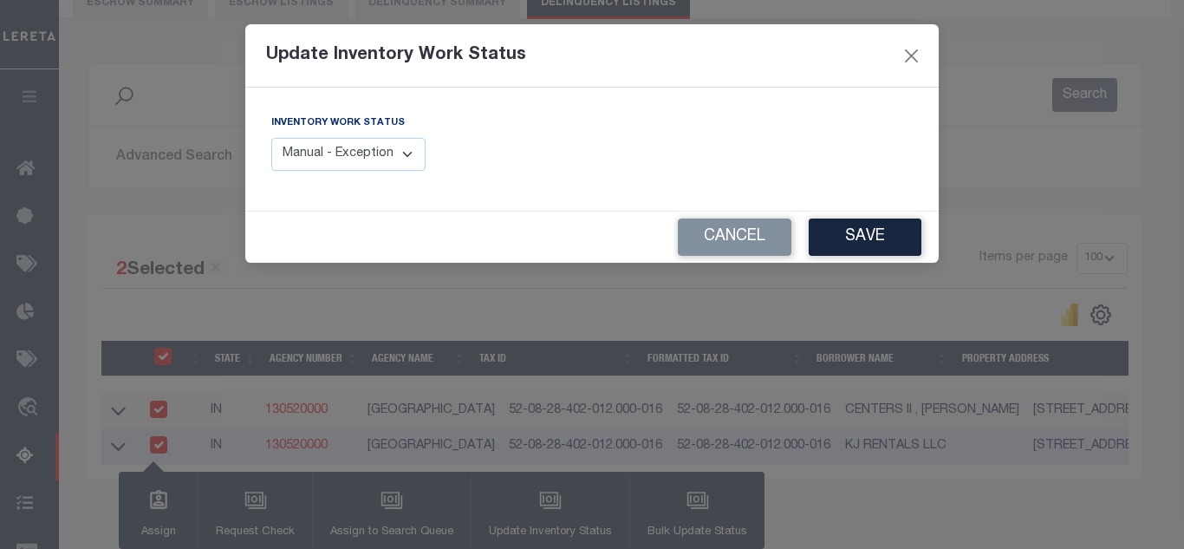
click at [357, 153] on select "Manual - Exception Pended - Awaiting Search Late Add Exception Completed" at bounding box center [348, 155] width 154 height 34
select select "4"
click at [271, 138] on select "Manual - Exception Pended - Awaiting Search Late Add Exception Completed" at bounding box center [348, 155] width 154 height 34
click at [853, 234] on button "Save" at bounding box center [865, 236] width 113 height 37
